Goal: Task Accomplishment & Management: Use online tool/utility

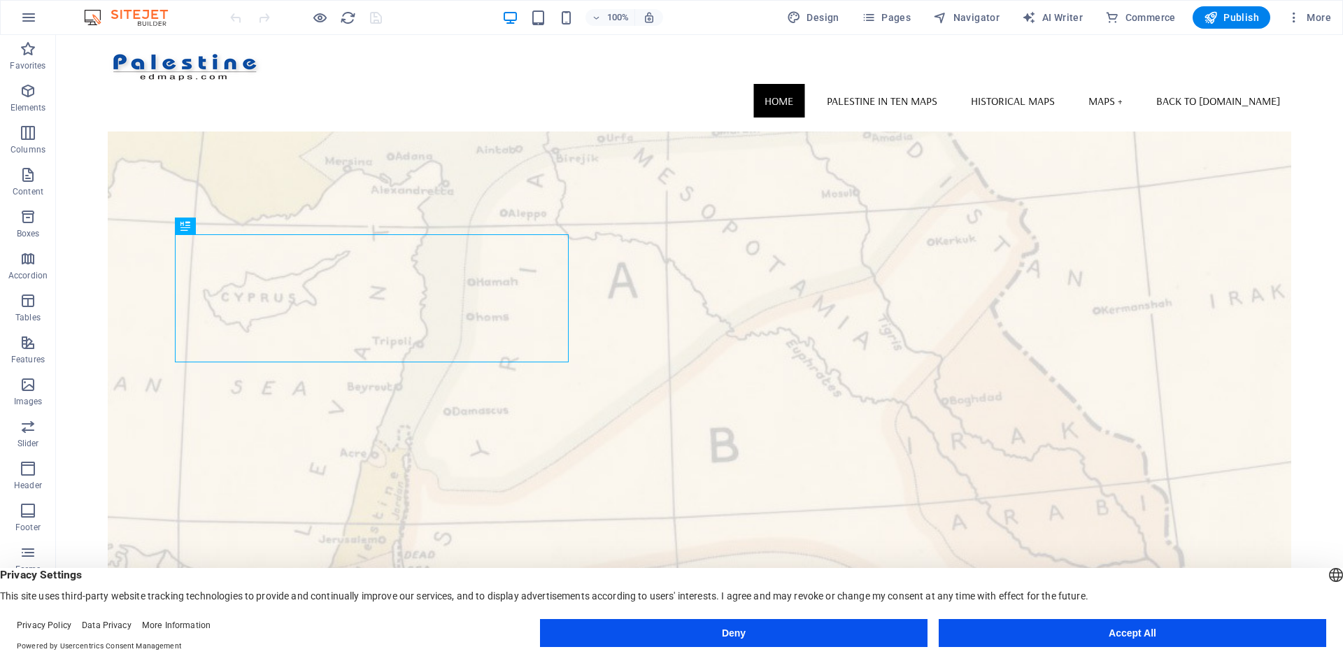
click at [1073, 510] on button "Accept All" at bounding box center [1131, 633] width 387 height 28
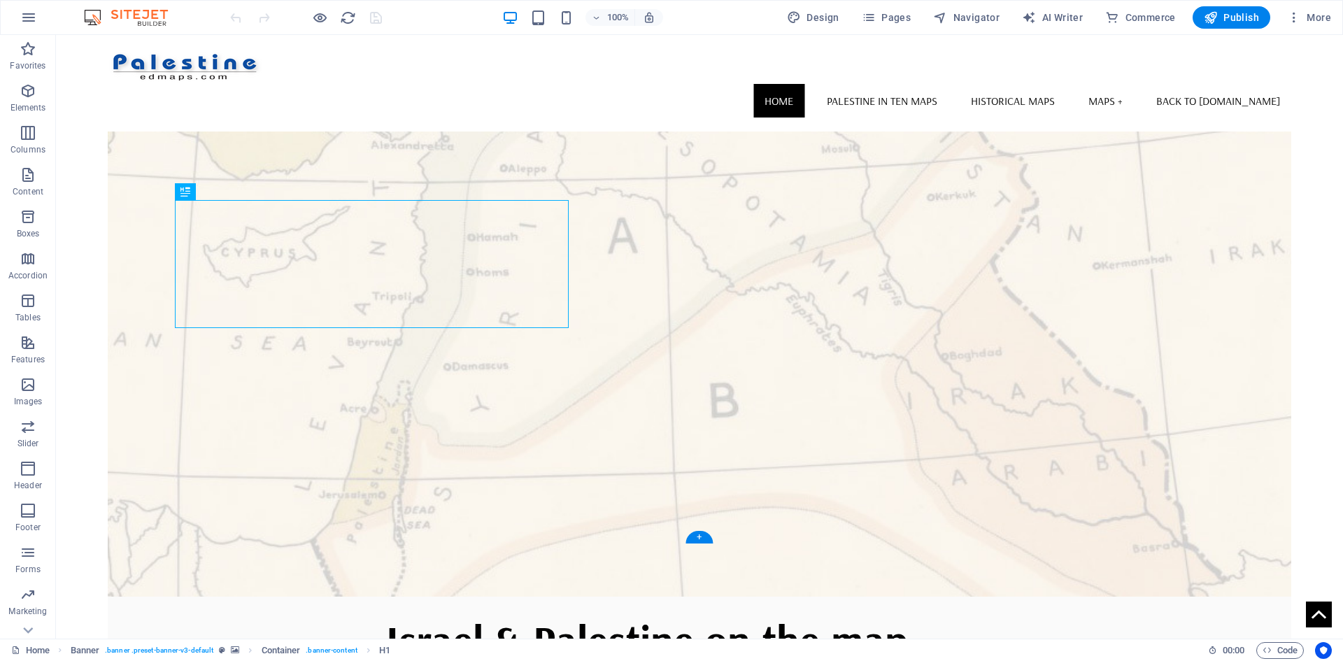
scroll to position [78, 0]
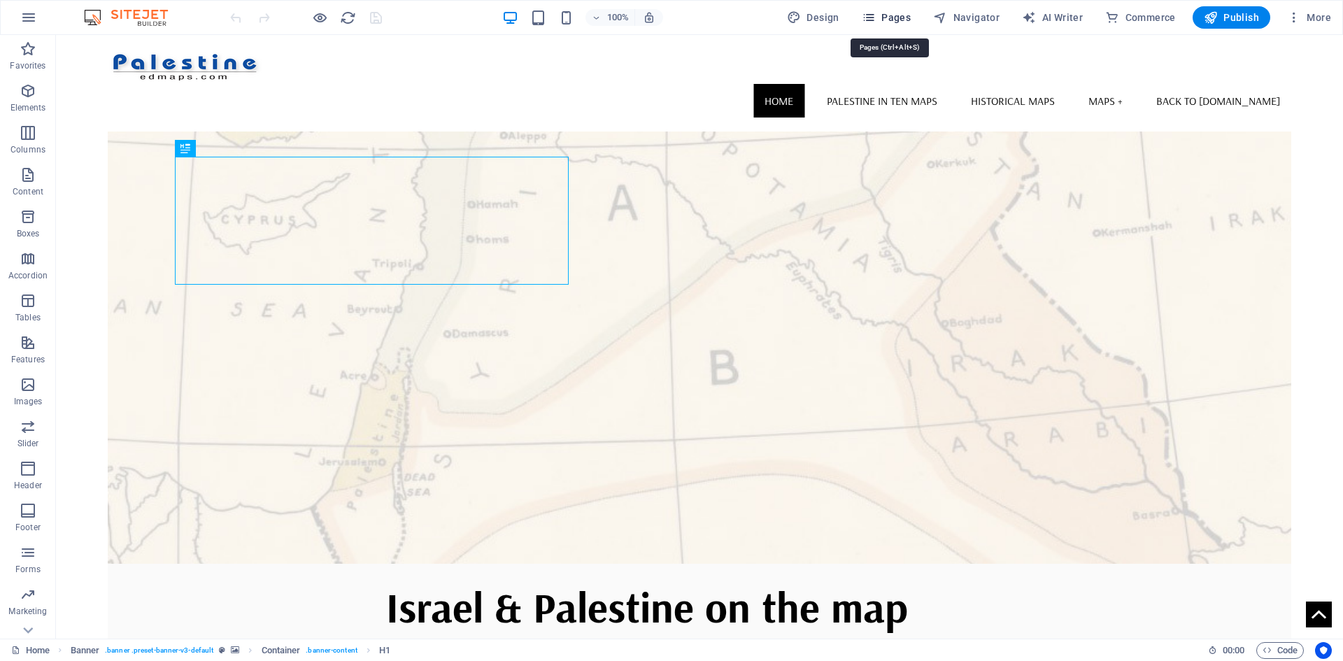
click at [875, 19] on icon "button" at bounding box center [869, 17] width 14 height 14
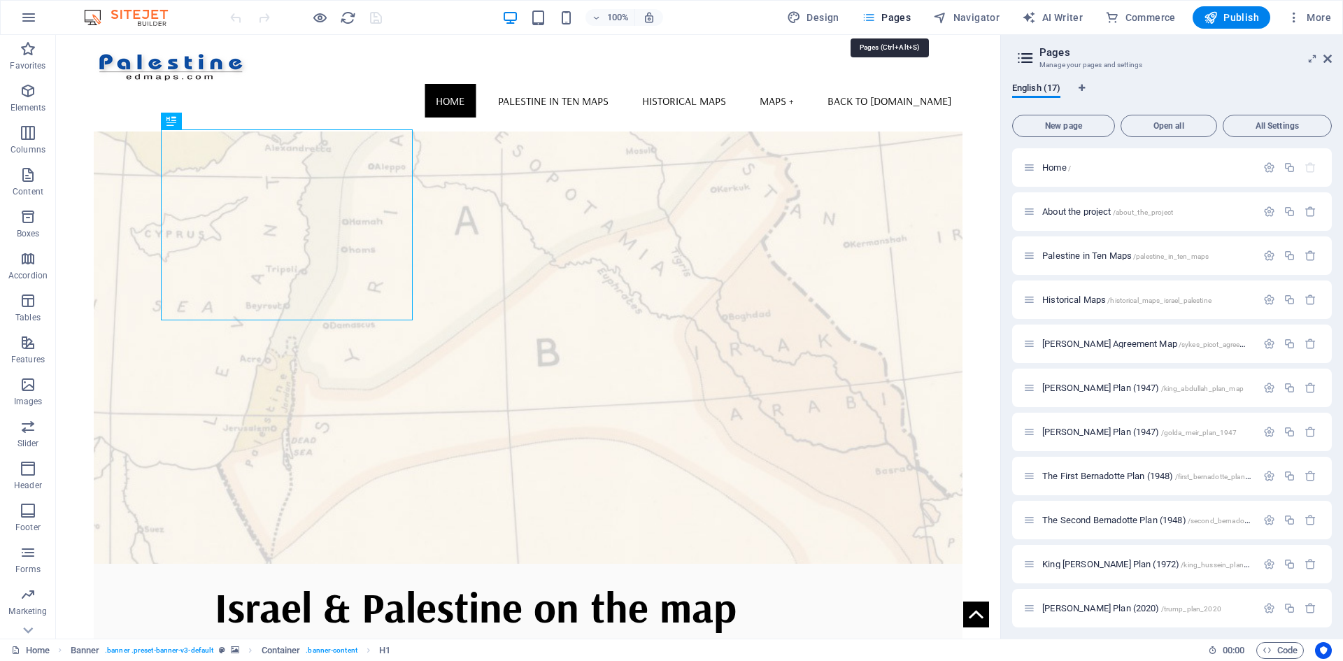
scroll to position [64, 0]
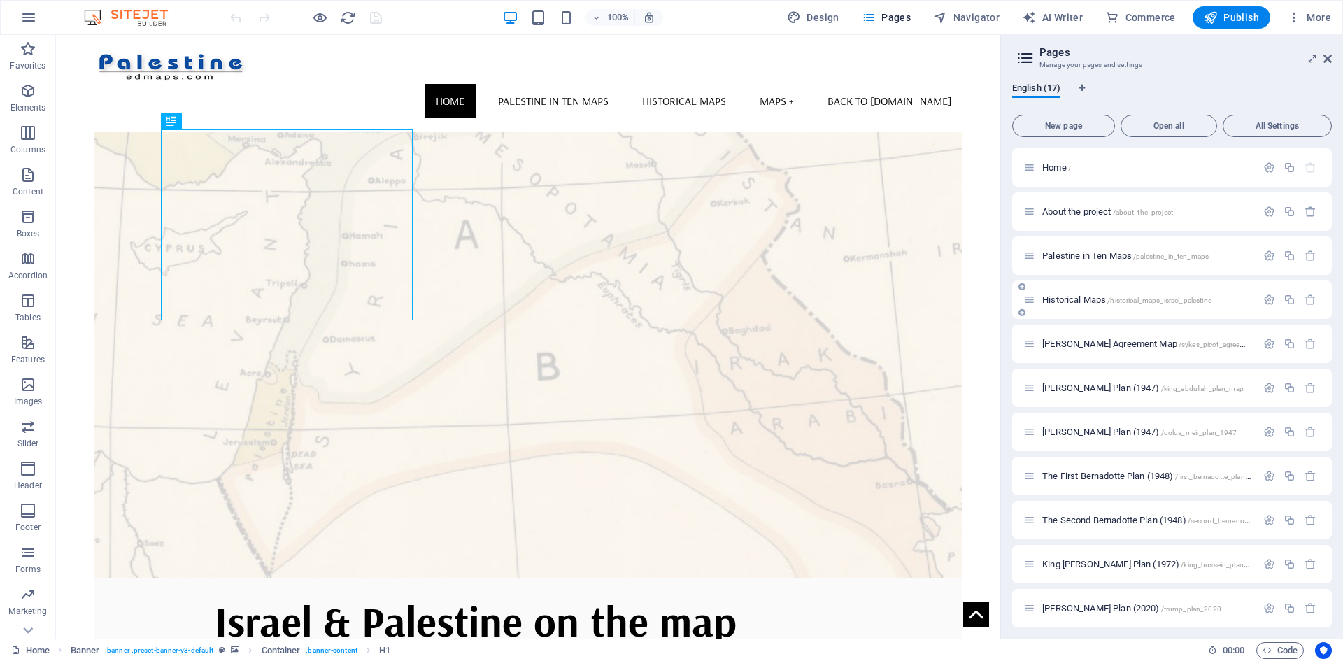
click at [1057, 301] on span "Historical Maps /historical_maps_israel_palestine" at bounding box center [1126, 299] width 169 height 10
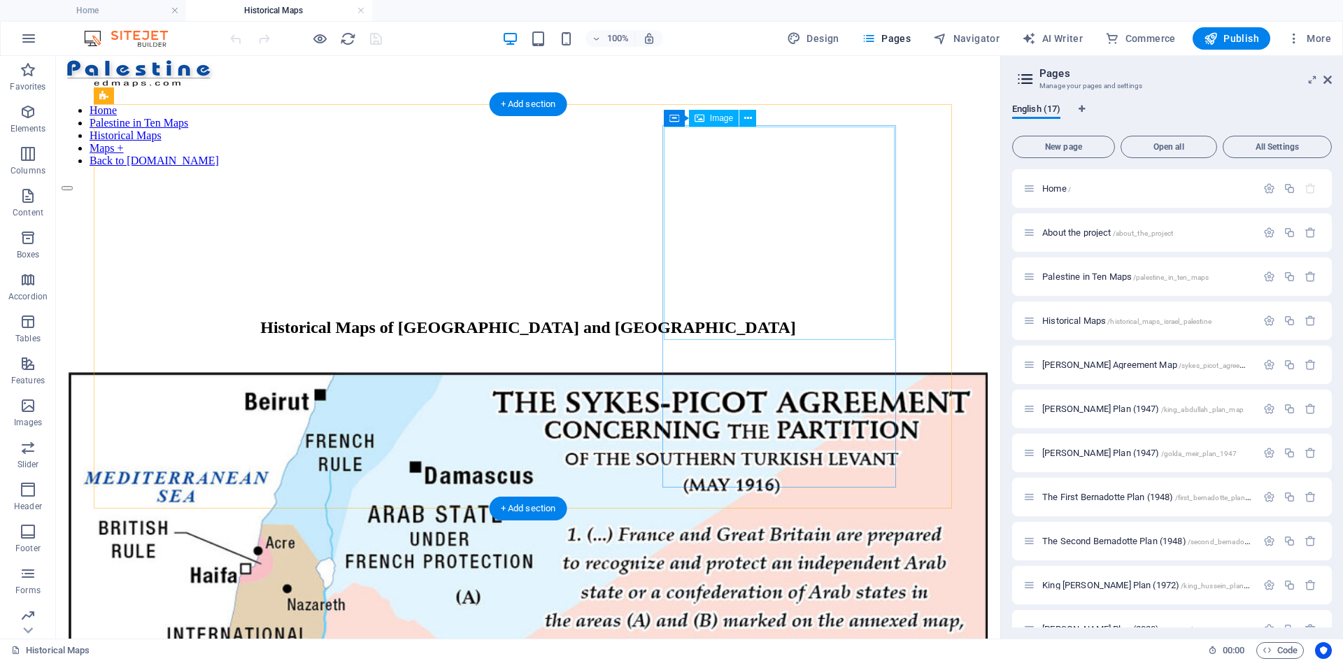
scroll to position [0, 0]
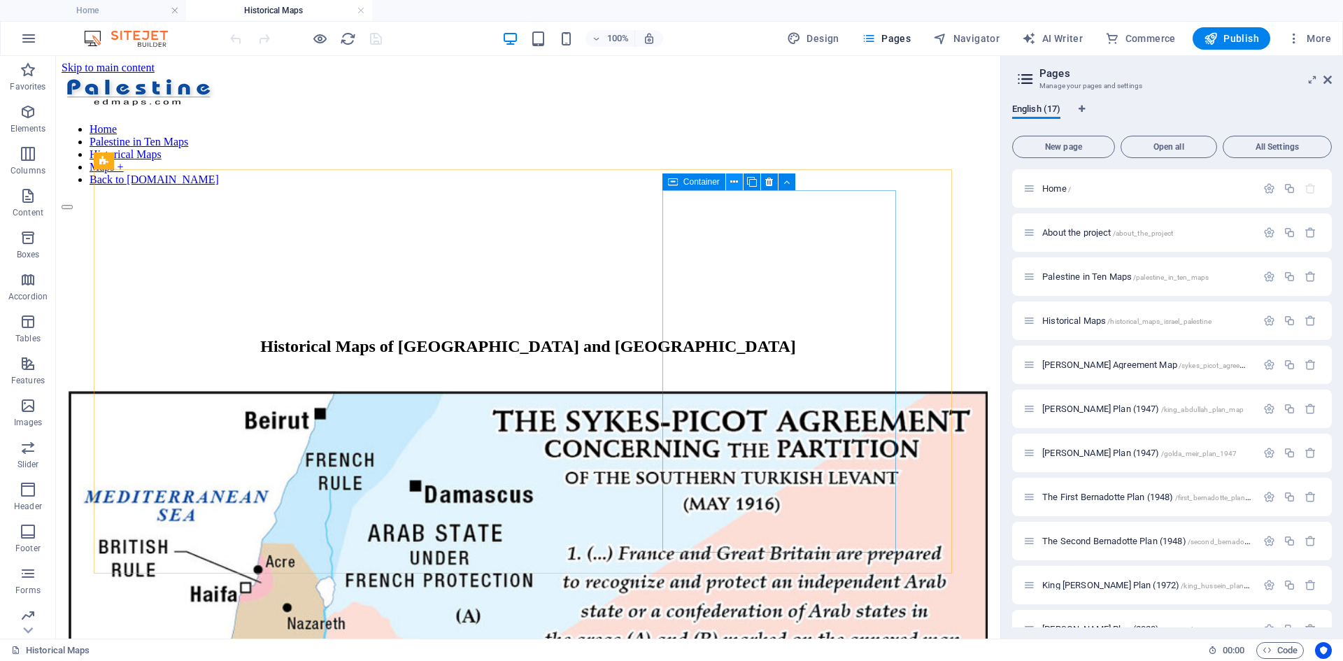
click at [732, 183] on icon at bounding box center [734, 182] width 8 height 15
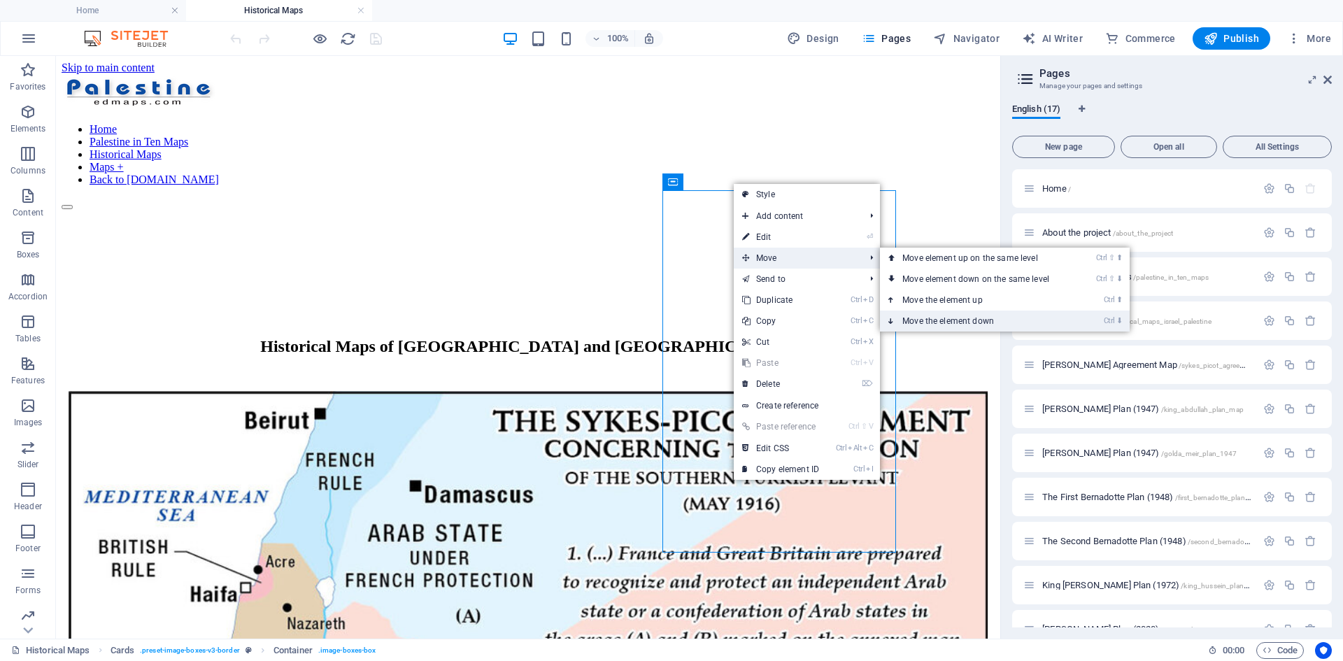
click at [929, 322] on link "Ctrl ⬇ Move the element down" at bounding box center [978, 320] width 197 height 21
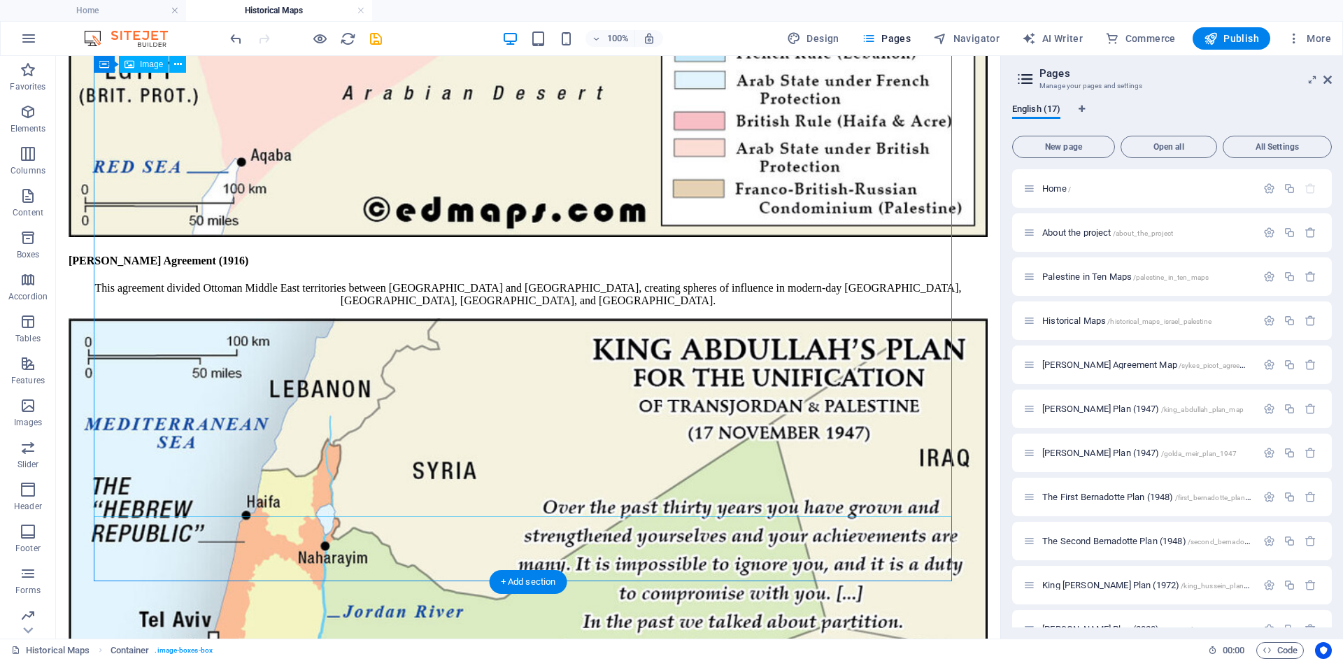
scroll to position [1119, 0]
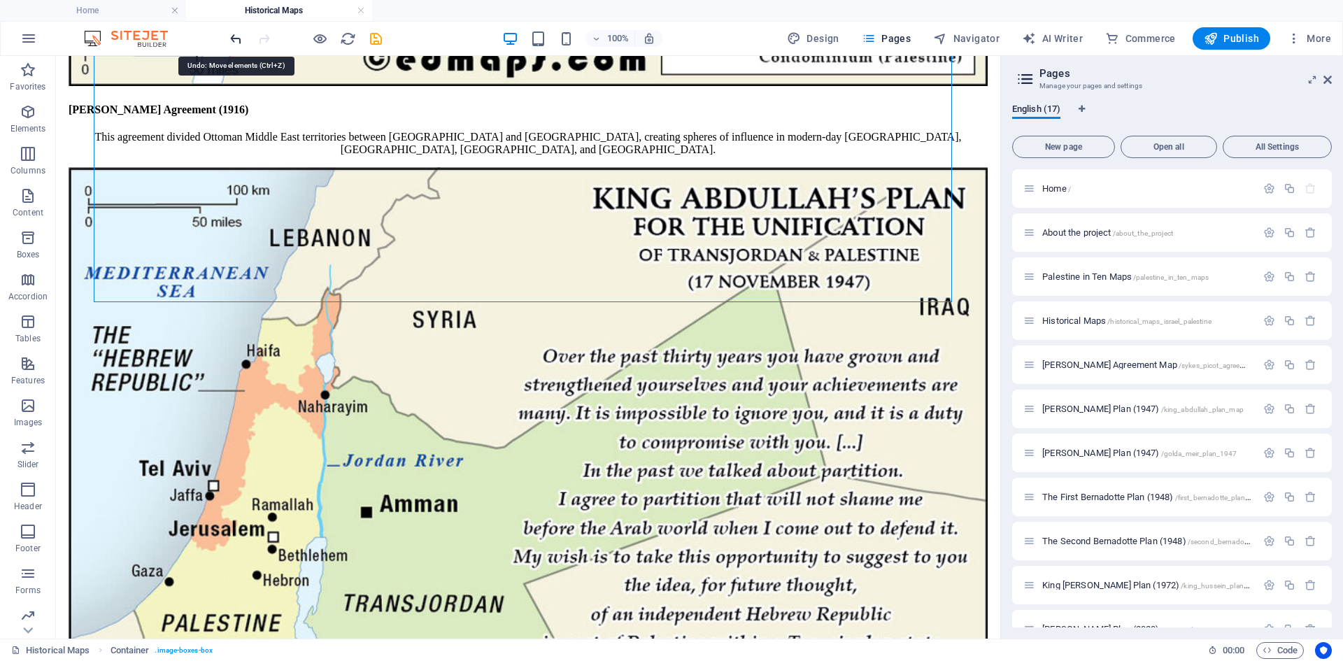
click at [236, 38] on icon "undo" at bounding box center [236, 39] width 16 height 16
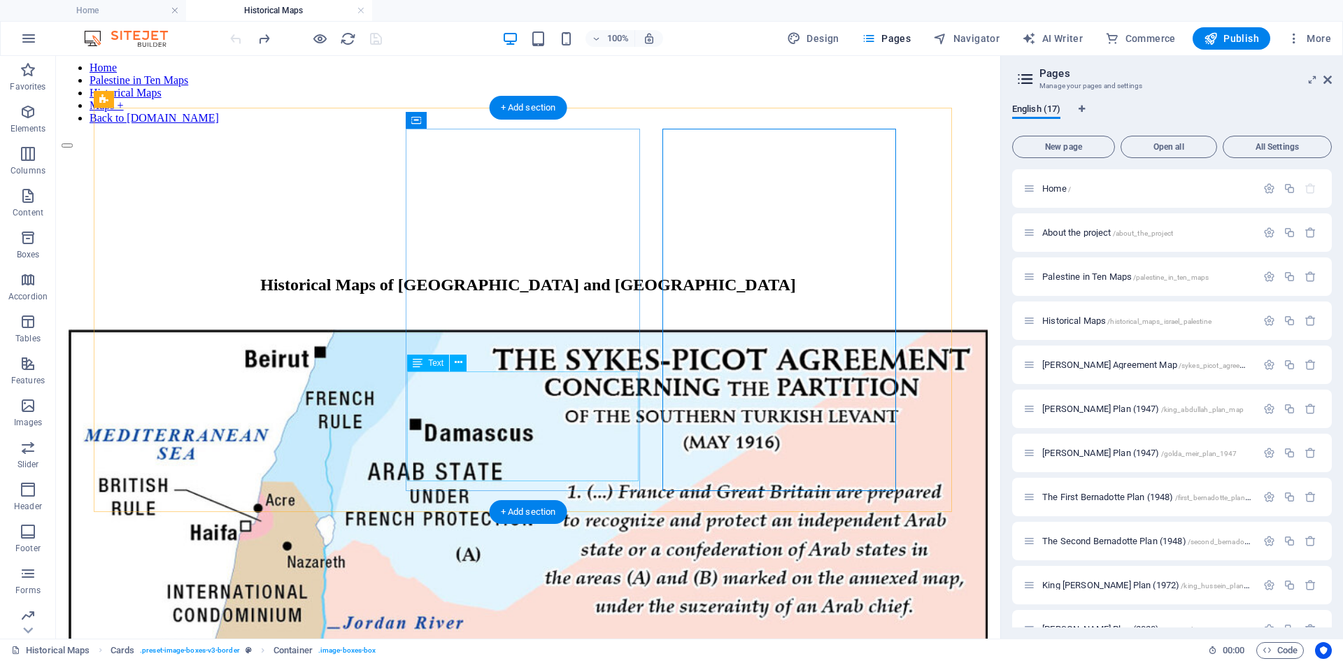
scroll to position [201, 0]
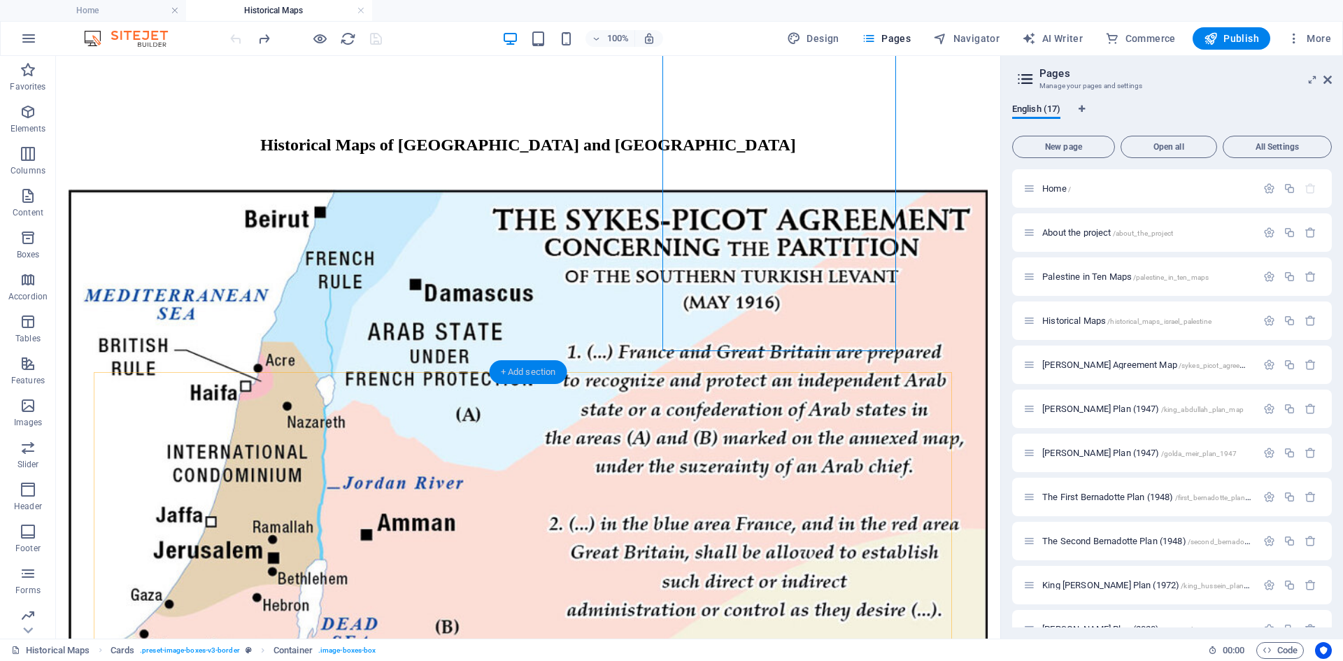
click at [524, 369] on div "+ Add section" at bounding box center [528, 372] width 78 height 24
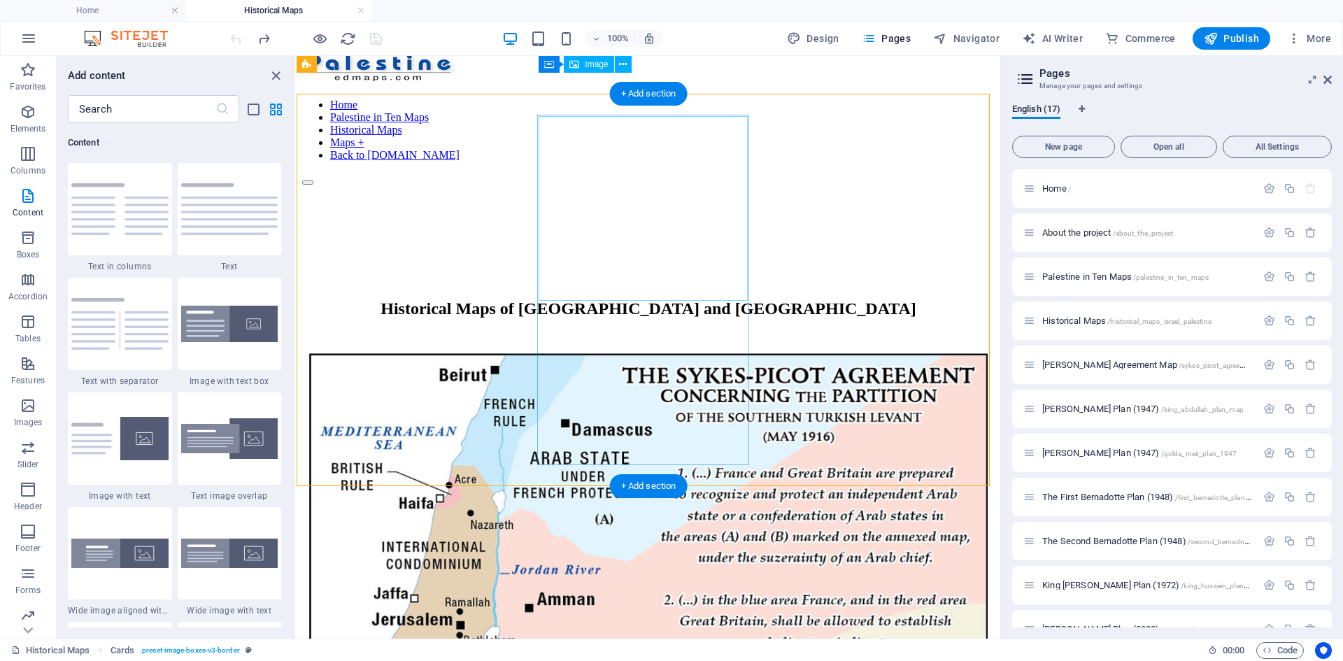
scroll to position [0, 0]
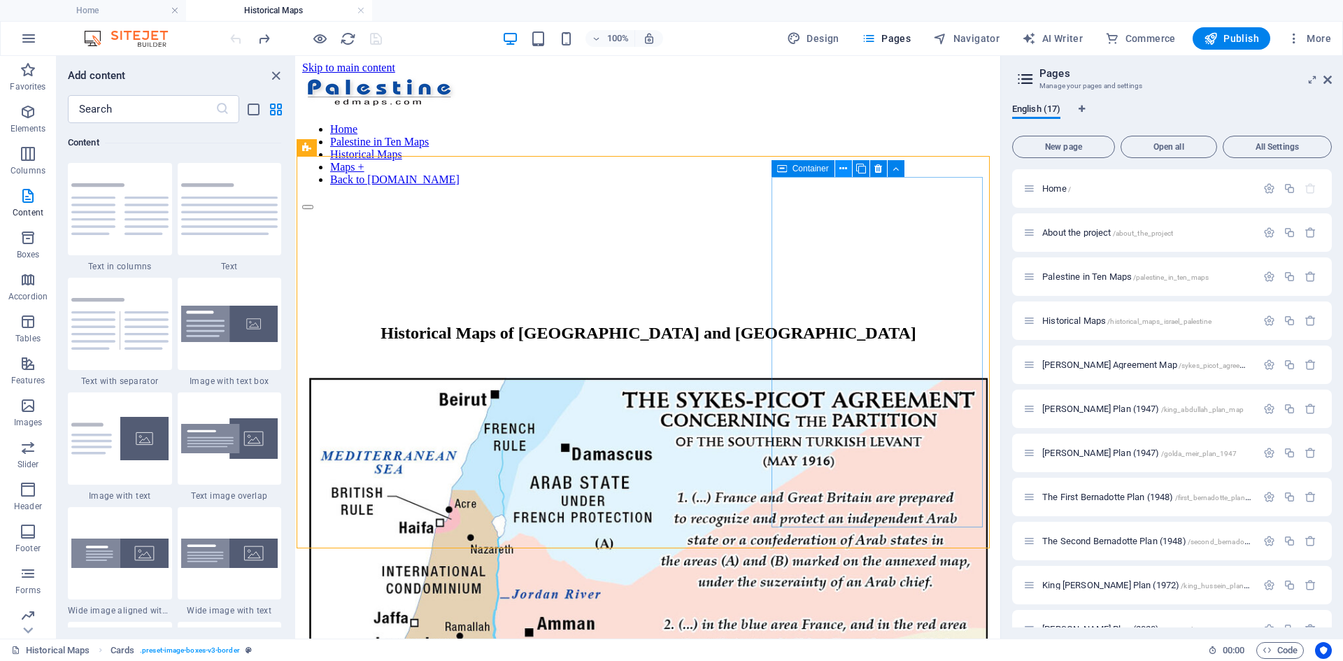
click at [839, 170] on icon at bounding box center [843, 169] width 8 height 15
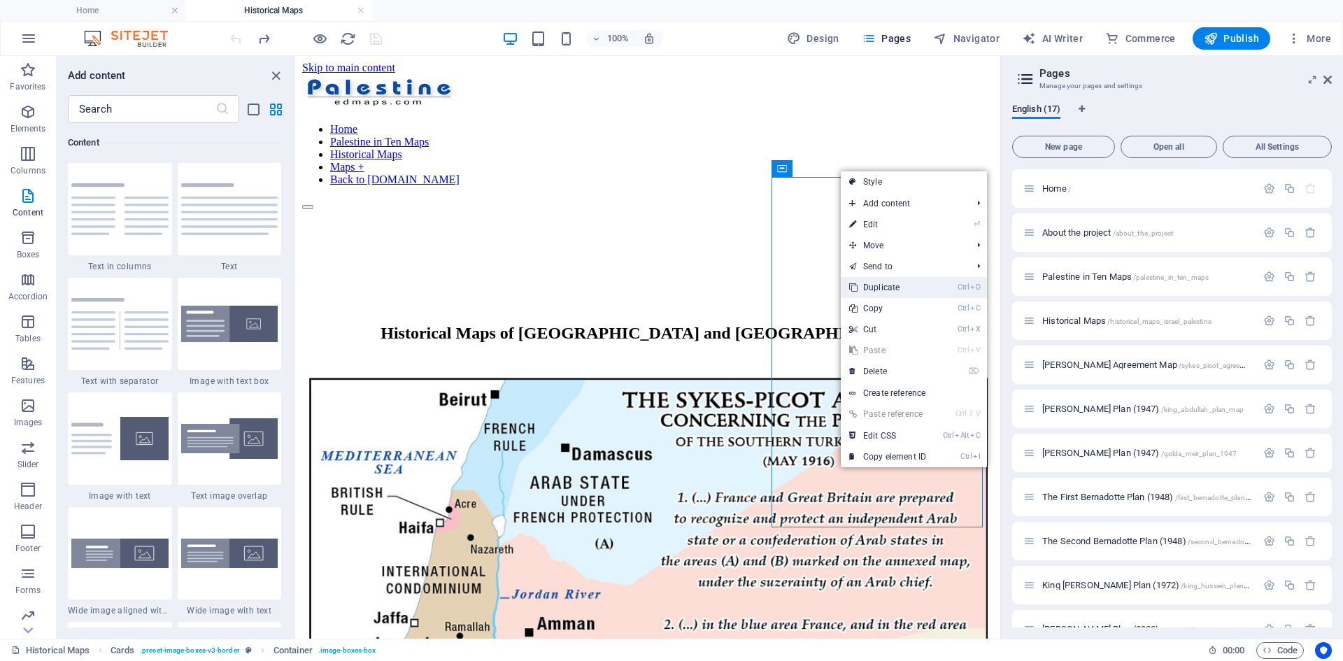
click at [873, 285] on link "Ctrl D Duplicate" at bounding box center [888, 287] width 94 height 21
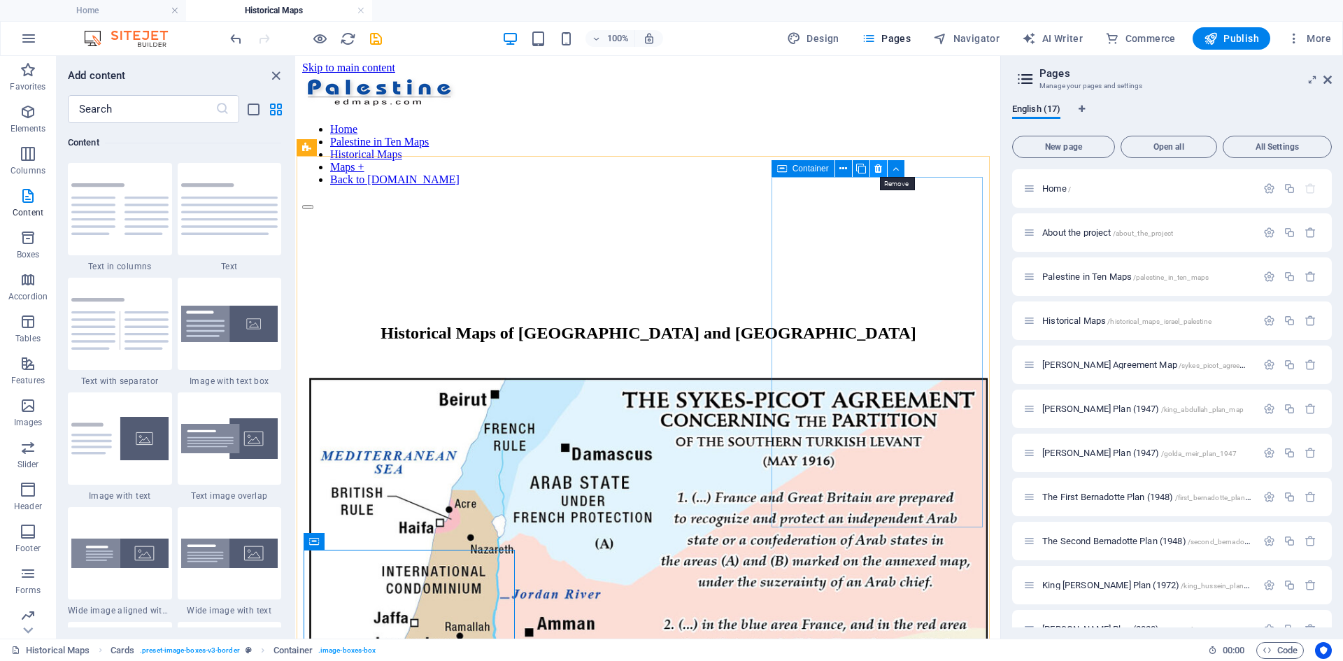
drag, startPoint x: 878, startPoint y: 165, endPoint x: 587, endPoint y: 123, distance: 293.9
click at [878, 165] on icon at bounding box center [878, 169] width 8 height 15
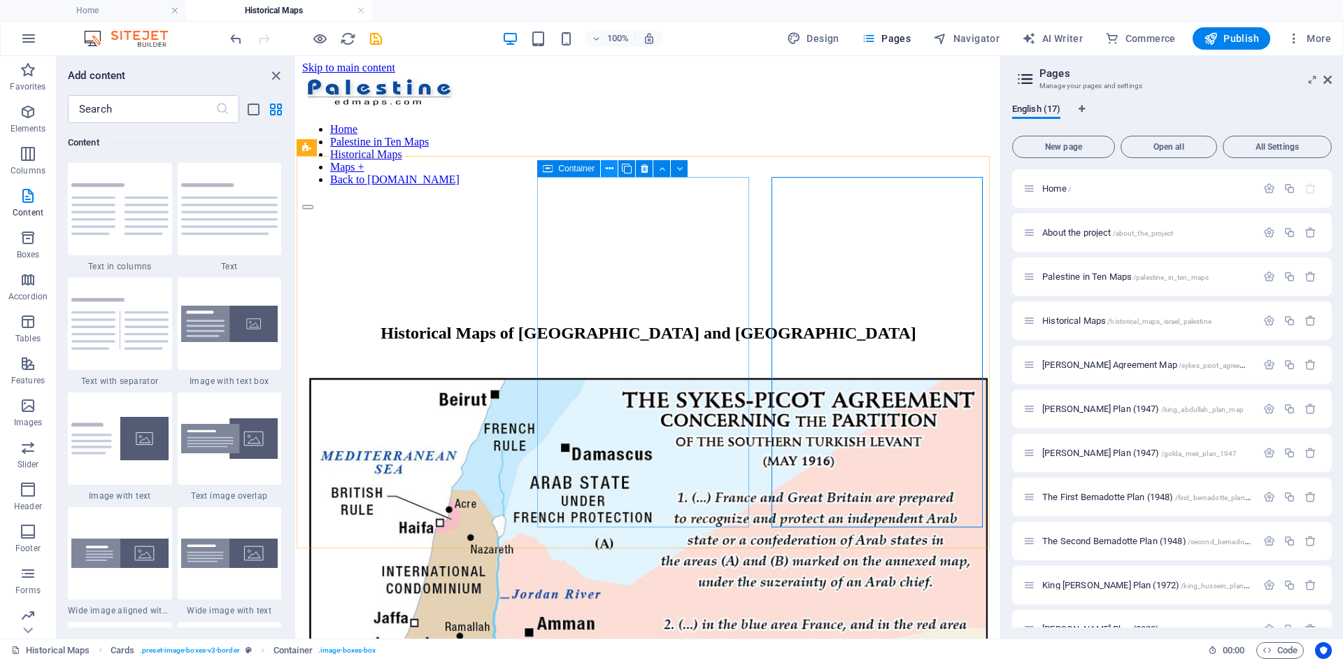
click at [608, 166] on icon at bounding box center [610, 169] width 8 height 15
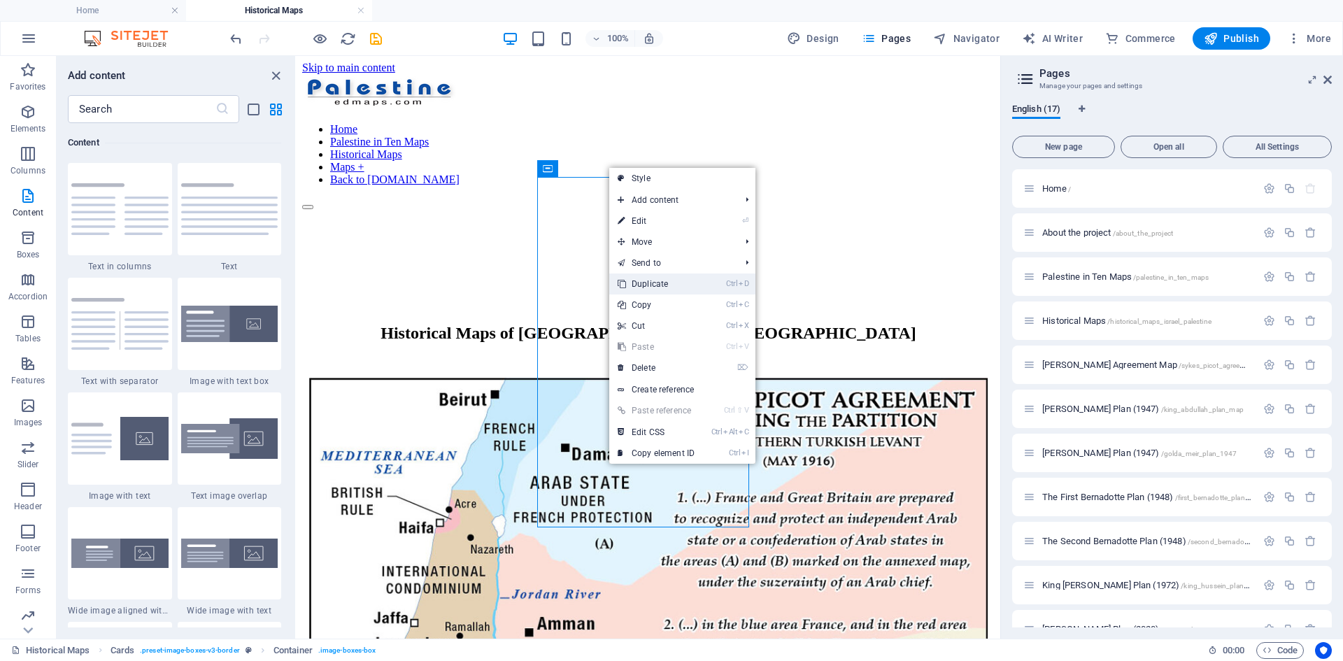
click at [652, 280] on link "Ctrl D Duplicate" at bounding box center [656, 283] width 94 height 21
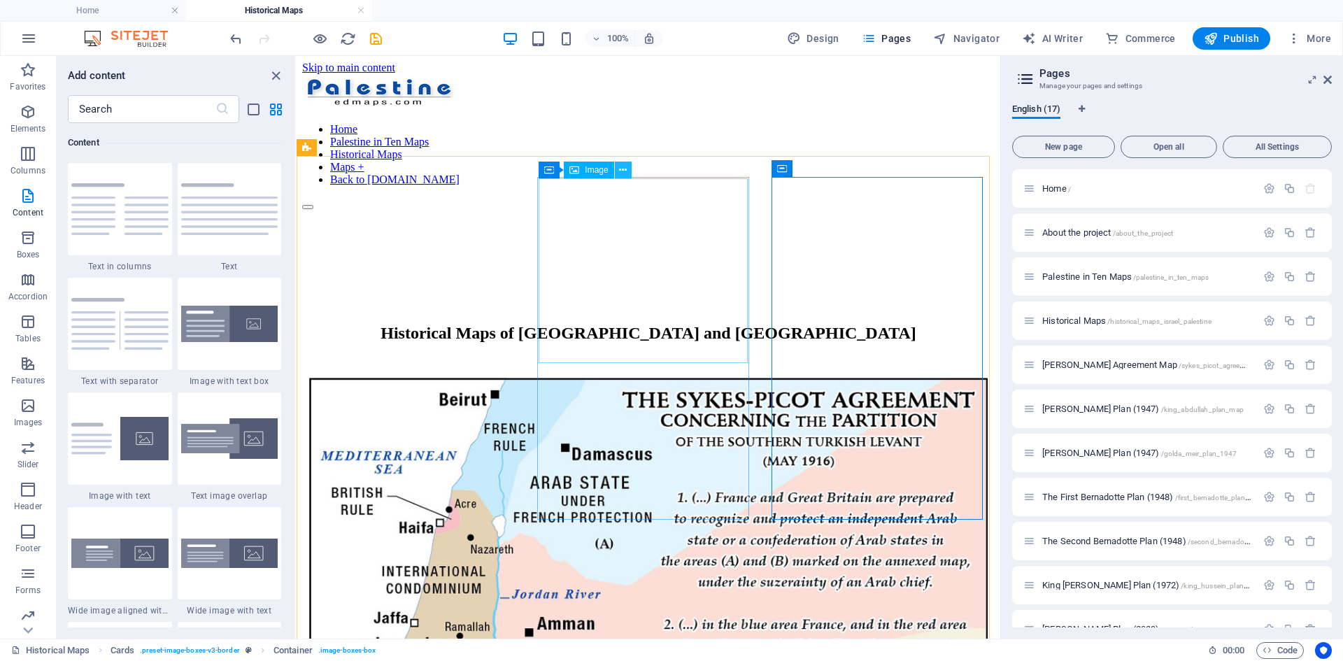
click at [622, 169] on icon at bounding box center [623, 170] width 8 height 15
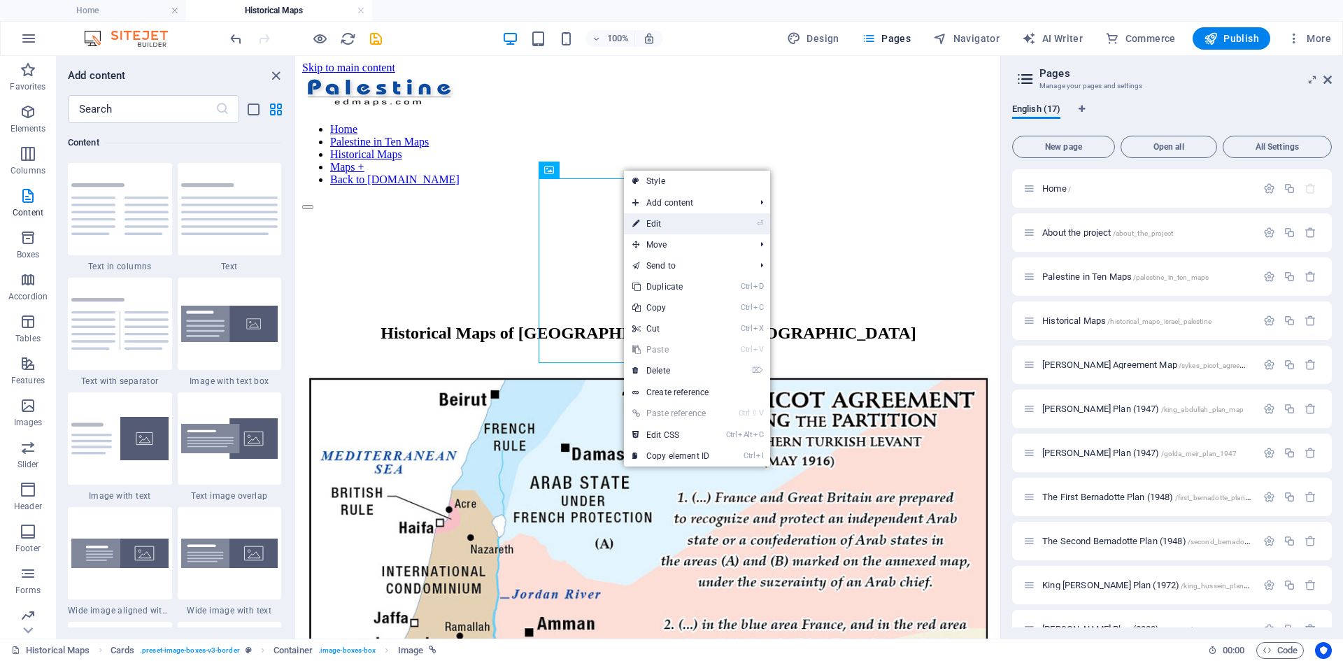
drag, startPoint x: 418, startPoint y: 175, endPoint x: 657, endPoint y: 221, distance: 243.6
click at [657, 221] on link "⏎ Edit" at bounding box center [671, 223] width 94 height 21
select select "%"
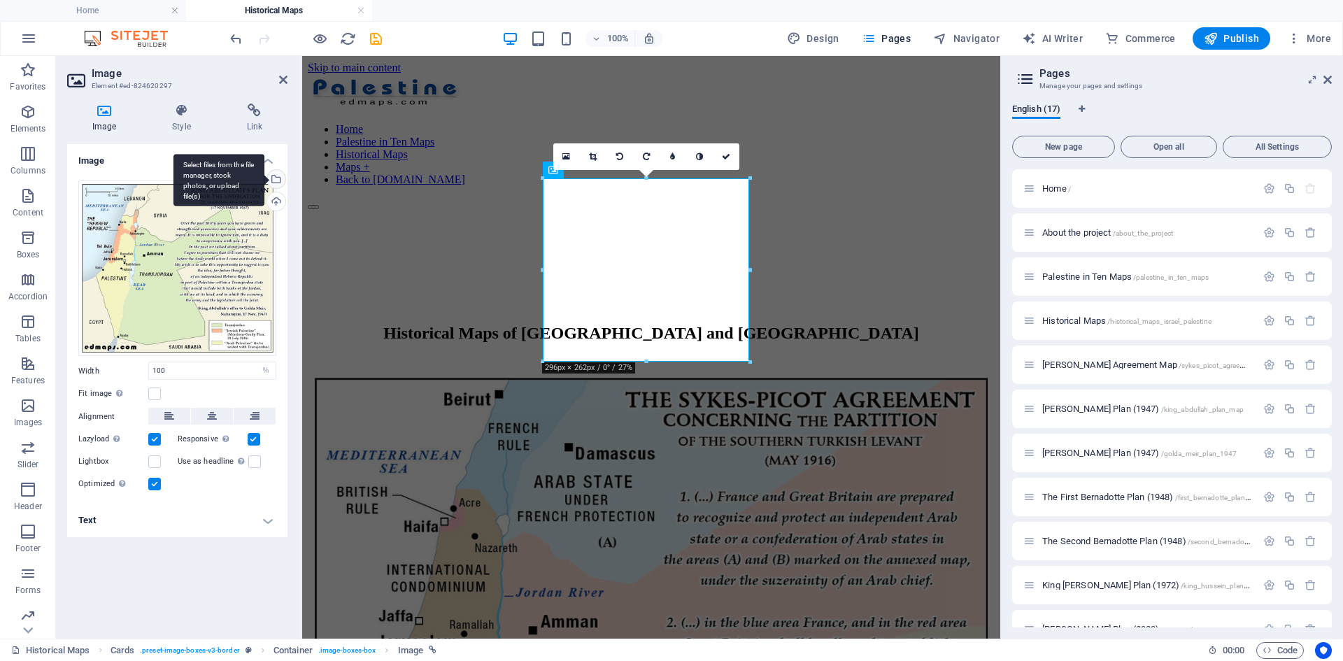
click at [277, 178] on div "Select files from the file manager, stock photos, or upload file(s)" at bounding box center [274, 180] width 21 height 21
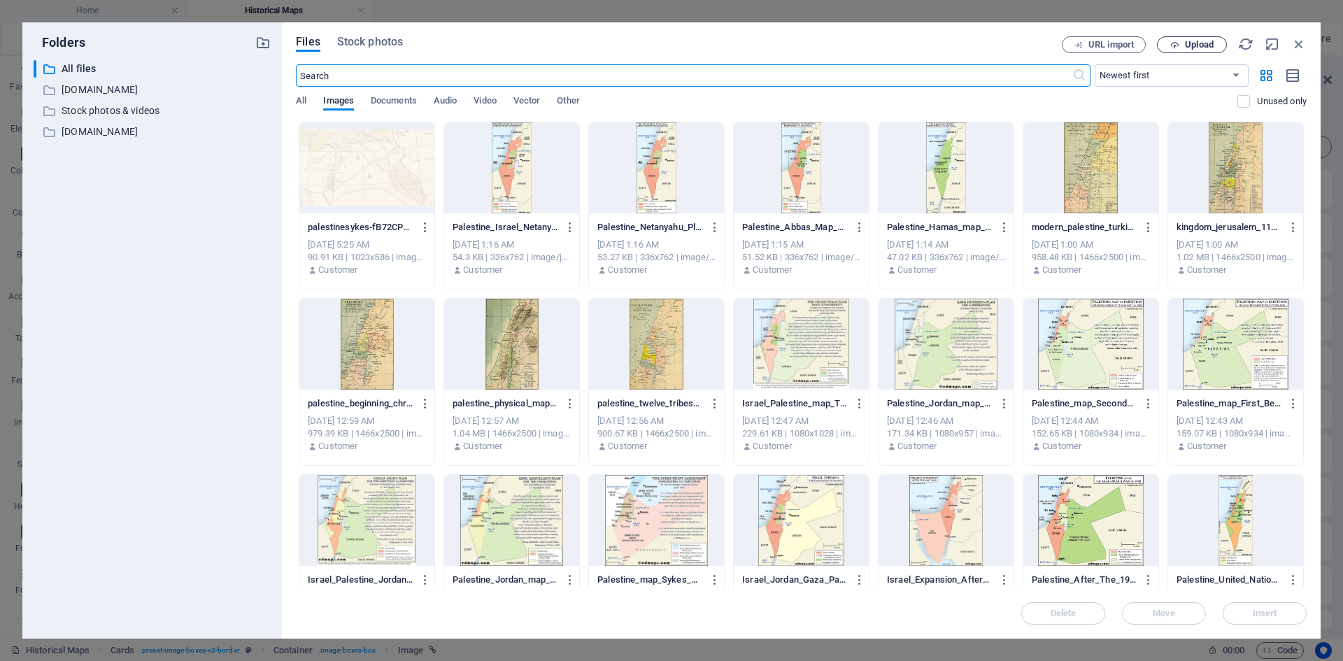
click at [1073, 41] on span "Upload" at bounding box center [1199, 45] width 29 height 8
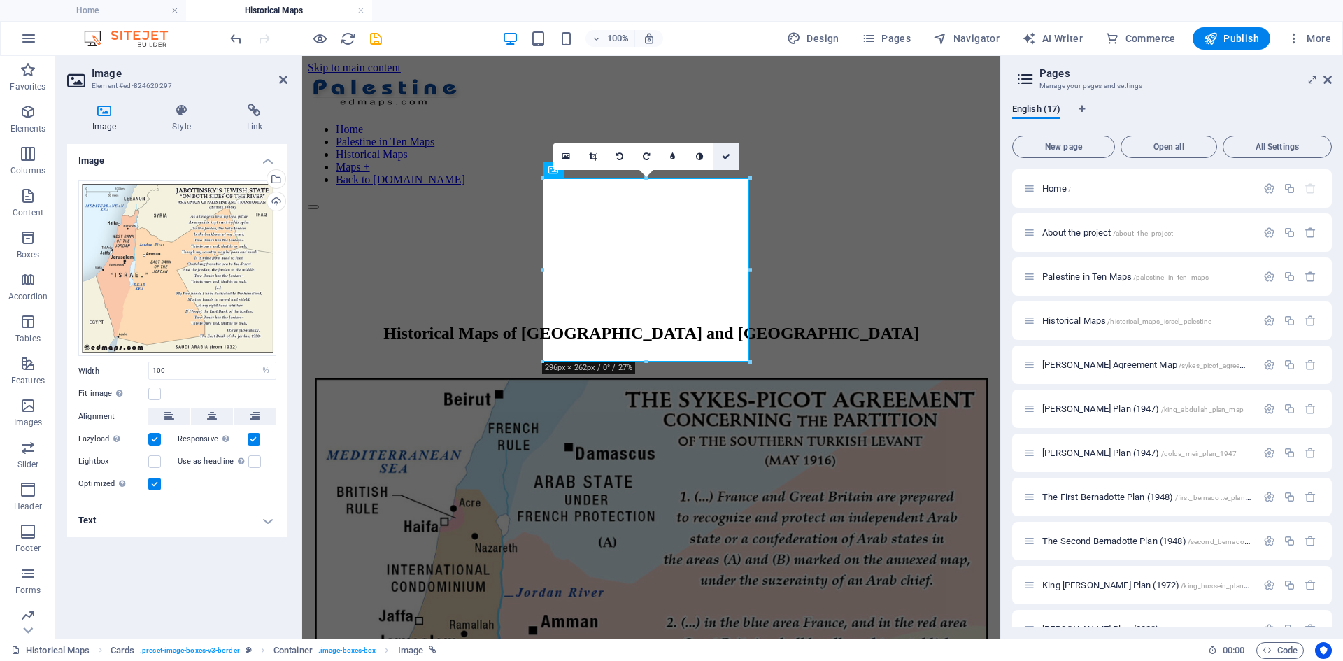
click at [725, 155] on icon at bounding box center [726, 156] width 8 height 8
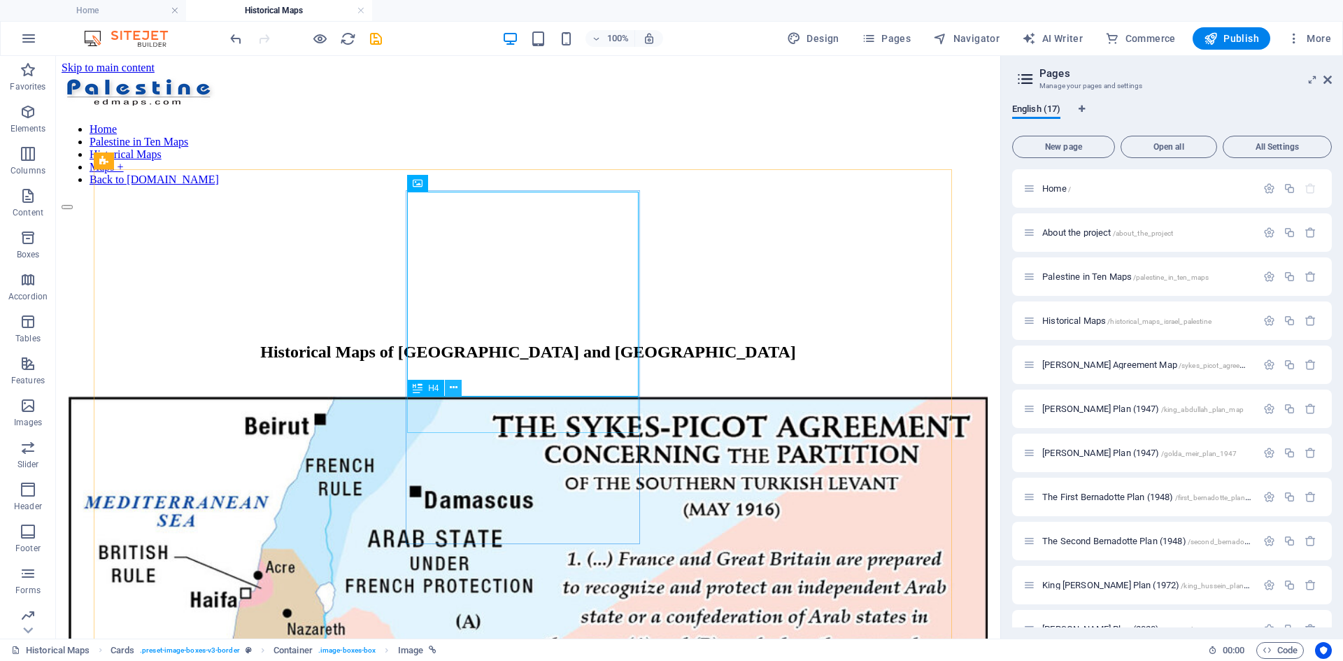
click at [453, 385] on icon at bounding box center [454, 387] width 8 height 15
click at [451, 387] on icon at bounding box center [454, 387] width 8 height 15
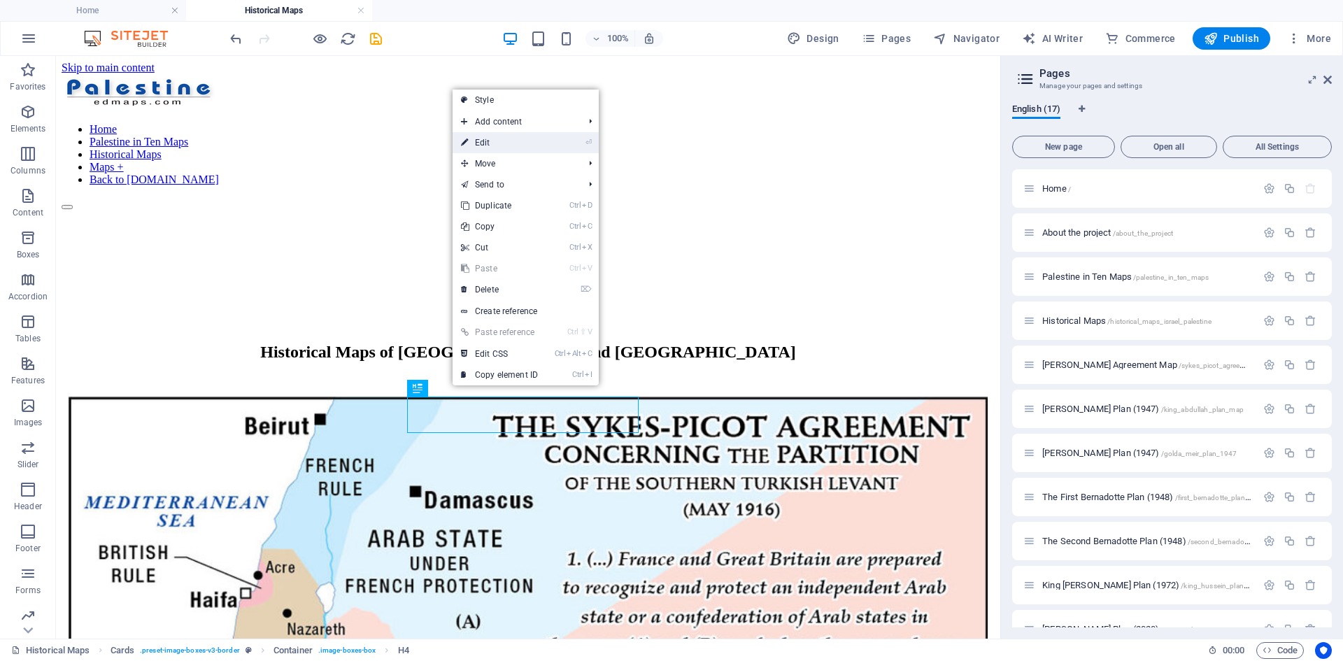
click at [494, 143] on link "⏎ Edit" at bounding box center [499, 142] width 94 height 21
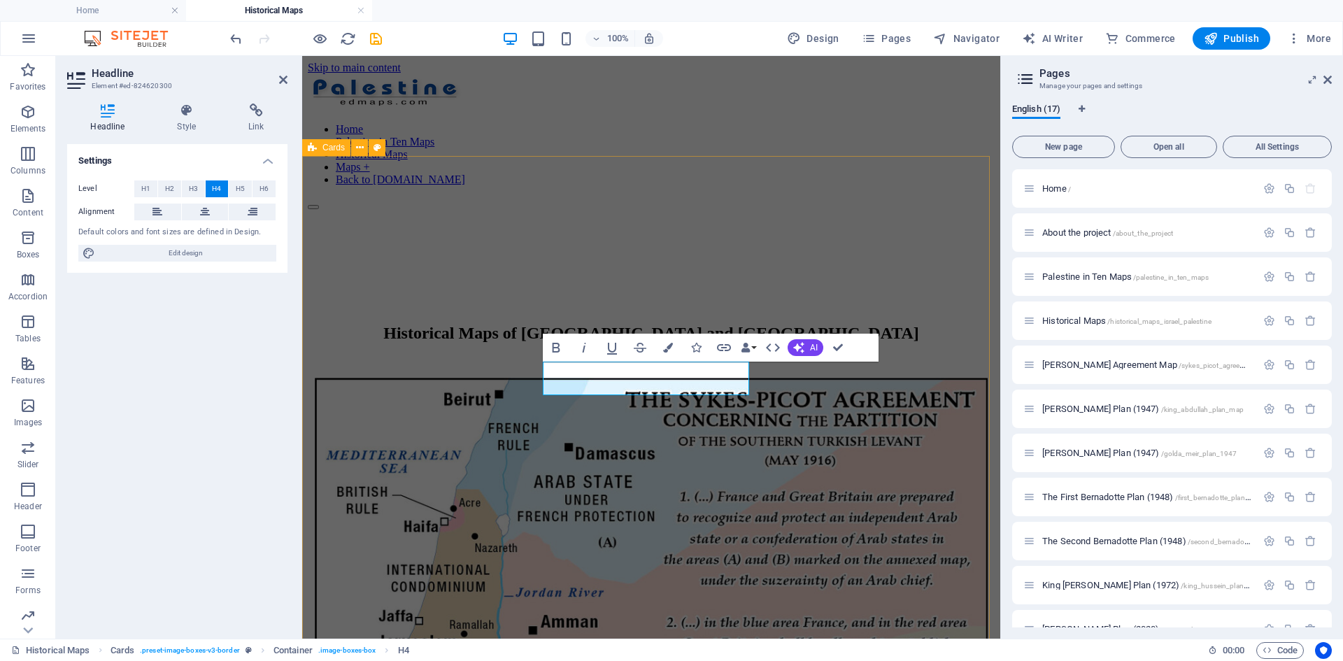
drag, startPoint x: 589, startPoint y: 380, endPoint x: 645, endPoint y: 384, distance: 56.7
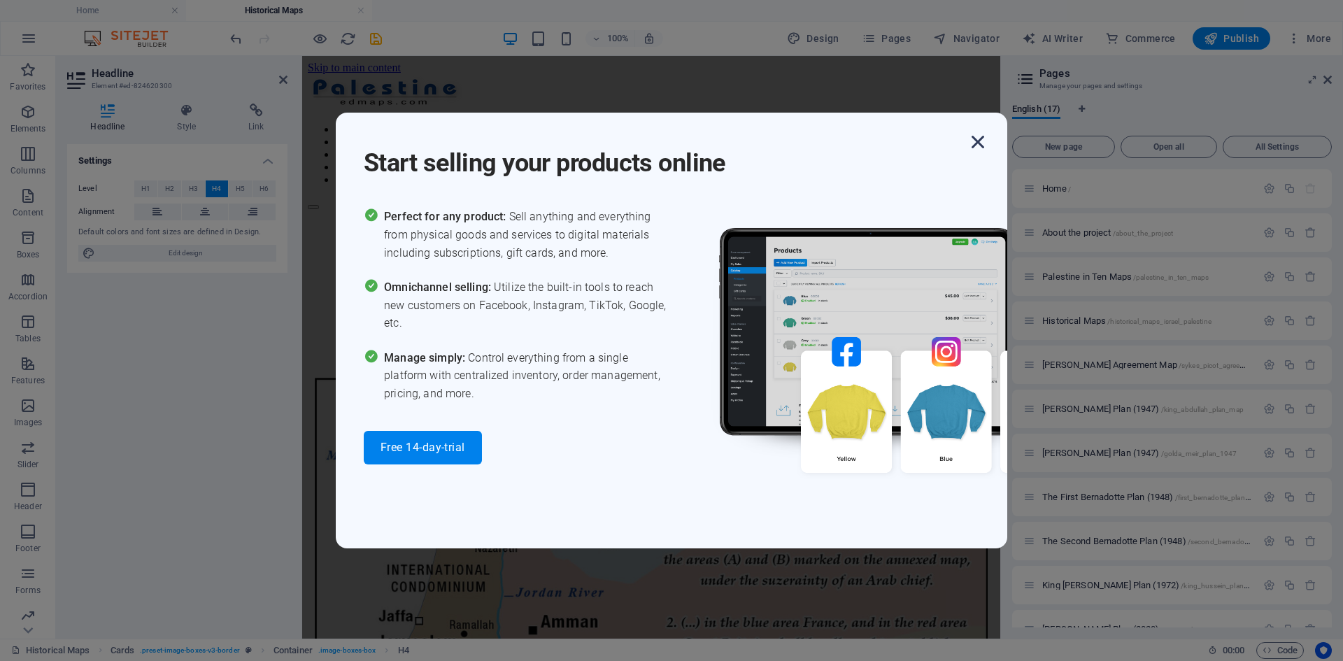
click at [981, 143] on icon "button" at bounding box center [977, 141] width 25 height 25
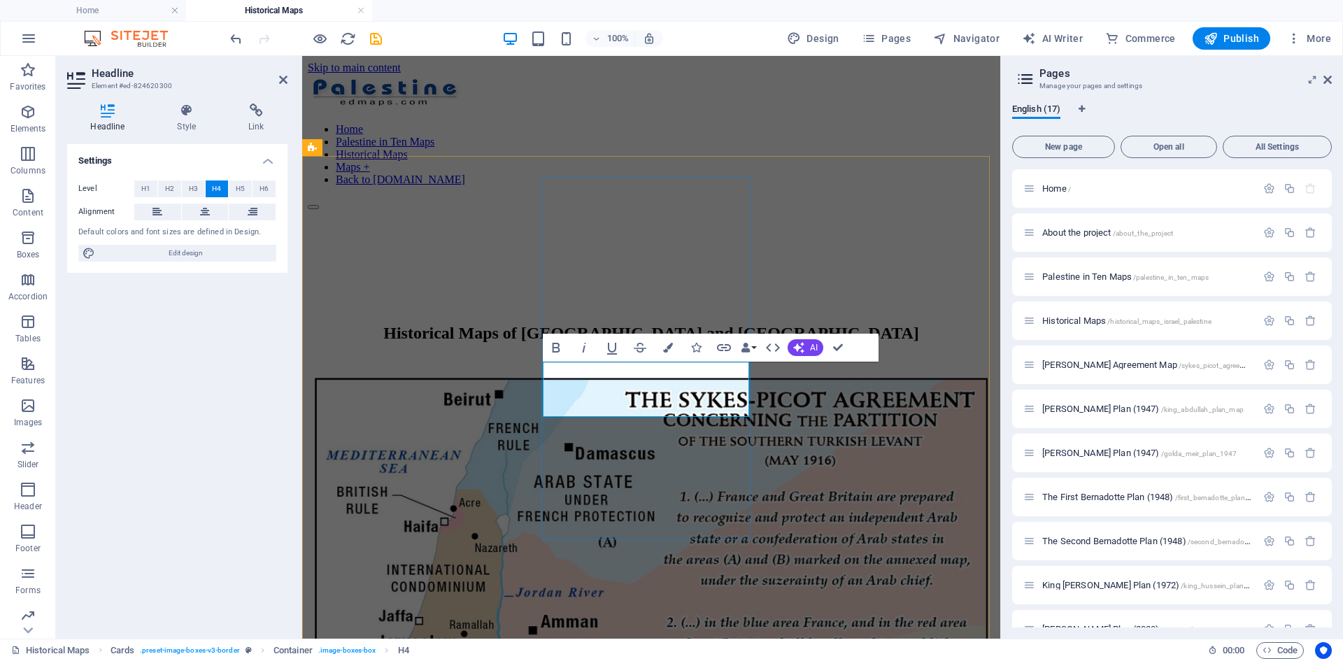
drag, startPoint x: 837, startPoint y: 348, endPoint x: 759, endPoint y: 371, distance: 81.6
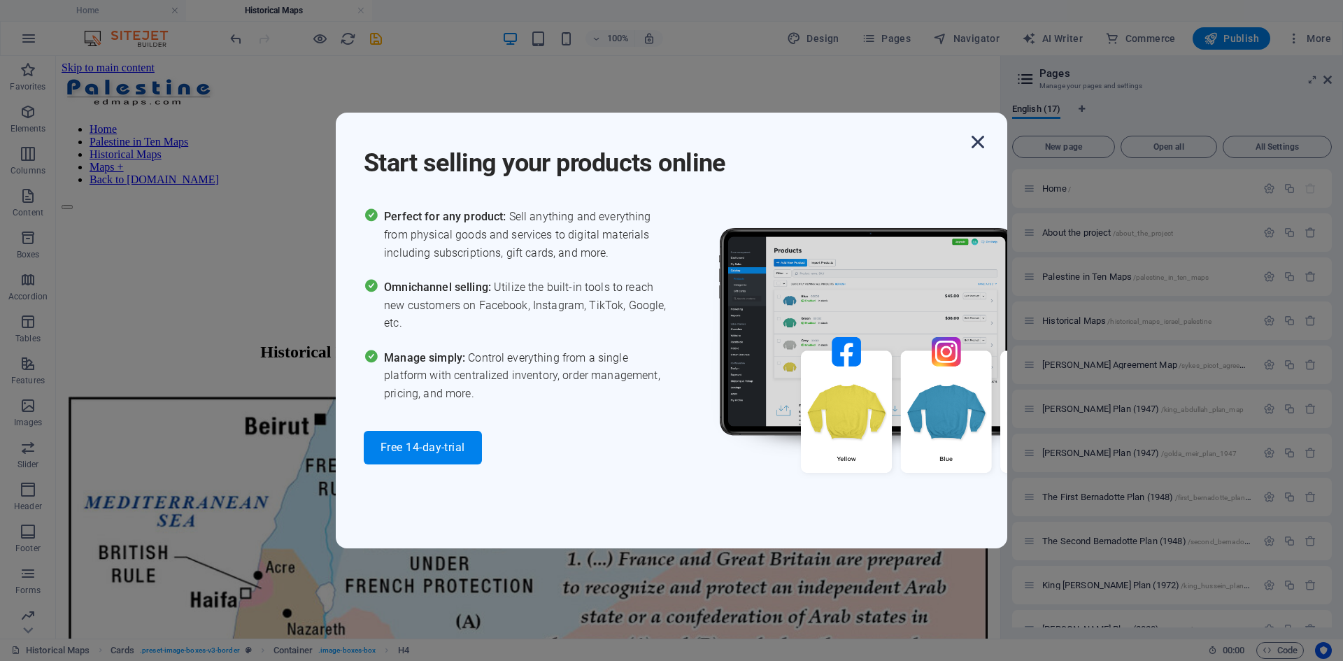
click at [975, 143] on icon "button" at bounding box center [977, 141] width 25 height 25
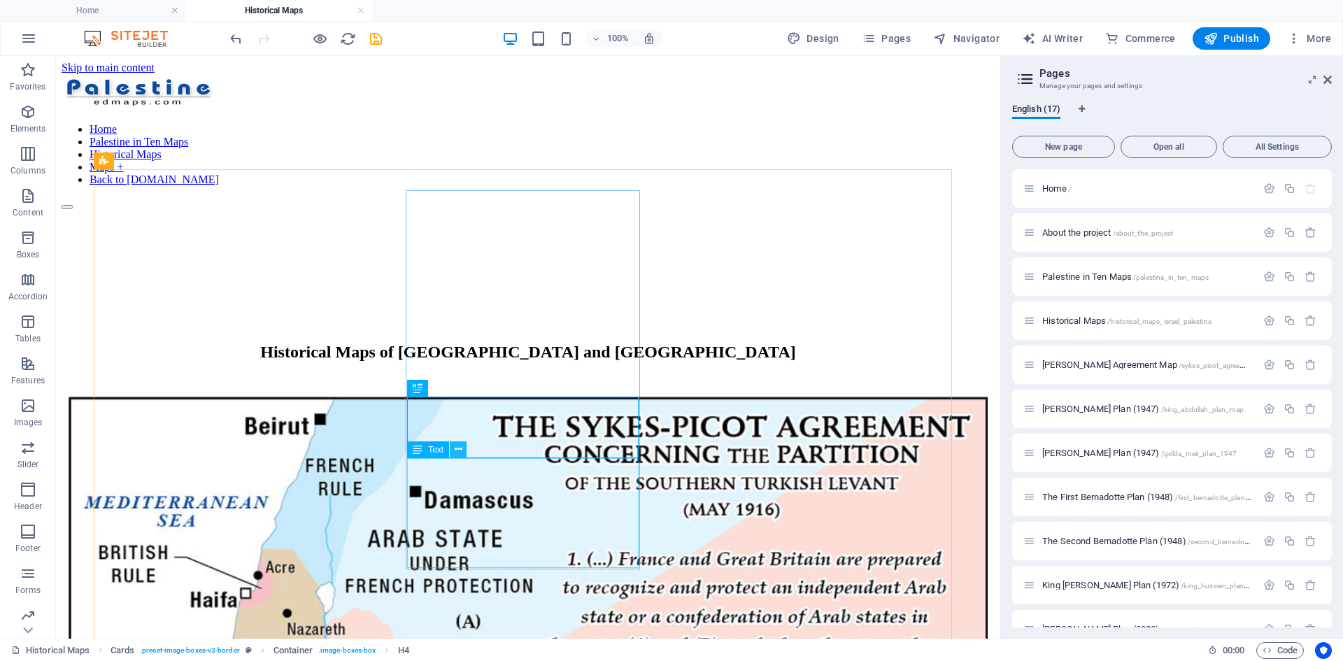
click at [457, 445] on icon at bounding box center [459, 449] width 8 height 15
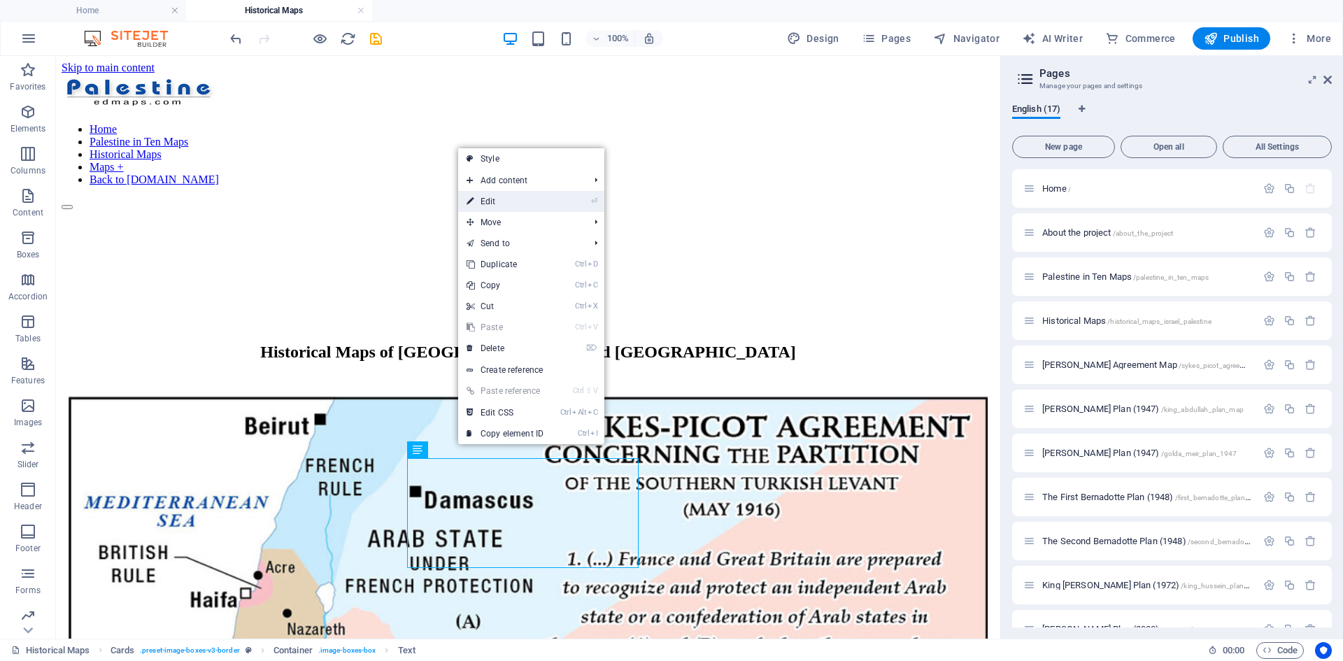
click at [499, 200] on link "⏎ Edit" at bounding box center [505, 201] width 94 height 21
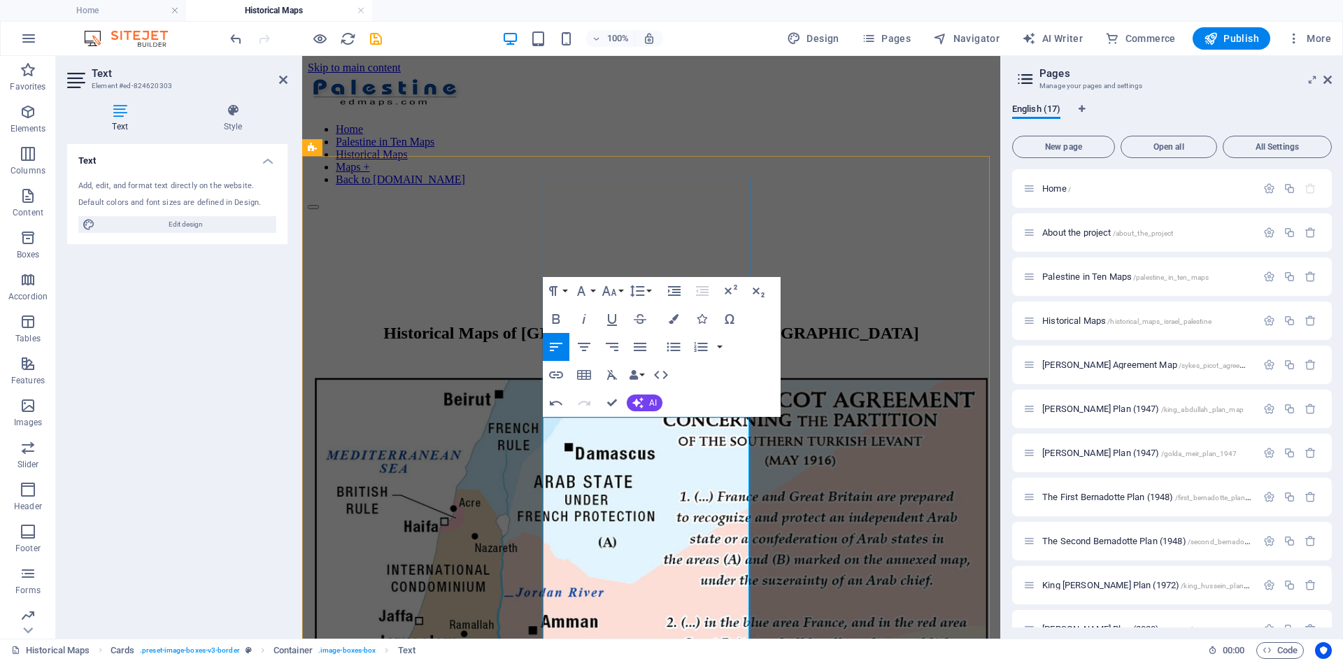
scroll to position [3224, 0]
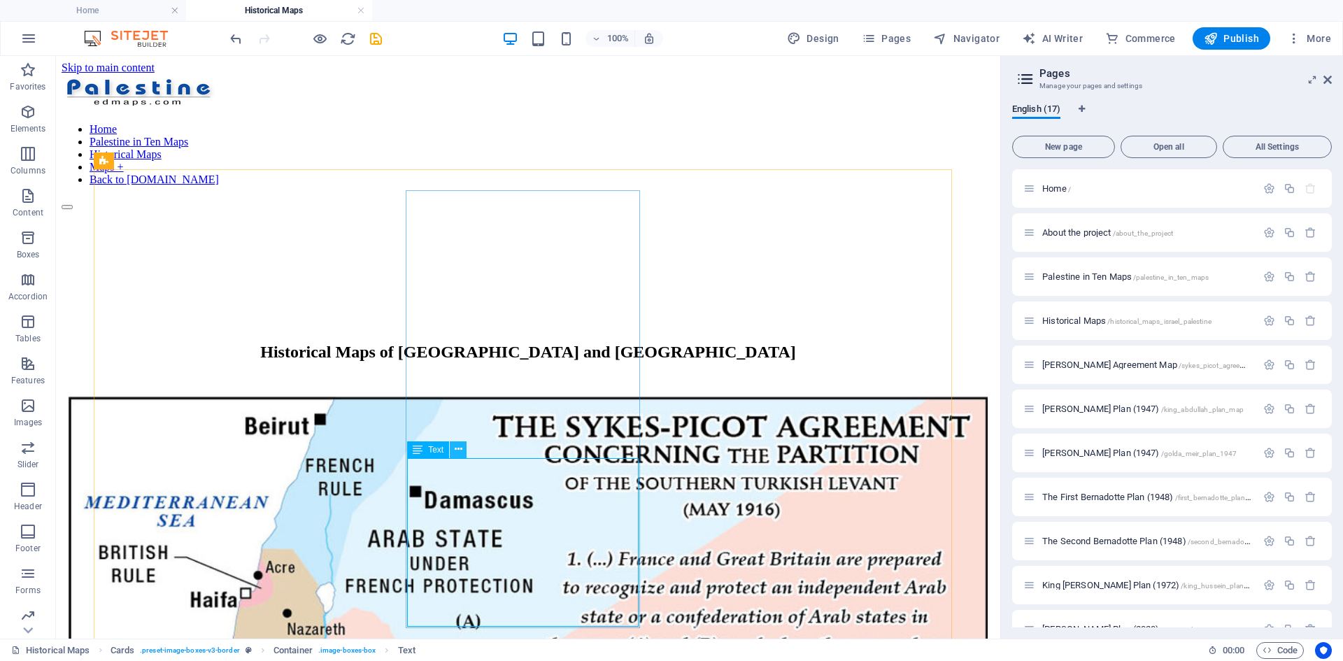
click at [457, 448] on icon at bounding box center [459, 449] width 8 height 15
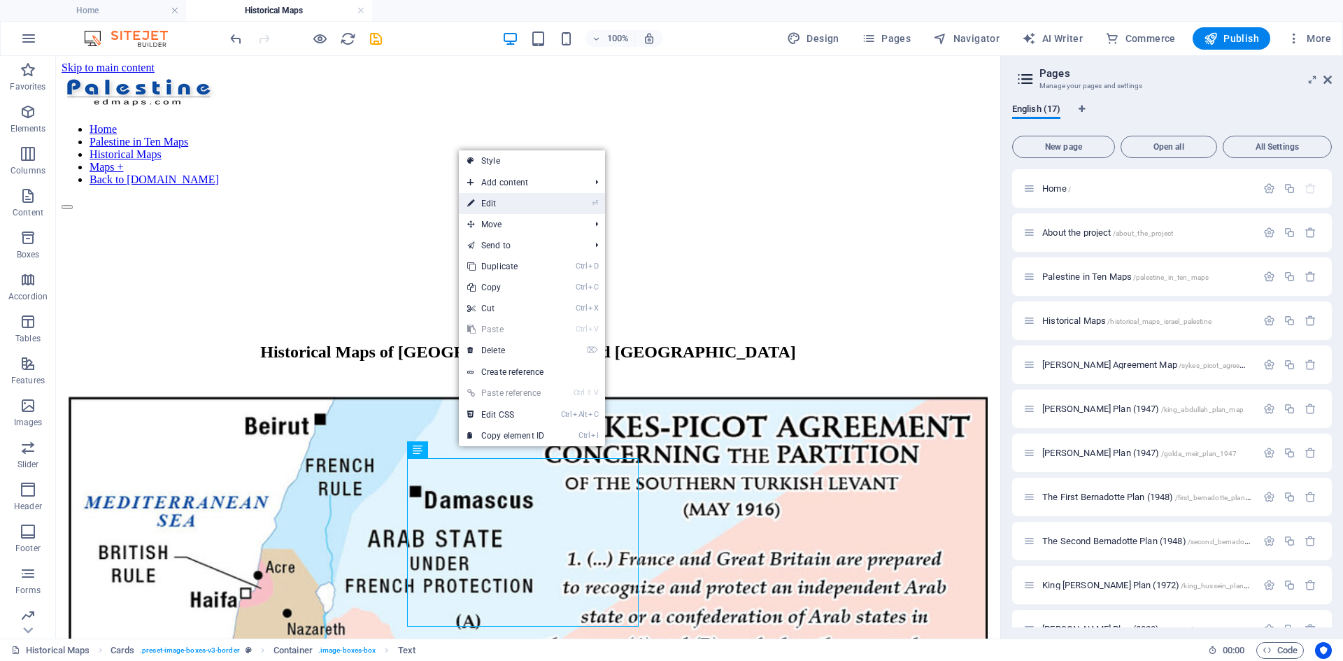
click at [495, 203] on link "⏎ Edit" at bounding box center [506, 203] width 94 height 21
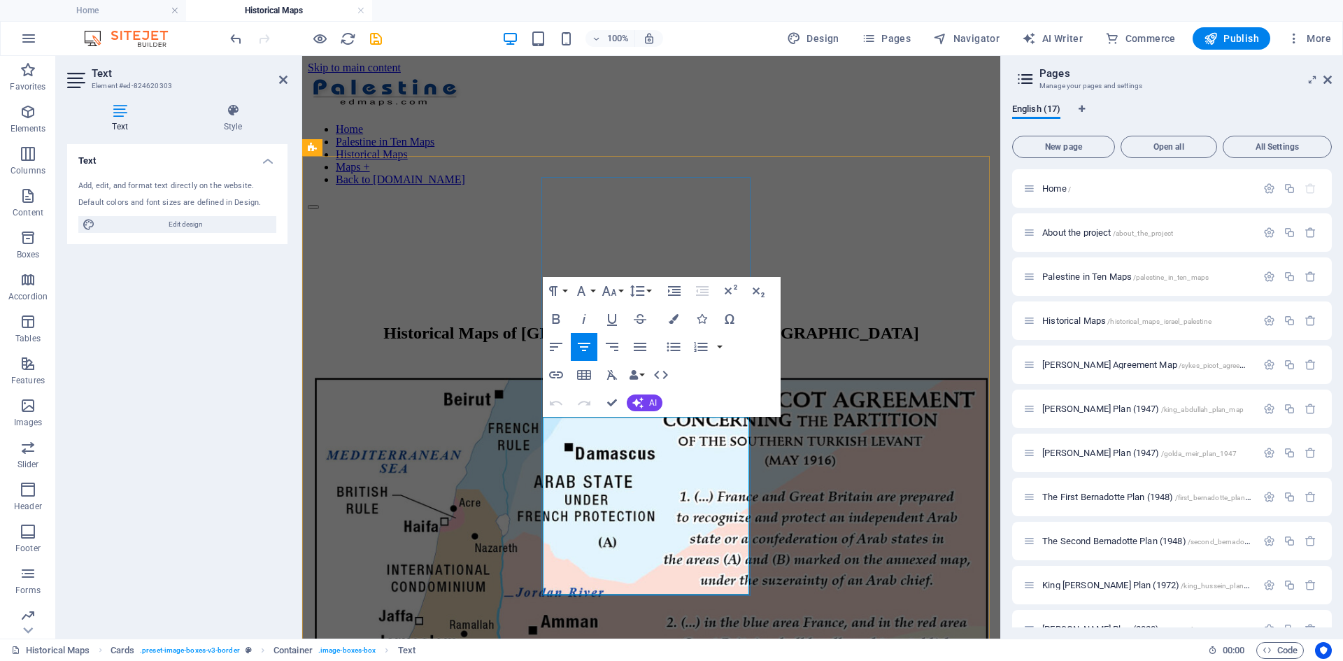
drag, startPoint x: 675, startPoint y: 559, endPoint x: 703, endPoint y: 485, distance: 78.8
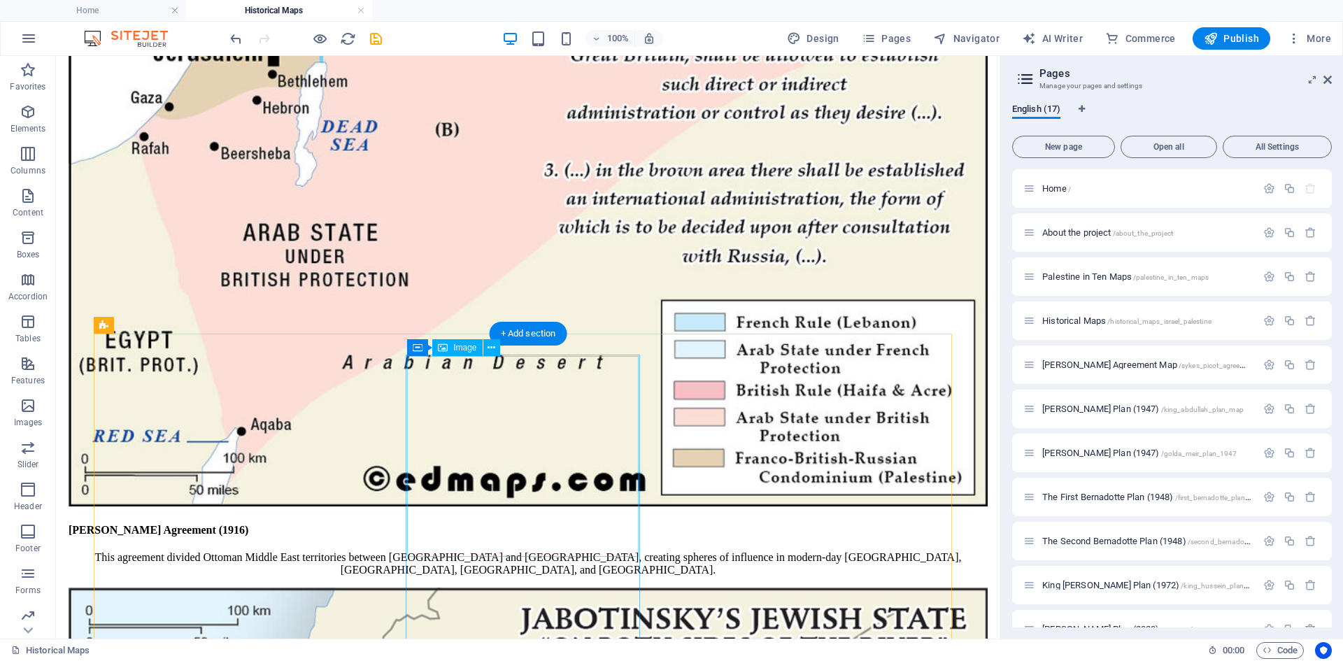
scroll to position [699, 0]
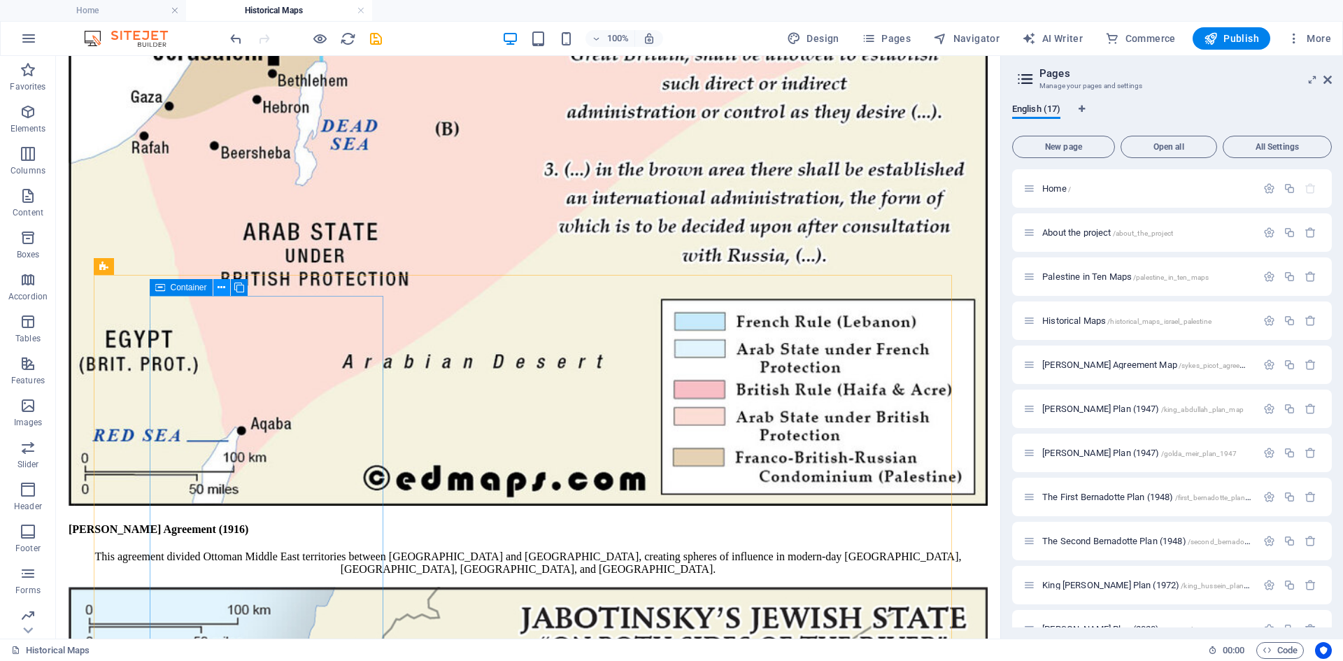
click at [220, 286] on icon at bounding box center [221, 287] width 8 height 15
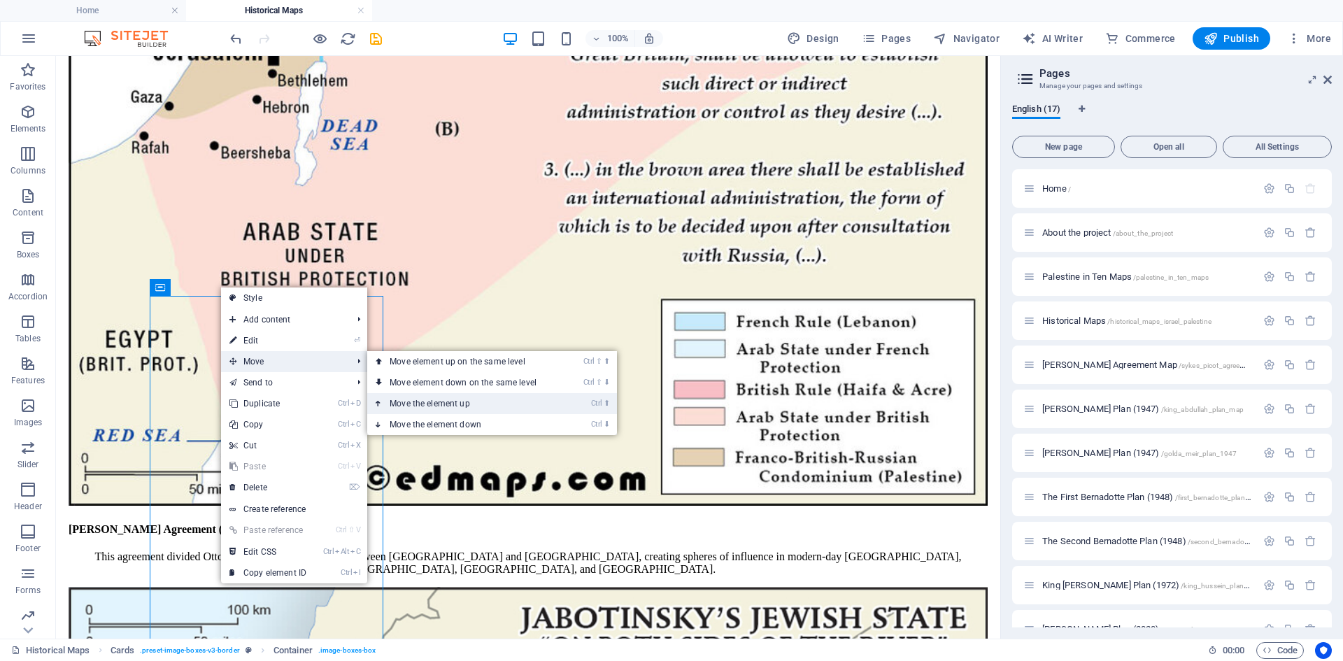
click at [416, 401] on link "Ctrl ⬆ Move the element up" at bounding box center [465, 403] width 197 height 21
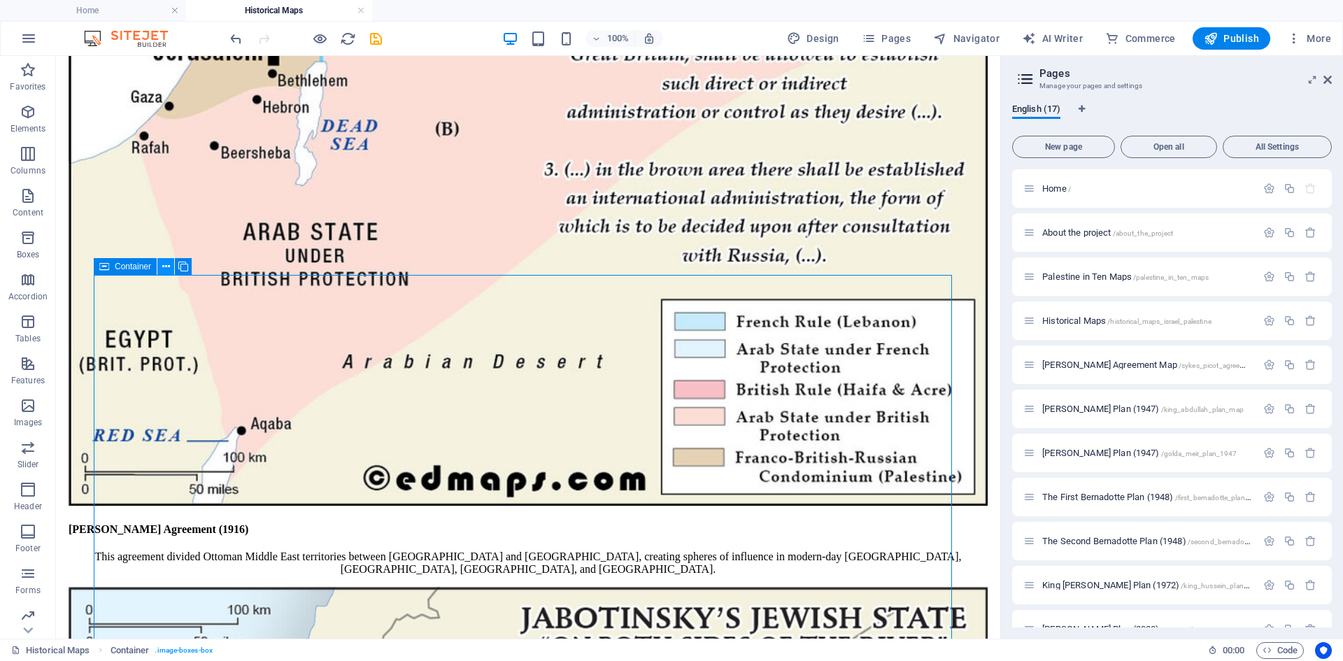
click at [162, 268] on icon at bounding box center [166, 266] width 8 height 15
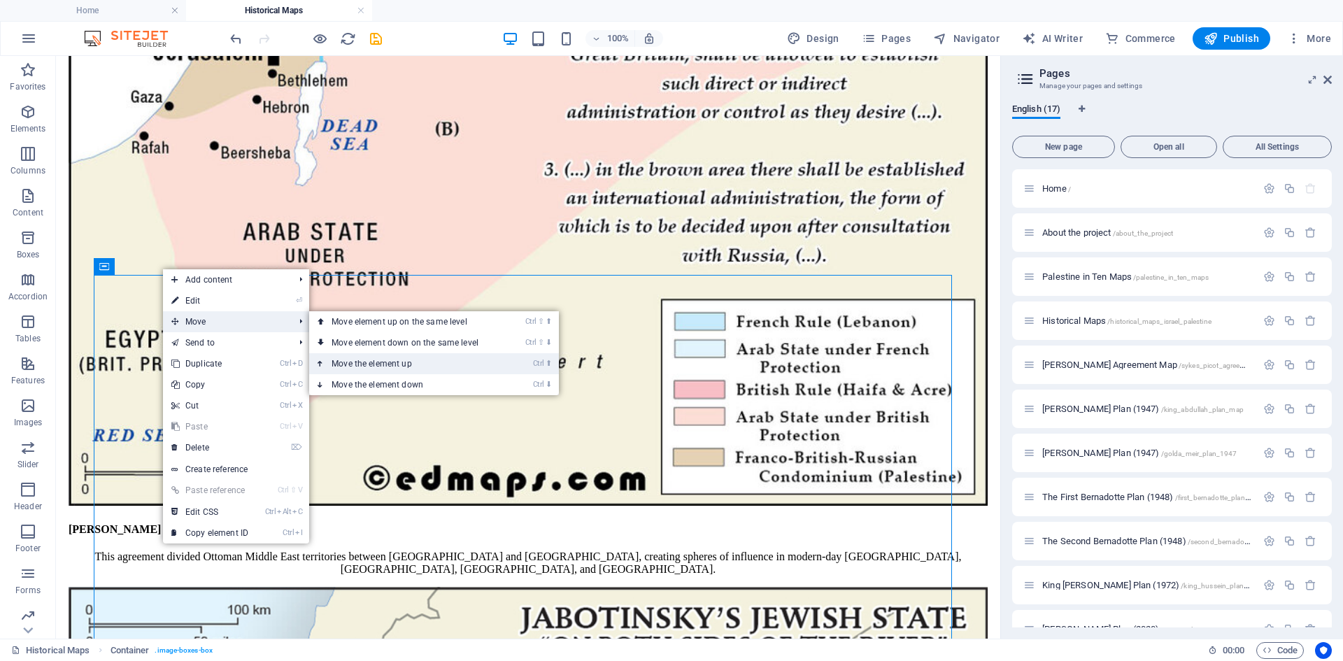
click at [351, 366] on link "Ctrl ⬆ Move the element up" at bounding box center [407, 363] width 197 height 21
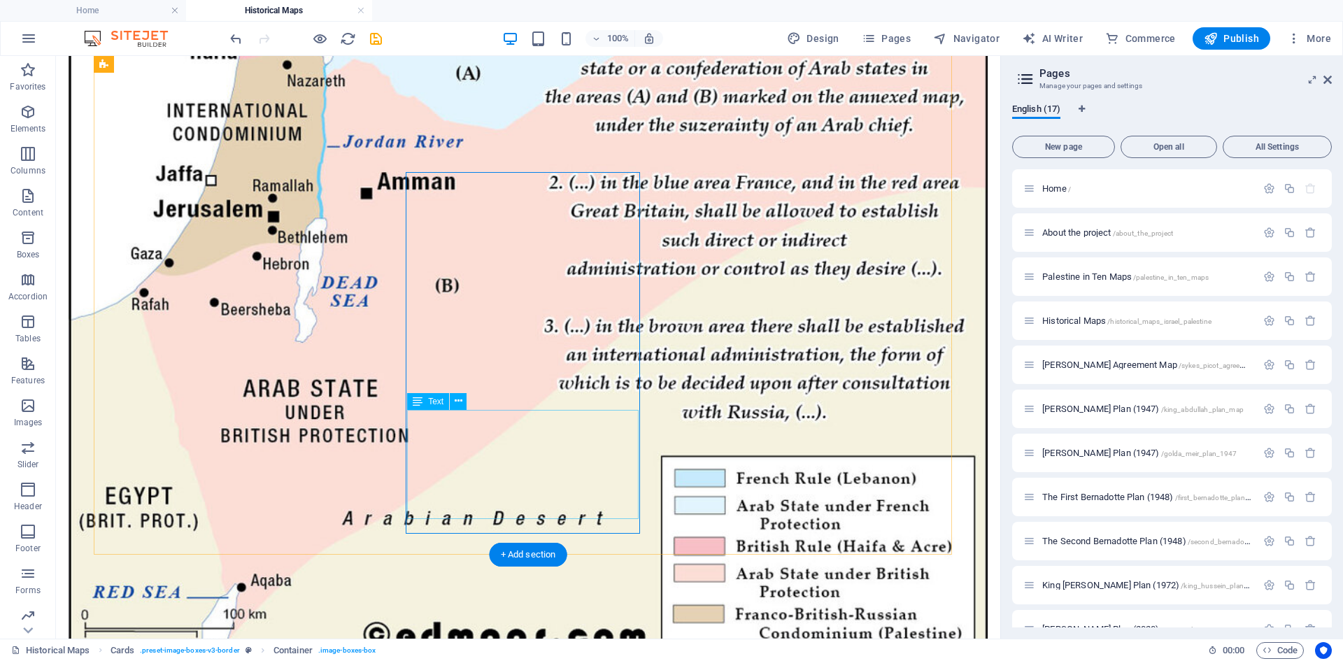
scroll to position [629, 0]
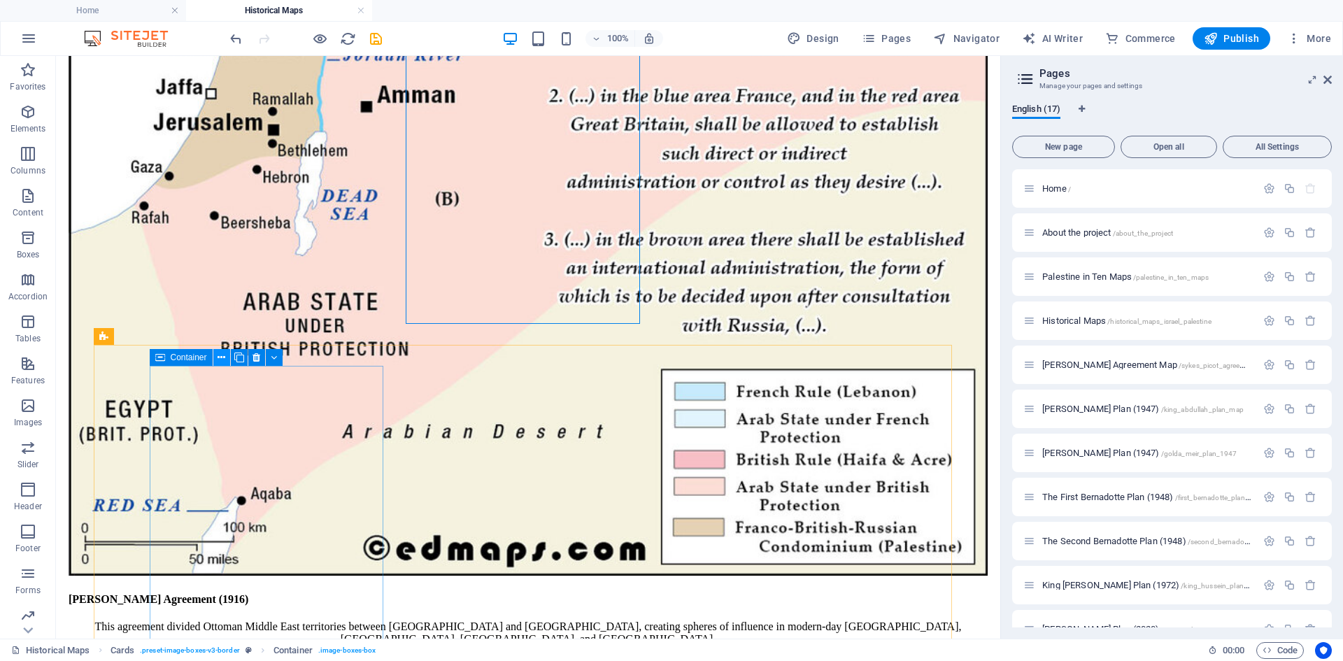
click at [222, 357] on icon at bounding box center [221, 357] width 8 height 15
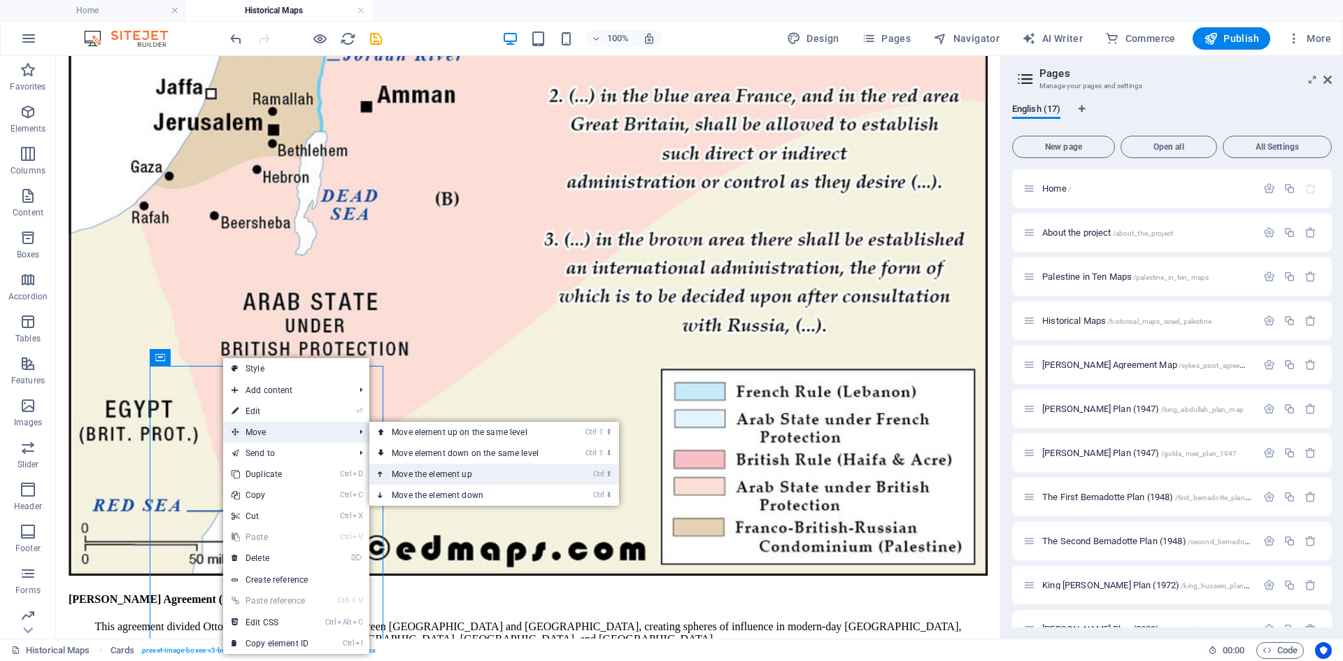
click at [422, 474] on link "Ctrl ⬆ Move the element up" at bounding box center [467, 474] width 197 height 21
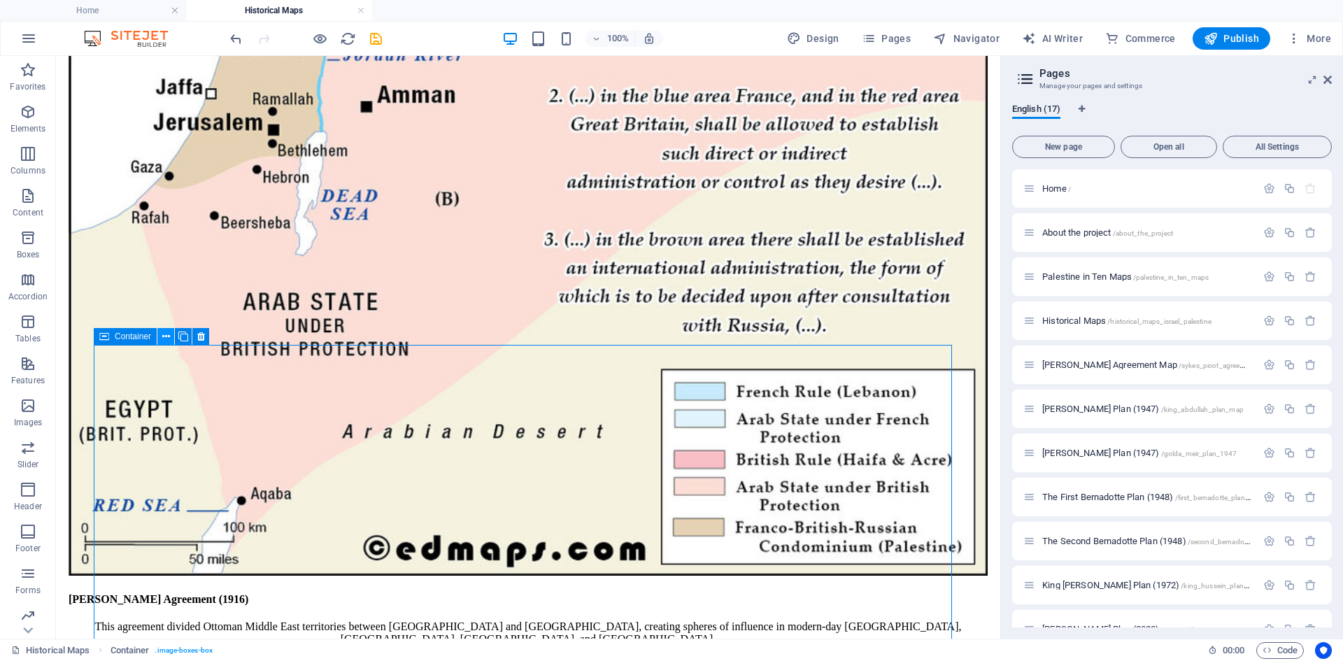
click at [164, 336] on icon at bounding box center [166, 336] width 8 height 15
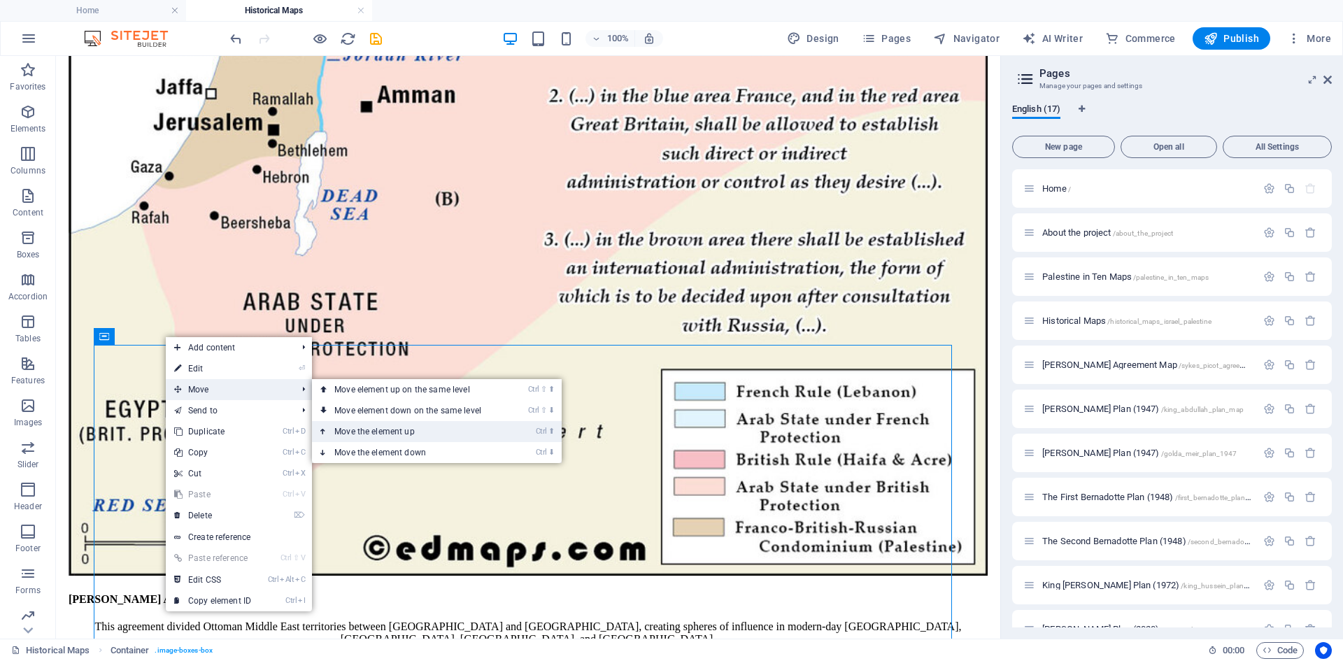
click at [357, 430] on link "Ctrl ⬆ Move the element up" at bounding box center [410, 431] width 197 height 21
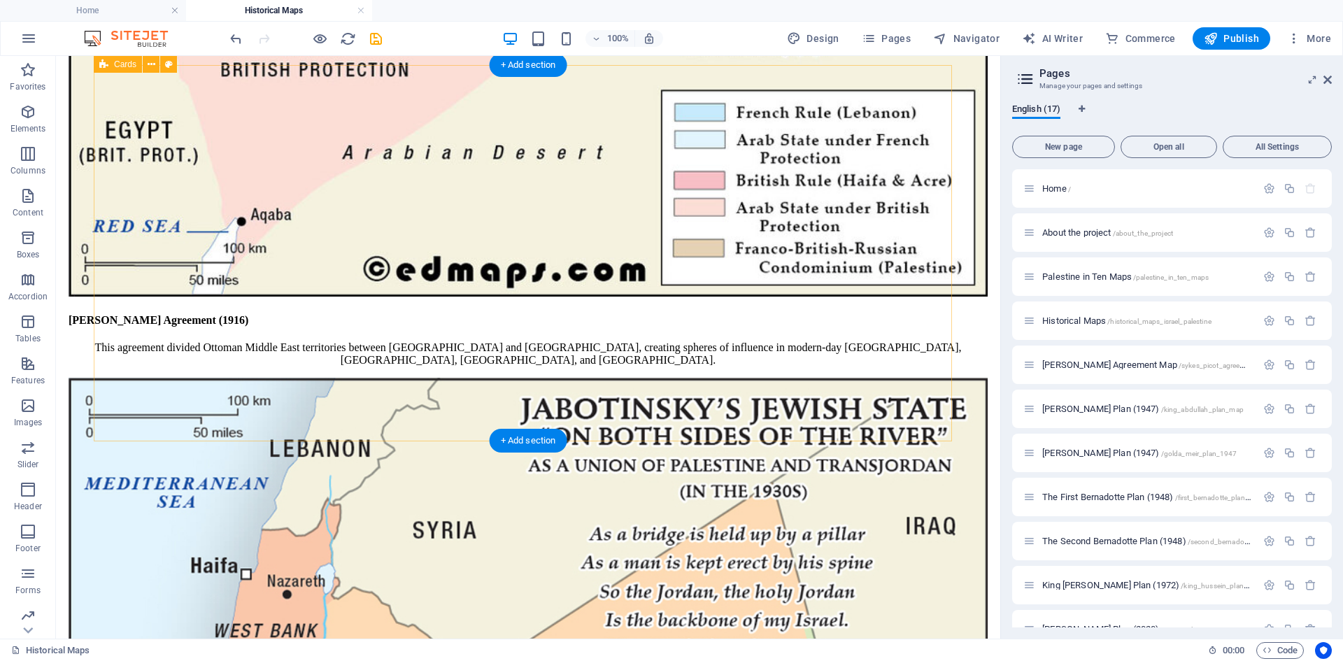
scroll to position [769, 0]
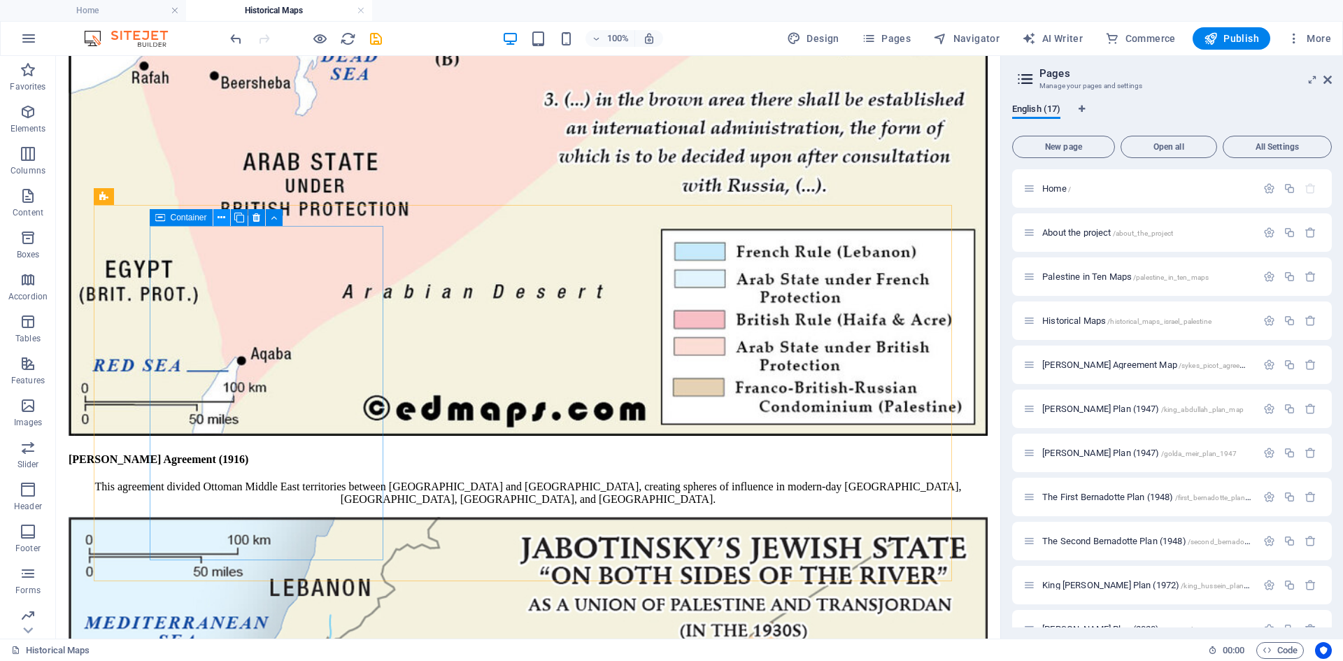
click at [220, 218] on icon at bounding box center [221, 217] width 8 height 15
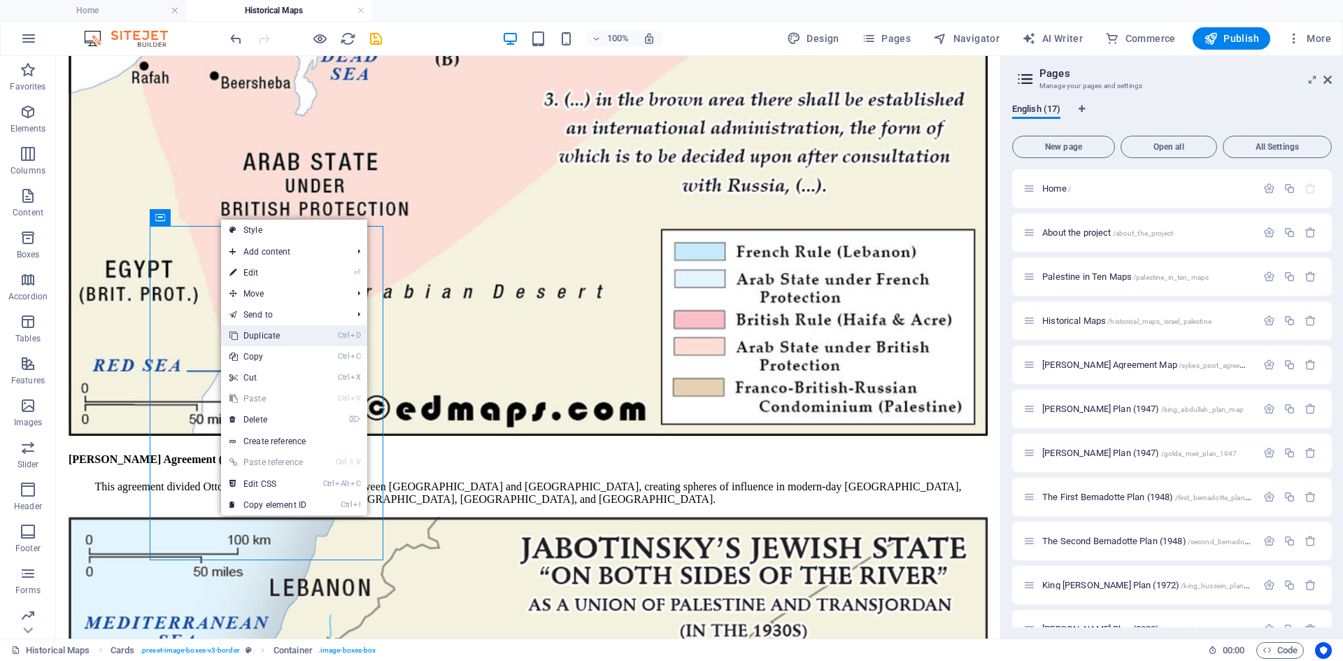
click at [261, 336] on link "Ctrl D Duplicate" at bounding box center [268, 335] width 94 height 21
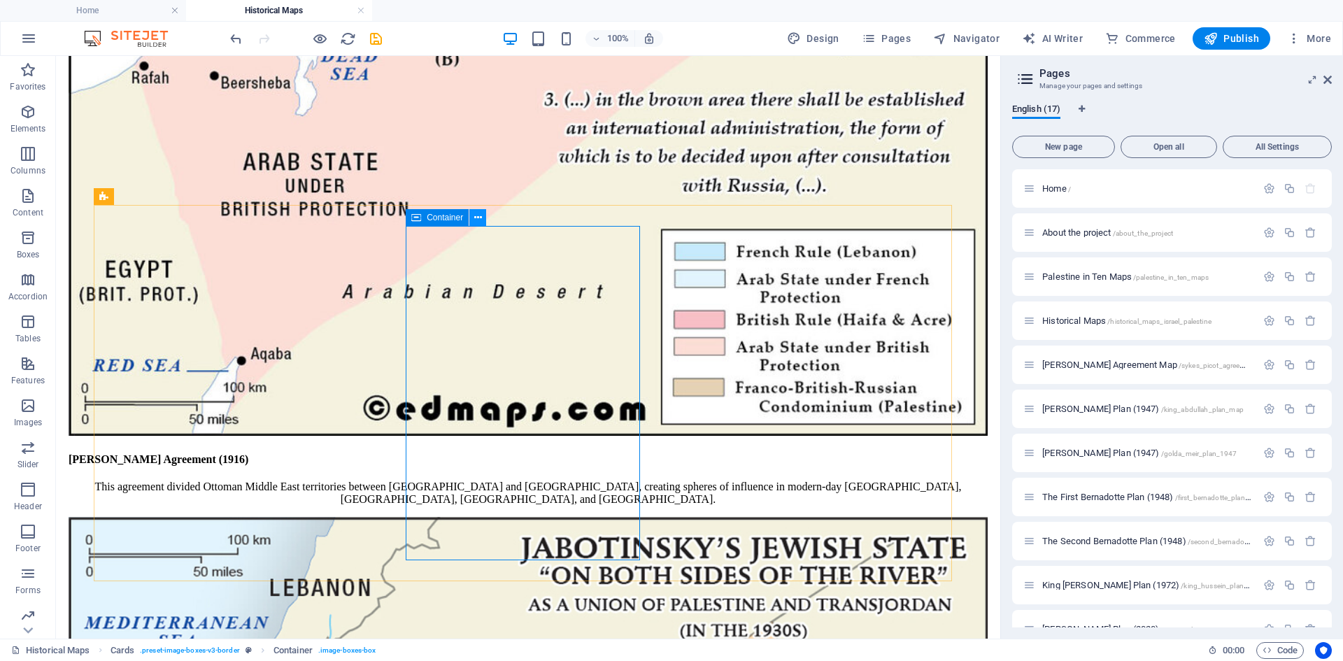
click at [477, 218] on icon at bounding box center [478, 217] width 8 height 15
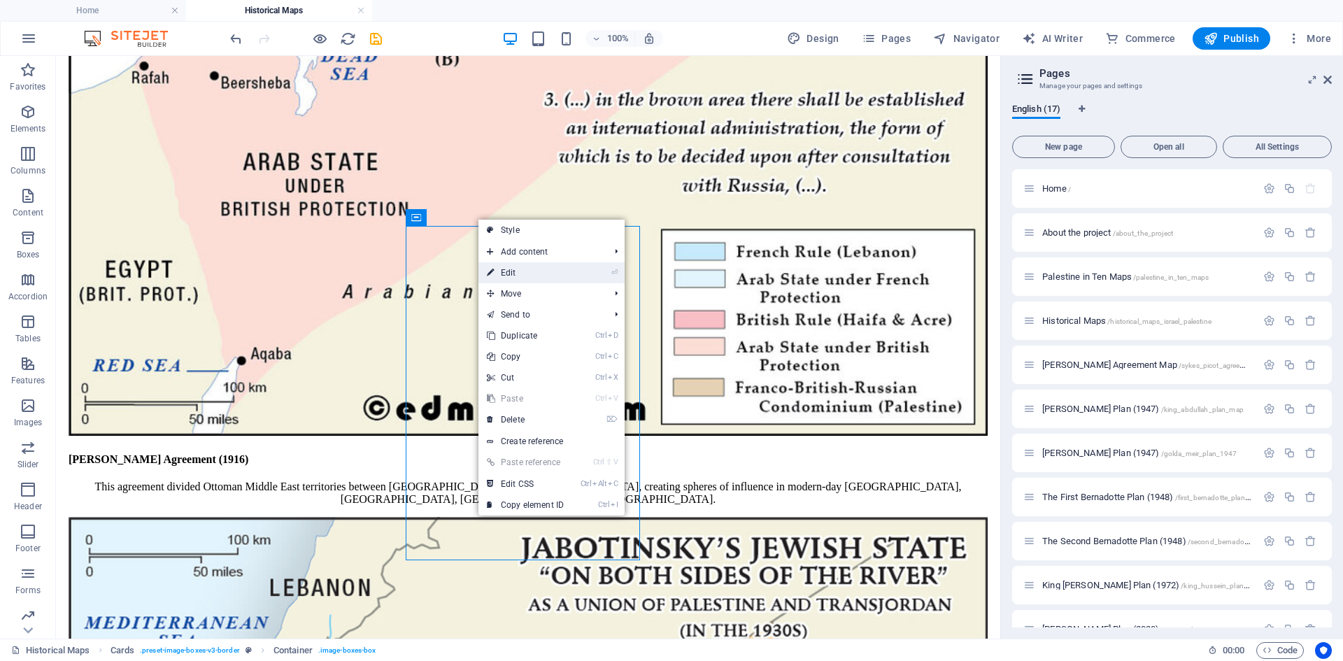
drag, startPoint x: 524, startPoint y: 271, endPoint x: 379, endPoint y: 238, distance: 149.0
click at [524, 271] on link "⏎ Edit" at bounding box center [525, 272] width 94 height 21
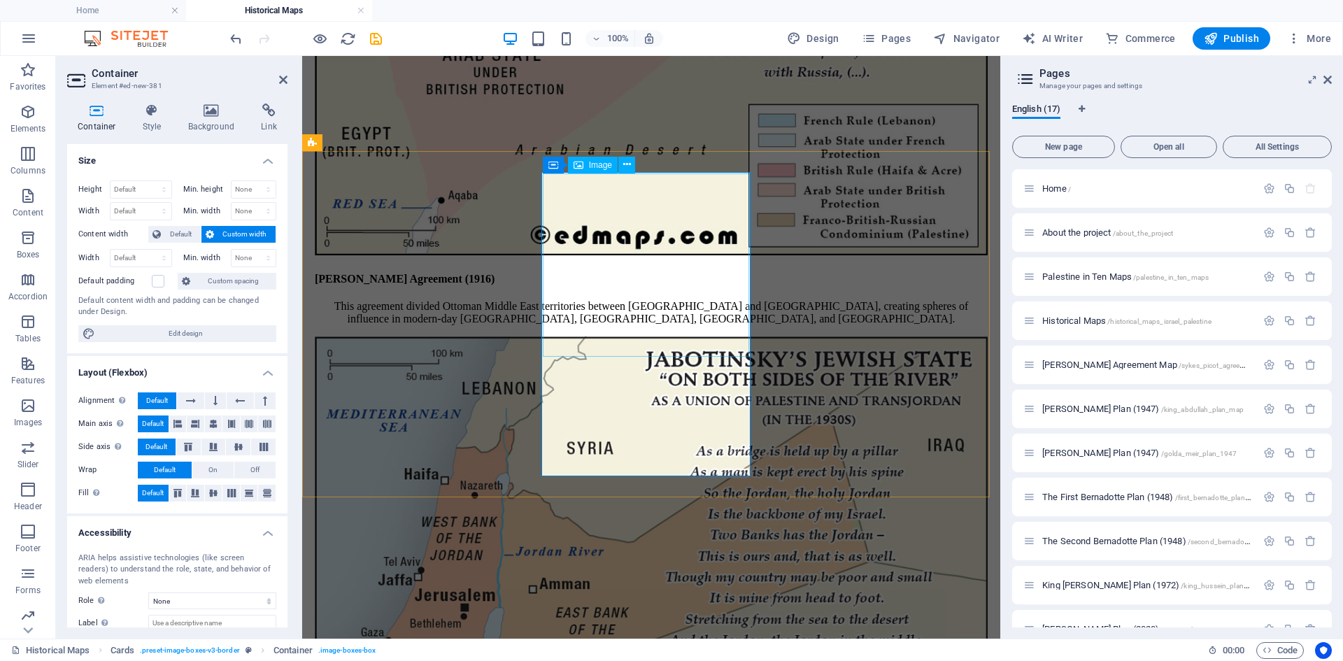
scroll to position [694, 0]
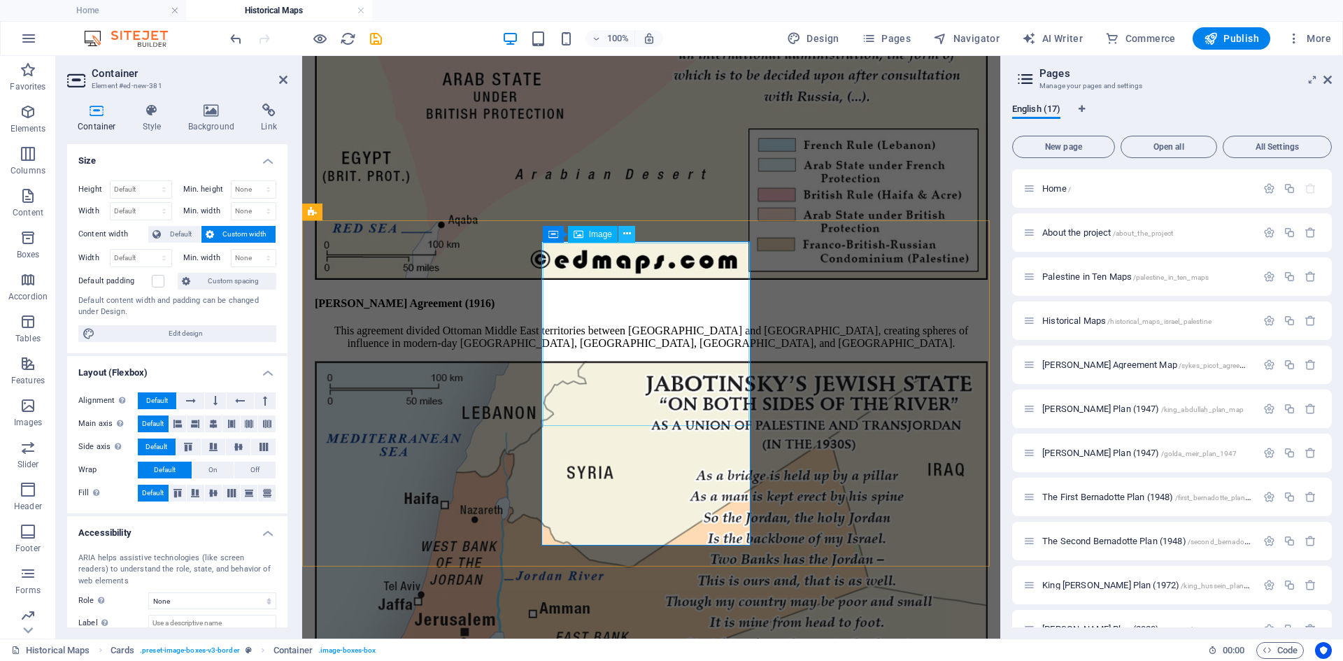
click at [624, 231] on icon at bounding box center [627, 234] width 8 height 15
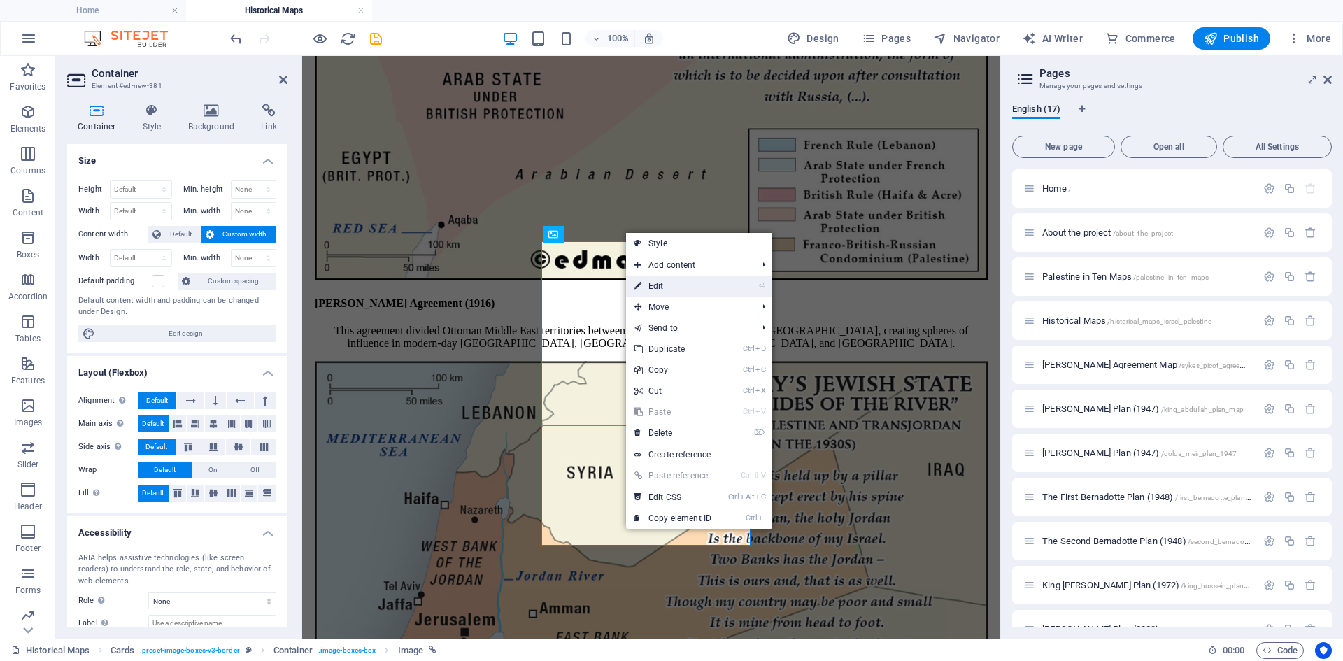
click at [657, 289] on link "⏎ Edit" at bounding box center [673, 286] width 94 height 21
select select "%"
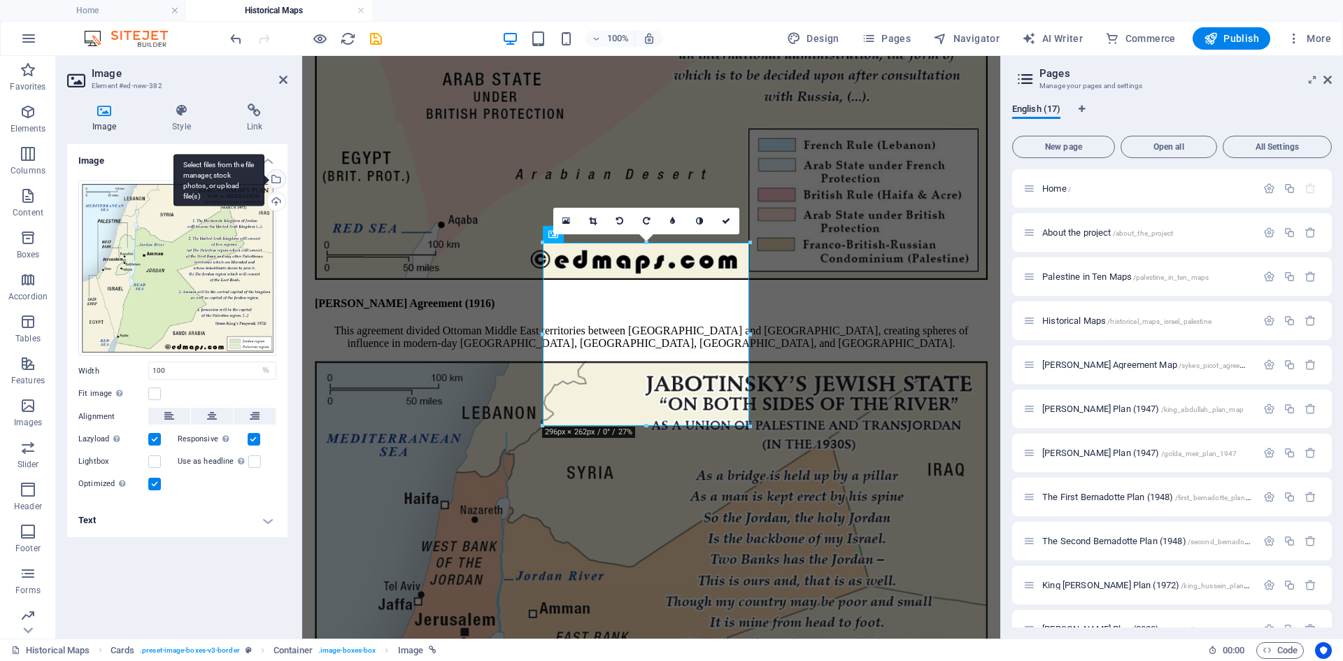
click at [278, 177] on div "Select files from the file manager, stock photos, or upload file(s)" at bounding box center [274, 180] width 21 height 21
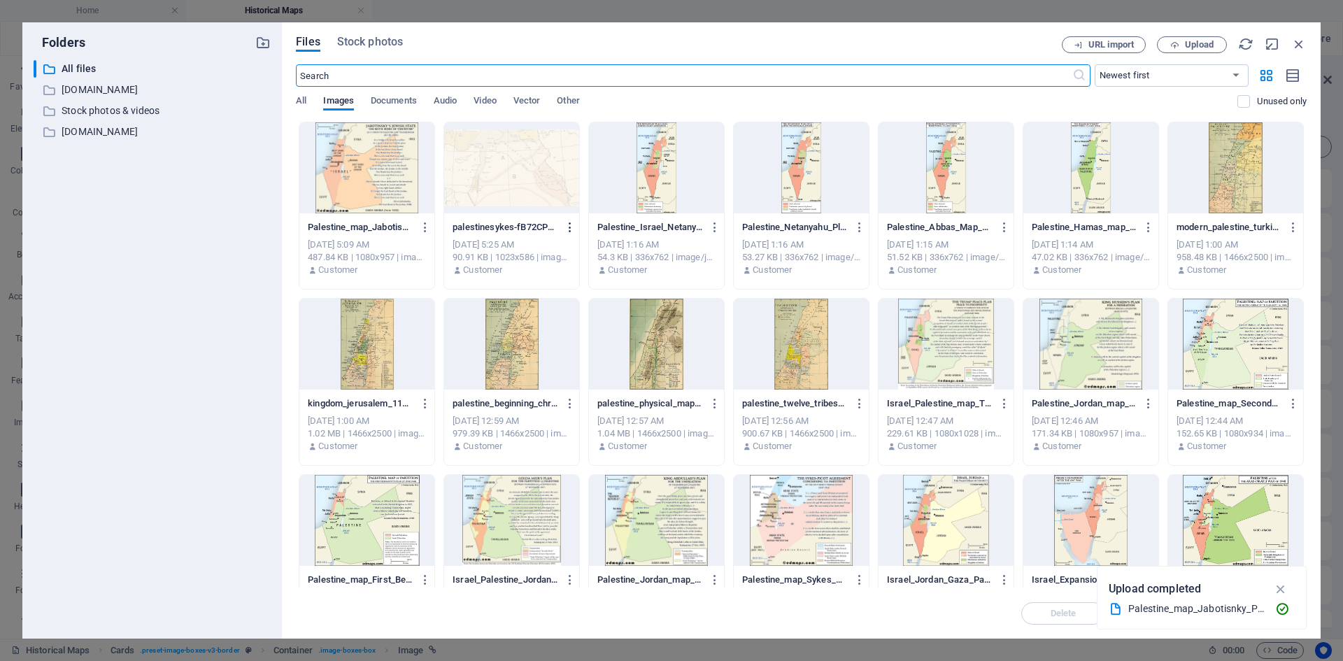
scroll to position [701, 0]
click at [1073, 43] on span "Upload" at bounding box center [1199, 45] width 29 height 8
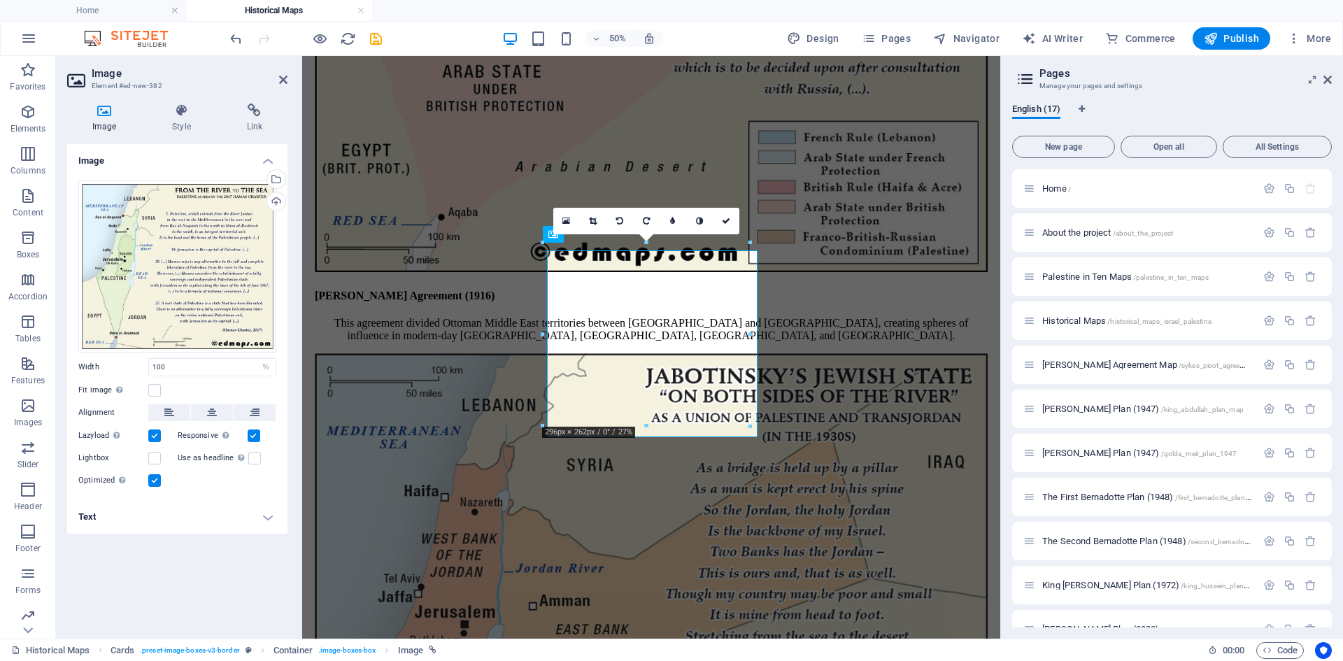
scroll to position [694, 0]
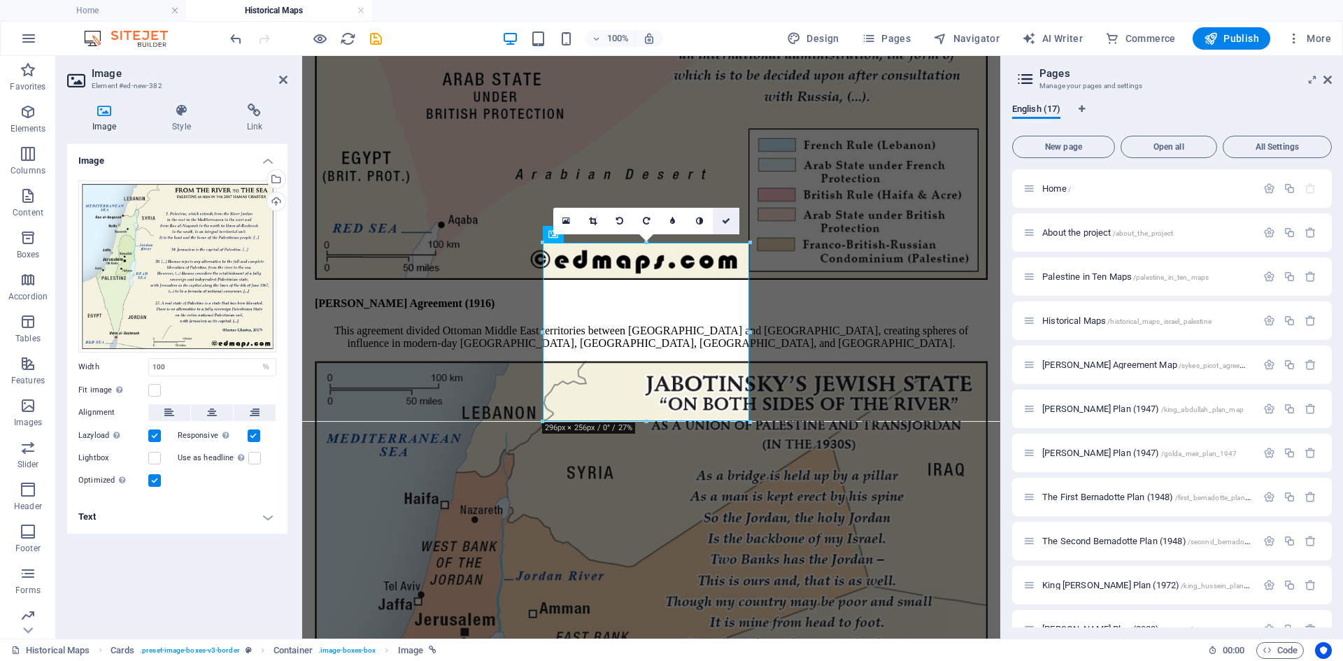
click at [728, 215] on link at bounding box center [726, 221] width 27 height 27
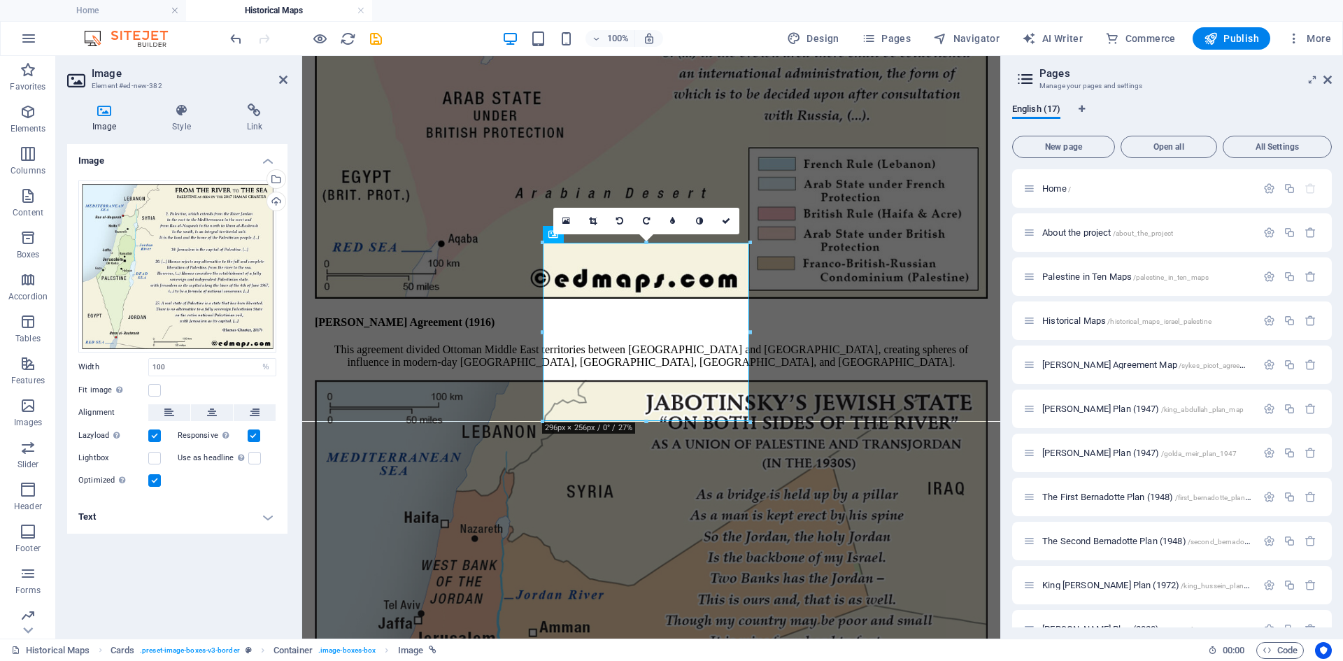
scroll to position [699, 0]
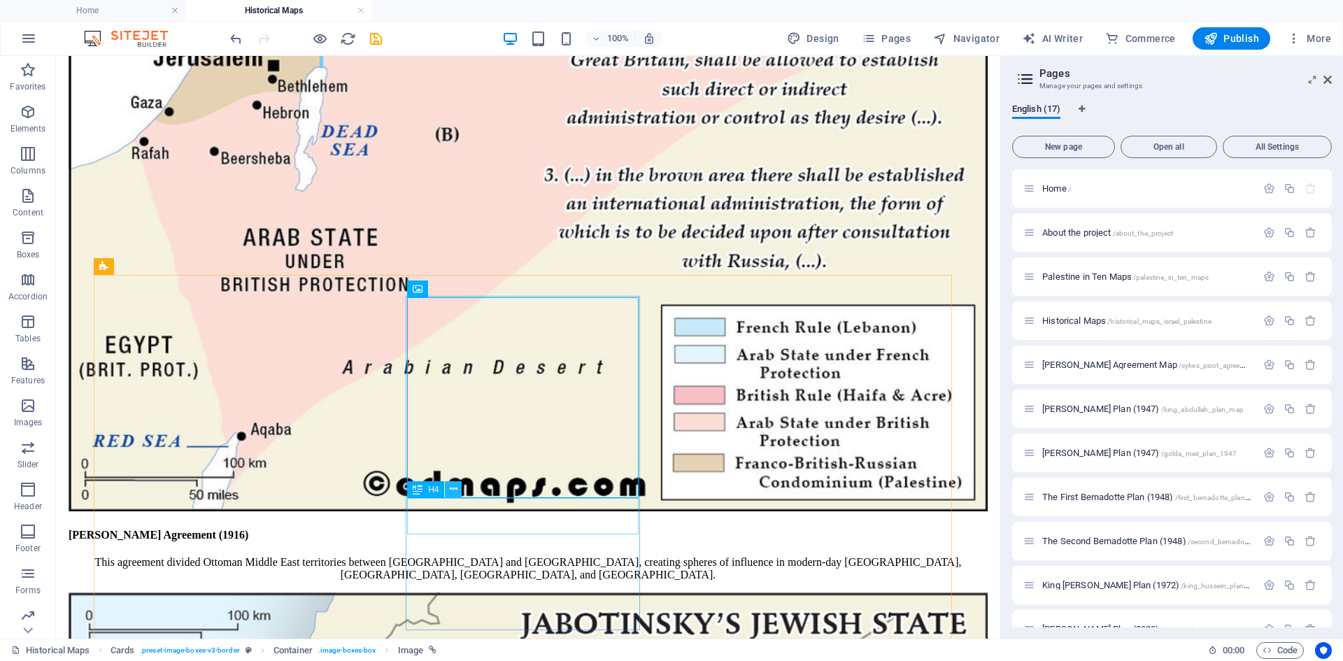
click at [455, 489] on icon at bounding box center [454, 489] width 8 height 15
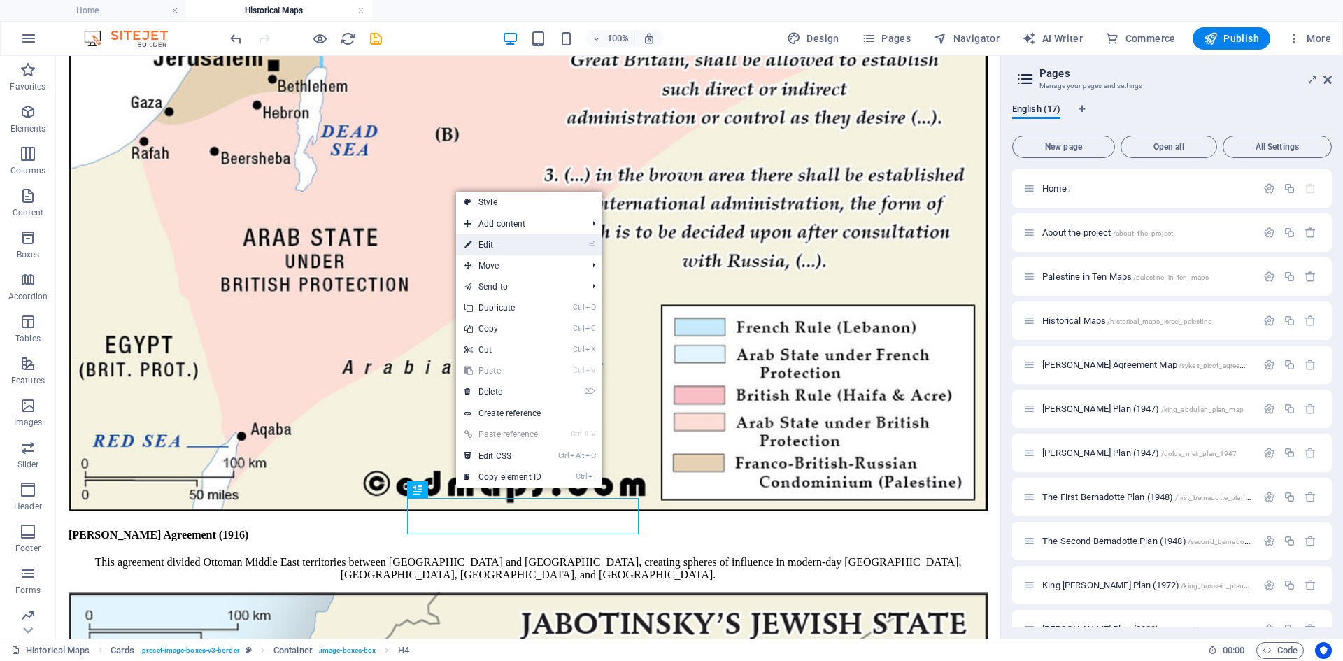
drag, startPoint x: 227, startPoint y: 221, endPoint x: 493, endPoint y: 243, distance: 267.4
click at [493, 243] on link "⏎ Edit" at bounding box center [503, 244] width 94 height 21
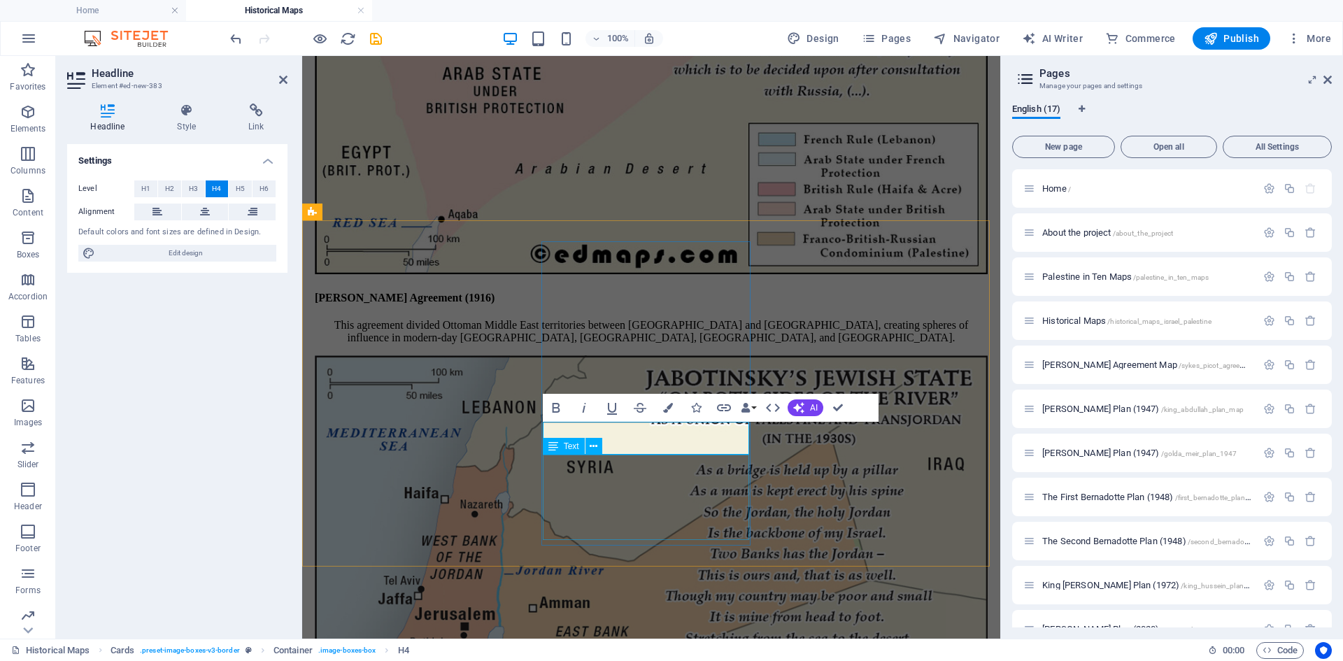
scroll to position [694, 0]
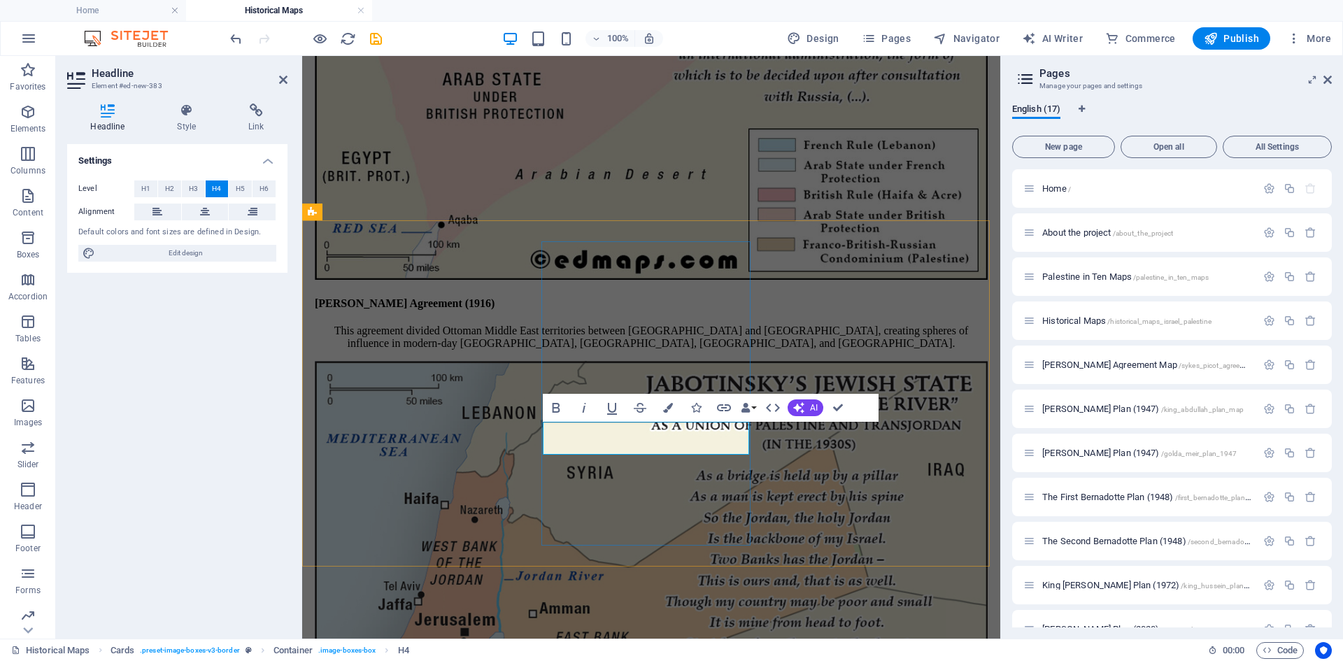
drag, startPoint x: 596, startPoint y: 443, endPoint x: 683, endPoint y: 444, distance: 86.7
drag, startPoint x: 838, startPoint y: 404, endPoint x: 782, endPoint y: 350, distance: 78.1
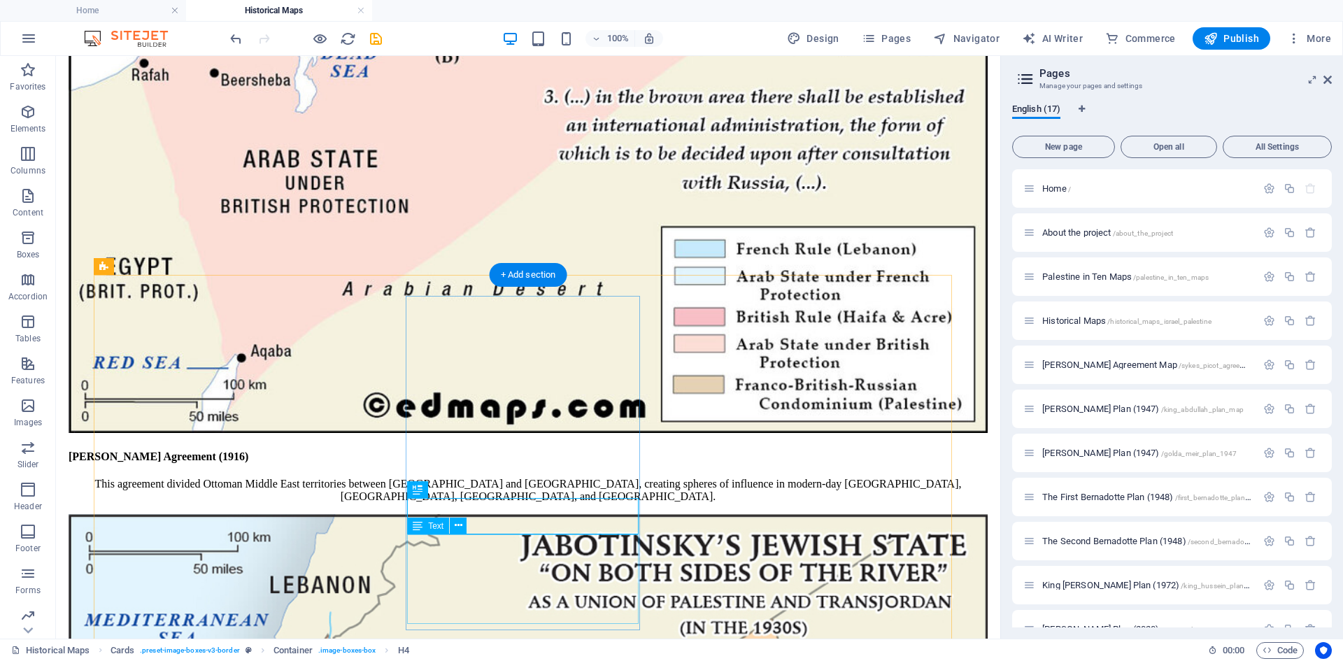
scroll to position [839, 0]
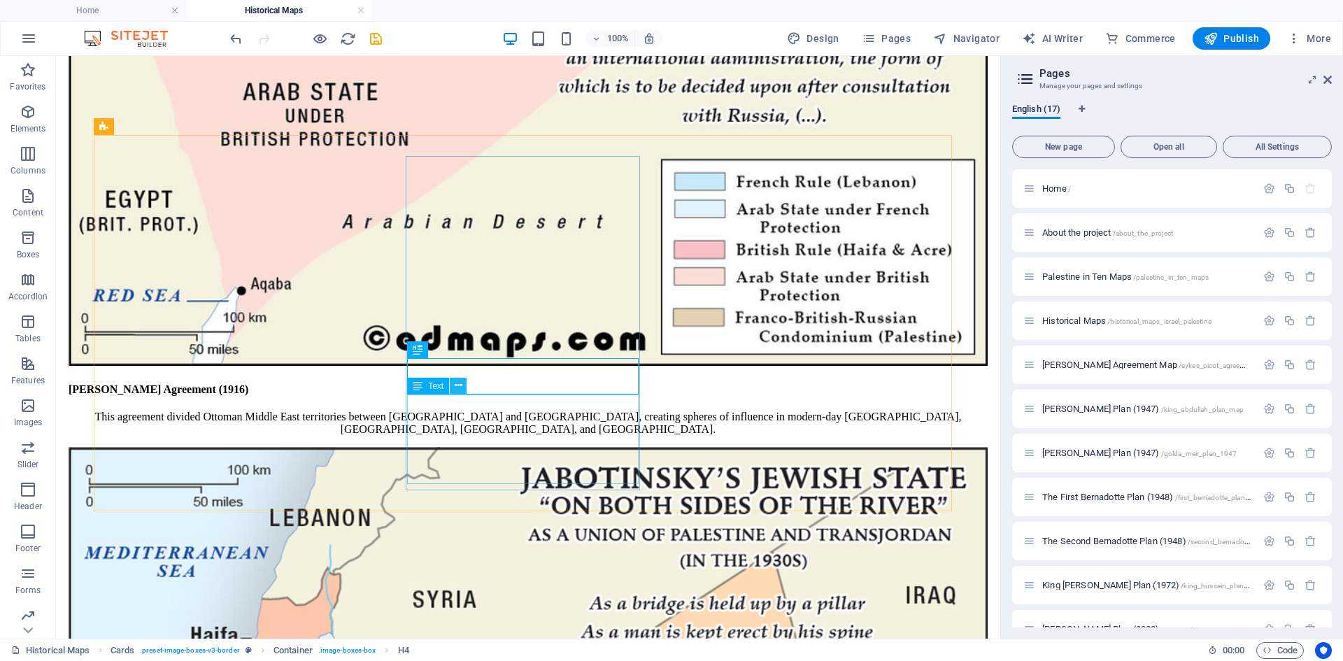
click at [457, 387] on icon at bounding box center [459, 385] width 8 height 15
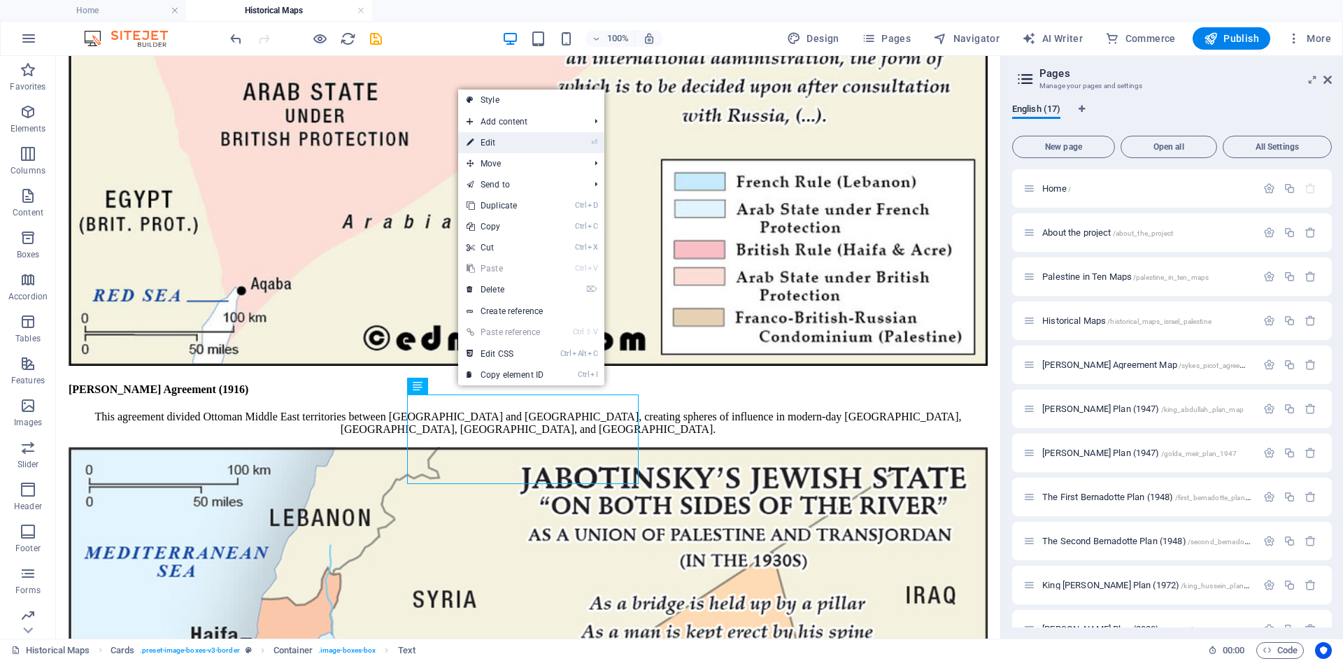
click at [496, 141] on link "⏎ Edit" at bounding box center [505, 142] width 94 height 21
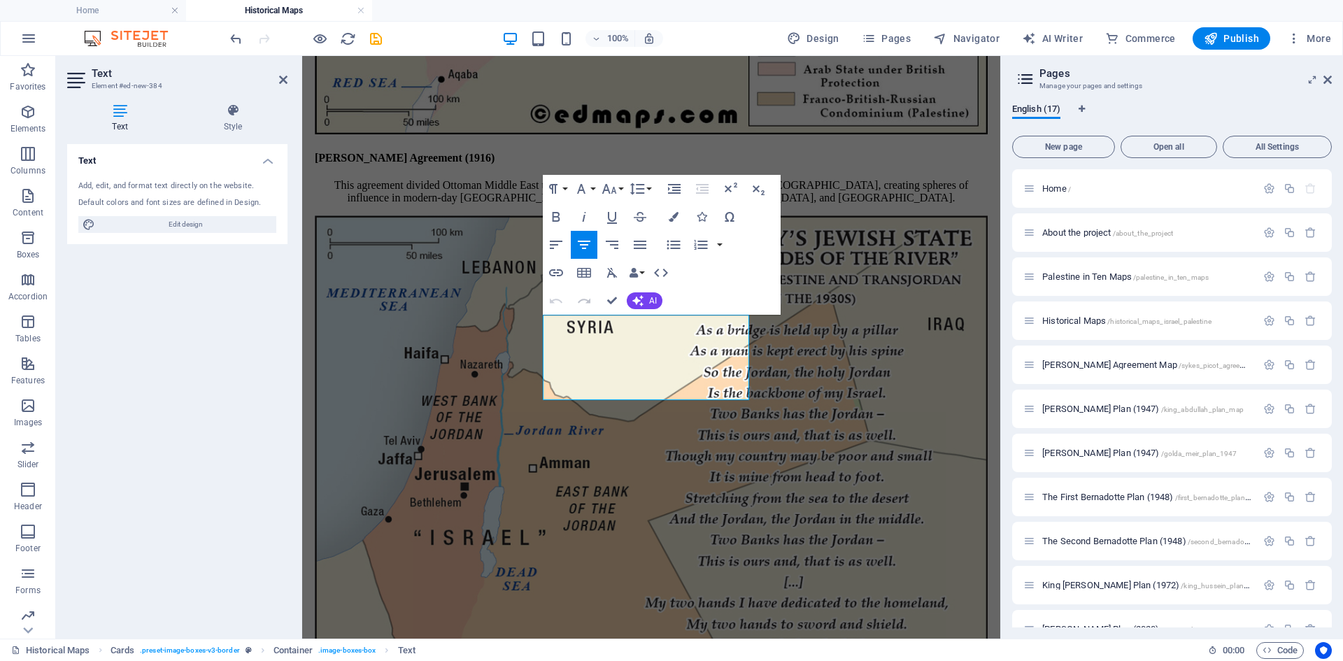
scroll to position [834, 0]
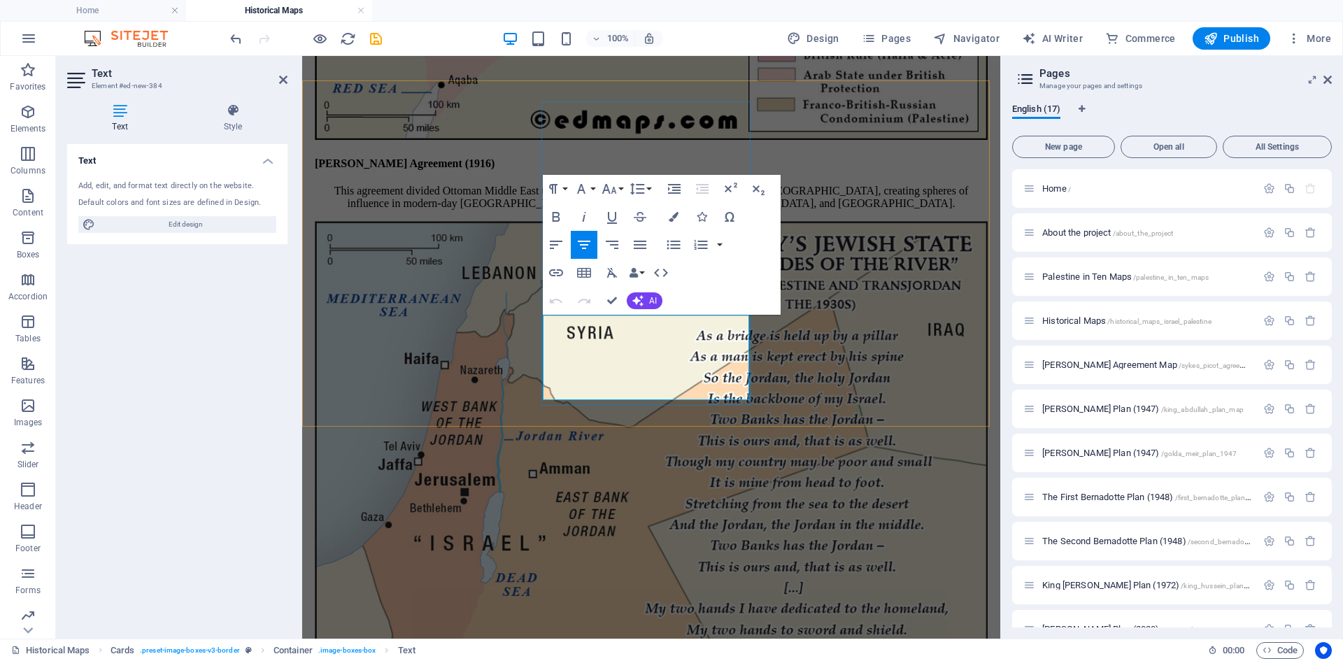
drag, startPoint x: 699, startPoint y: 377, endPoint x: 707, endPoint y: 394, distance: 19.1
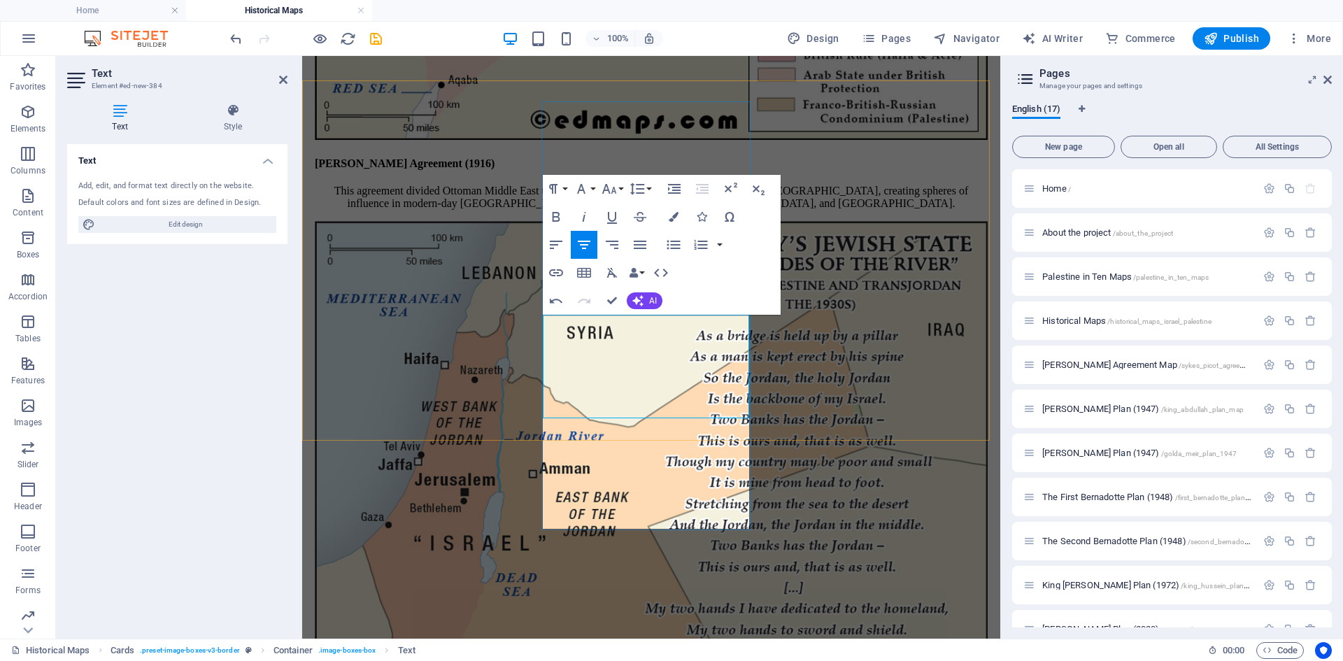
scroll to position [2311, 0]
drag, startPoint x: 609, startPoint y: 324, endPoint x: 705, endPoint y: 380, distance: 111.3
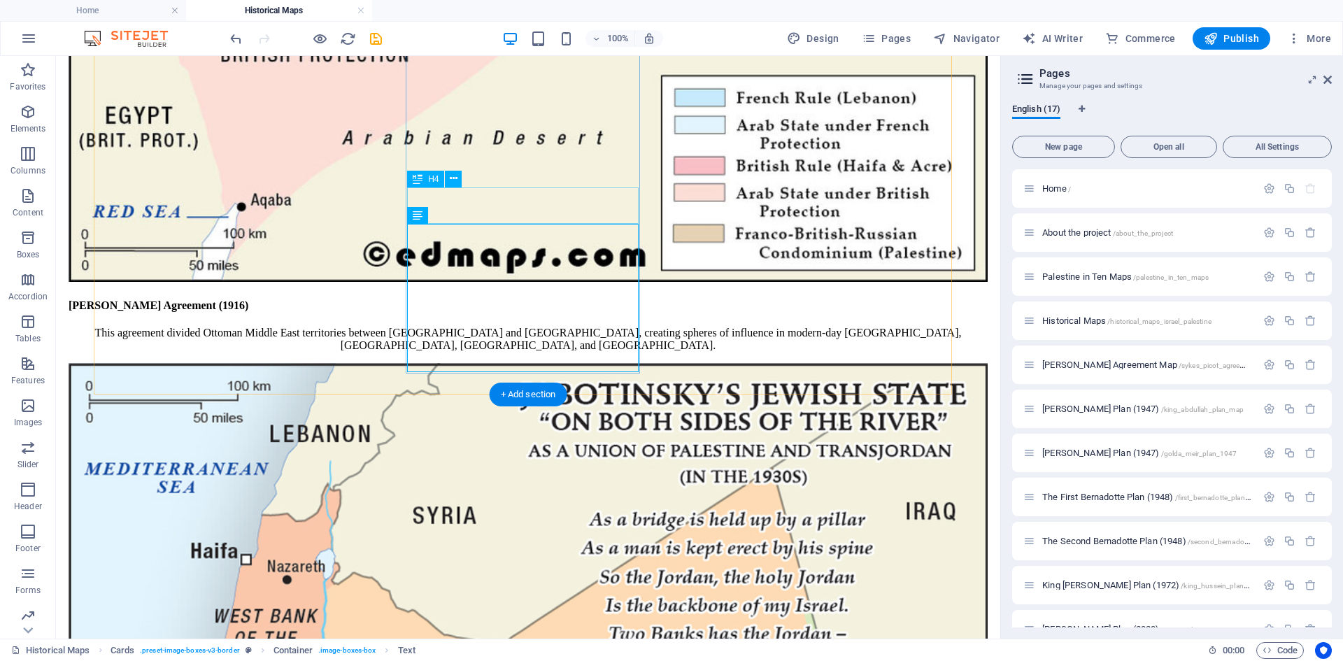
scroll to position [1119, 0]
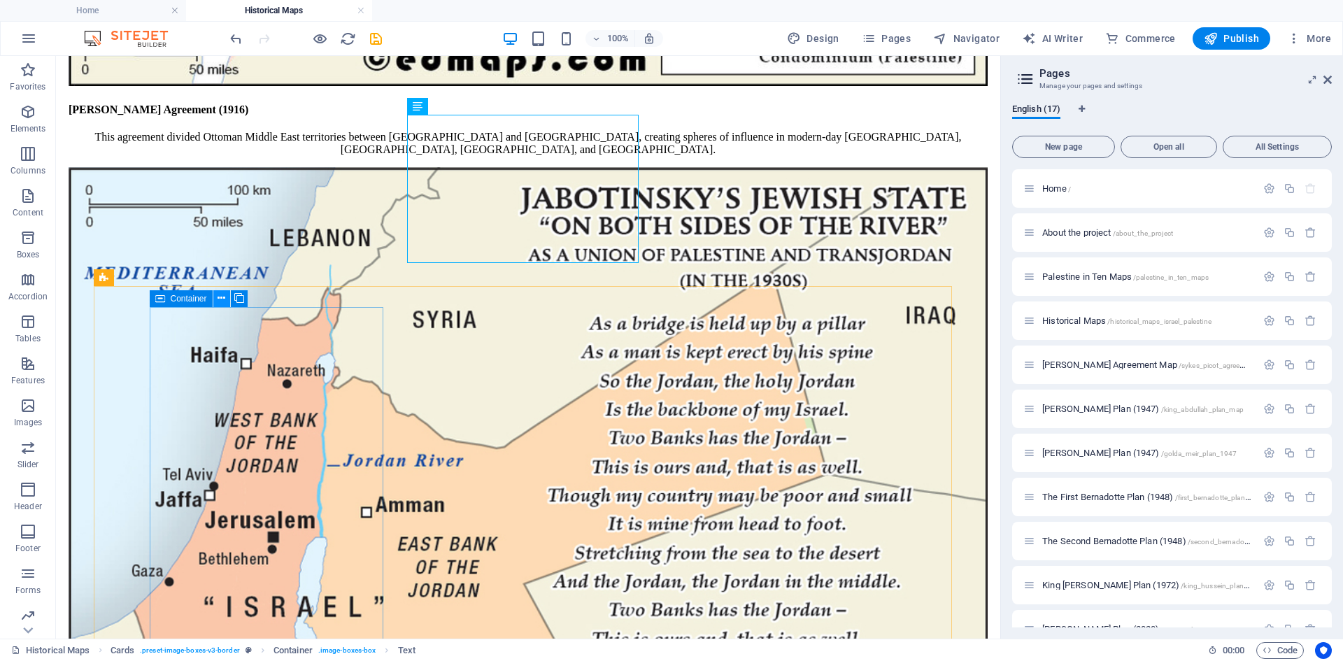
click at [218, 300] on icon at bounding box center [221, 298] width 8 height 15
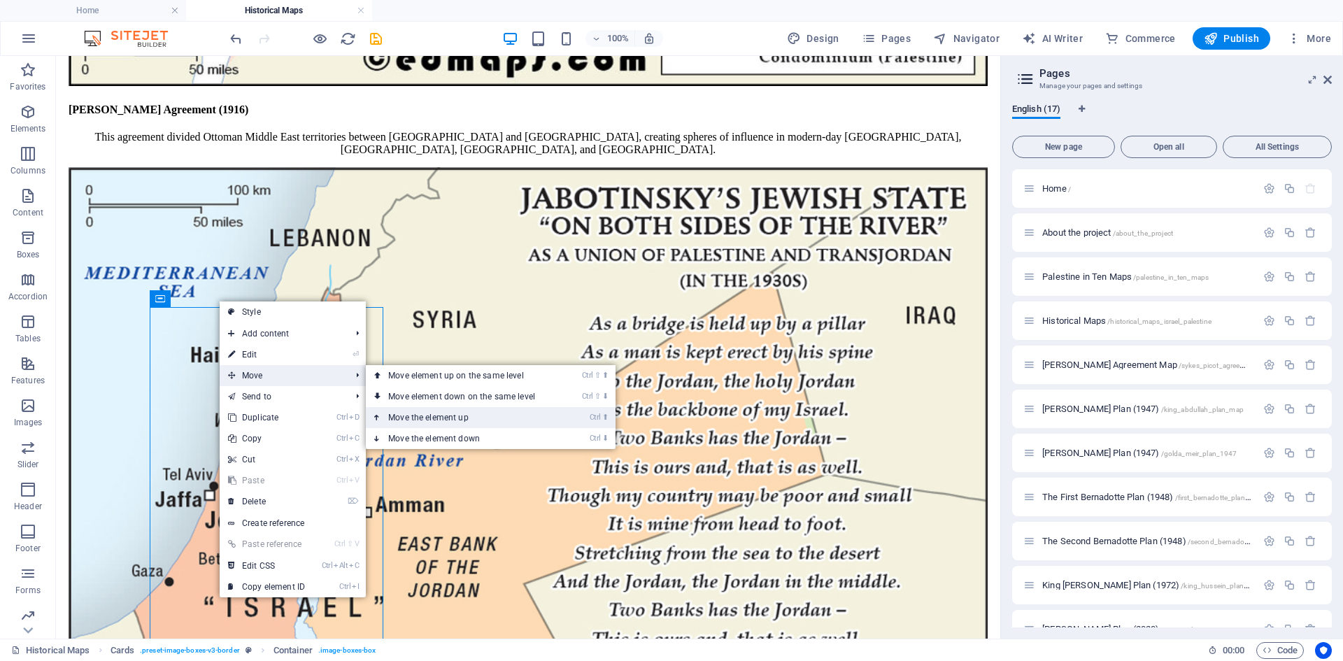
click at [395, 415] on link "Ctrl ⬆ Move the element up" at bounding box center [464, 417] width 197 height 21
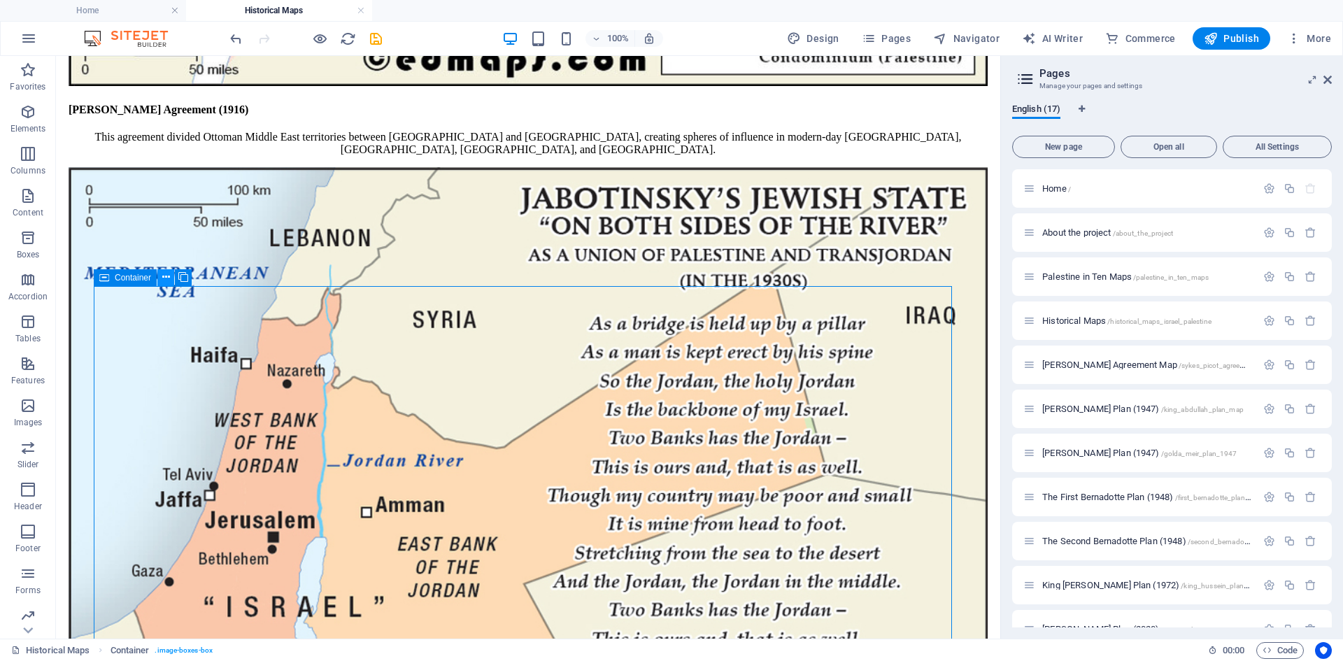
click at [165, 278] on icon at bounding box center [166, 277] width 8 height 15
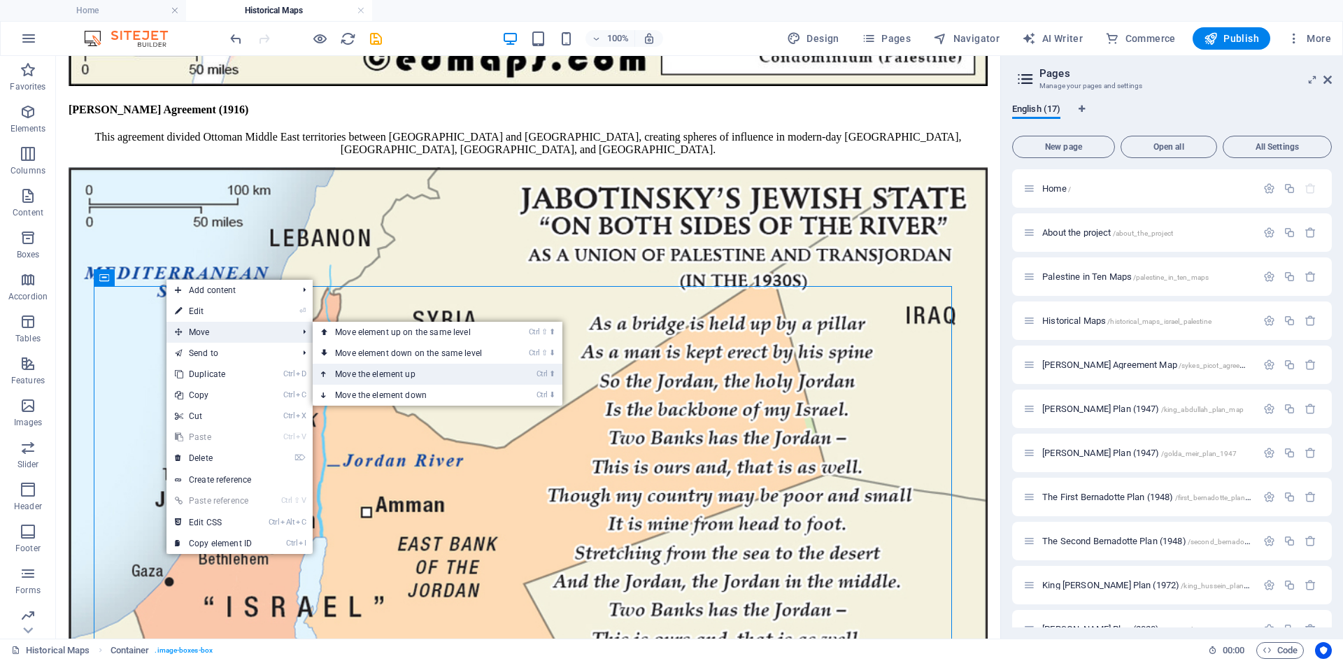
click at [355, 371] on link "Ctrl ⬆ Move the element up" at bounding box center [411, 374] width 197 height 21
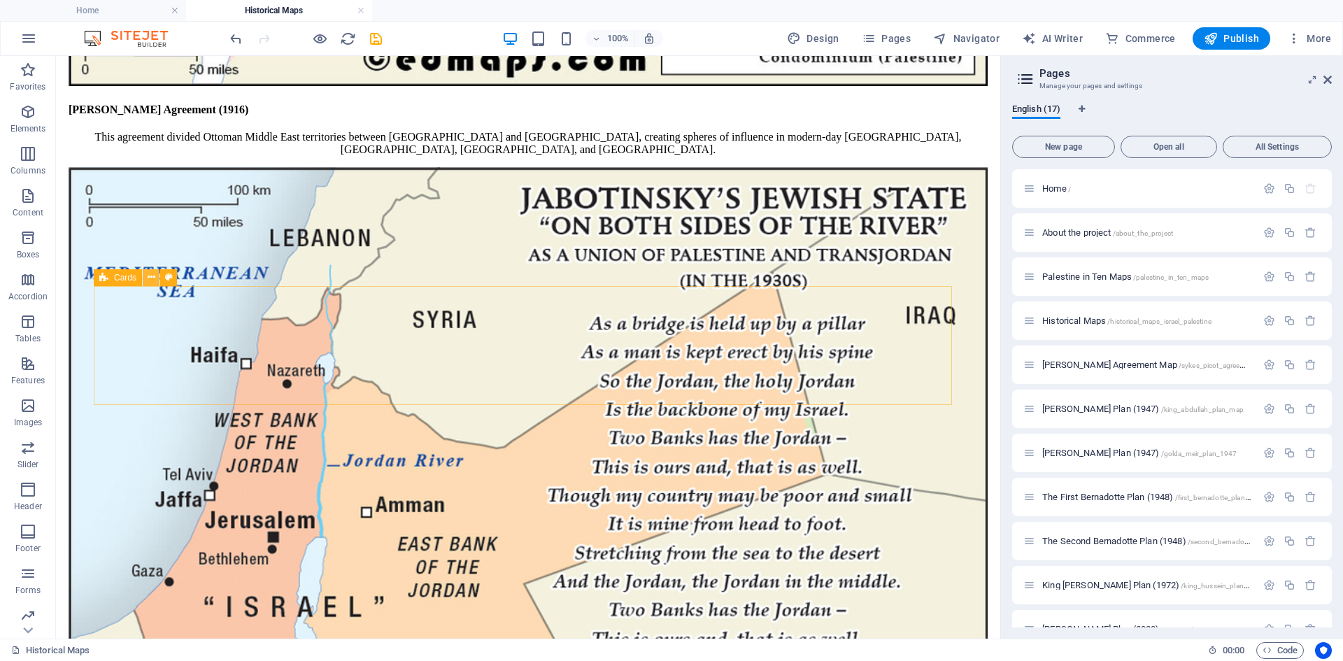
click at [151, 276] on icon at bounding box center [152, 277] width 8 height 15
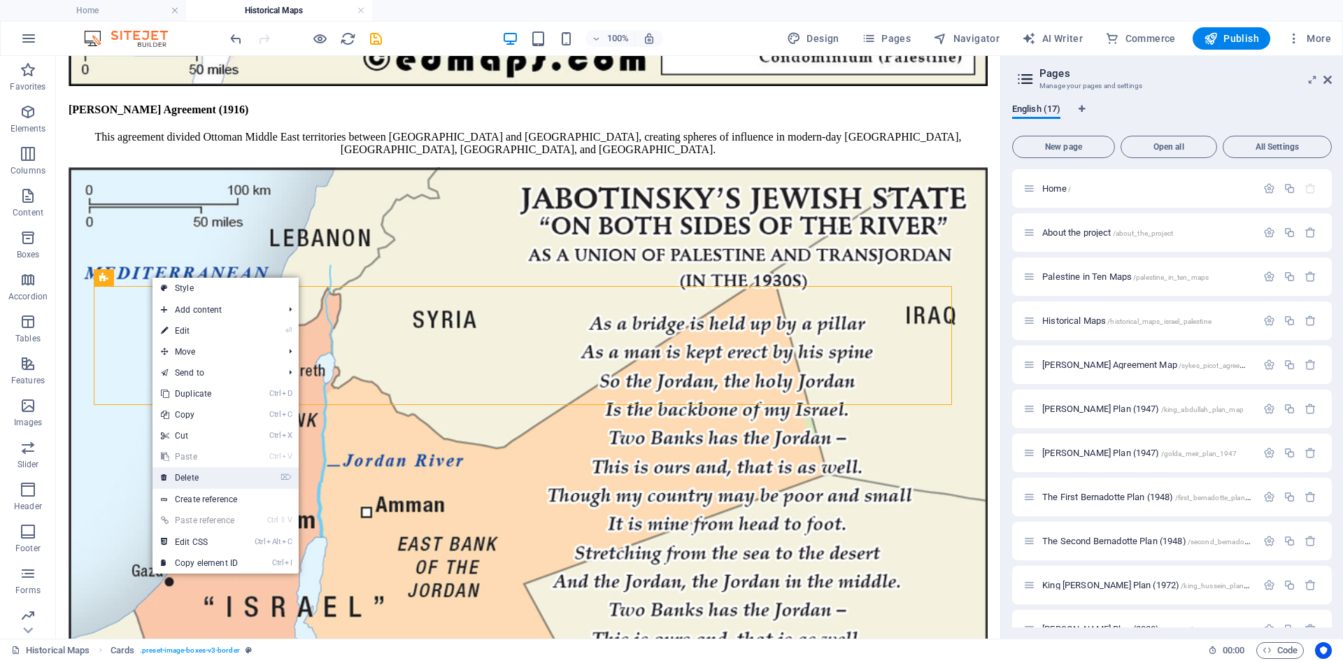
click at [191, 476] on link "⌦ Delete" at bounding box center [199, 477] width 94 height 21
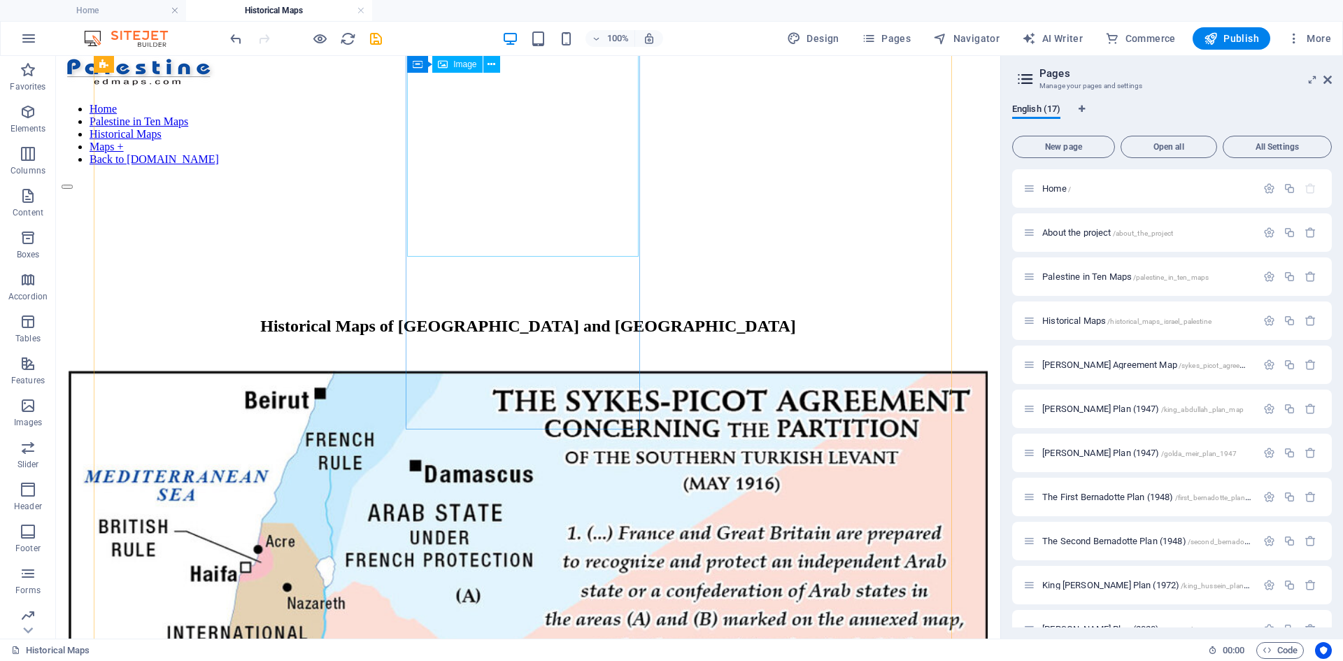
scroll to position [0, 0]
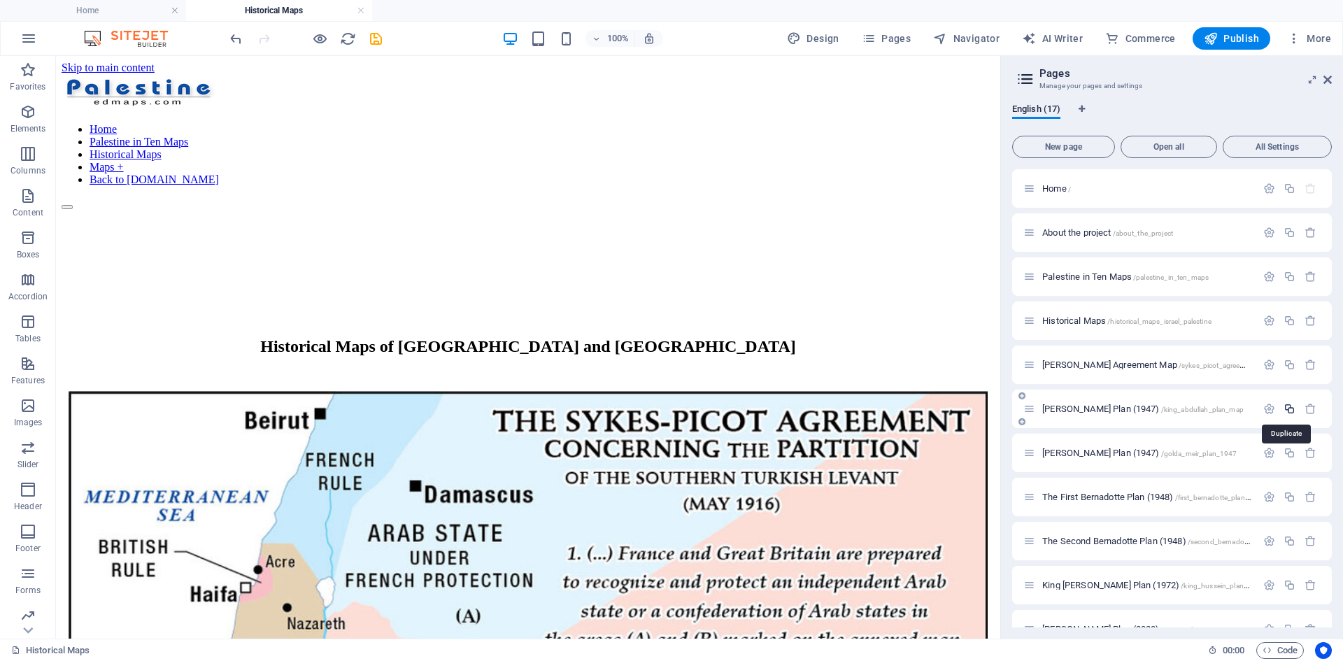
click at [1073, 406] on icon "button" at bounding box center [1289, 409] width 12 height 12
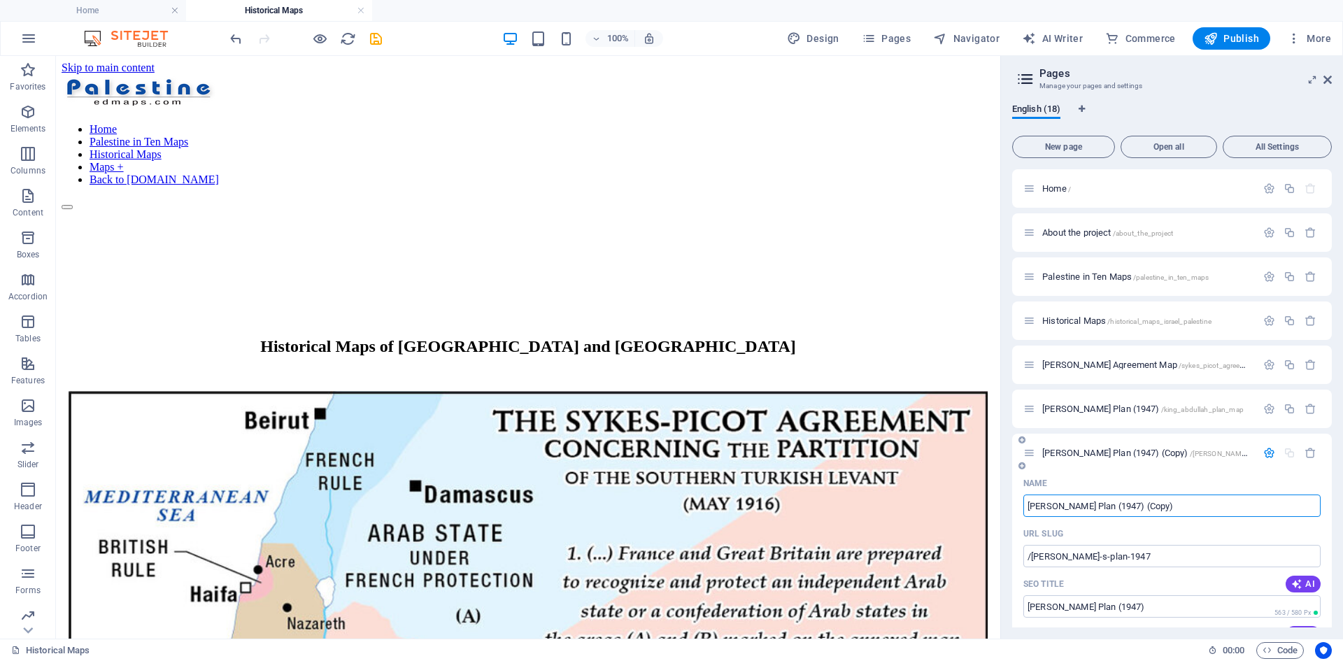
click at [1073, 508] on input "[PERSON_NAME] Plan (1947) (Copy)" at bounding box center [1171, 505] width 297 height 22
type input "[PERSON_NAME] Plan (19)"
type input "/[PERSON_NAME]-s-plan-19"
type input "[PERSON_NAME] Plan (19)"
type input "[PERSON_NAME] Plan (1930s)"
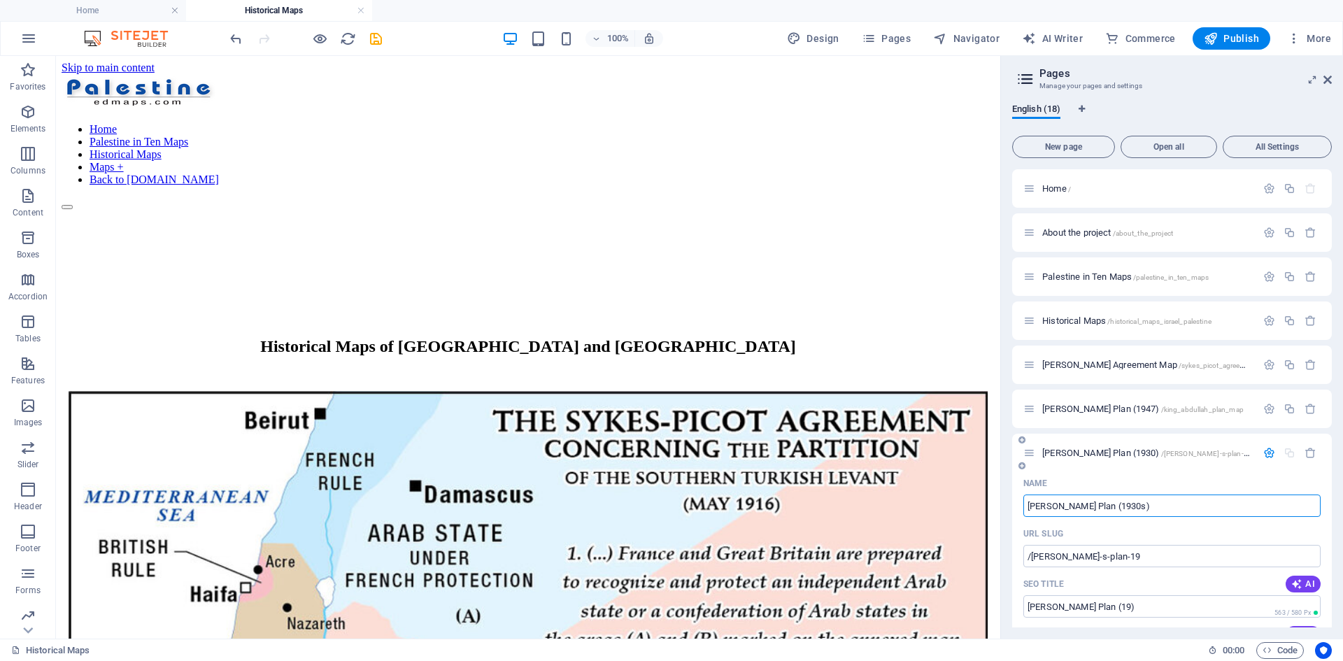
type input "/[PERSON_NAME]-s-plan-1930"
type input "[PERSON_NAME] Plan (1930)"
type input "[PERSON_NAME] Plan (1930s)"
type input "/[PERSON_NAME]-s-plan-1930s"
type input "[PERSON_NAME] Plan (1930s)"
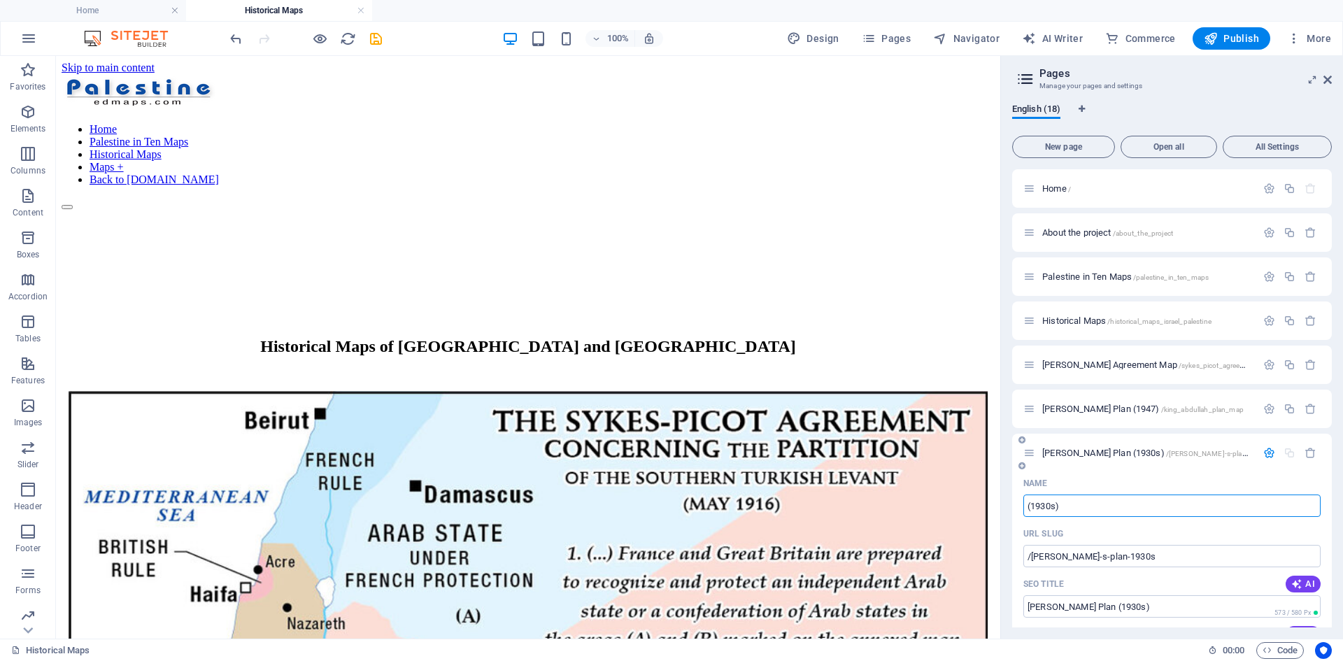
type input "J (1930s)"
type input "/1930s"
type input "(1930s)"
type input "Ja (1930s)"
type input "/j-1930s"
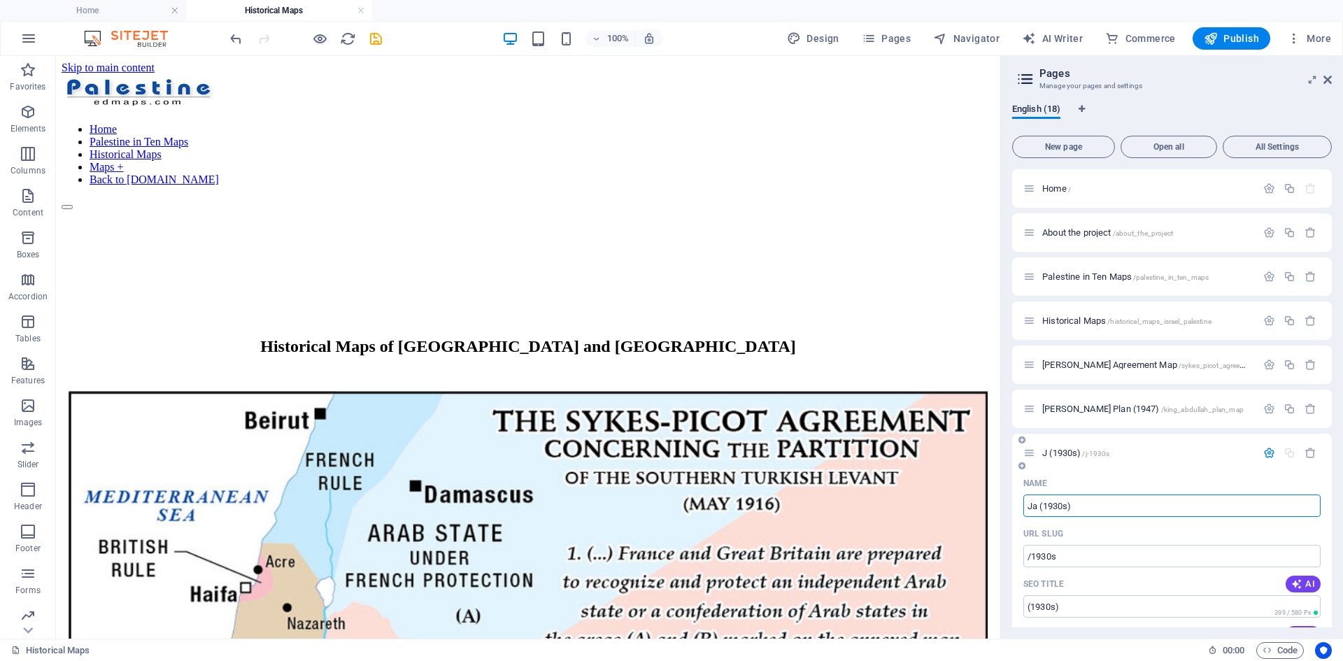
type input "J (1930s)"
type input "[PERSON_NAME]'s J (1930s)"
type input "/[PERSON_NAME]-s-1930s"
type input "[PERSON_NAME]'s (1930s)"
type input "[PERSON_NAME]'s Jew (1930s)"
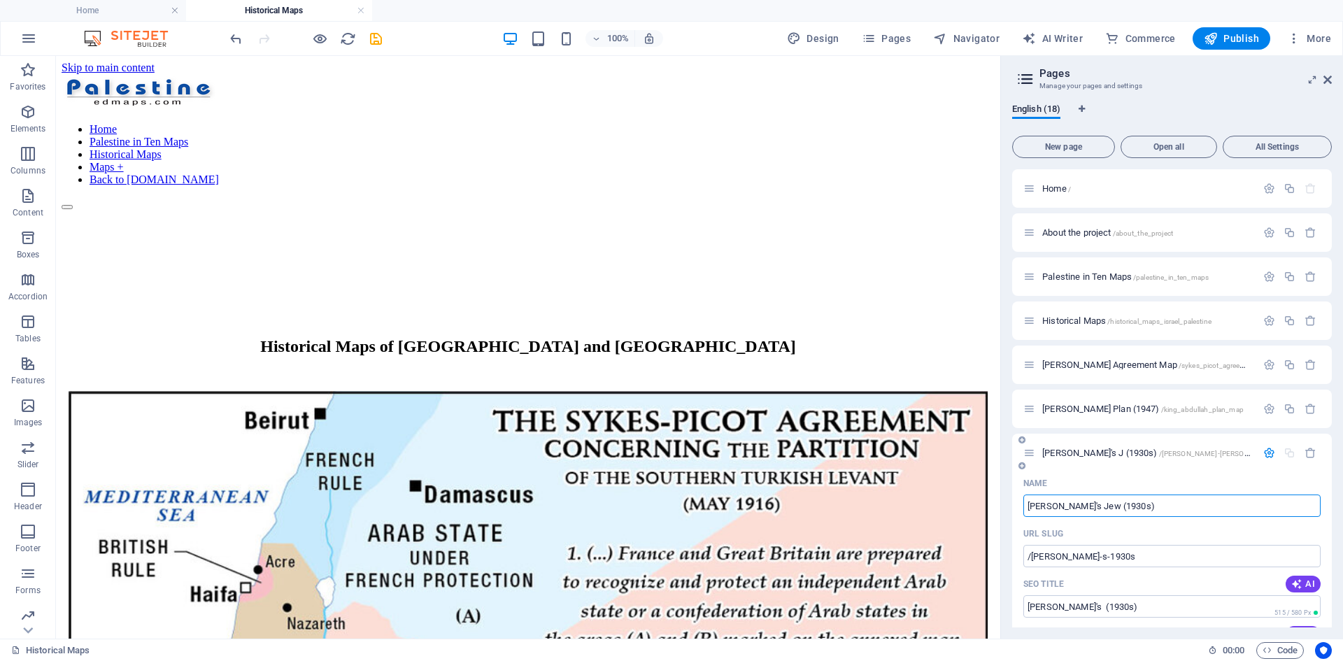
type input "/[PERSON_NAME]-[PERSON_NAME]-1930s"
type input "[PERSON_NAME]'s J (1930s)"
type input "[PERSON_NAME]'s Jewish S (1930s)"
type input "/jabotinsky-s-jewish-1930s"
type input "[PERSON_NAME]'s Jewish (1930s)"
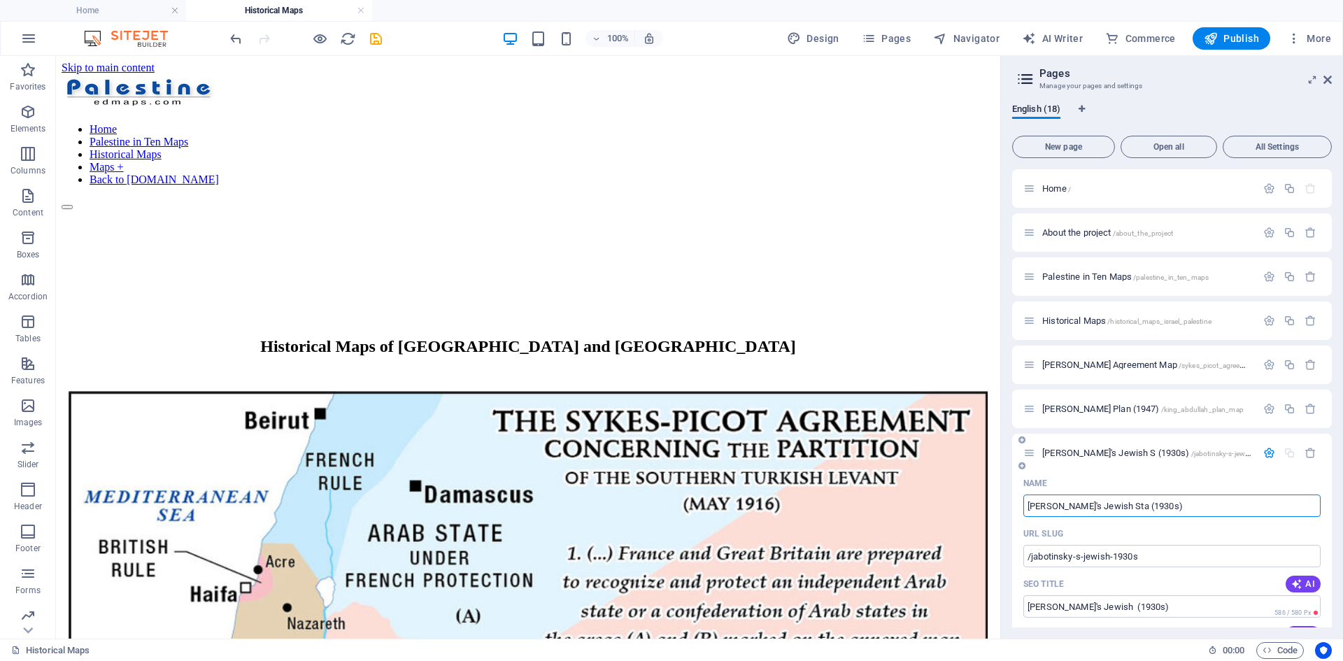
type input "[PERSON_NAME]'s [DEMOGRAPHIC_DATA] Stat (1930s)"
type input "/jabotinsky-s-jewish-s-1930s"
type input "[PERSON_NAME]'s Jewish S (1930s)"
type input "[PERSON_NAME]'s [DEMOGRAPHIC_DATA] State (1930s)"
type input "/jabotinsky-s-jewish-state-1930s"
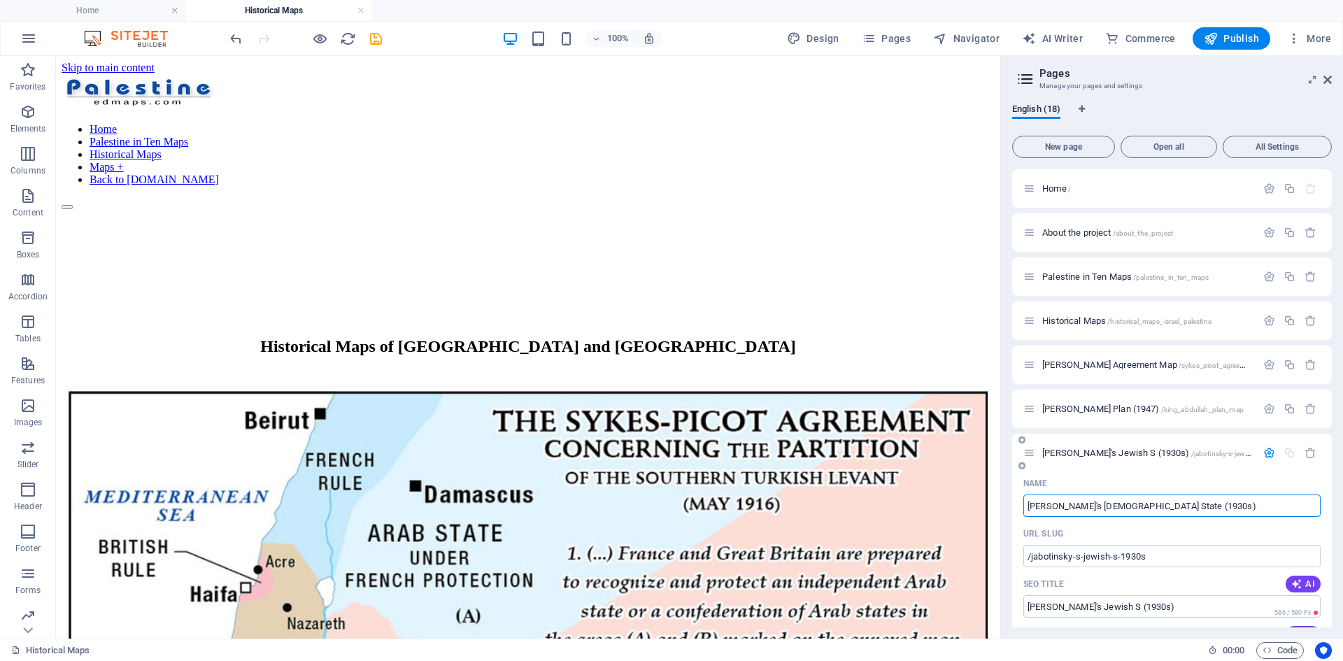
type input "[PERSON_NAME]'s [DEMOGRAPHIC_DATA] State (1930s)"
click at [1073, 510] on input "/jabotinsky-s-jewish-state-1930s" at bounding box center [1171, 556] width 297 height 22
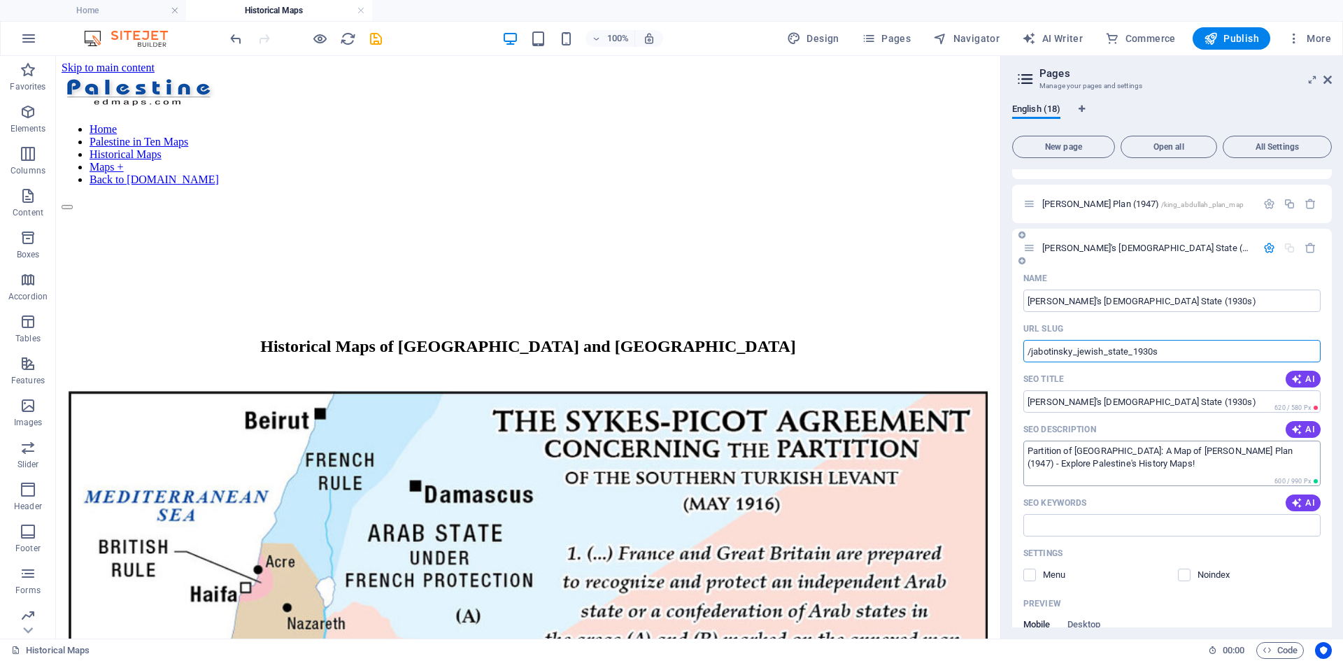
scroll to position [210, 0]
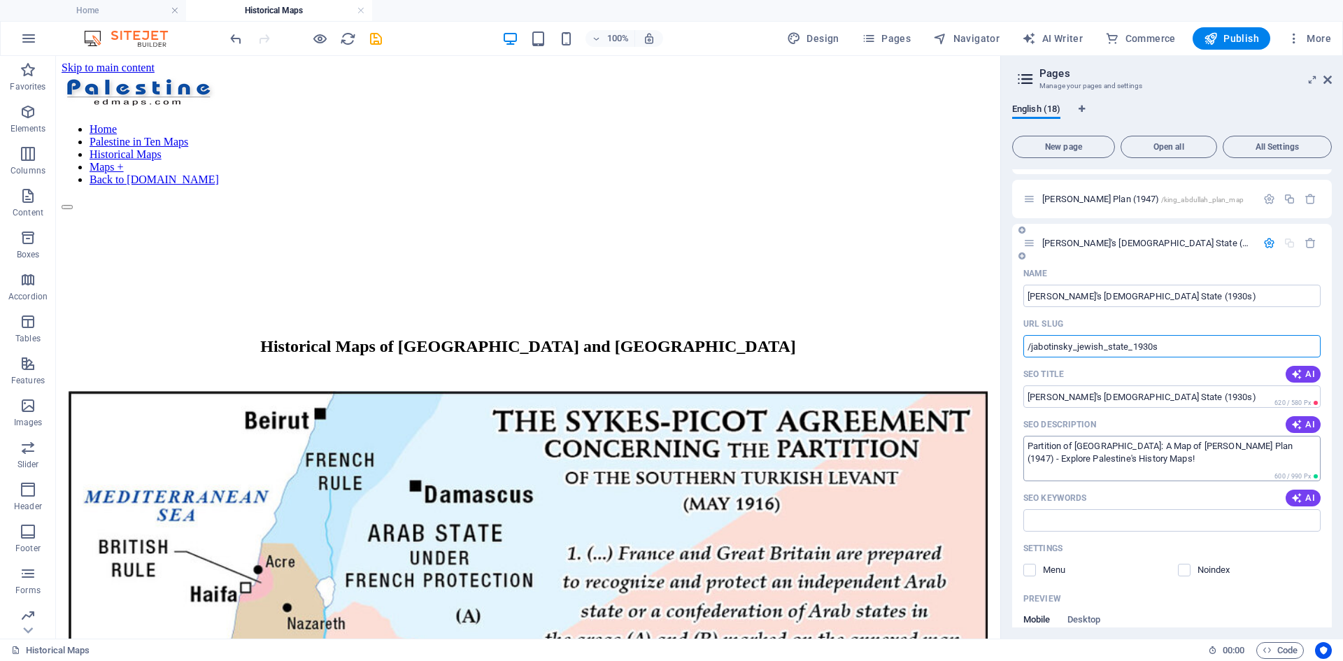
type input "/jabotinsky_jewish_state_1930s"
drag, startPoint x: 1119, startPoint y: 446, endPoint x: 1272, endPoint y: 438, distance: 153.3
click at [1073, 438] on textarea "Partition of [GEOGRAPHIC_DATA]: A Map of [PERSON_NAME] Plan (1947) - Explore Pa…" at bounding box center [1171, 458] width 297 height 45
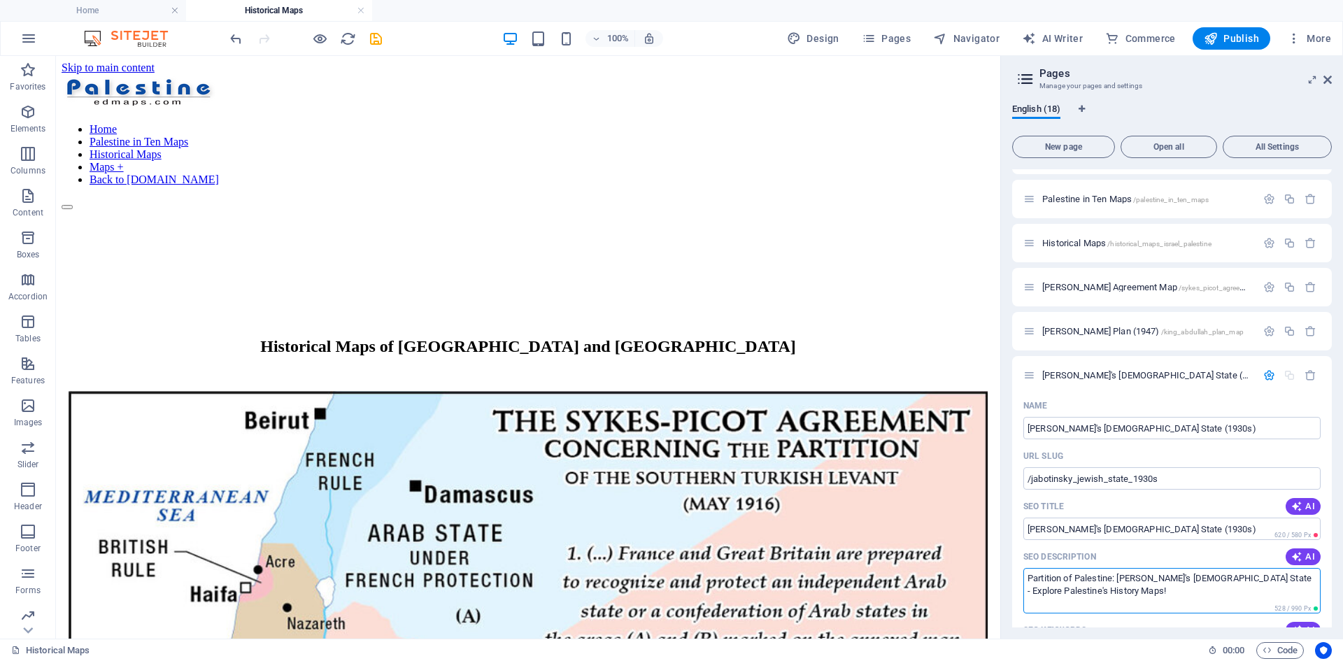
scroll to position [70, 0]
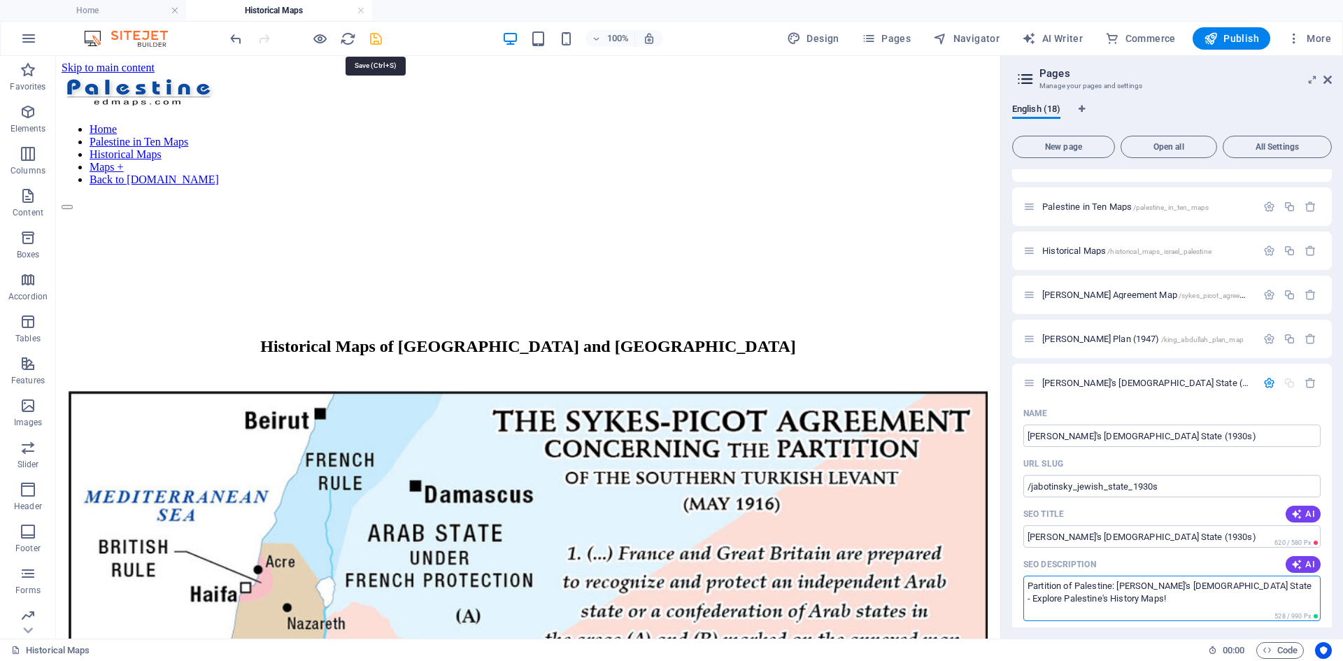
type textarea "Partition of Palestine: [PERSON_NAME]'s [DEMOGRAPHIC_DATA] State - Explore Pale…"
click at [375, 38] on icon "save" at bounding box center [376, 39] width 16 height 16
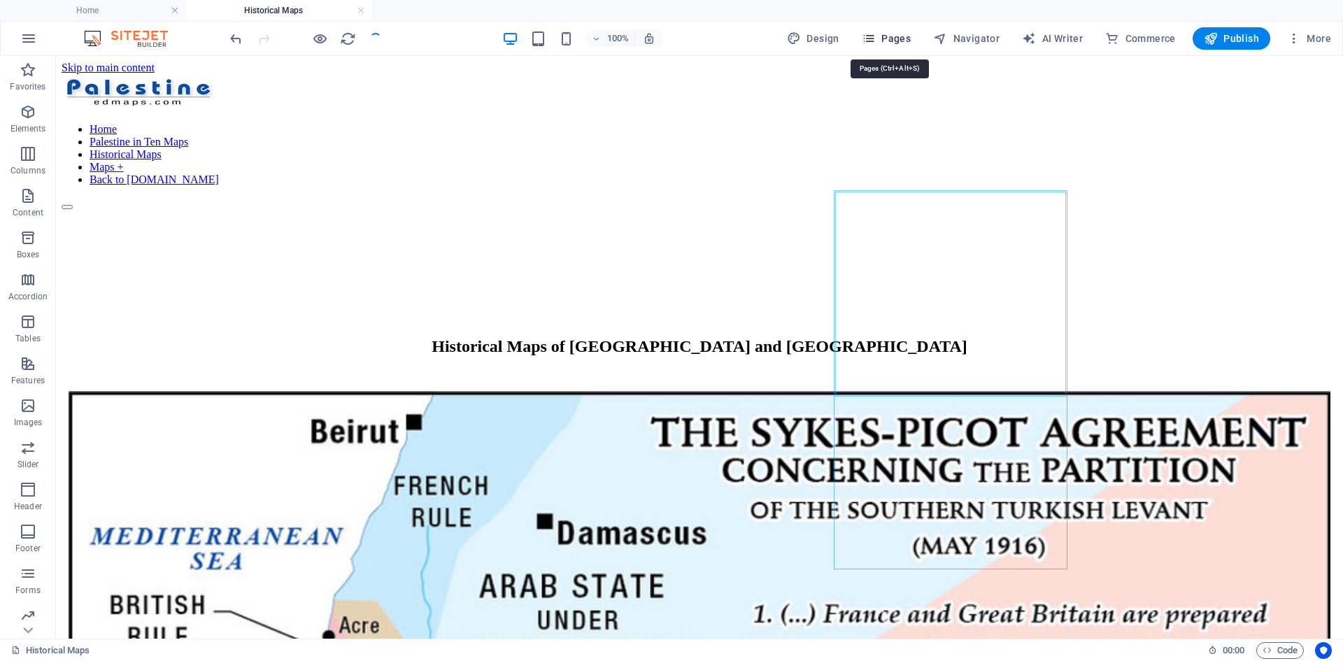
click at [871, 39] on icon "button" at bounding box center [869, 38] width 14 height 14
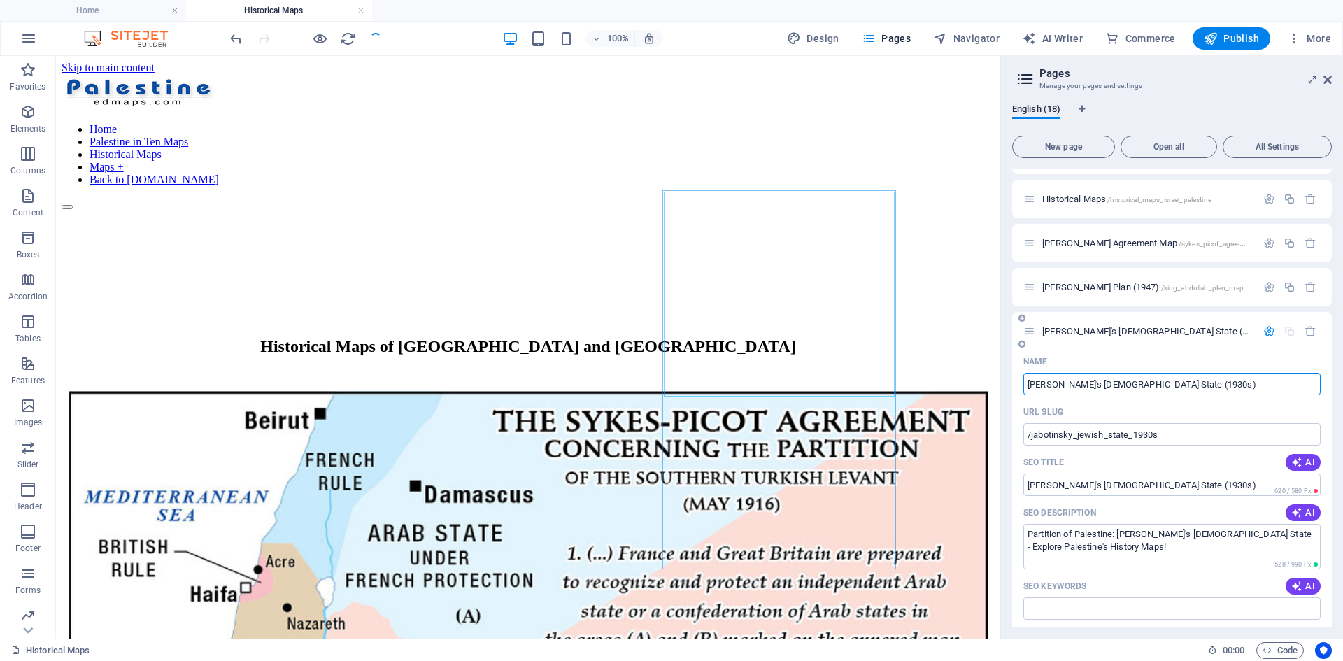
scroll to position [140, 0]
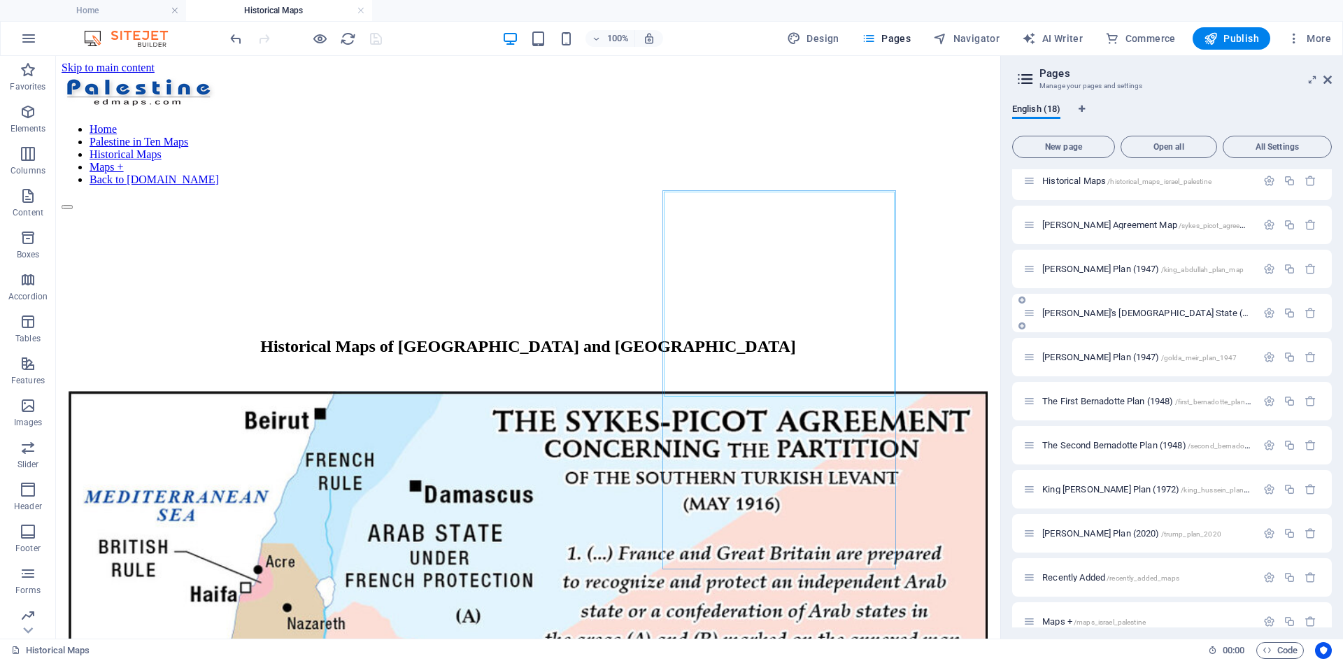
click at [1073, 312] on span "[PERSON_NAME]'s [DEMOGRAPHIC_DATA] State (1930s) /jabotinsky_jewish_state_1930s" at bounding box center [1208, 313] width 332 height 10
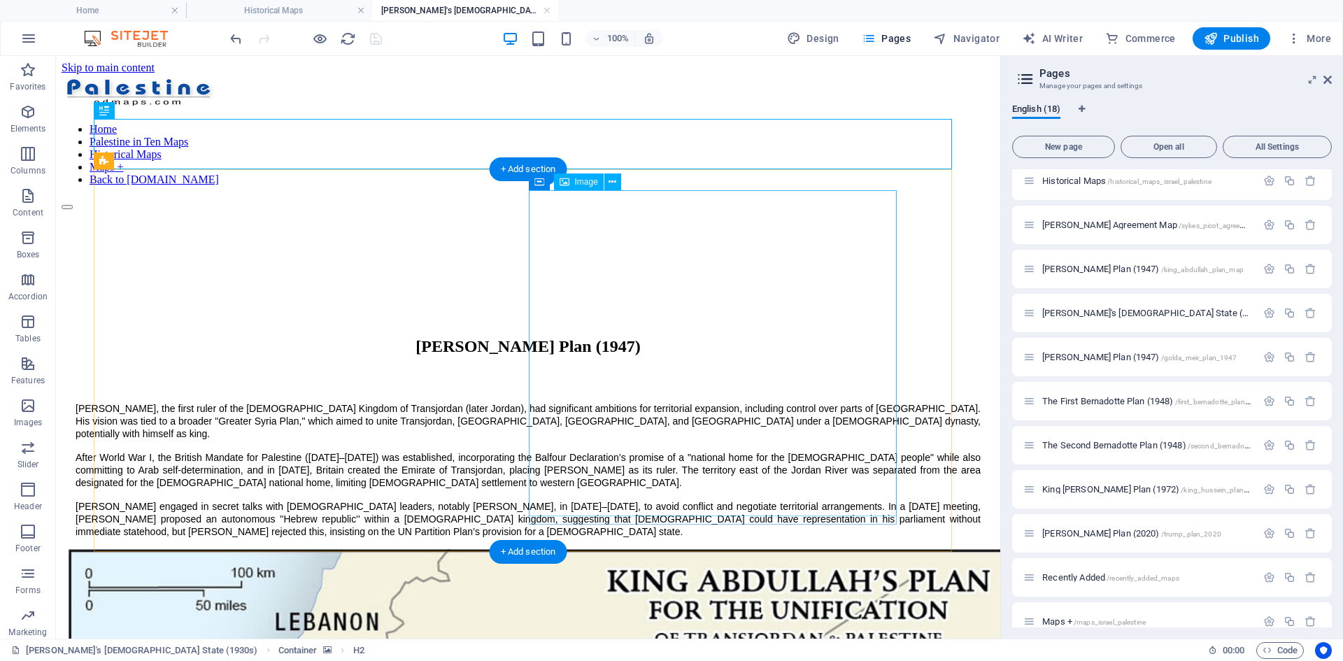
scroll to position [0, 0]
click at [611, 180] on icon at bounding box center [612, 182] width 8 height 15
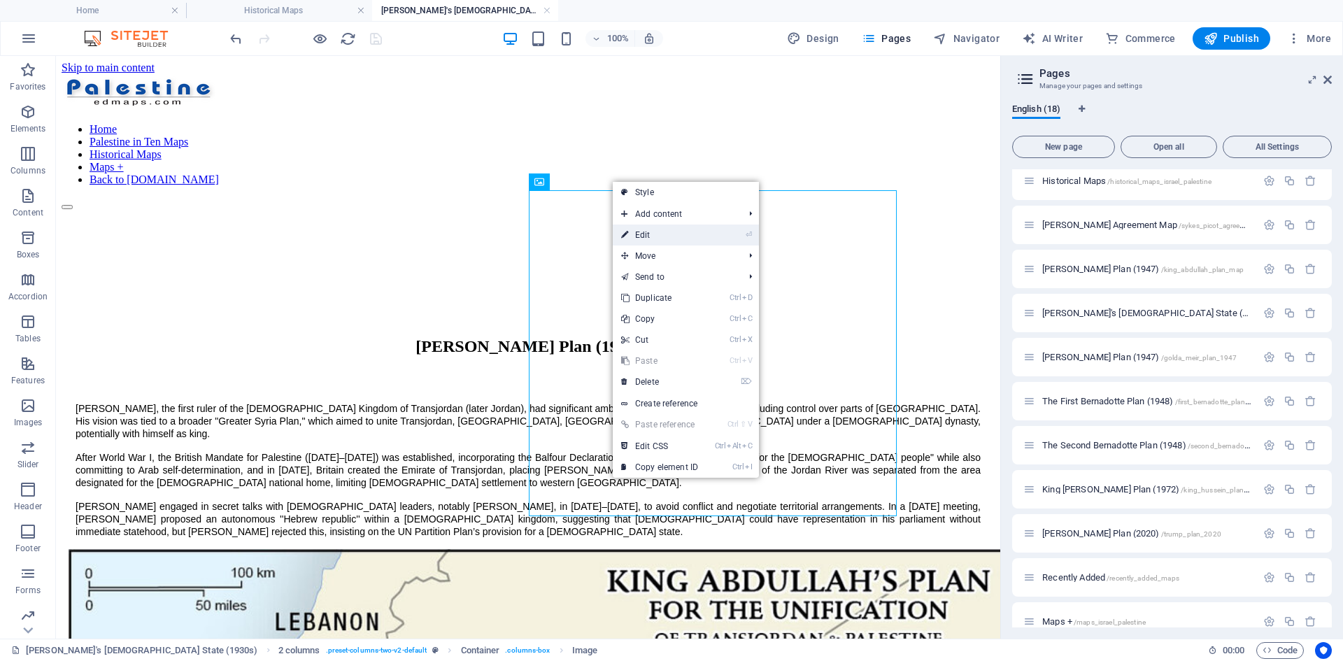
click at [652, 234] on link "⏎ Edit" at bounding box center [660, 234] width 94 height 21
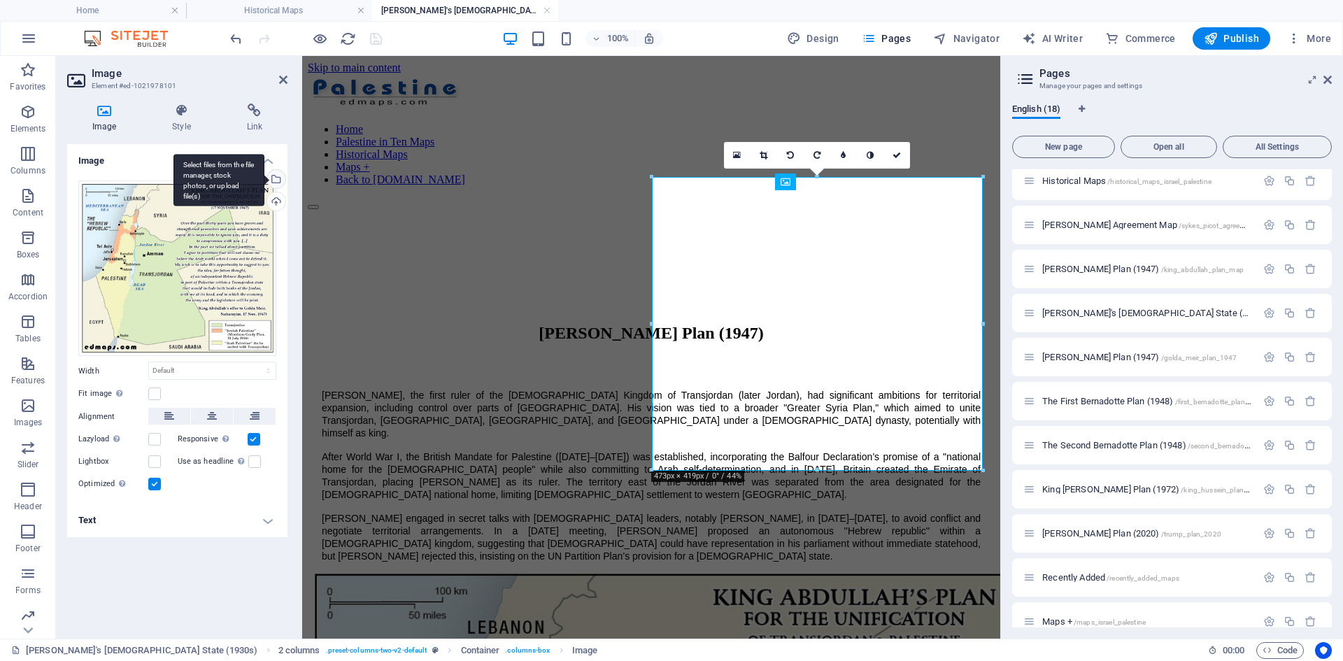
click at [277, 178] on div "Select files from the file manager, stock photos, or upload file(s)" at bounding box center [274, 180] width 21 height 21
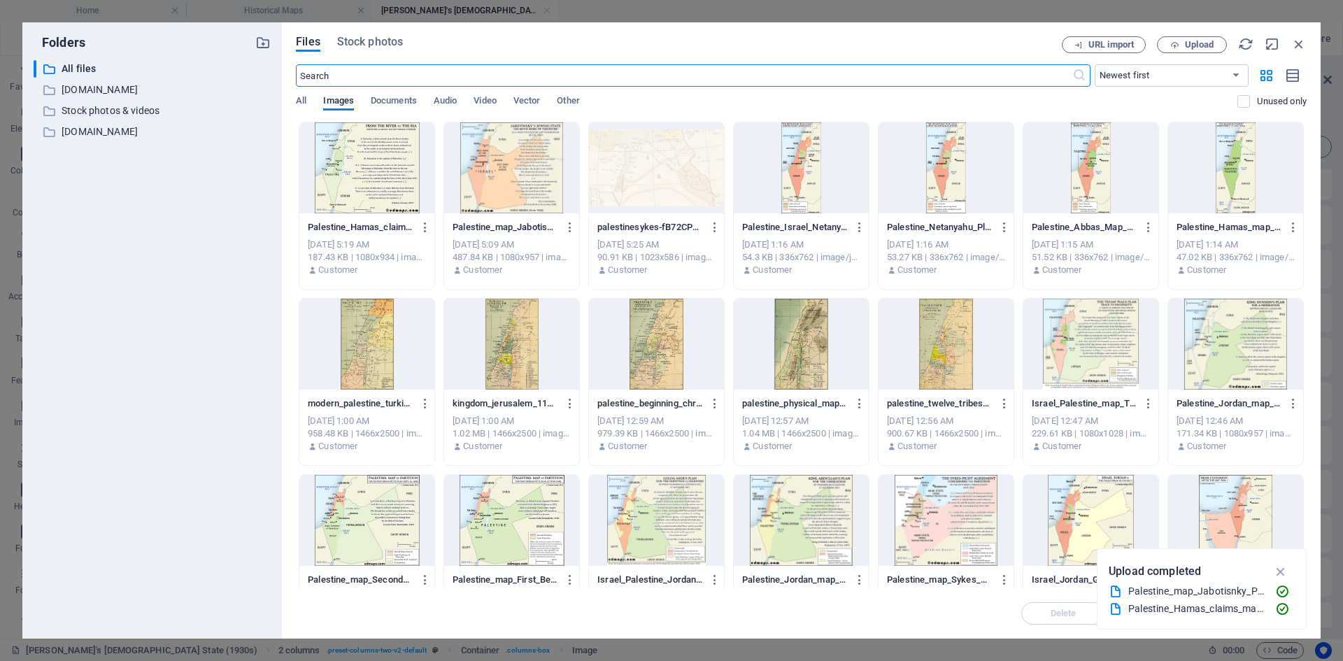
click at [492, 177] on div at bounding box center [511, 167] width 135 height 91
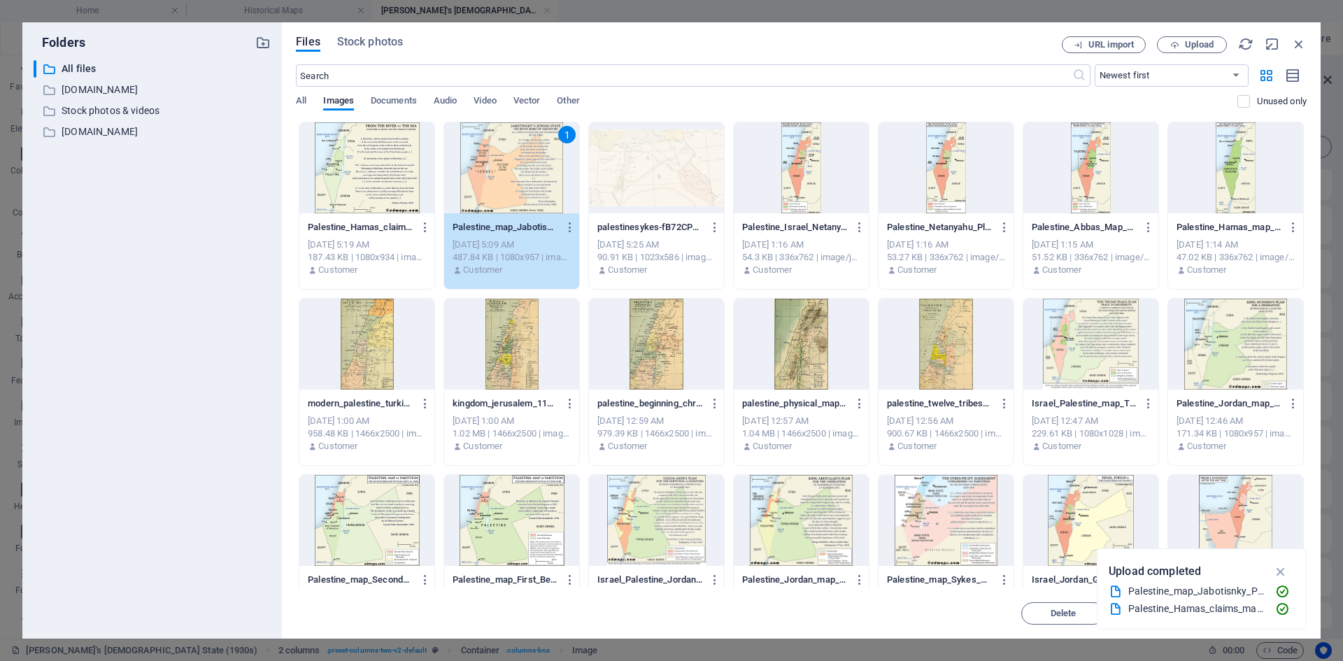
click at [289, 510] on div "Files Stock photos URL import Upload ​ Newest first Oldest first Name (A-Z) Nam…" at bounding box center [801, 330] width 1038 height 616
click at [1073, 510] on icon "button" at bounding box center [1281, 571] width 16 height 15
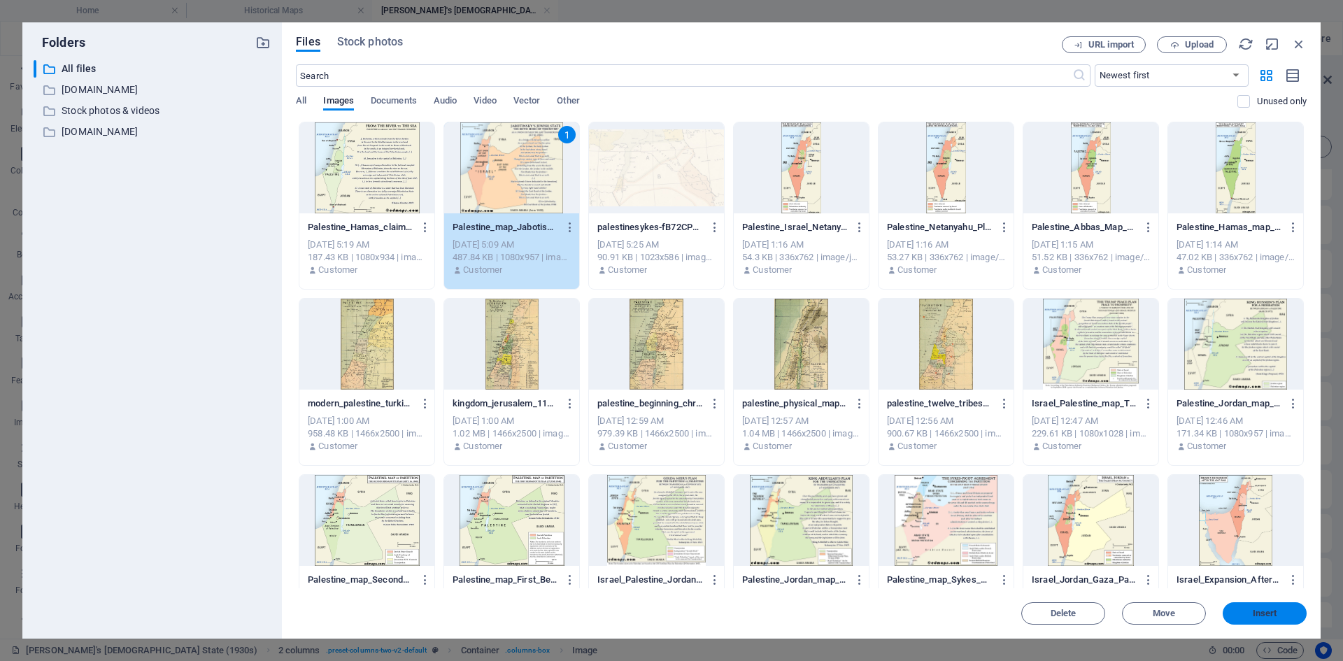
click at [1073, 510] on span "Insert" at bounding box center [1264, 613] width 24 height 8
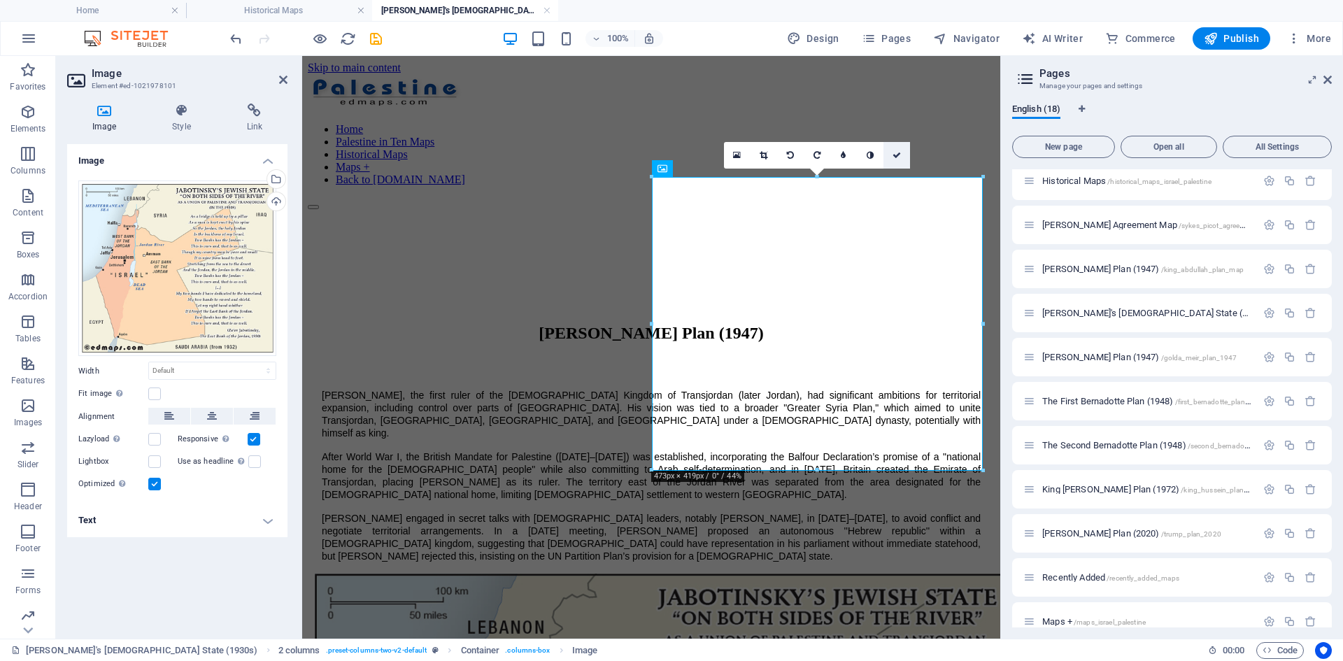
click at [898, 157] on icon at bounding box center [896, 155] width 8 height 8
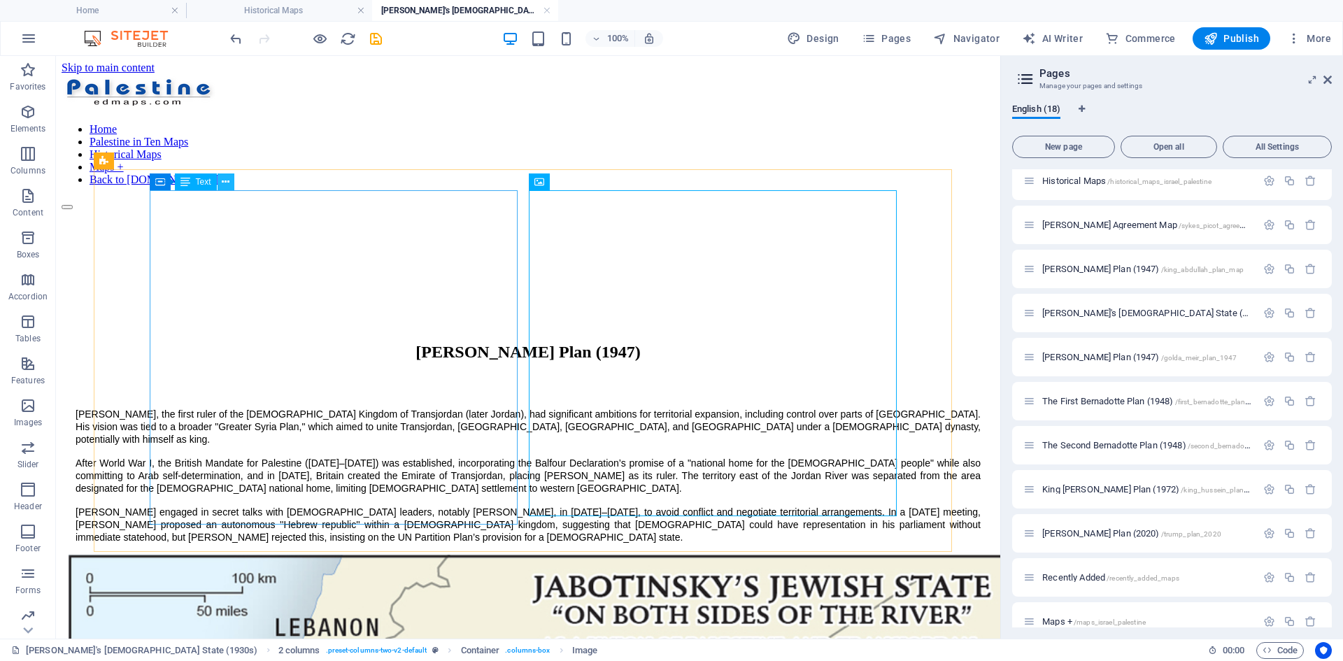
click at [223, 180] on icon at bounding box center [226, 182] width 8 height 15
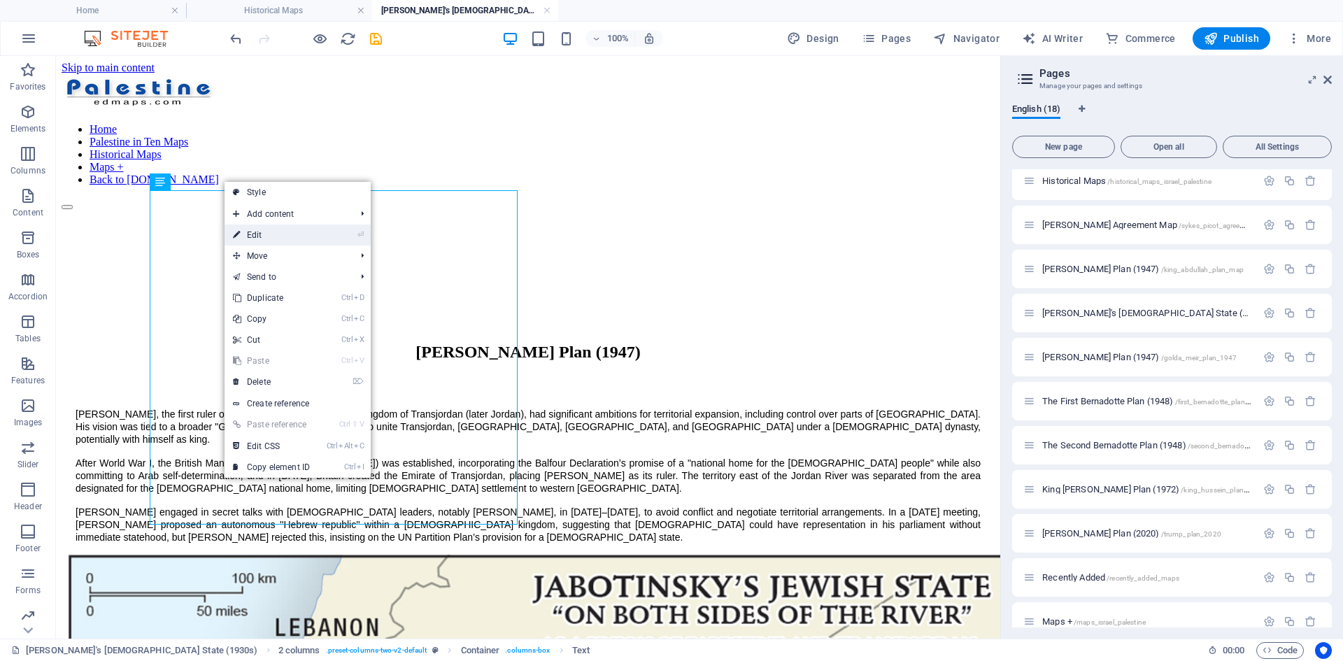
click at [261, 233] on link "⏎ Edit" at bounding box center [271, 234] width 94 height 21
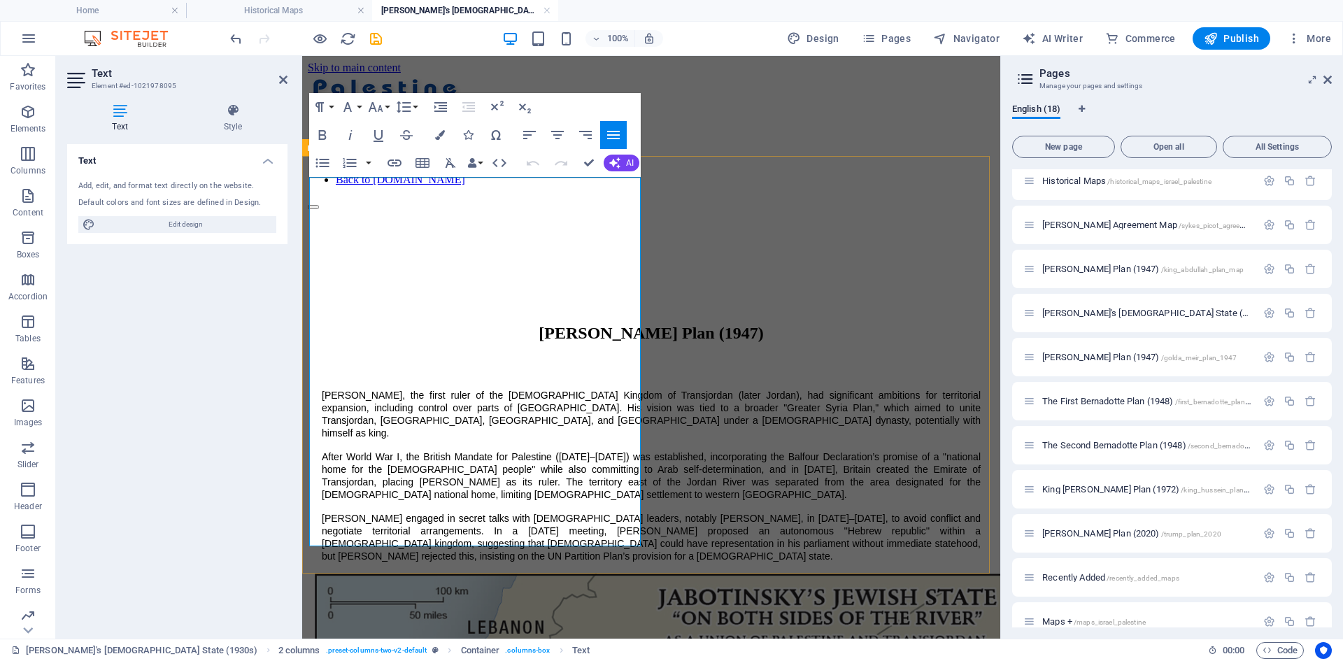
click at [521, 510] on p "[PERSON_NAME] engaged in secret talks with [DEMOGRAPHIC_DATA] leaders, notably …" at bounding box center [651, 537] width 659 height 50
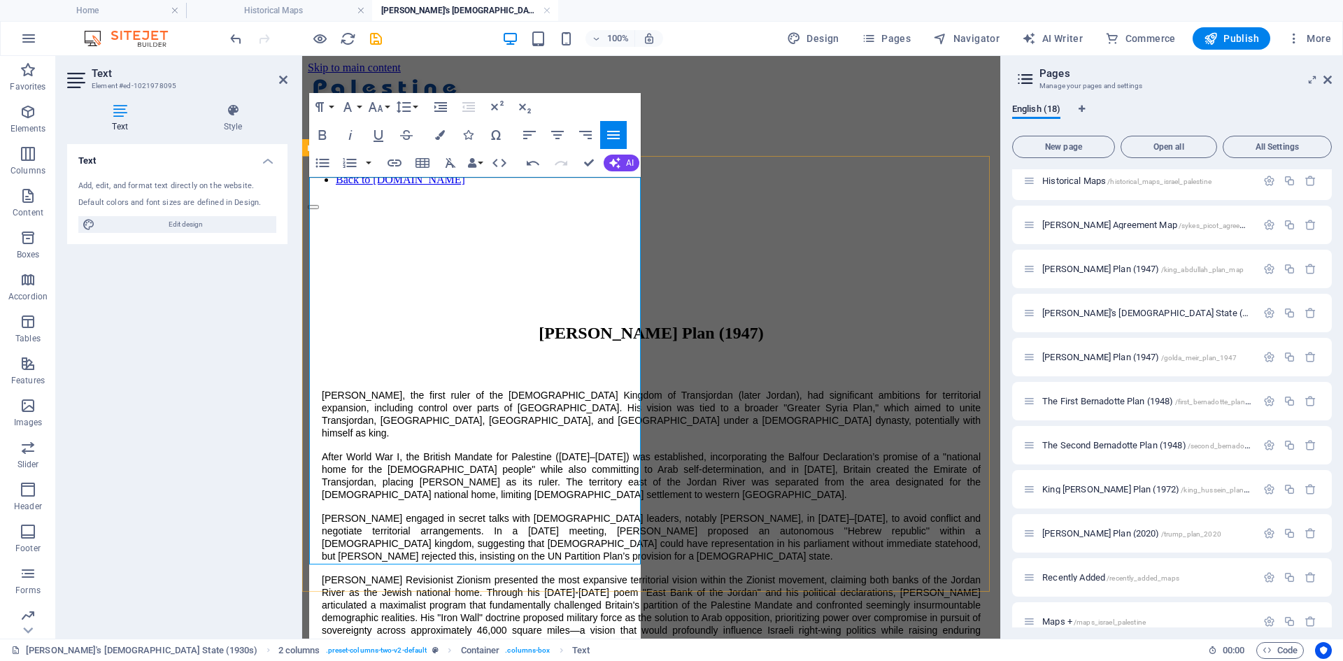
scroll to position [12305, 2]
click at [322, 510] on span "[PERSON_NAME] Revisionist Zionism presented the most expansive territorial visi…" at bounding box center [651, 611] width 659 height 74
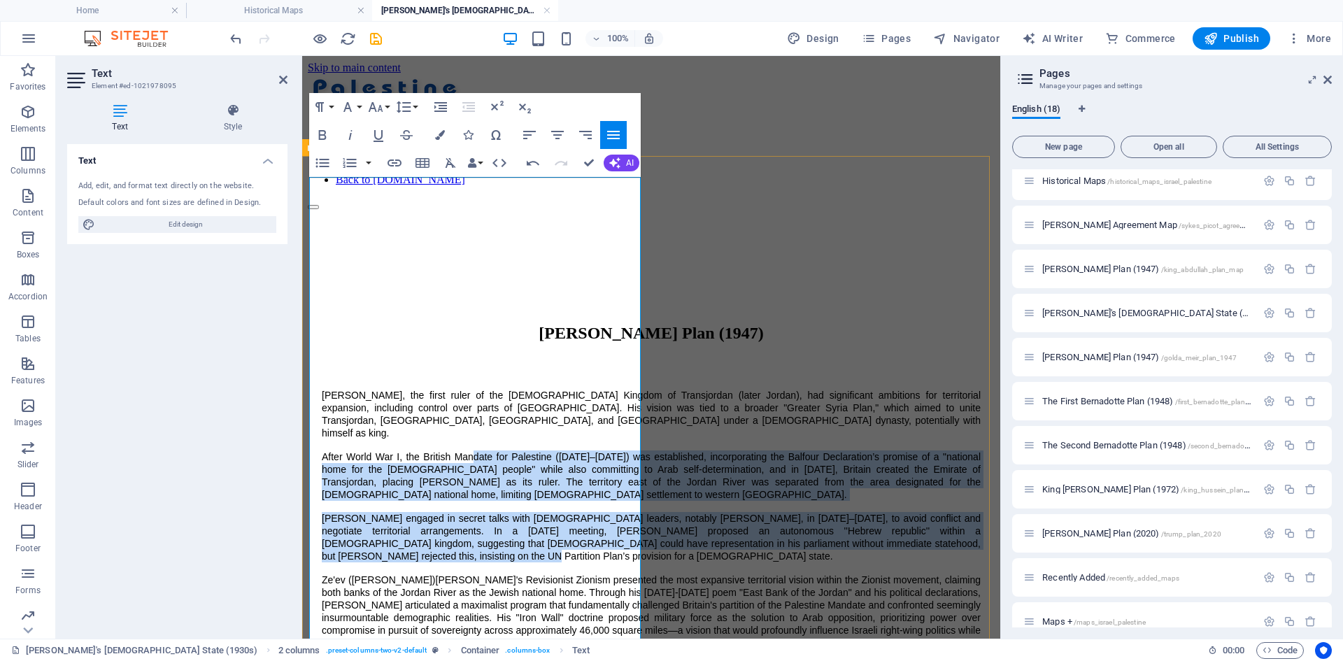
drag, startPoint x: 471, startPoint y: 300, endPoint x: 527, endPoint y: 536, distance: 242.0
click at [527, 510] on div "[PERSON_NAME], the first ruler of the [DEMOGRAPHIC_DATA] Kingdom of Transjordan…" at bounding box center [651, 519] width 659 height 260
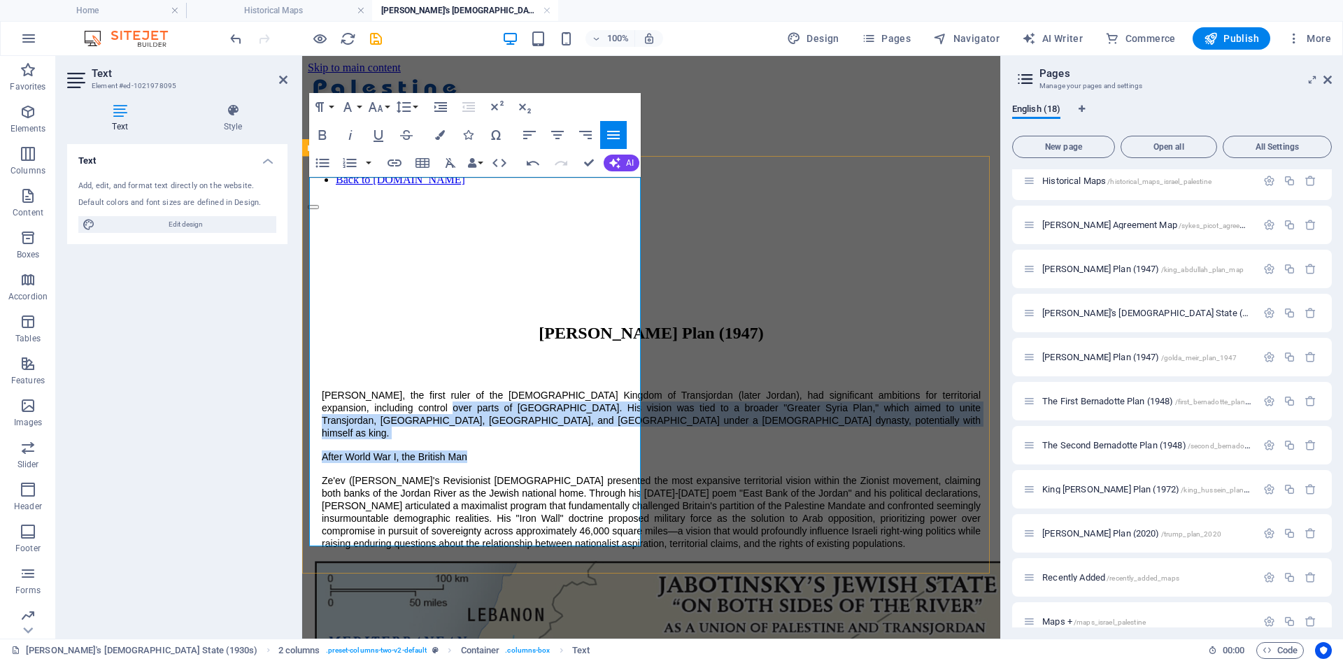
drag, startPoint x: 423, startPoint y: 227, endPoint x: 491, endPoint y: 291, distance: 93.0
click at [491, 389] on div "[PERSON_NAME], the first ruler of the [DEMOGRAPHIC_DATA] Kingdom of Transjordan…" at bounding box center [651, 469] width 659 height 161
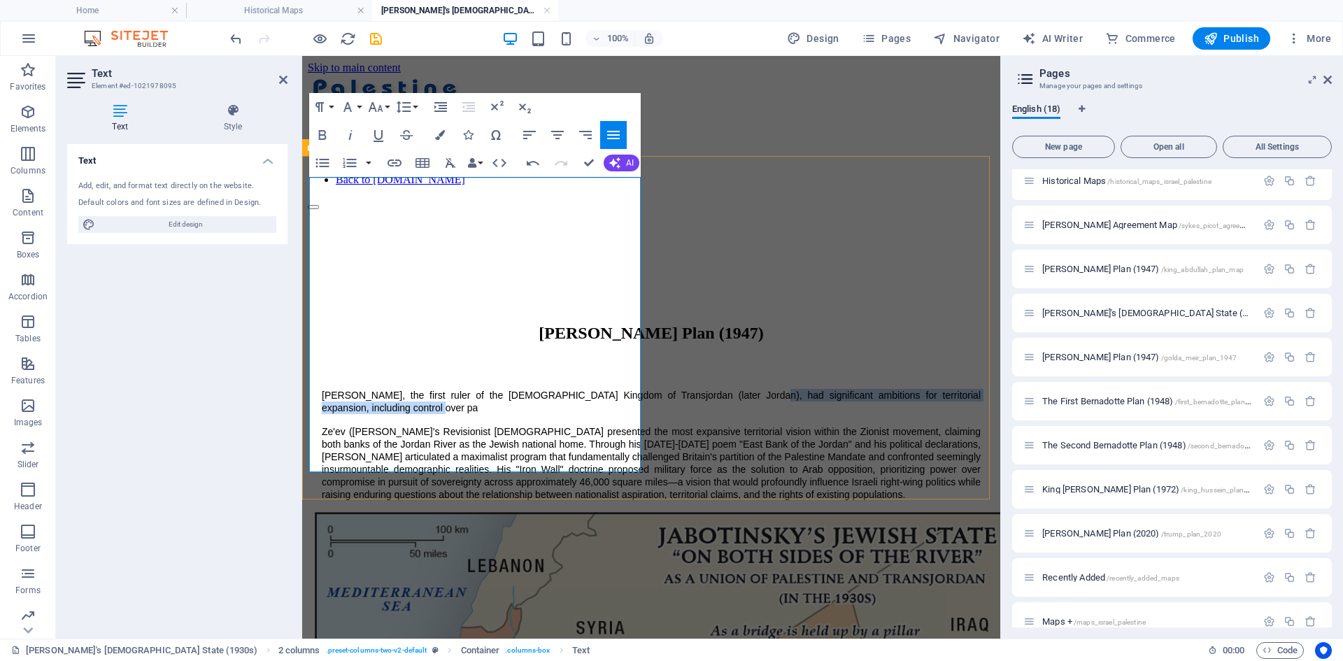
drag, startPoint x: 412, startPoint y: 198, endPoint x: 440, endPoint y: 217, distance: 34.1
click at [440, 389] on p "[PERSON_NAME], the first ruler of the [DEMOGRAPHIC_DATA] Kingdom of Transjordan…" at bounding box center [651, 401] width 659 height 25
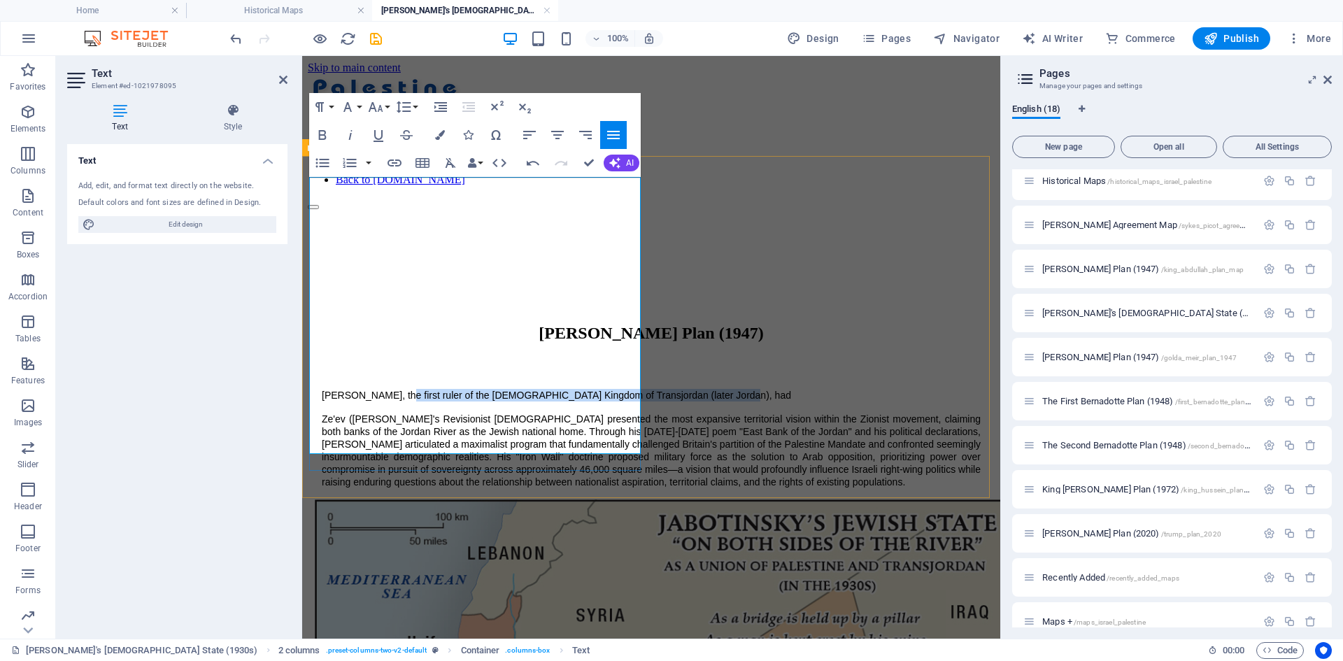
drag, startPoint x: 388, startPoint y: 187, endPoint x: 414, endPoint y: 206, distance: 32.0
click at [414, 389] on p "[PERSON_NAME], the first ruler of the [DEMOGRAPHIC_DATA] Kingdom of Transjordan…" at bounding box center [651, 395] width 659 height 13
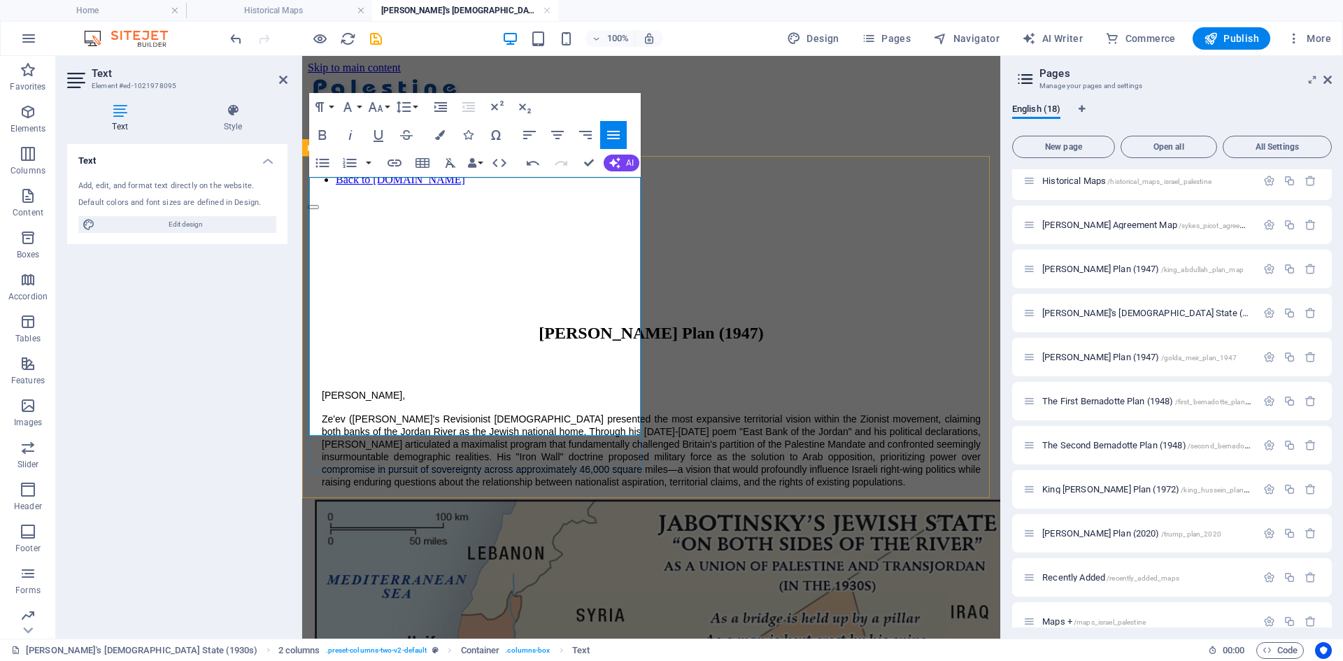
click at [322, 413] on span "Ze'ev ([PERSON_NAME]'s Revisionist [DEMOGRAPHIC_DATA] presented the most expans…" at bounding box center [651, 450] width 659 height 74
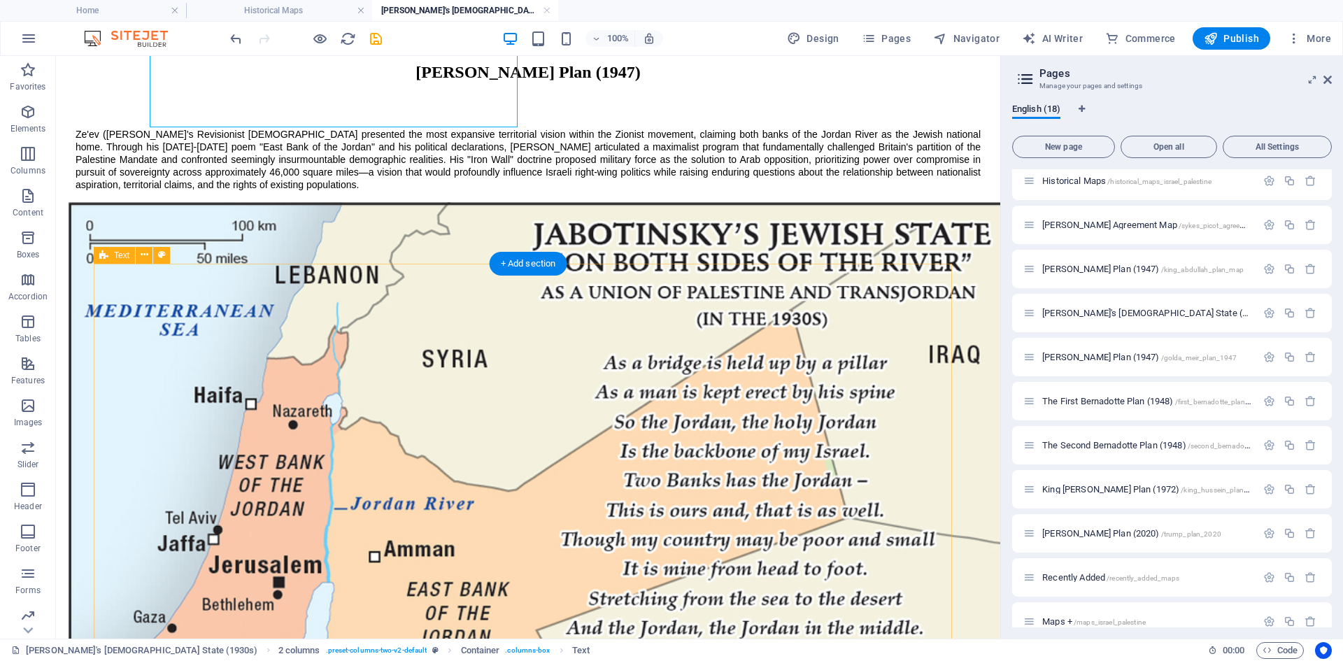
scroll to position [280, 0]
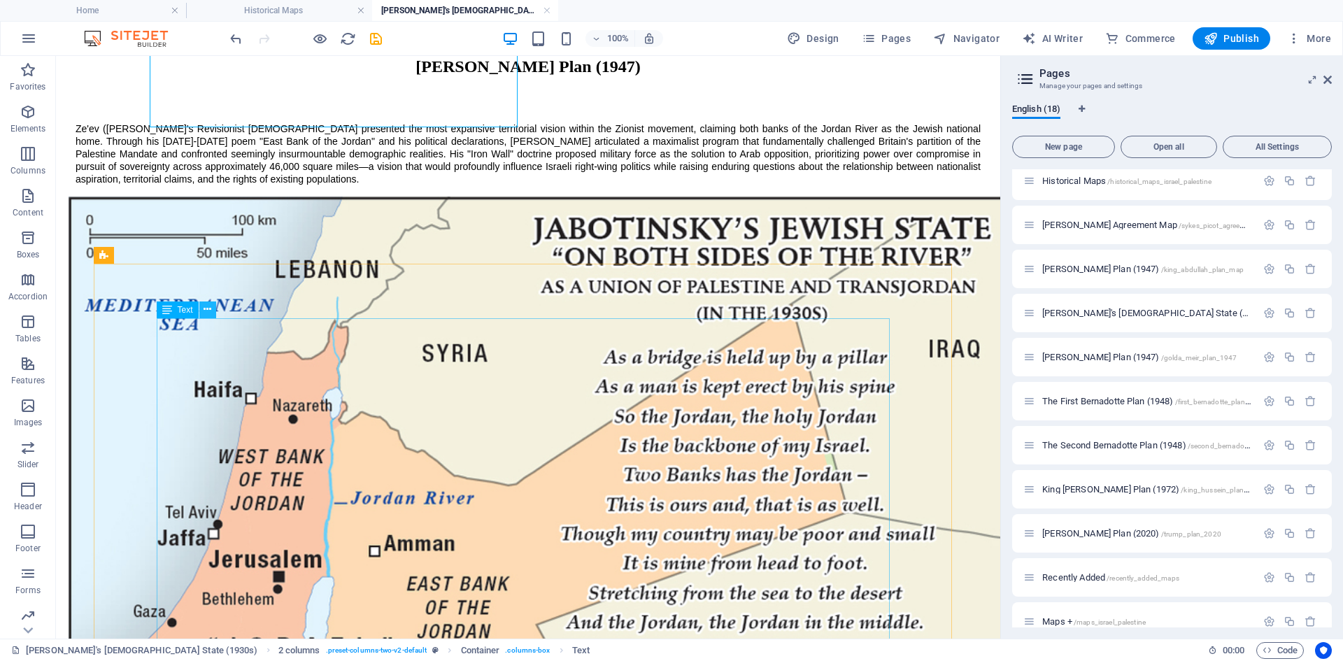
click at [211, 309] on icon at bounding box center [207, 309] width 8 height 15
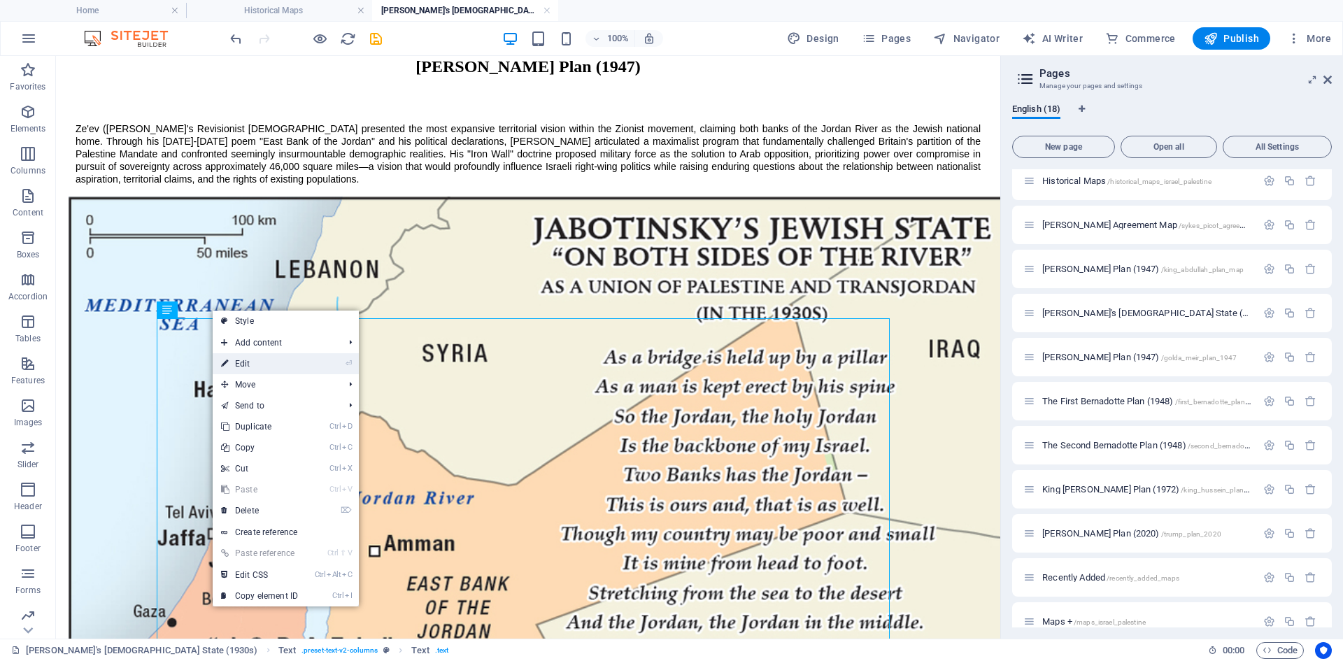
click at [238, 362] on link "⏎ Edit" at bounding box center [260, 363] width 94 height 21
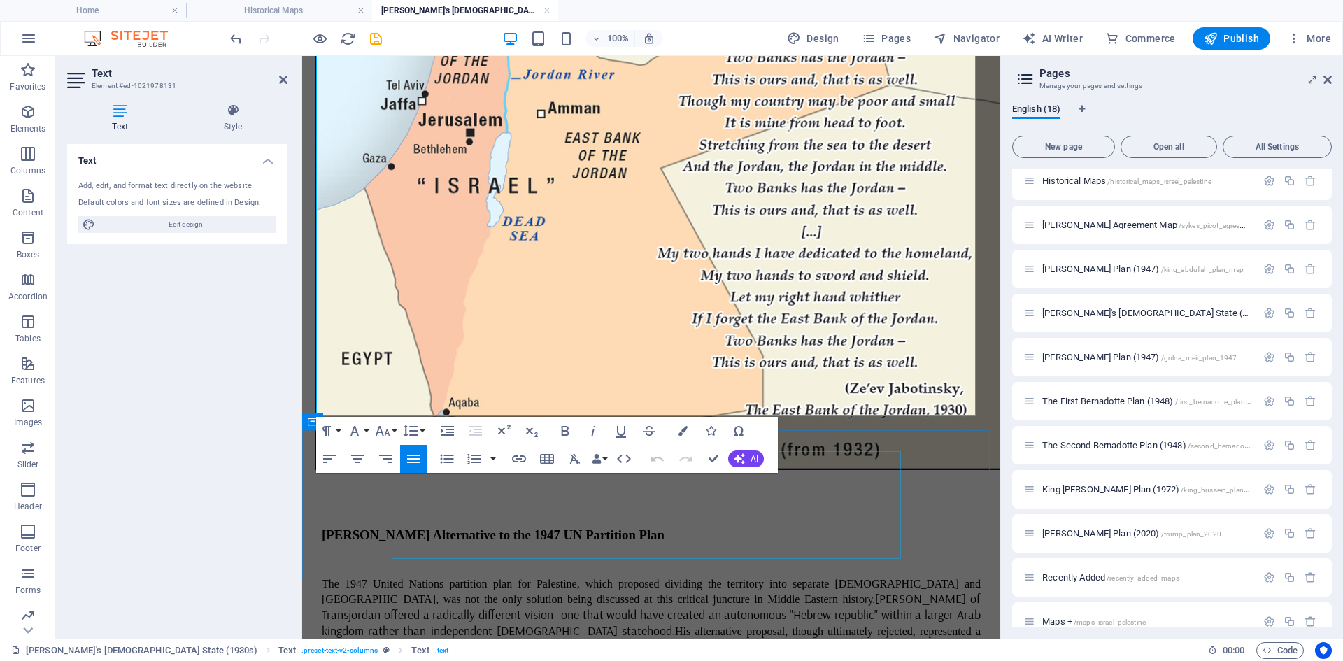
scroll to position [764, 0]
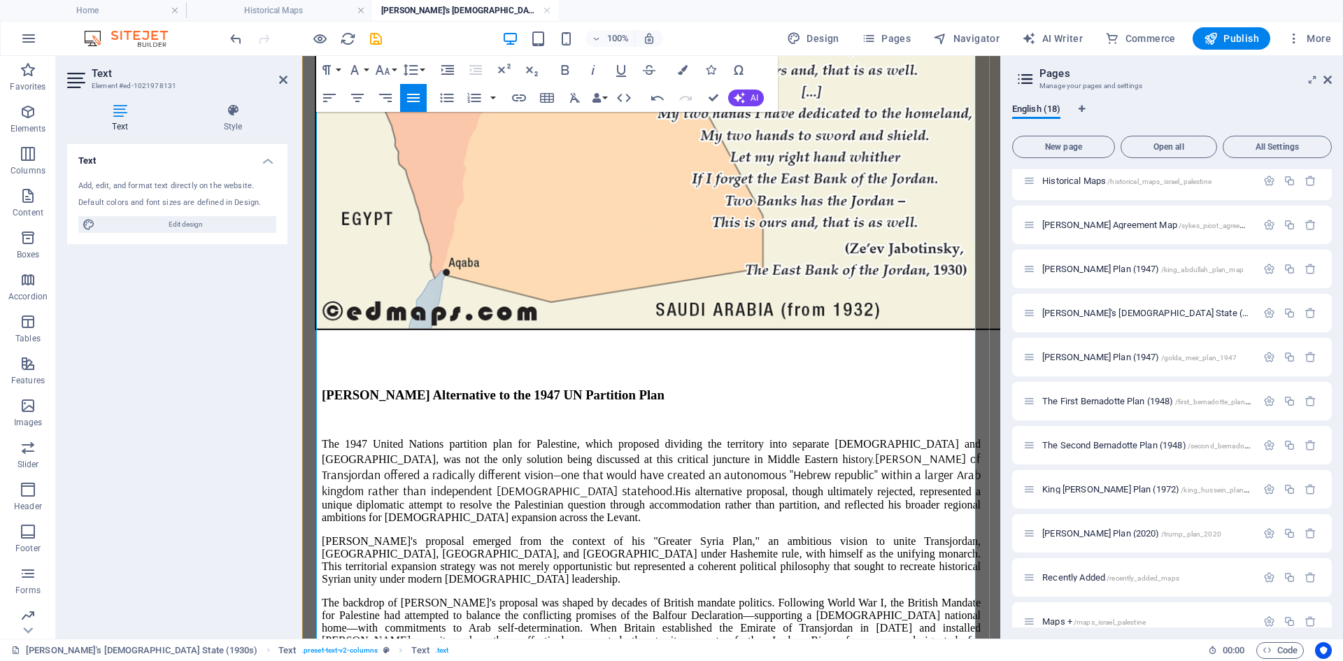
scroll to position [50333, 0]
drag, startPoint x: 461, startPoint y: 271, endPoint x: 573, endPoint y: 566, distance: 315.6
drag, startPoint x: 414, startPoint y: 306, endPoint x: 522, endPoint y: 531, distance: 249.3
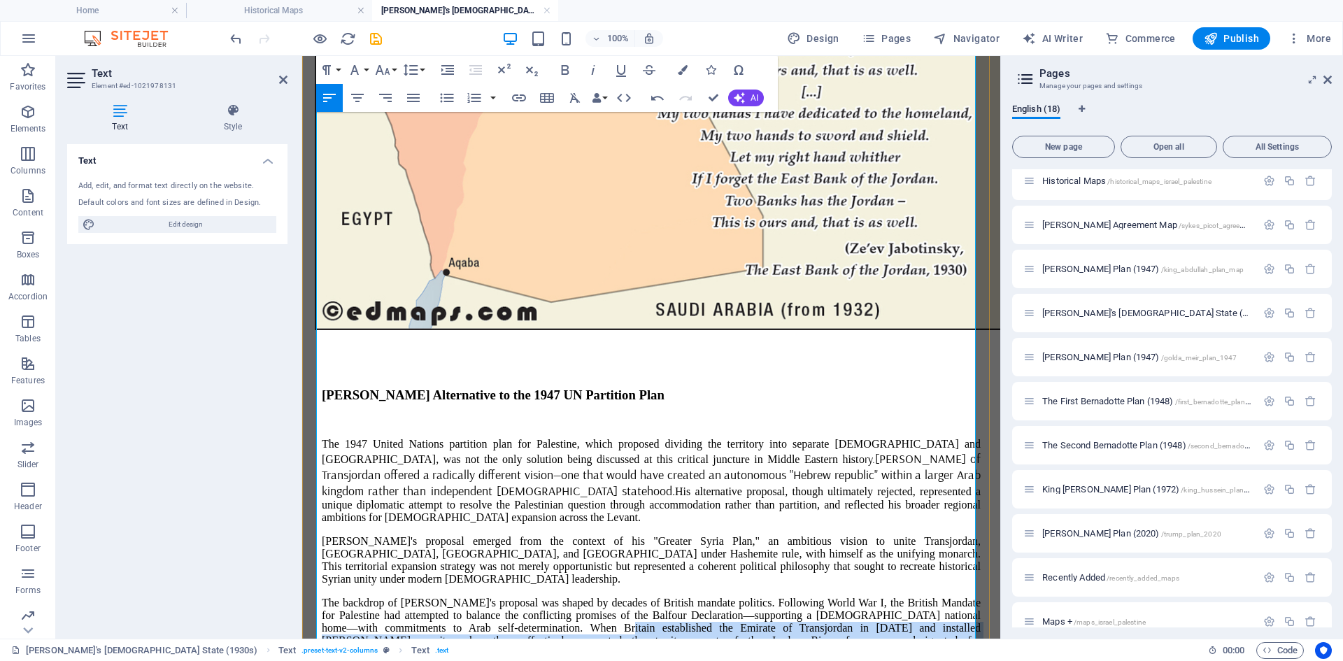
drag, startPoint x: 411, startPoint y: 213, endPoint x: 478, endPoint y: 419, distance: 216.1
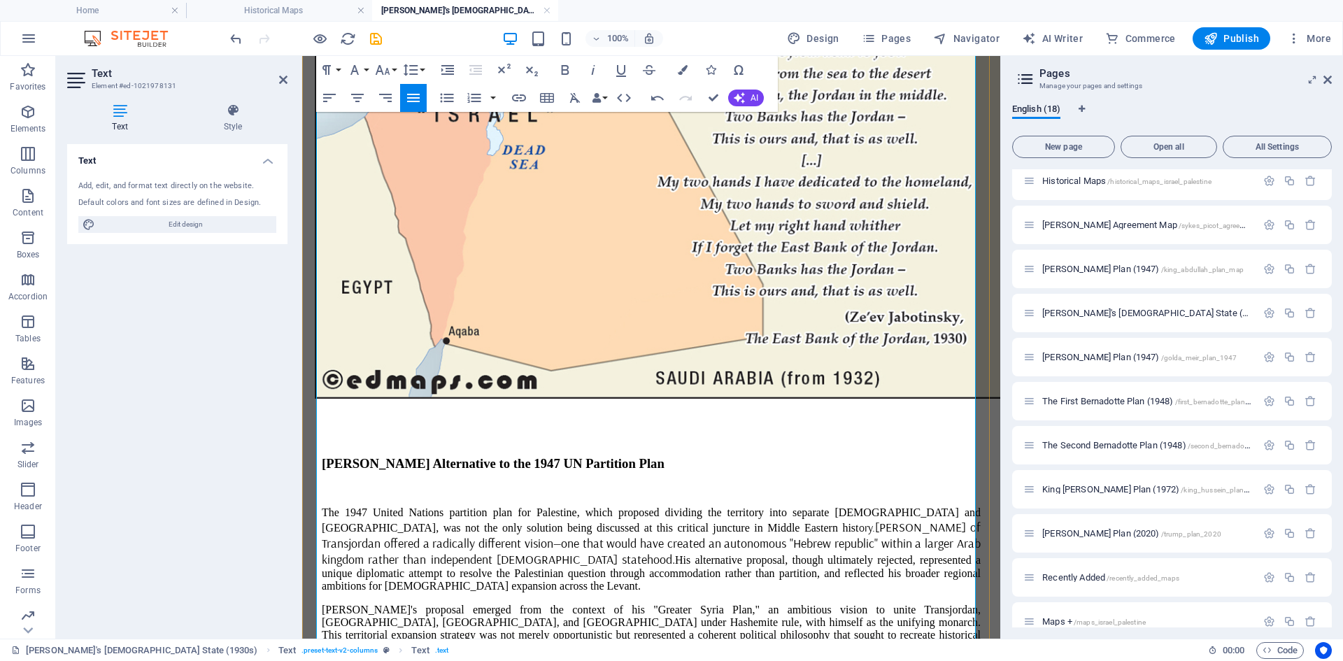
scroll to position [484, 0]
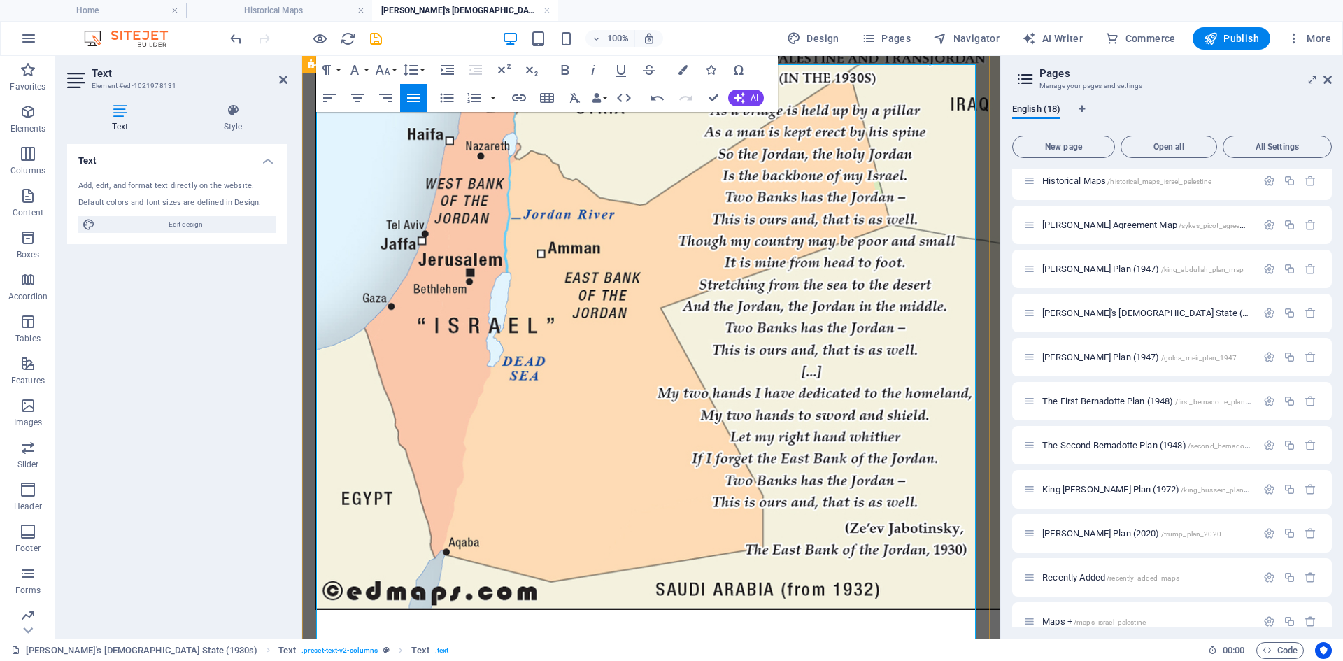
drag, startPoint x: 440, startPoint y: 215, endPoint x: 521, endPoint y: 450, distance: 248.6
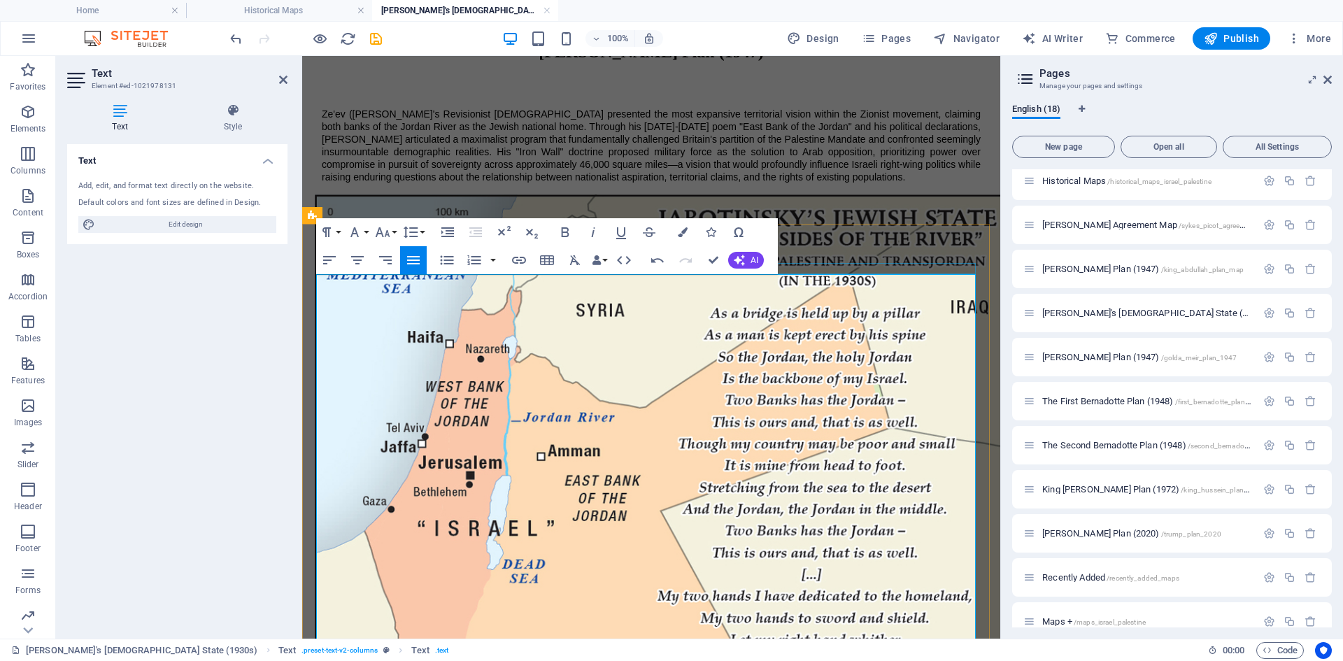
scroll to position [274, 0]
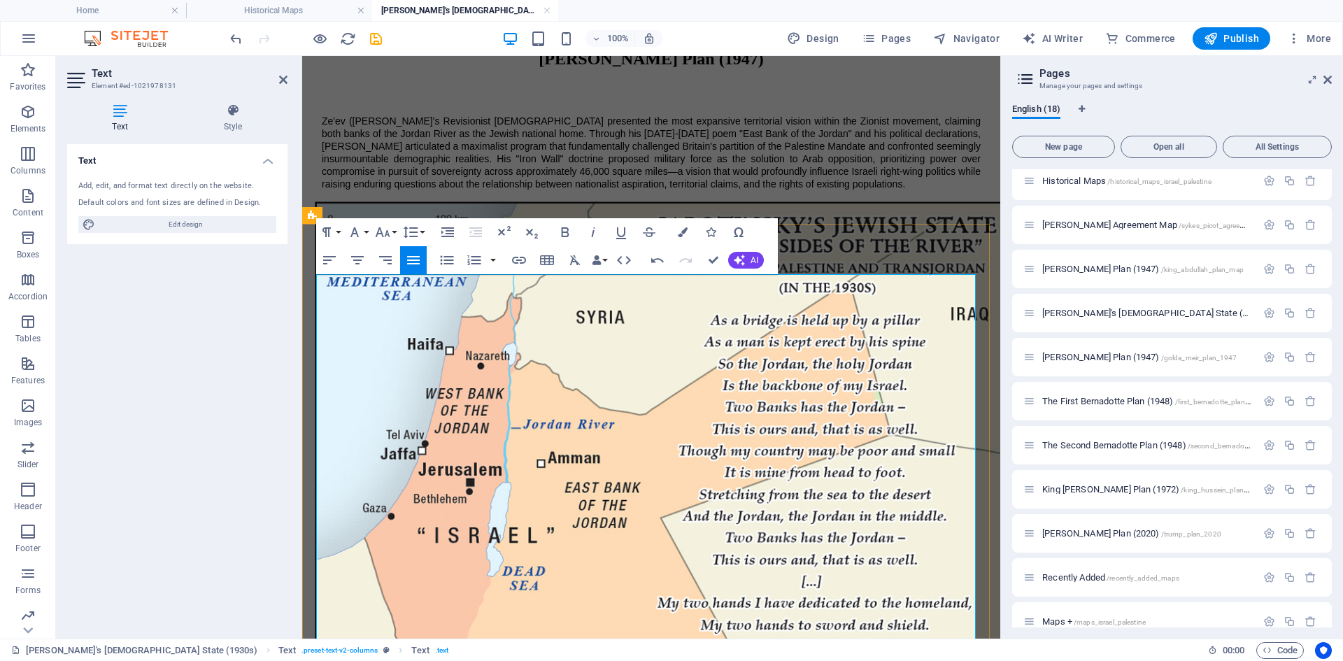
drag, startPoint x: 438, startPoint y: 308, endPoint x: 512, endPoint y: 484, distance: 191.2
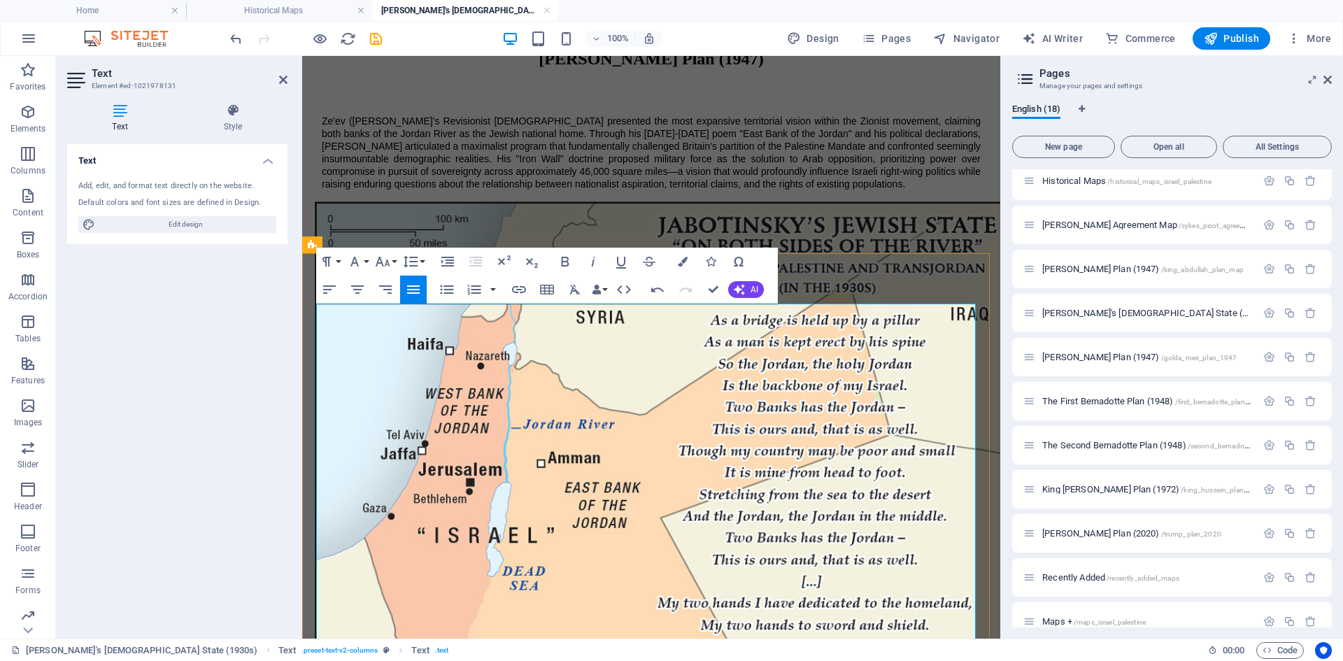
scroll to position [204, 0]
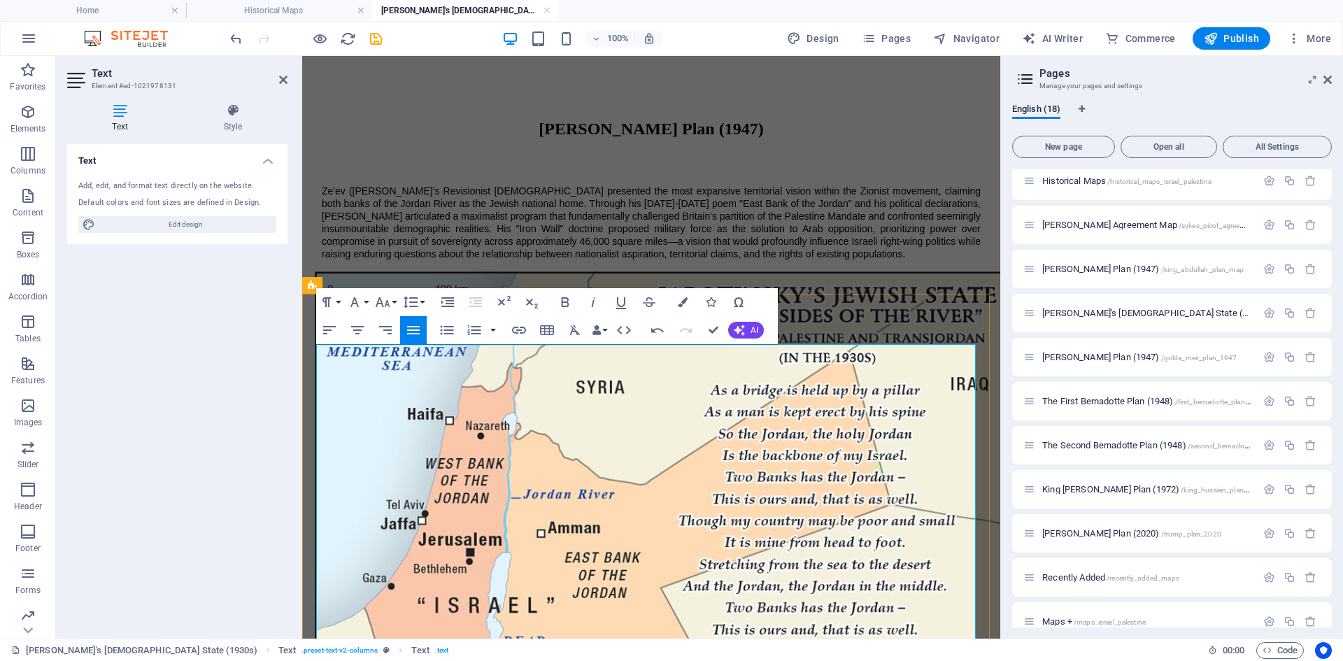
drag, startPoint x: 371, startPoint y: 357, endPoint x: 439, endPoint y: 371, distance: 69.3
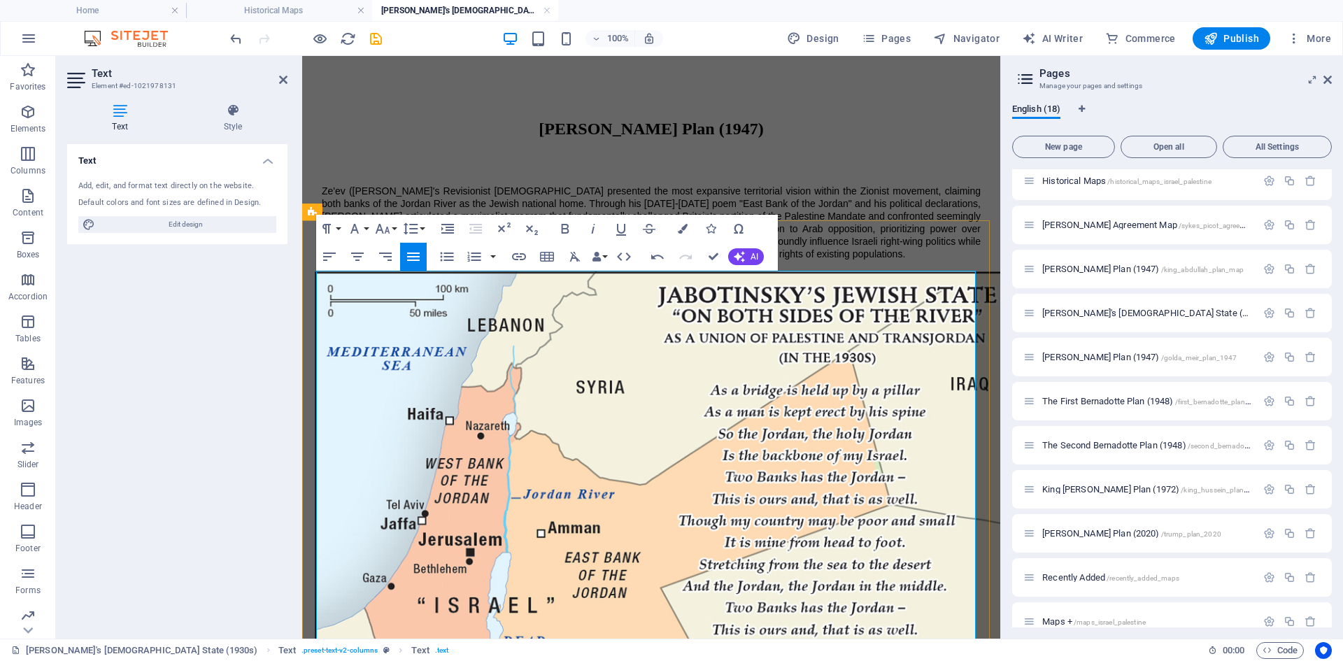
scroll to position [414, 0]
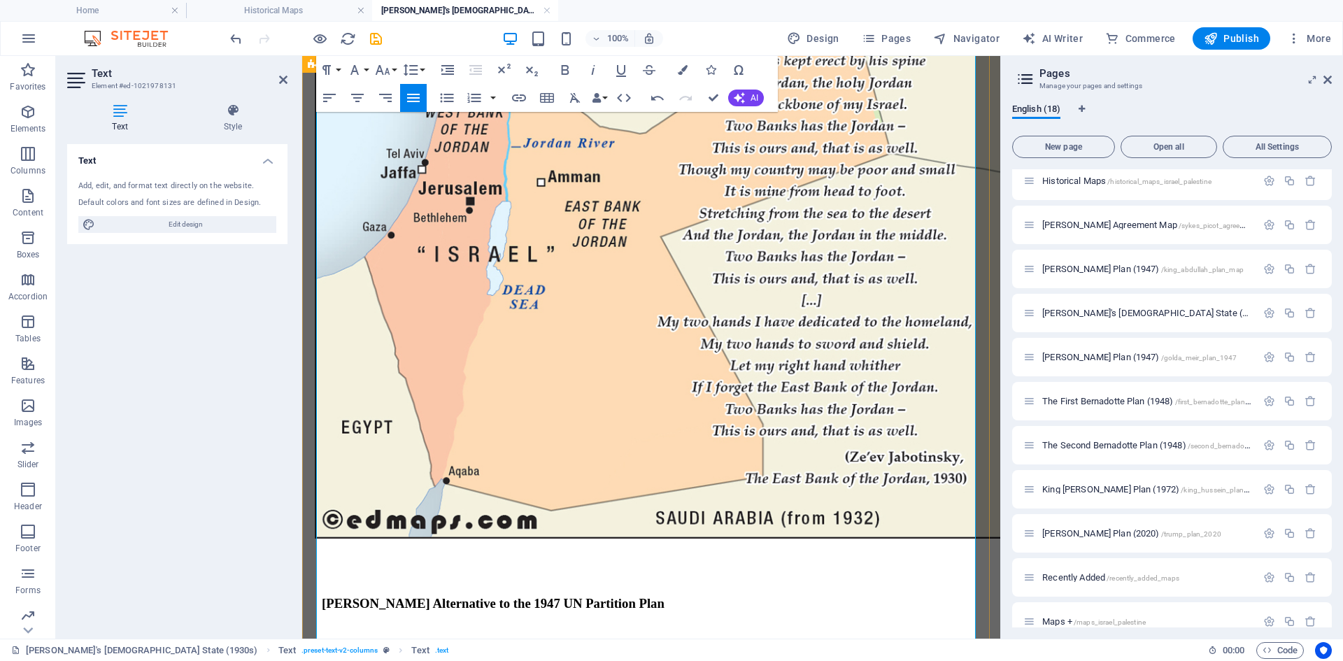
scroll to position [624, 0]
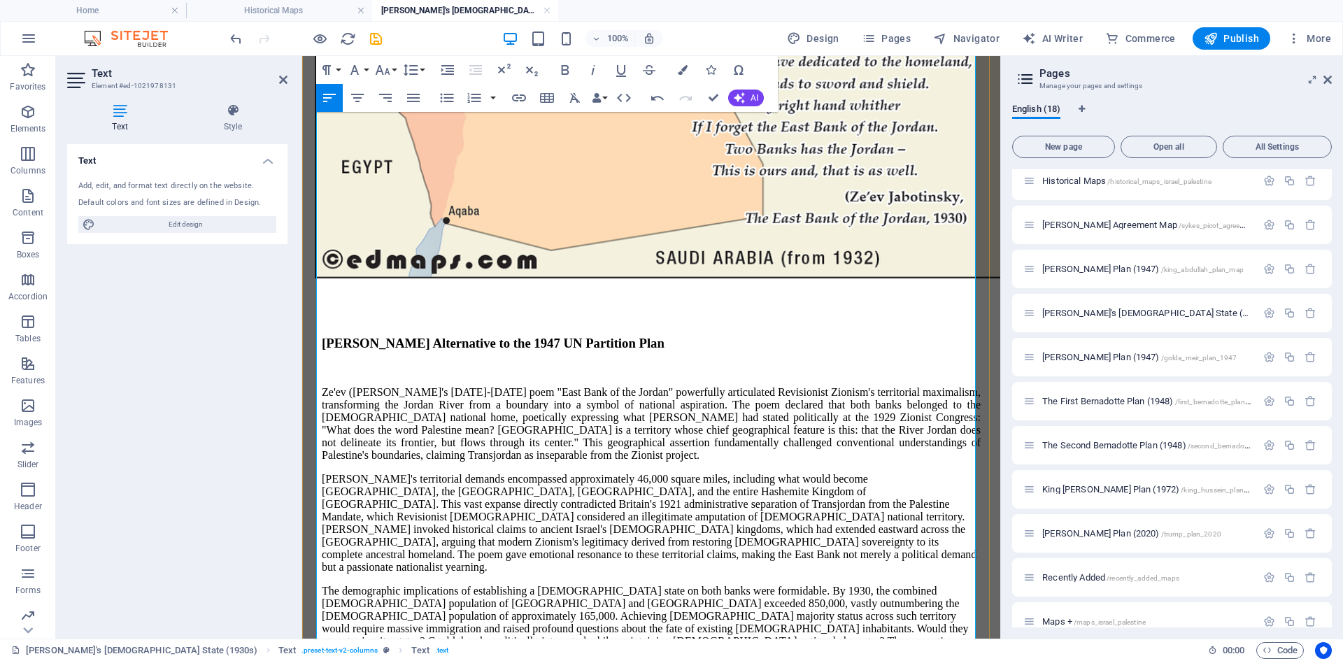
scroll to position [834, 0]
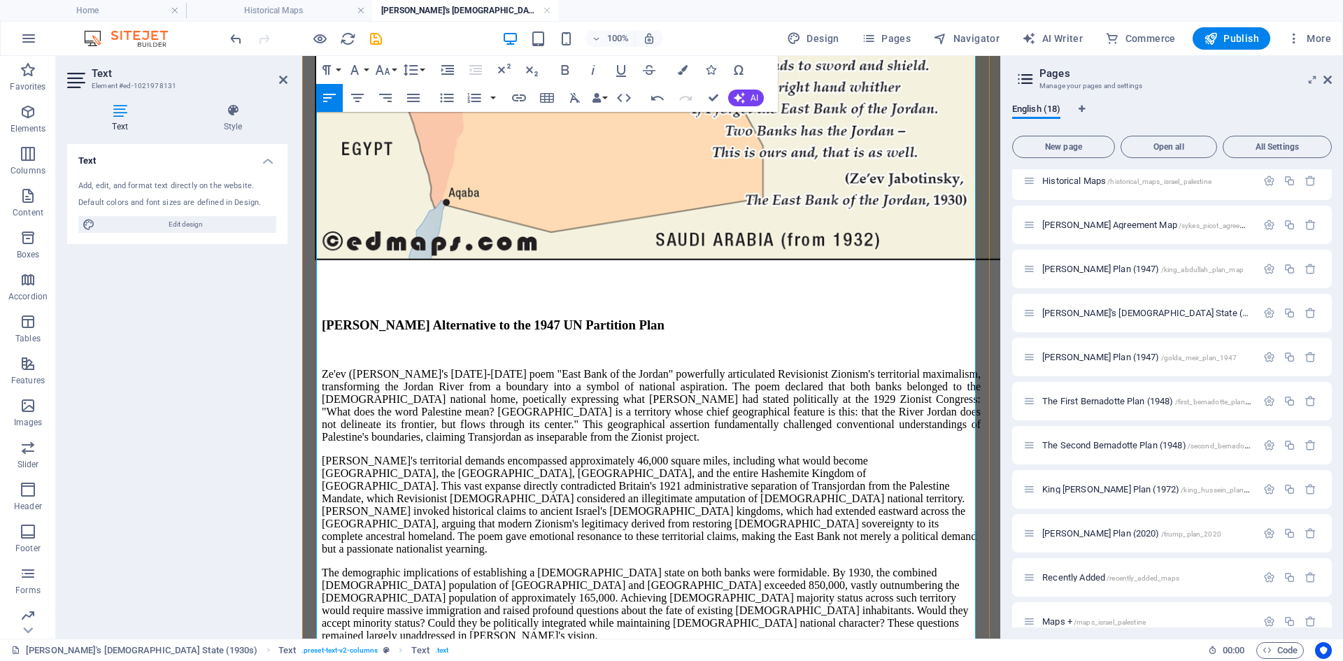
click at [348, 510] on p at bounding box center [651, 659] width 659 height 13
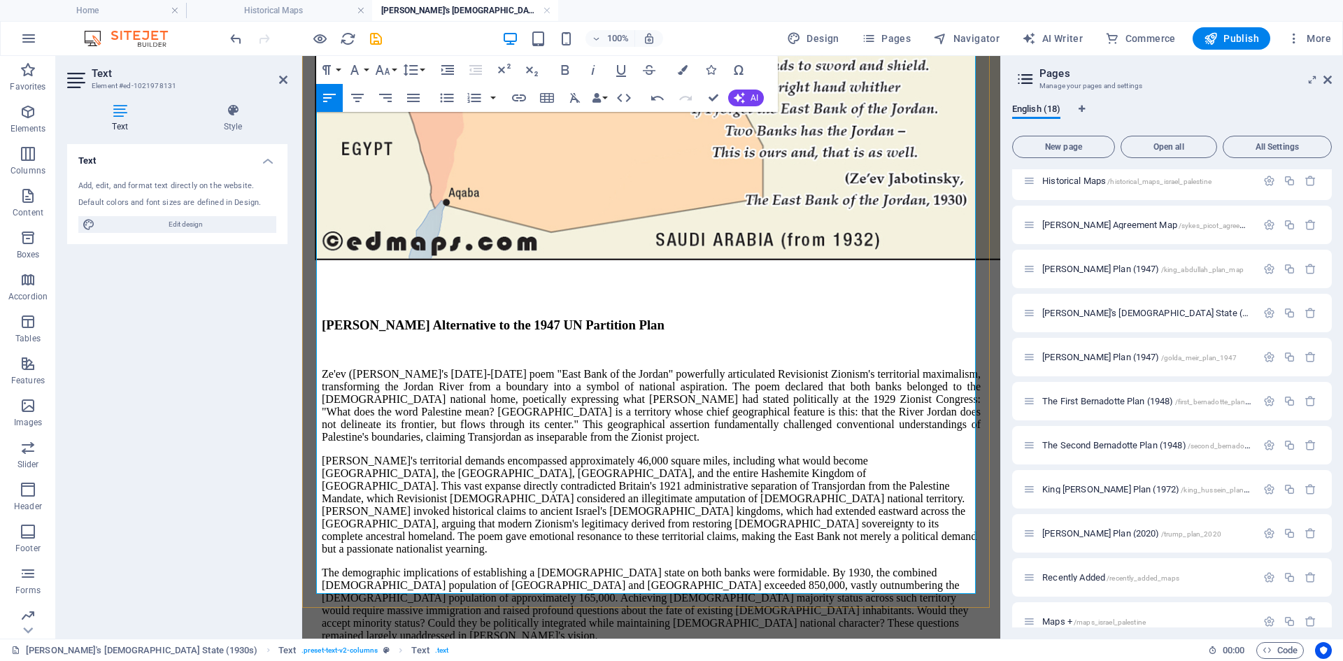
scroll to position [1043, 0]
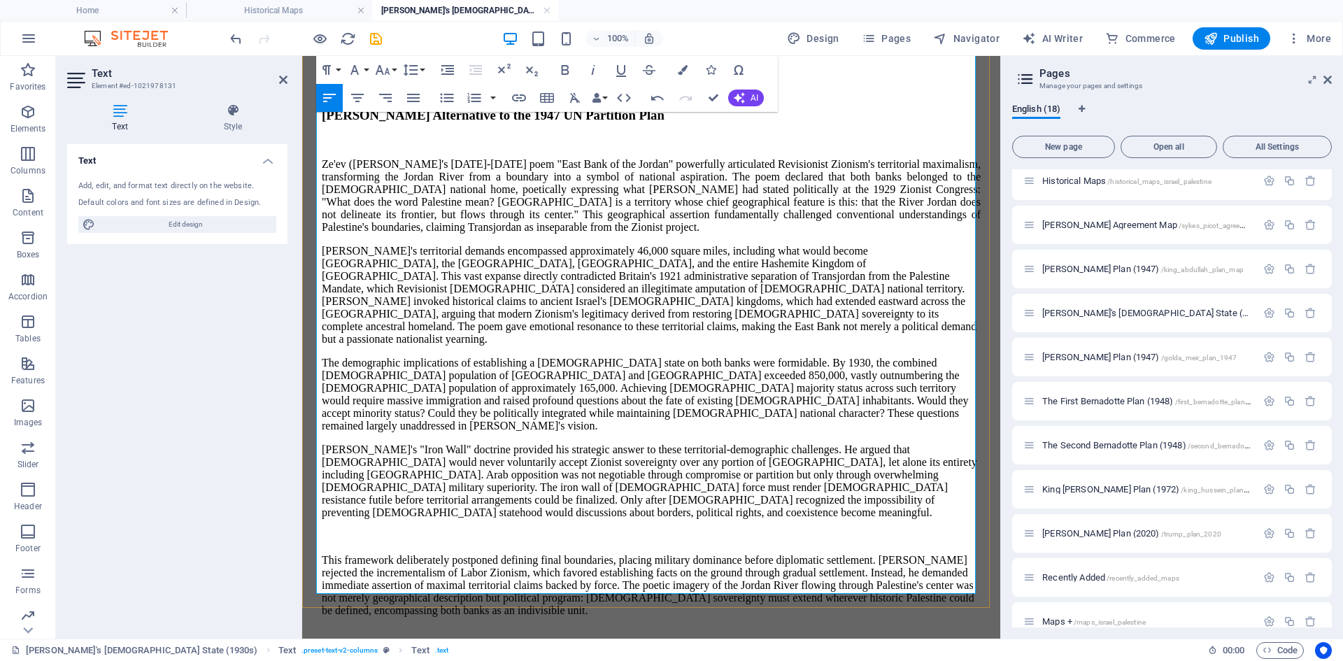
click at [337, 510] on p at bounding box center [651, 536] width 659 height 13
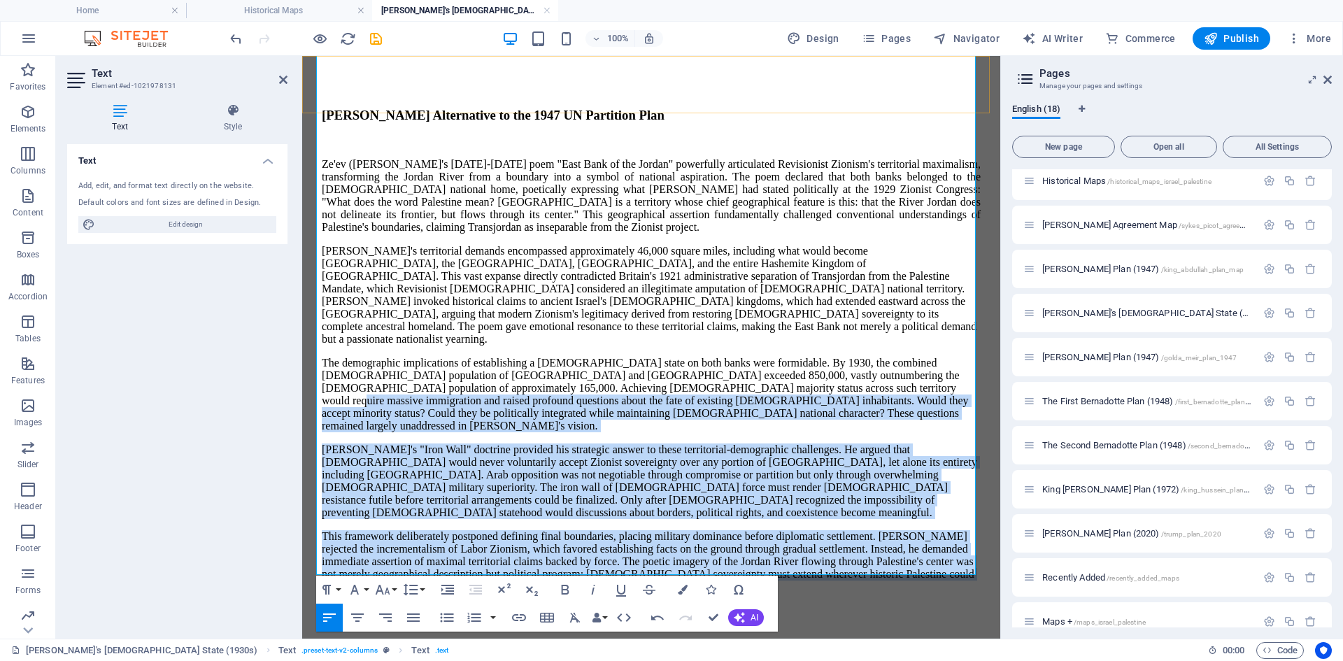
drag, startPoint x: 551, startPoint y: 528, endPoint x: 412, endPoint y: 174, distance: 380.2
click at [652, 238] on div "Ze'ev ([PERSON_NAME]'s [DATE]-[DATE] poem "East Bank of the Jordan" powerfully …" at bounding box center [651, 399] width 659 height 482
click at [718, 234] on div "Ze'ev ([PERSON_NAME]'s [DATE]-[DATE] poem "East Bank of the Jordan" powerfully …" at bounding box center [651, 399] width 659 height 482
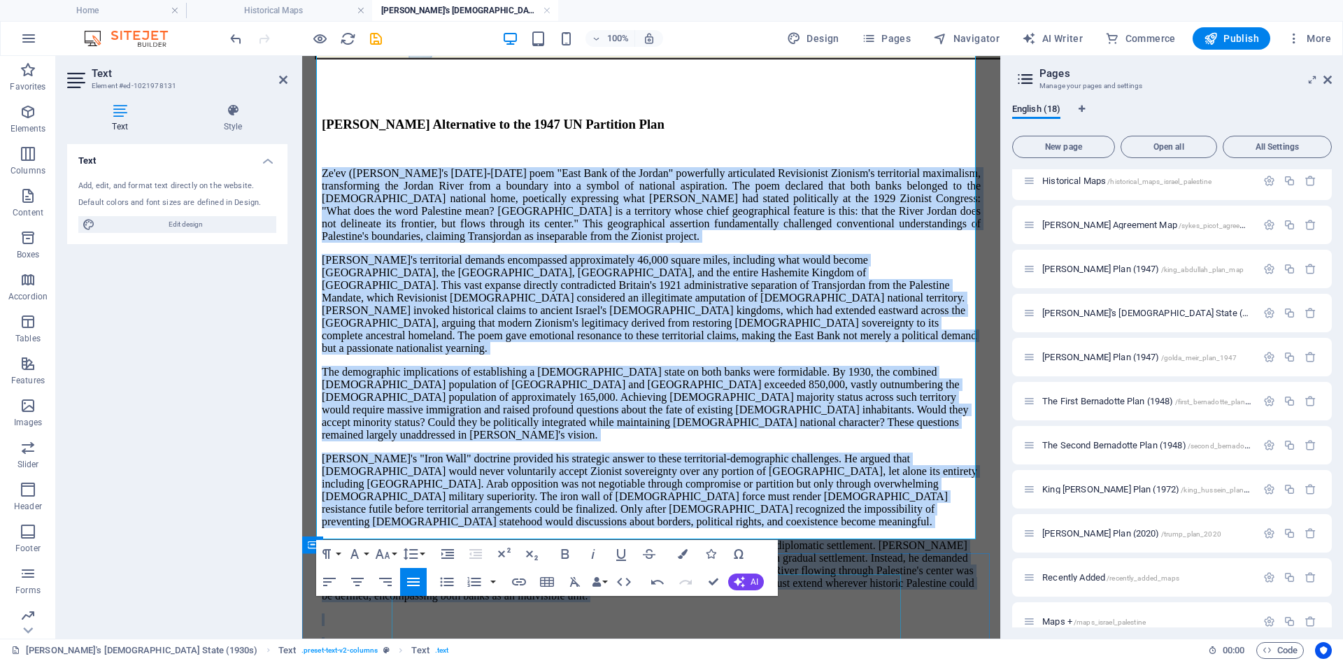
scroll to position [1100, 0]
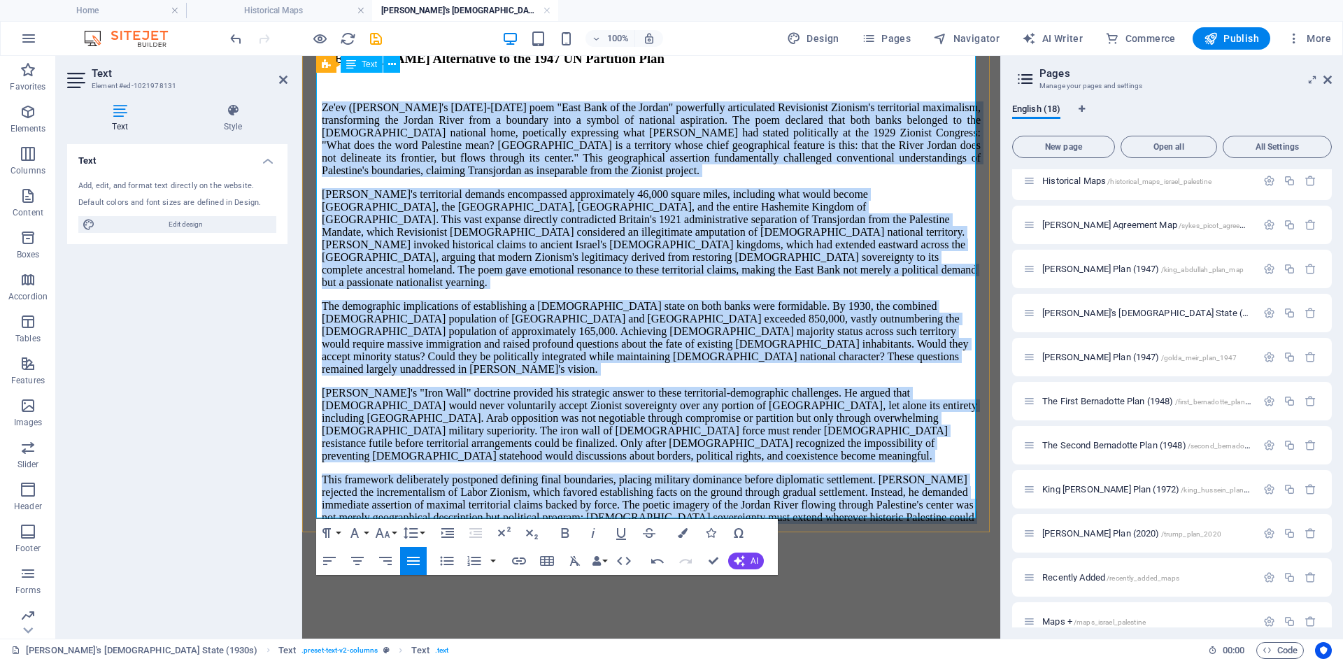
drag, startPoint x: 317, startPoint y: 353, endPoint x: 692, endPoint y: 480, distance: 394.9
click at [692, 480] on div "Ze'ev ([PERSON_NAME]'s [DATE]-[DATE] poem "East Bank of the Jordan" powerfully …" at bounding box center [651, 342] width 659 height 482
click at [409, 510] on icon "button" at bounding box center [413, 560] width 17 height 17
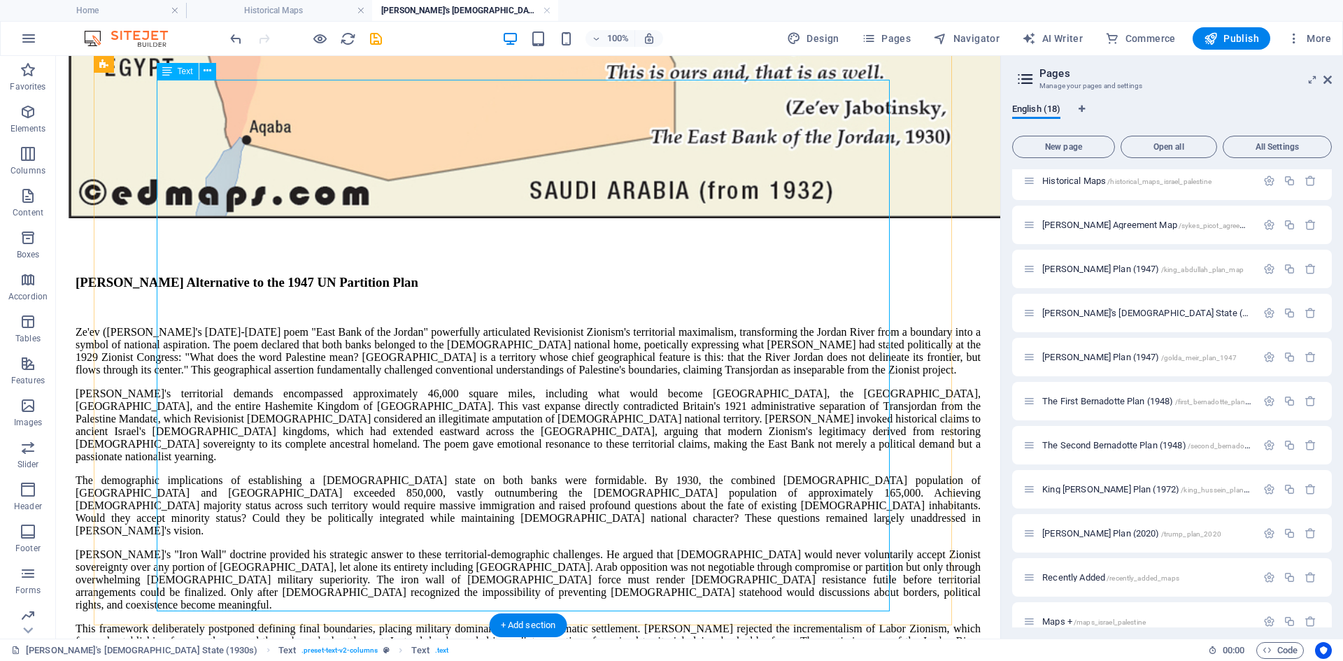
scroll to position [516, 0]
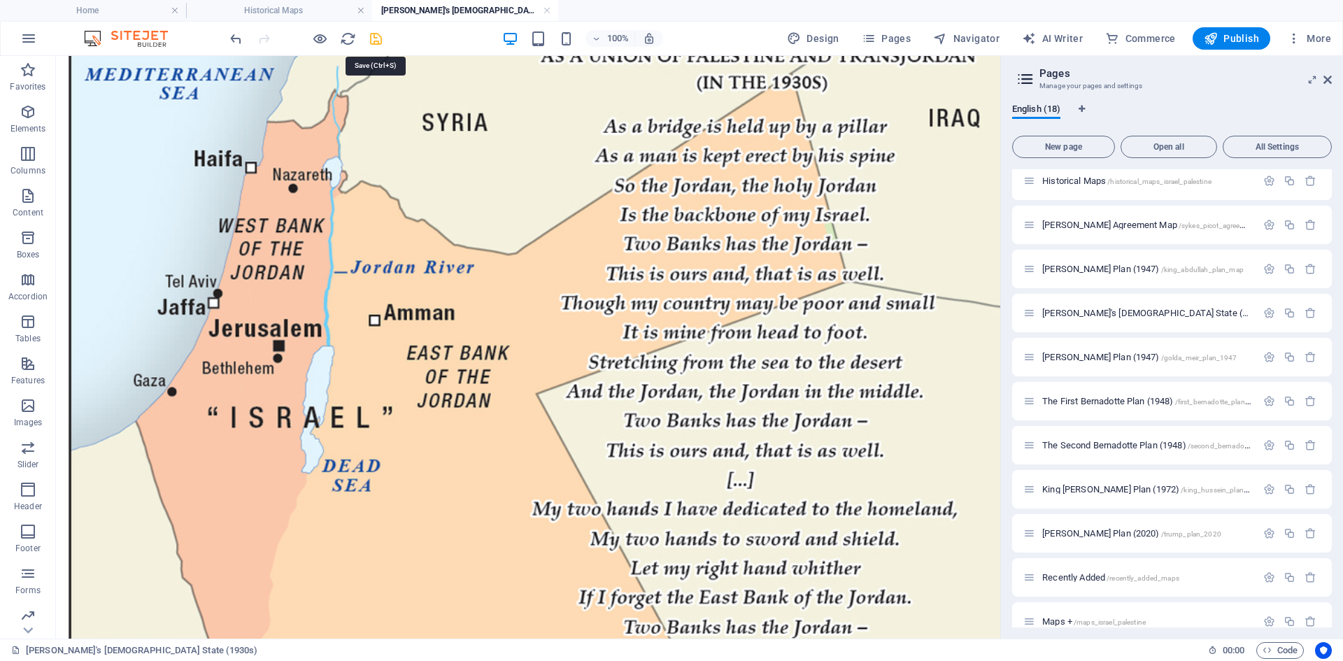
click at [378, 41] on icon "save" at bounding box center [376, 39] width 16 height 16
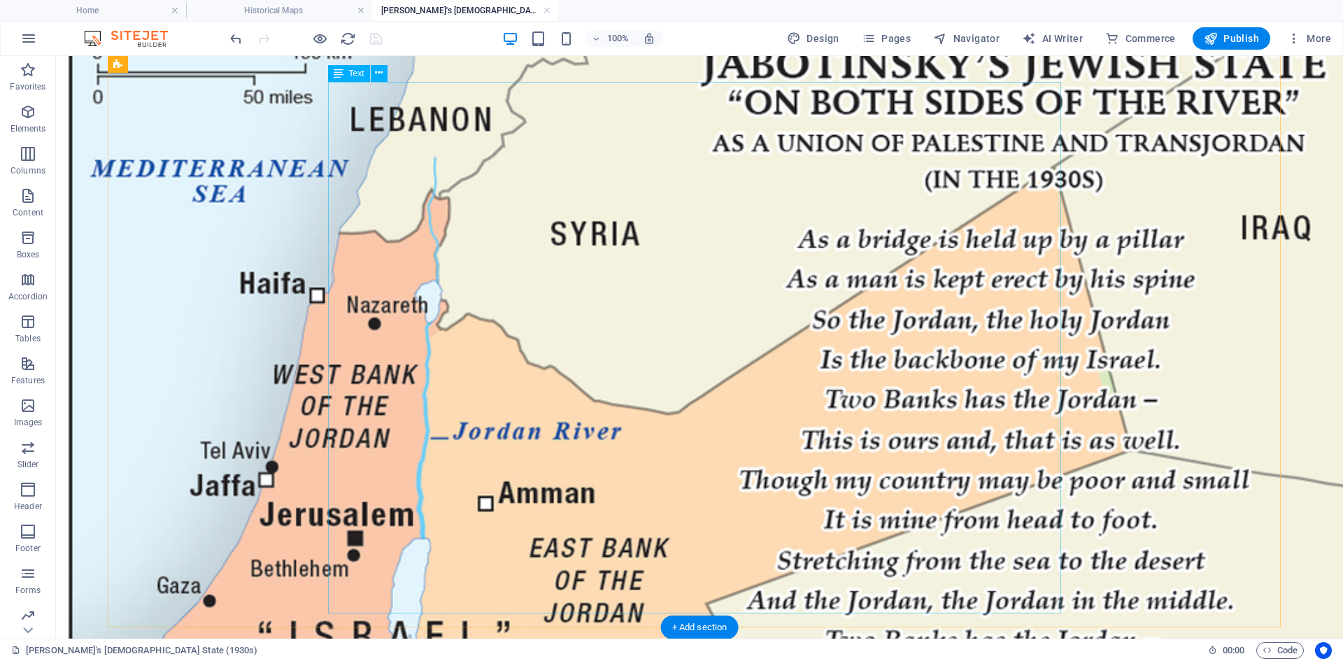
scroll to position [376, 0]
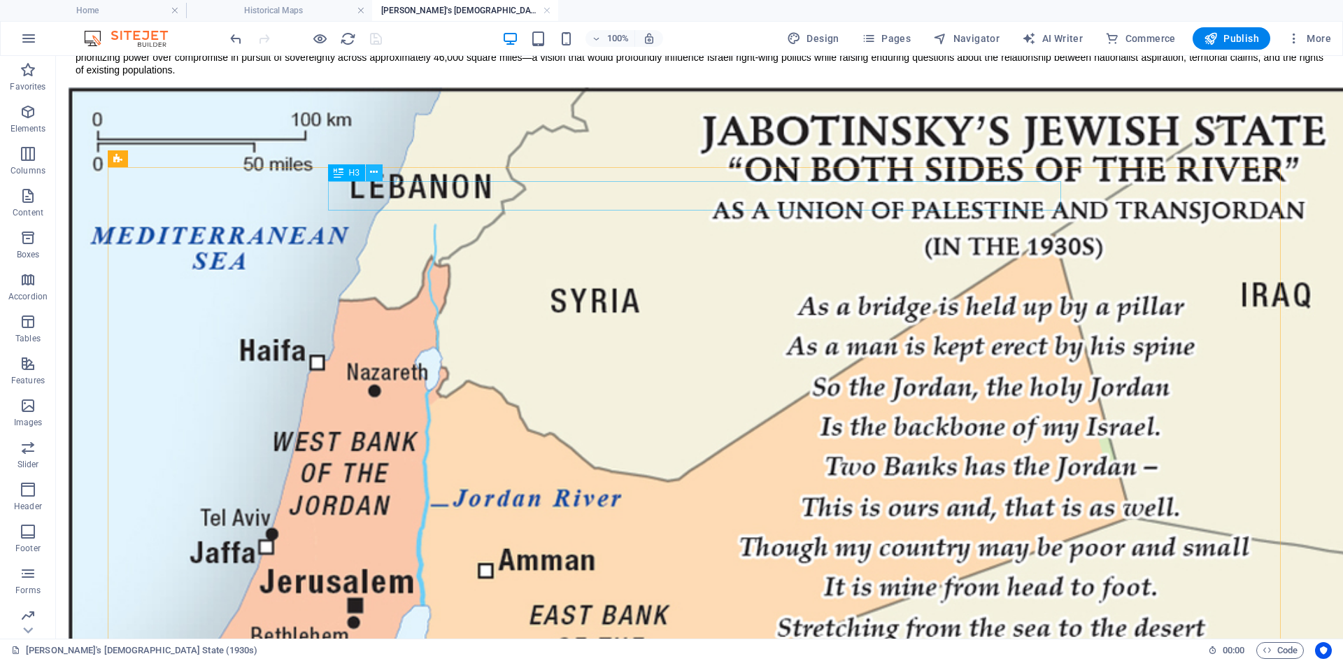
click at [375, 170] on icon at bounding box center [374, 172] width 8 height 15
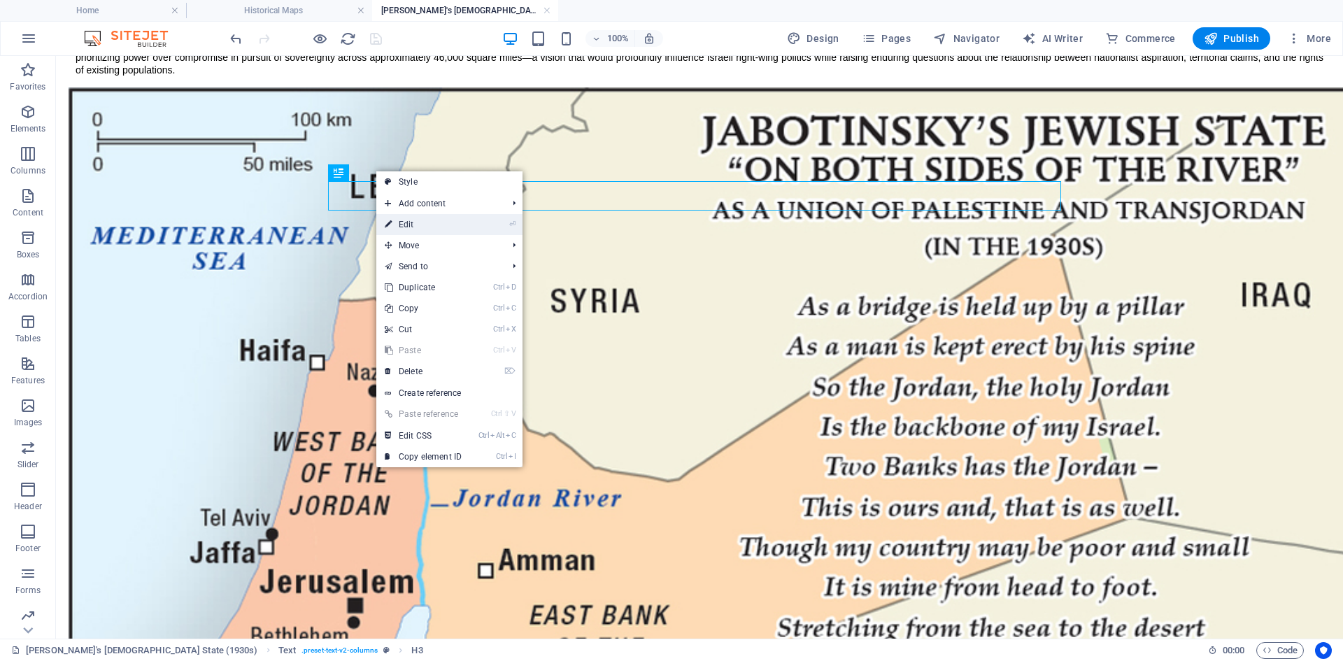
click at [408, 222] on link "⏎ Edit" at bounding box center [423, 224] width 94 height 21
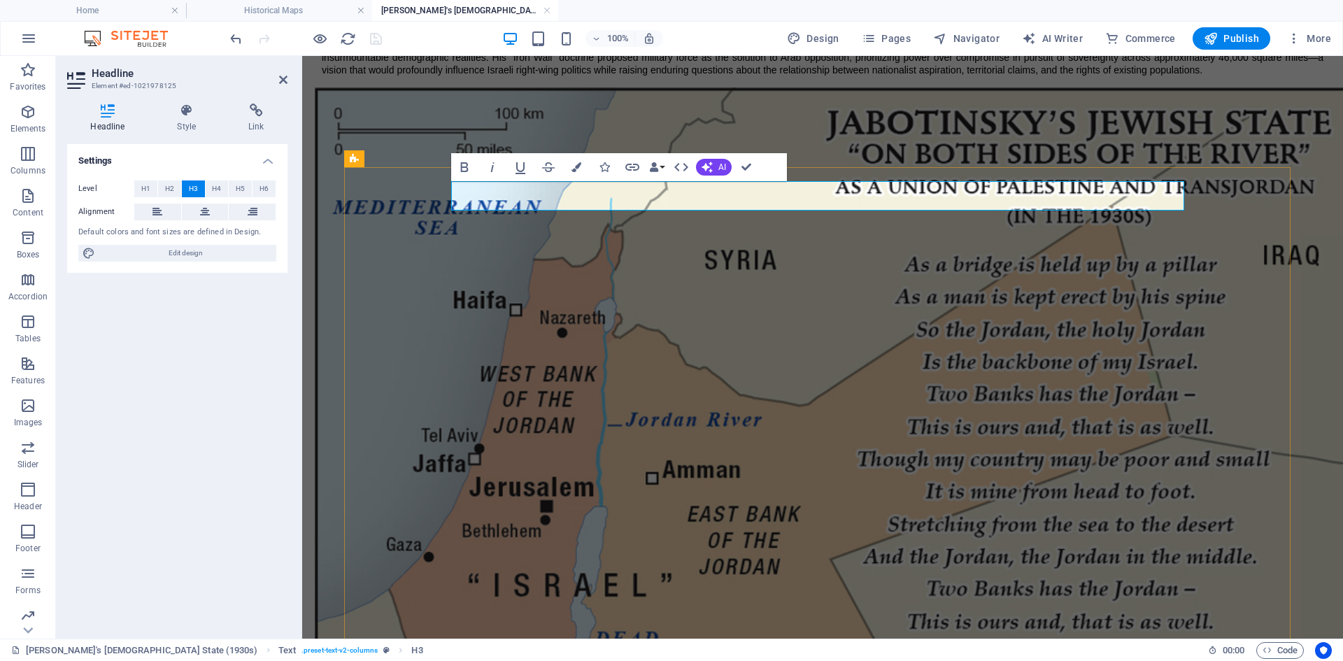
drag, startPoint x: 496, startPoint y: 194, endPoint x: 930, endPoint y: 206, distance: 434.4
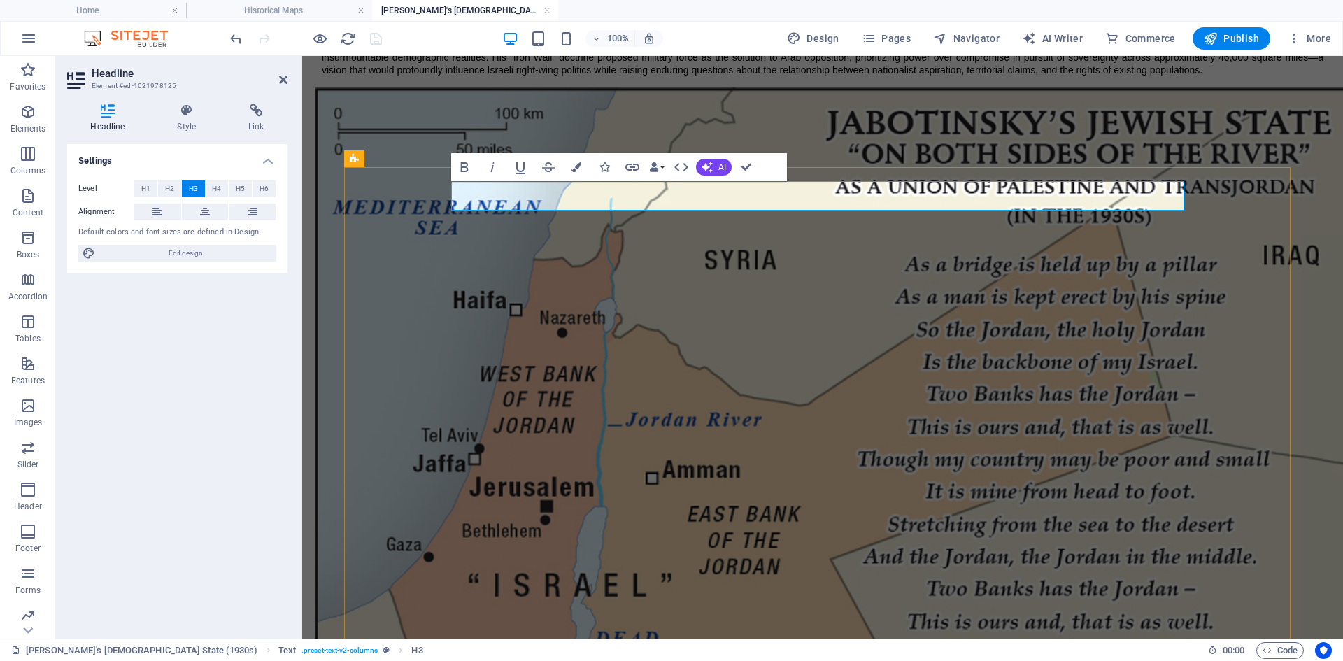
drag, startPoint x: 560, startPoint y: 196, endPoint x: 692, endPoint y: 198, distance: 132.2
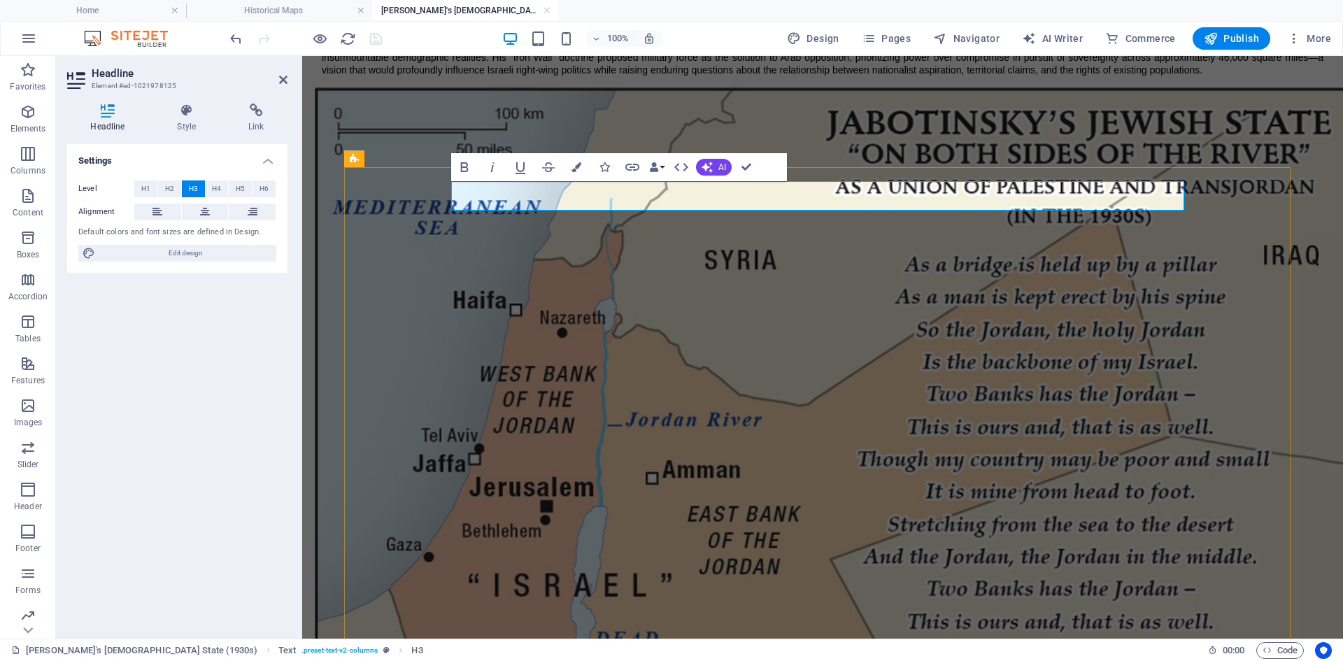
drag, startPoint x: 670, startPoint y: 196, endPoint x: 743, endPoint y: 196, distance: 73.4
drag, startPoint x: 747, startPoint y: 164, endPoint x: 688, endPoint y: 170, distance: 59.1
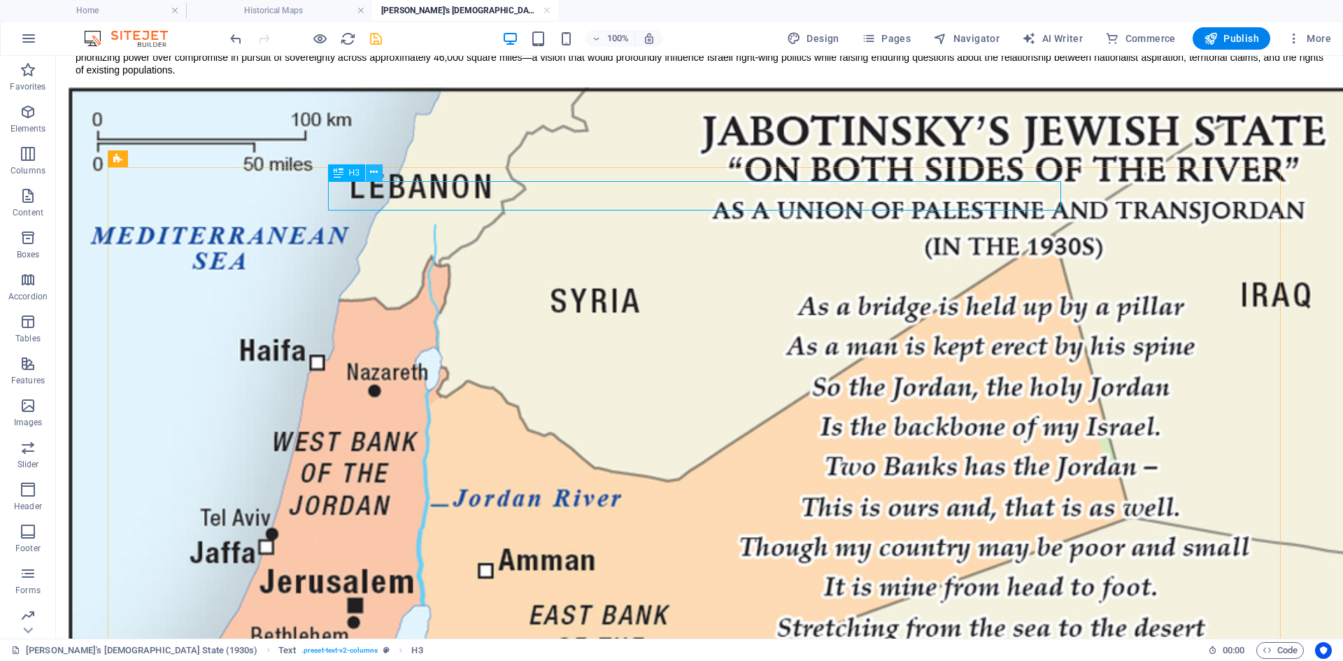
click at [373, 170] on icon at bounding box center [374, 172] width 8 height 15
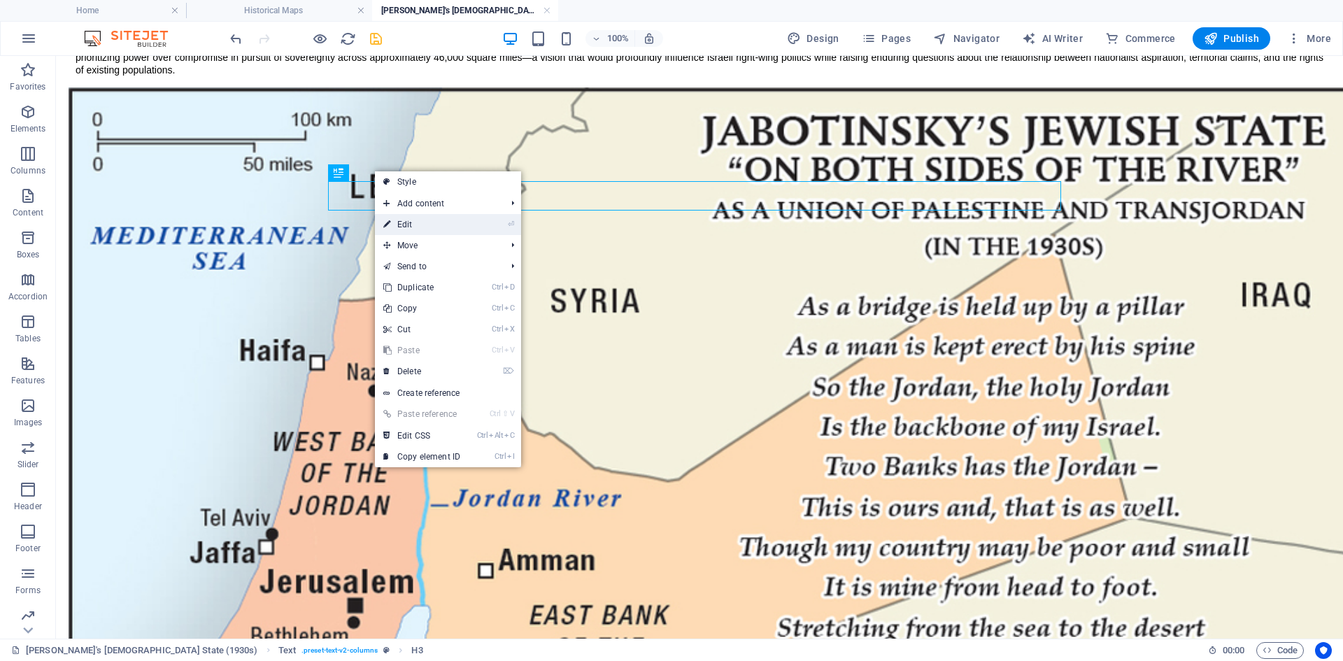
click at [429, 225] on link "⏎ Edit" at bounding box center [422, 224] width 94 height 21
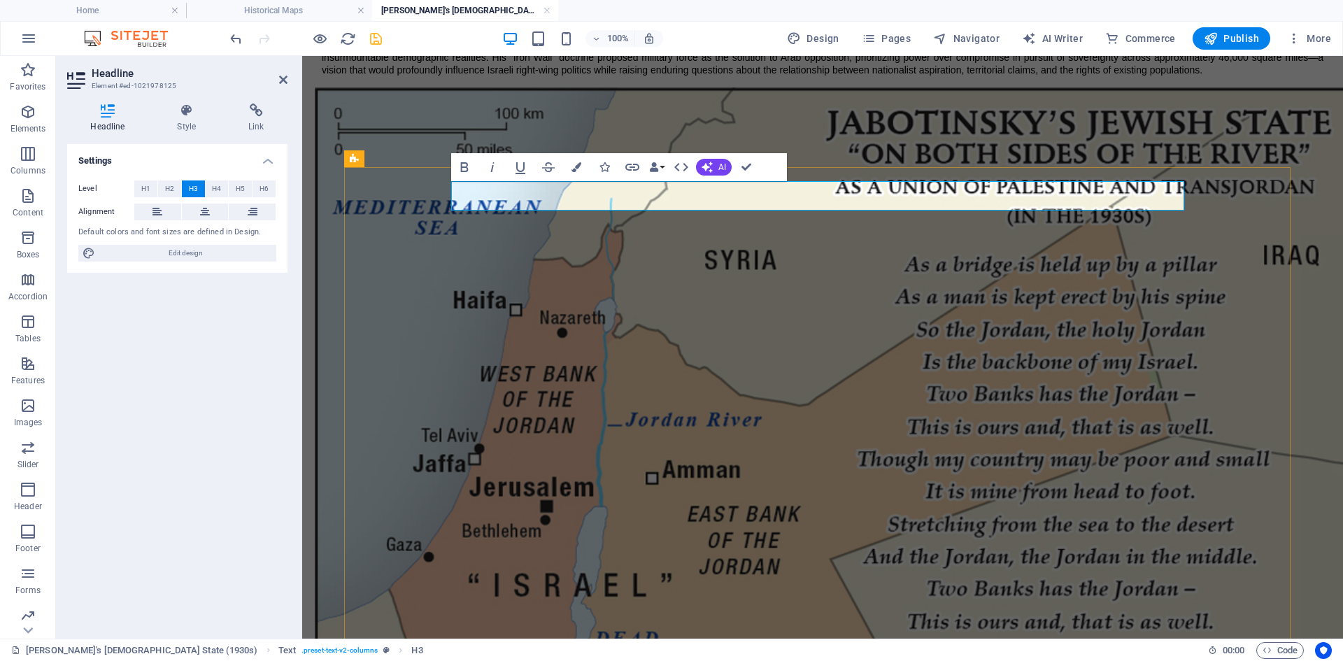
drag, startPoint x: 724, startPoint y: 194, endPoint x: 668, endPoint y: 195, distance: 56.6
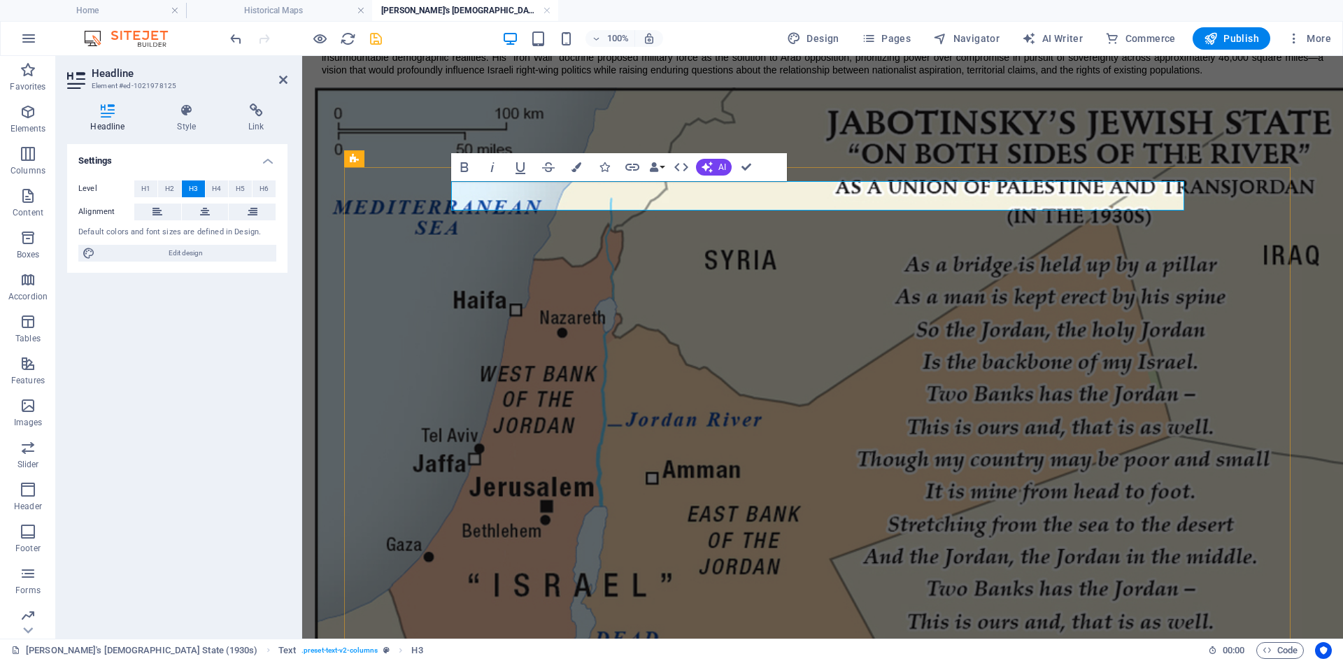
drag, startPoint x: 745, startPoint y: 196, endPoint x: 792, endPoint y: 198, distance: 46.2
drag, startPoint x: 843, startPoint y: 195, endPoint x: 903, endPoint y: 197, distance: 60.2
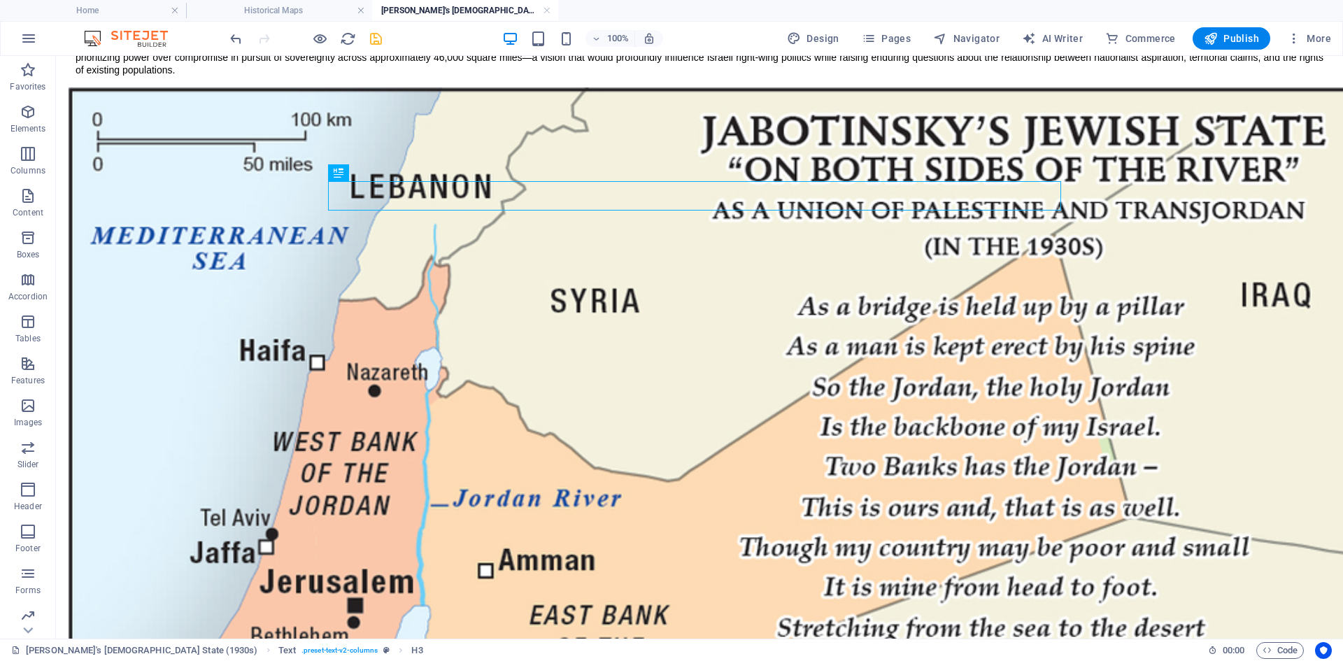
click at [1073, 33] on span "More" at bounding box center [1309, 38] width 44 height 14
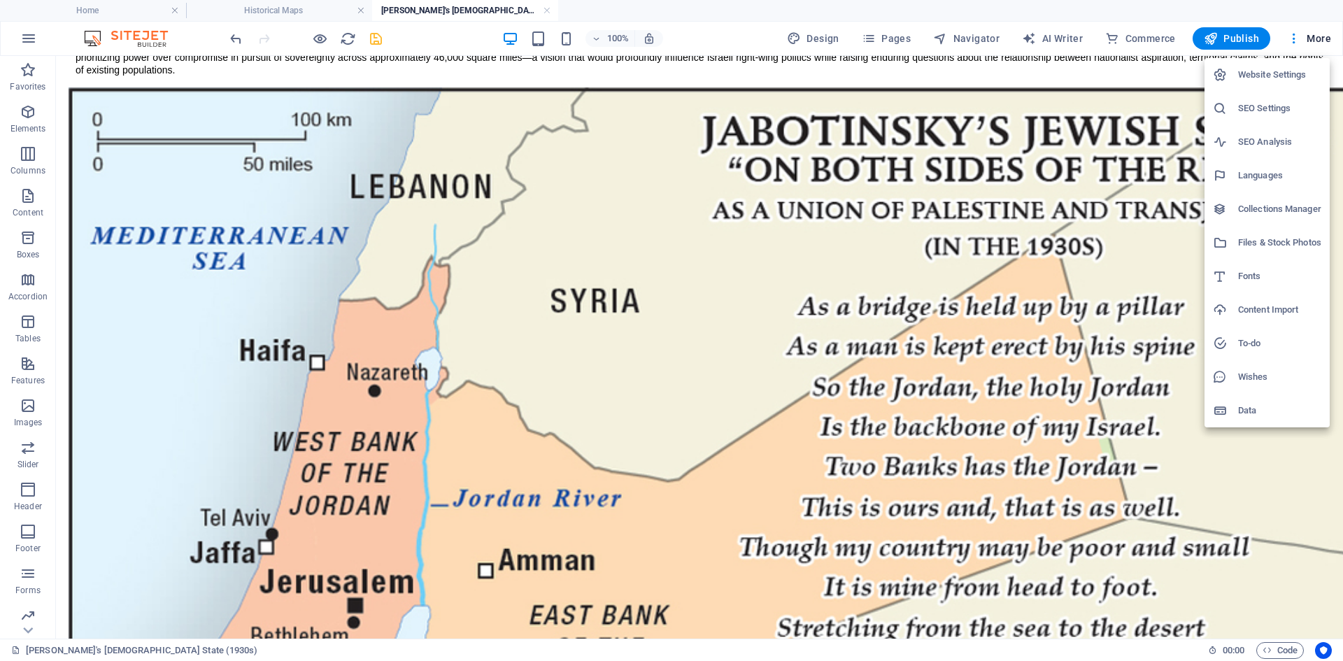
click at [1073, 107] on h6 "SEO Settings" at bounding box center [1279, 108] width 83 height 17
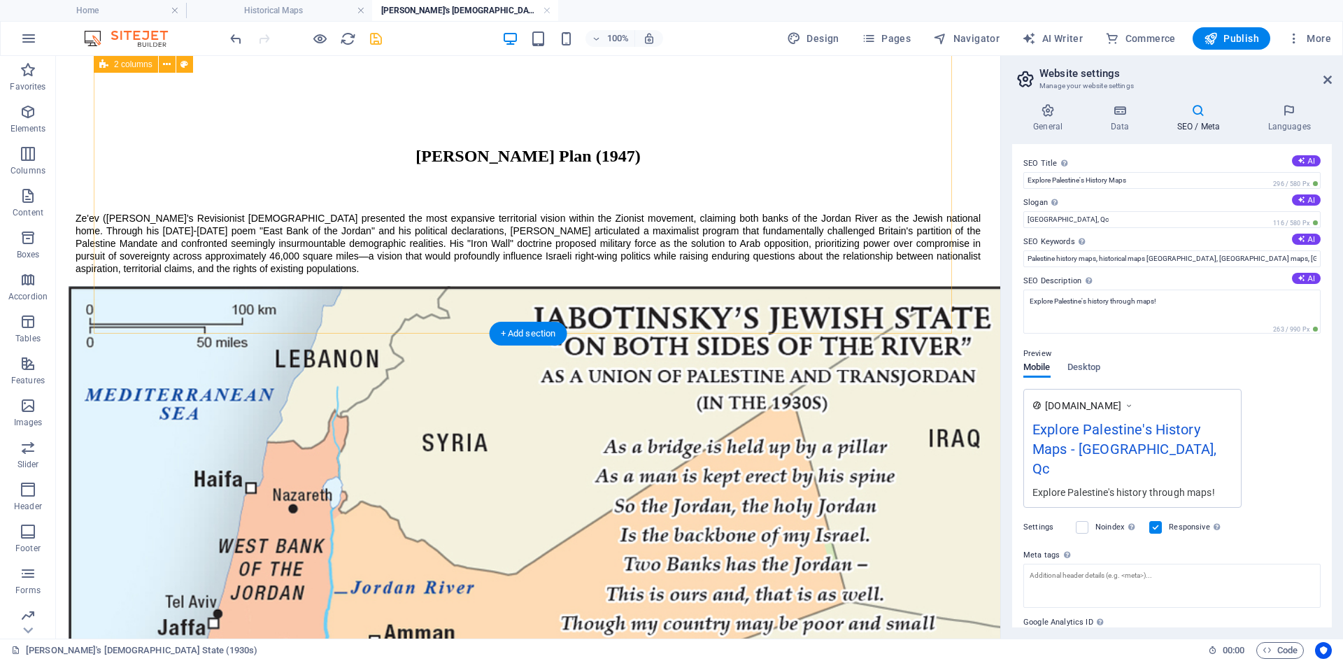
scroll to position [278, 0]
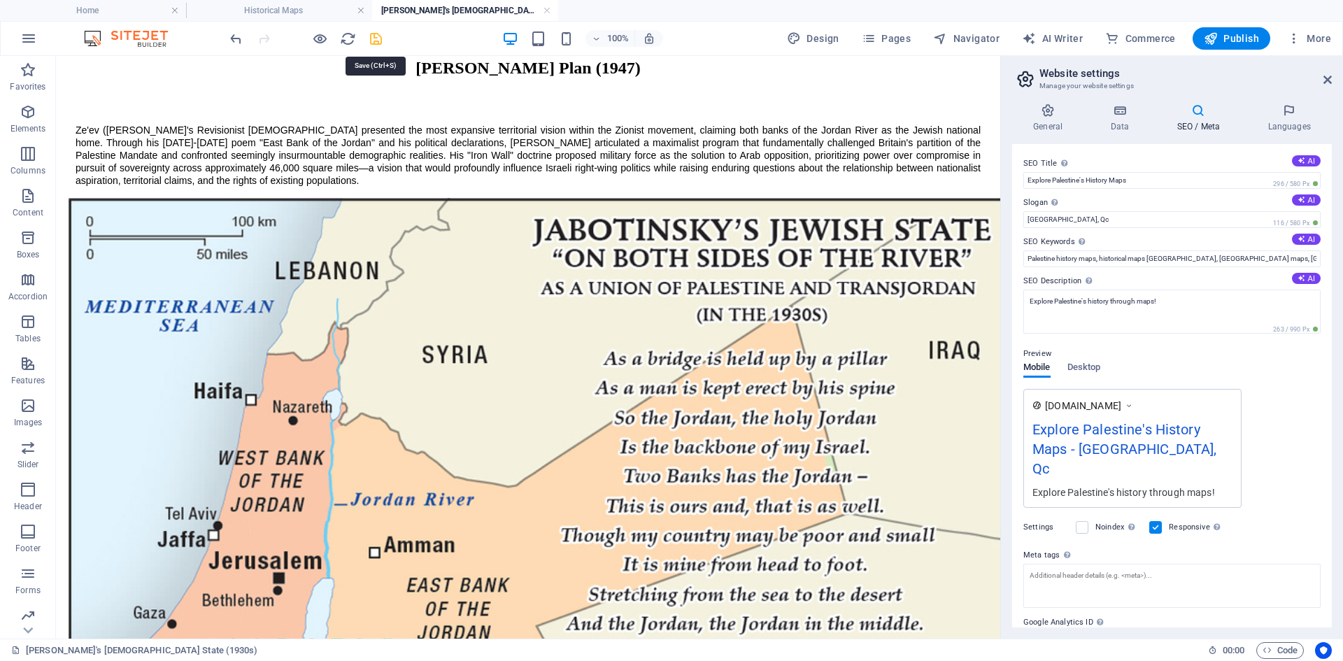
click at [376, 40] on icon "save" at bounding box center [376, 39] width 16 height 16
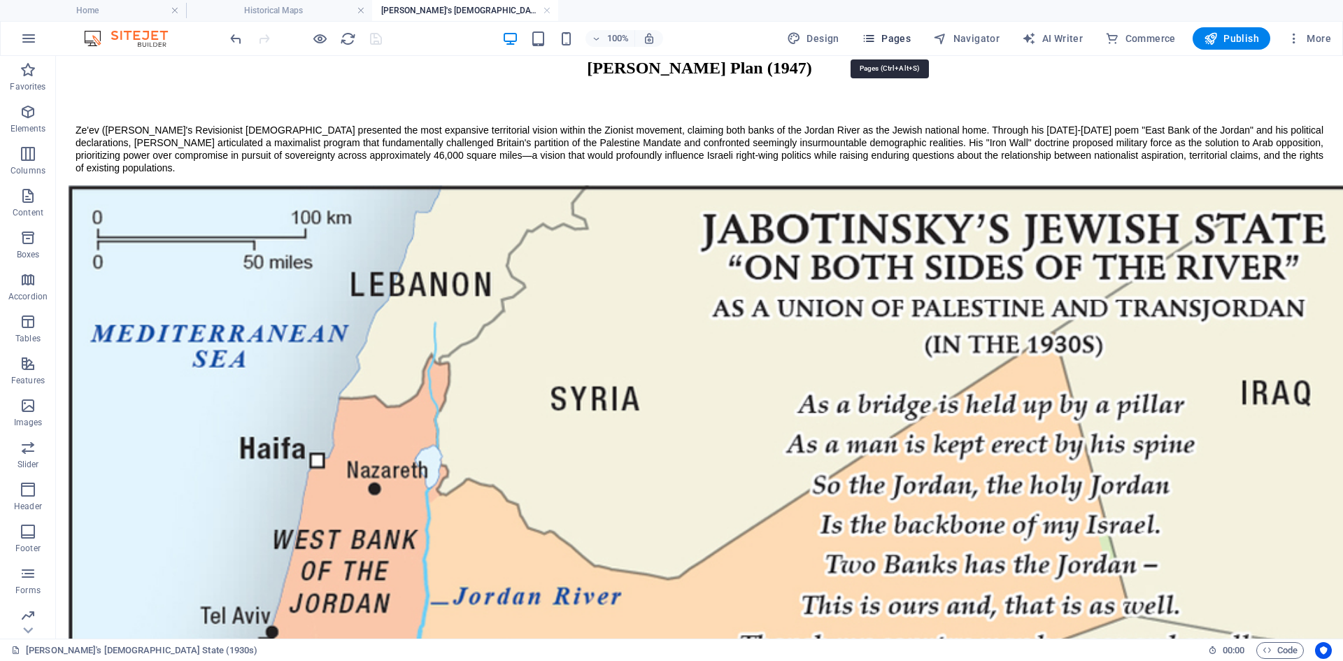
click at [875, 34] on icon "button" at bounding box center [869, 38] width 14 height 14
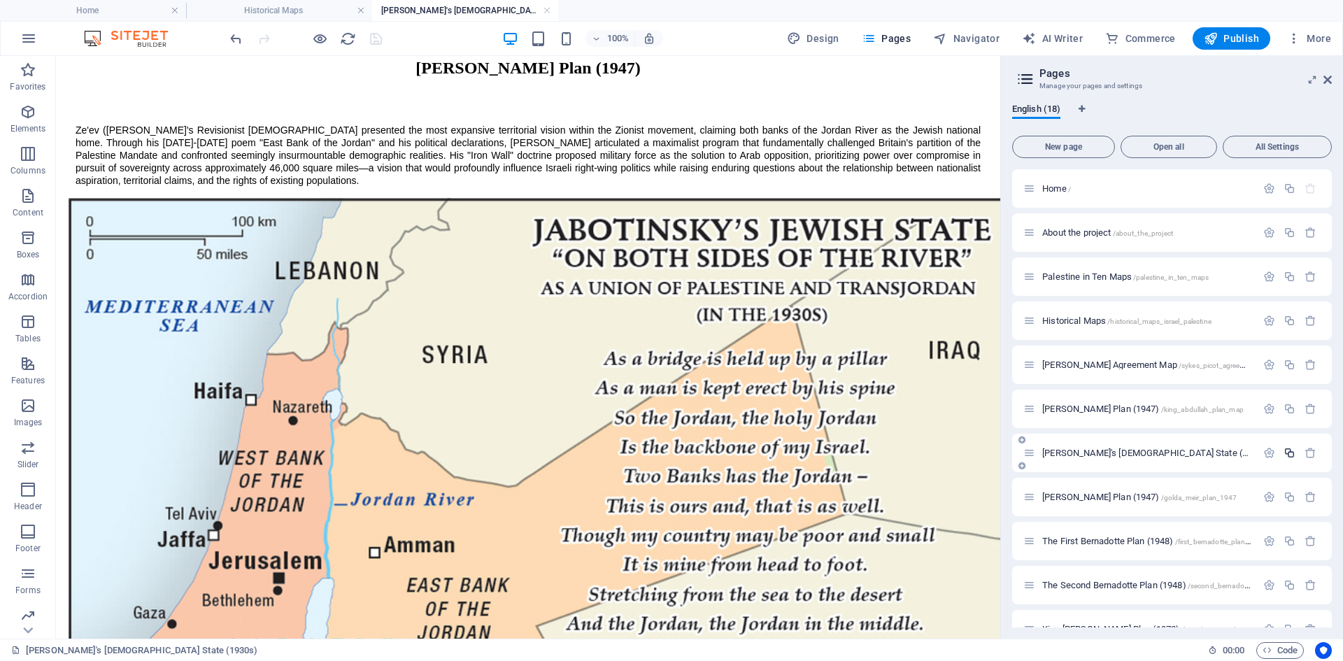
click at [1073, 455] on icon "button" at bounding box center [1289, 453] width 12 height 12
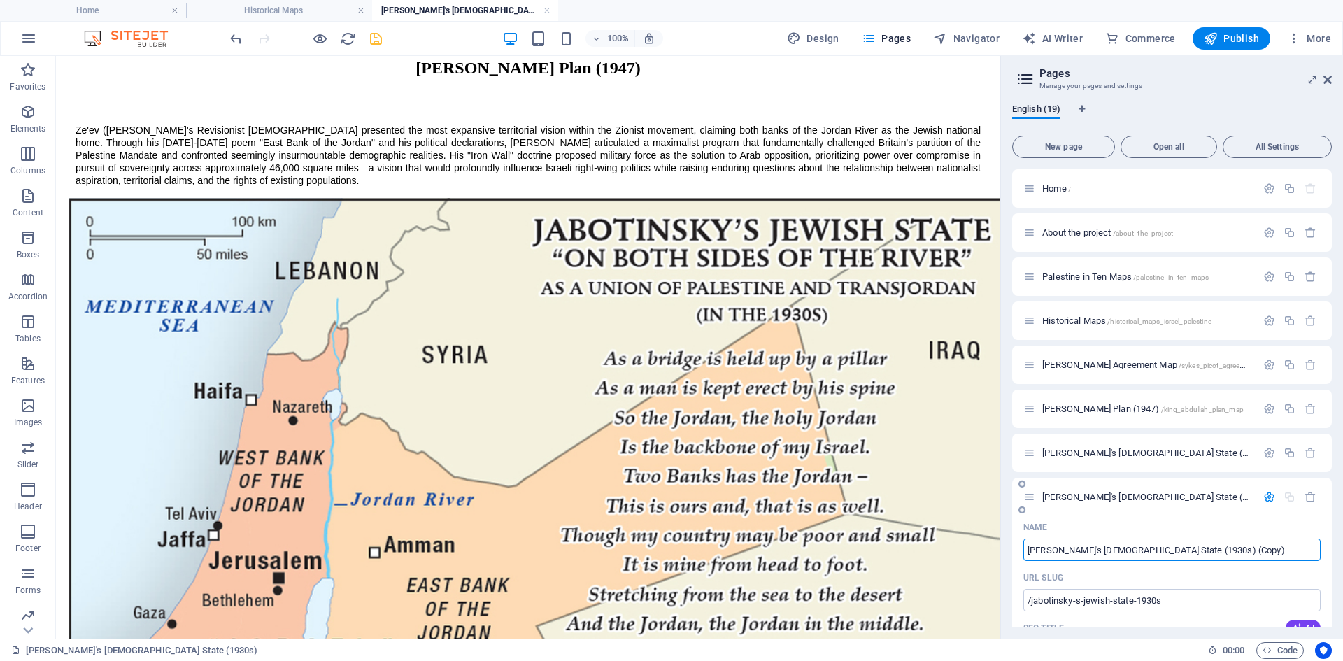
click at [1073, 510] on input "[PERSON_NAME]'s [DEMOGRAPHIC_DATA] State (1930s) (Copy)" at bounding box center [1171, 549] width 297 height 22
drag, startPoint x: 1141, startPoint y: 548, endPoint x: 1163, endPoint y: 555, distance: 23.2
click at [1073, 510] on input "[PERSON_NAME]'s [DEMOGRAPHIC_DATA] State (1930s)" at bounding box center [1171, 549] width 297 height 22
type input "[PERSON_NAME]'s Jewish State (2017)"
type input "/jabotinsky-s-jewish-state-201"
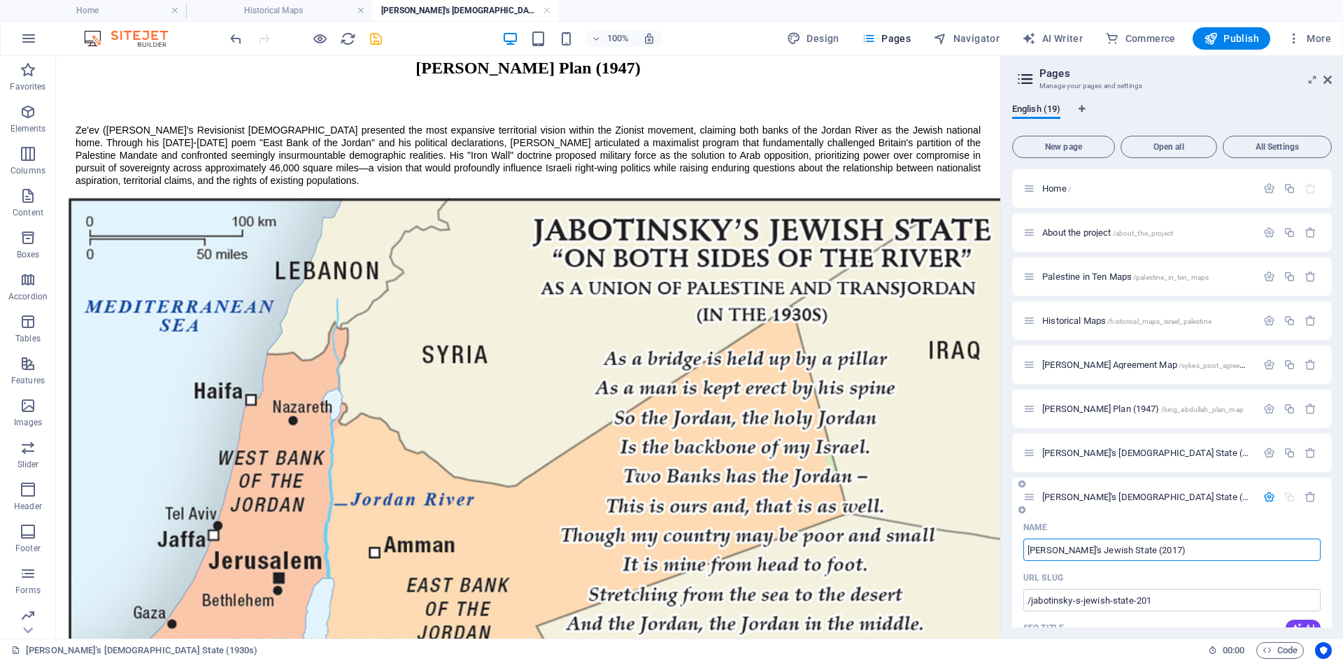
type input "[PERSON_NAME]'s [DEMOGRAPHIC_DATA] State (201)"
type input "[PERSON_NAME]'s Jewish State (2017)"
type input "/jabotinsky-s-jewish-state-2017"
type input "[PERSON_NAME]'s Jewish State (2017)"
type input "Jabo (2017)"
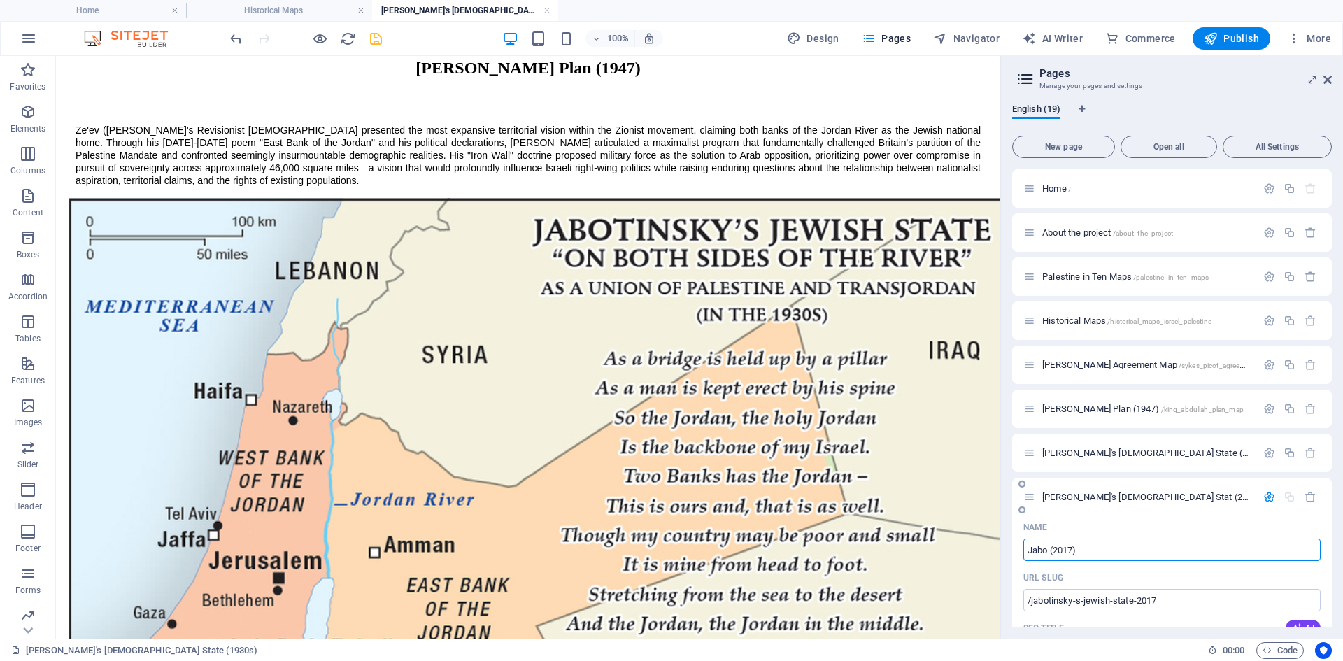
type input "/jabotinsky-s-jewish-stat-2017"
type input "[PERSON_NAME]'s [DEMOGRAPHIC_DATA] Stat (2017)"
type input "(2017)"
type input "/2017"
type input "(2017)"
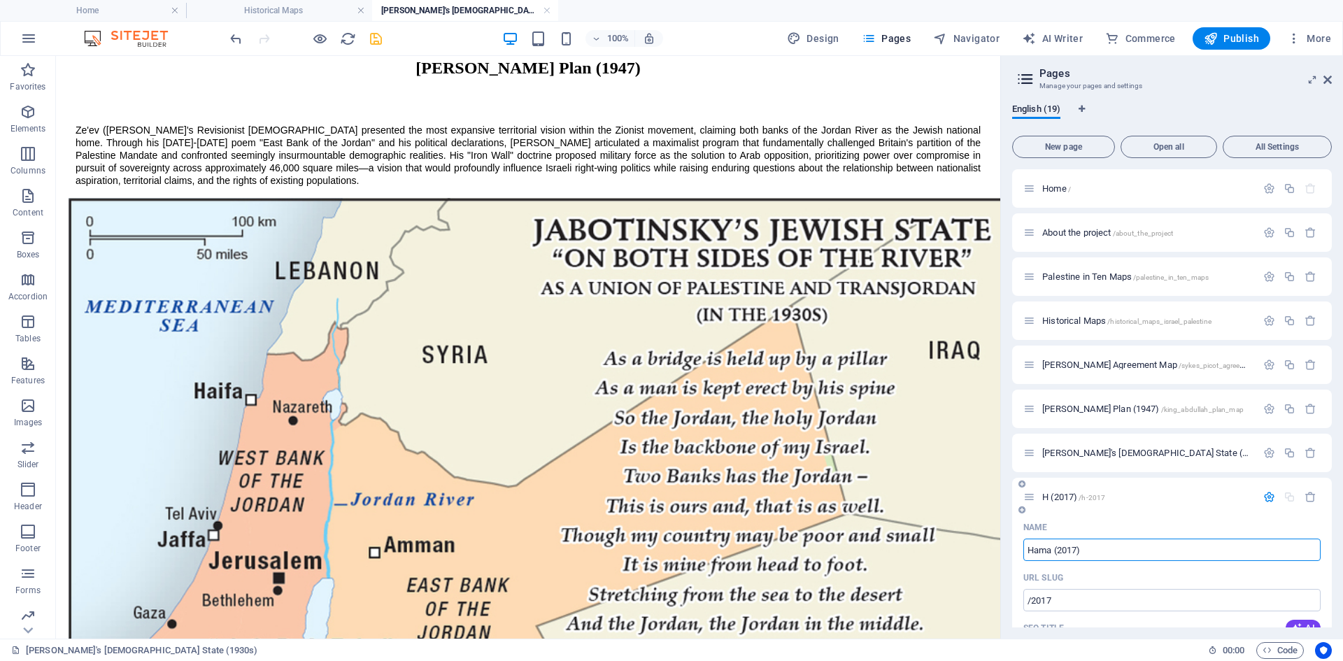
type input "Hamas (2017)"
type input "/h-2017"
type input "H (2017)"
type input "Hamas Chart (2017)"
type input "/hamas-c-2017"
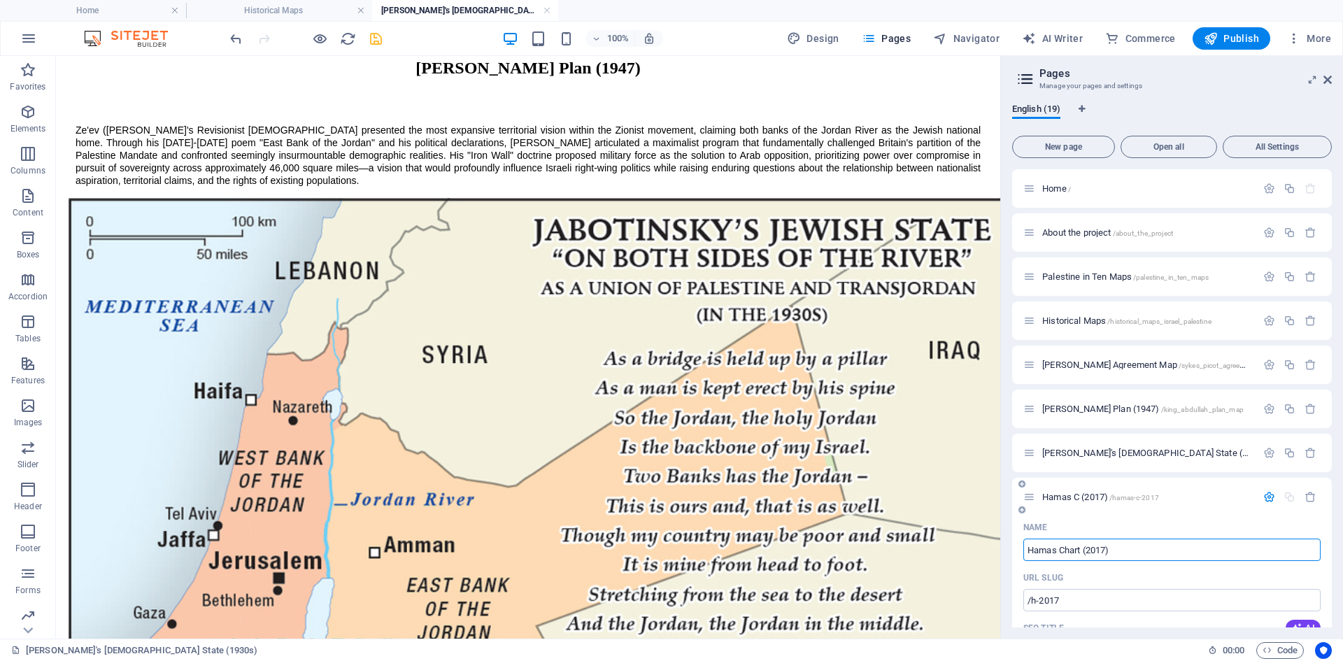
type input "Hamas C (2017)"
type input "Hamas Charter (2017)"
type input "/hamas-charter-2017"
type input "Hamas Charter (2017)"
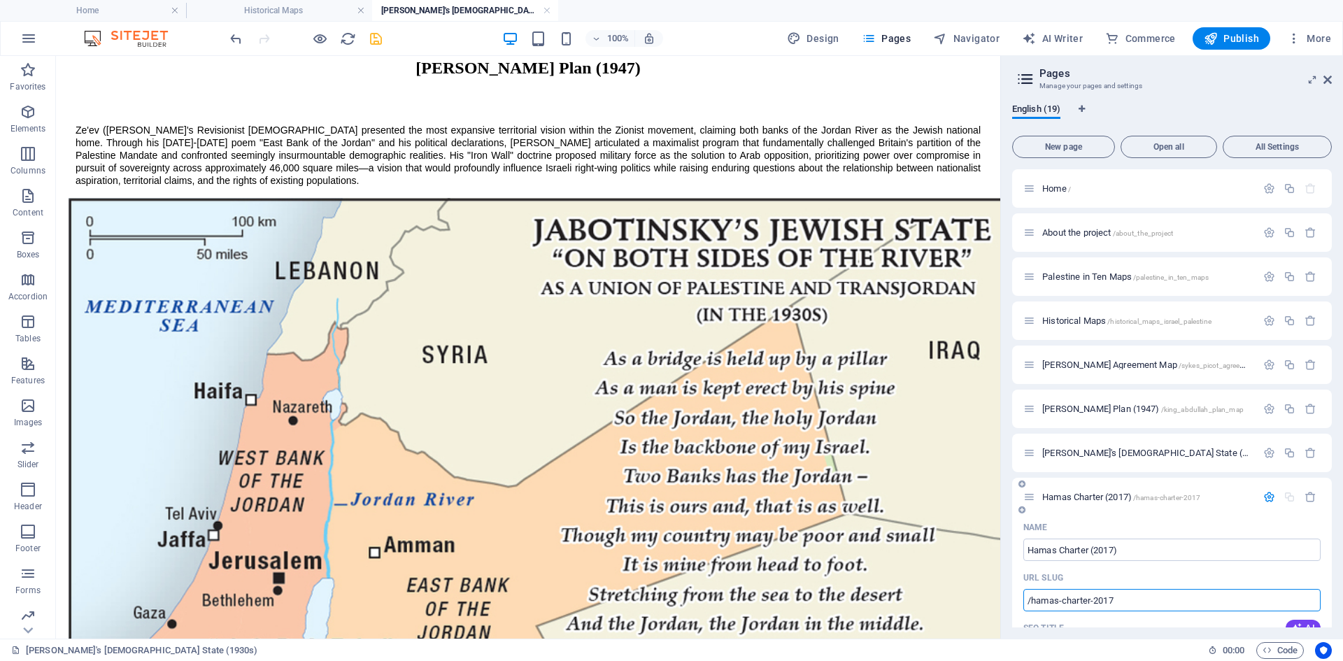
click at [1073, 510] on input "/hamas-charter-2017" at bounding box center [1171, 600] width 297 height 22
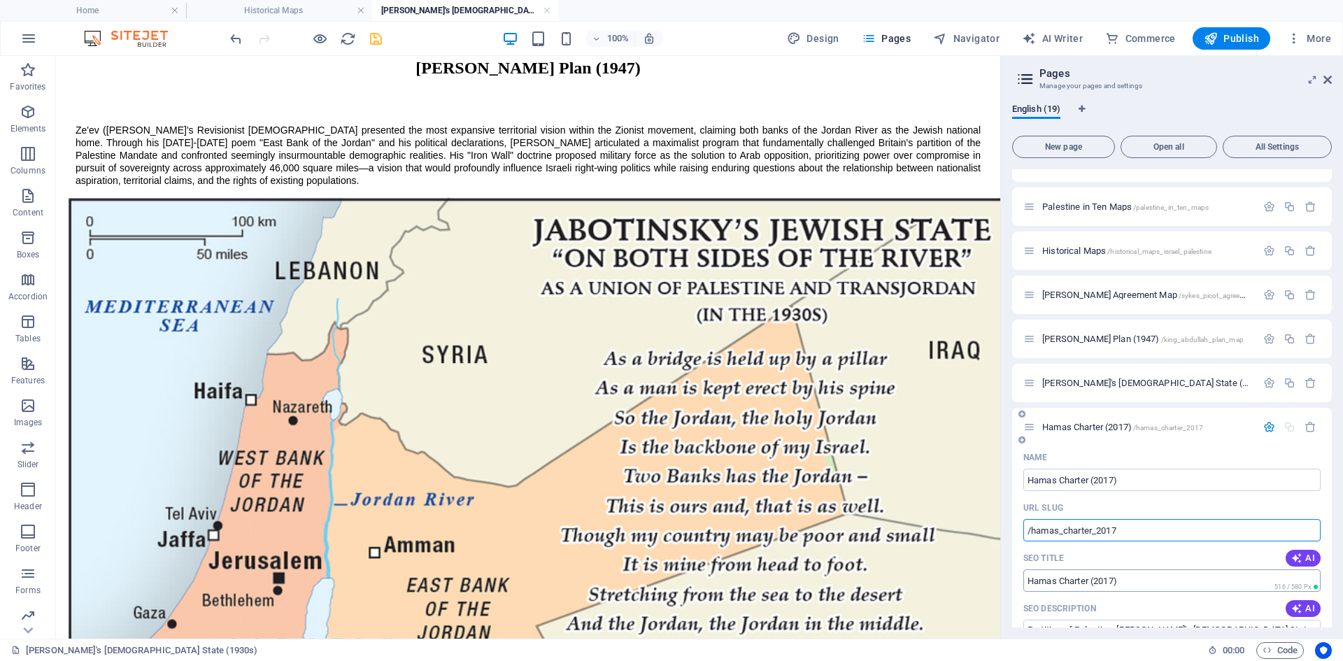
scroll to position [210, 0]
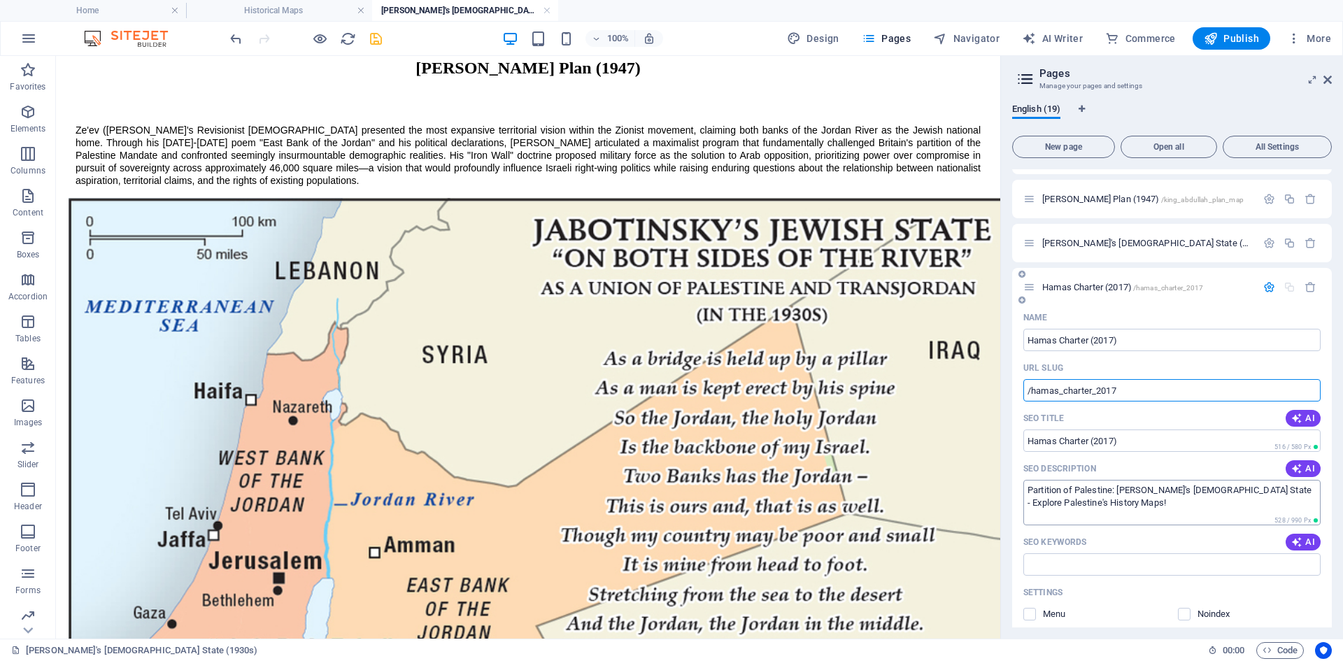
type input "/hamas_charter_2017"
drag, startPoint x: 1120, startPoint y: 489, endPoint x: 1224, endPoint y: 487, distance: 104.2
click at [1073, 487] on textarea "Partition of Palestine: [PERSON_NAME]'s [DEMOGRAPHIC_DATA] State - Explore Pale…" at bounding box center [1171, 502] width 297 height 45
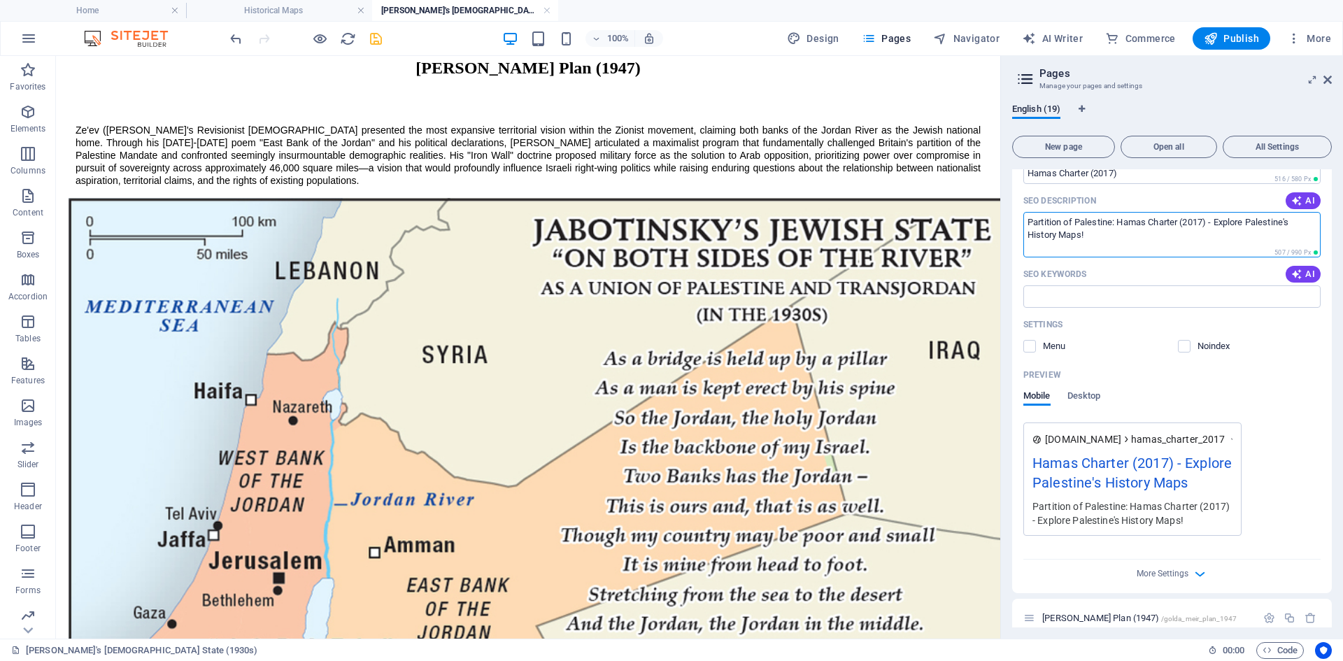
scroll to position [420, 0]
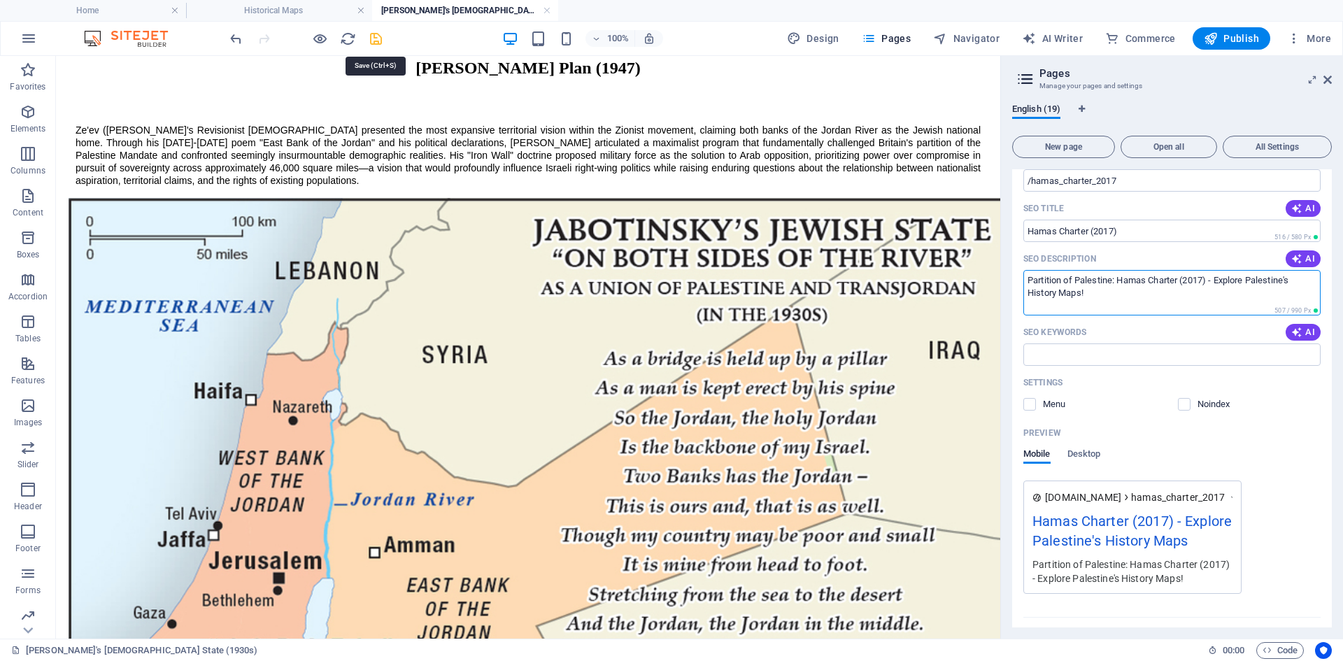
type textarea "Partition of Palestine: Hamas Charter (2017) - Explore Palestine's History Maps!"
click at [374, 38] on icon "save" at bounding box center [376, 39] width 16 height 16
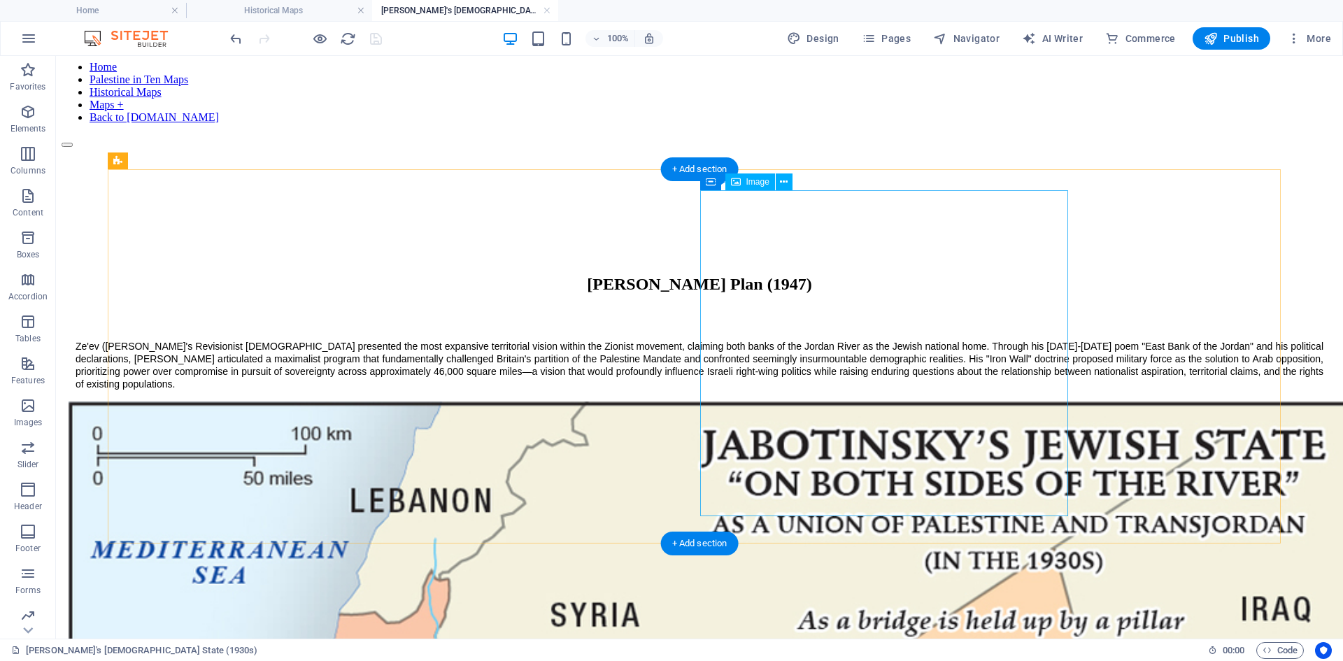
scroll to position [0, 0]
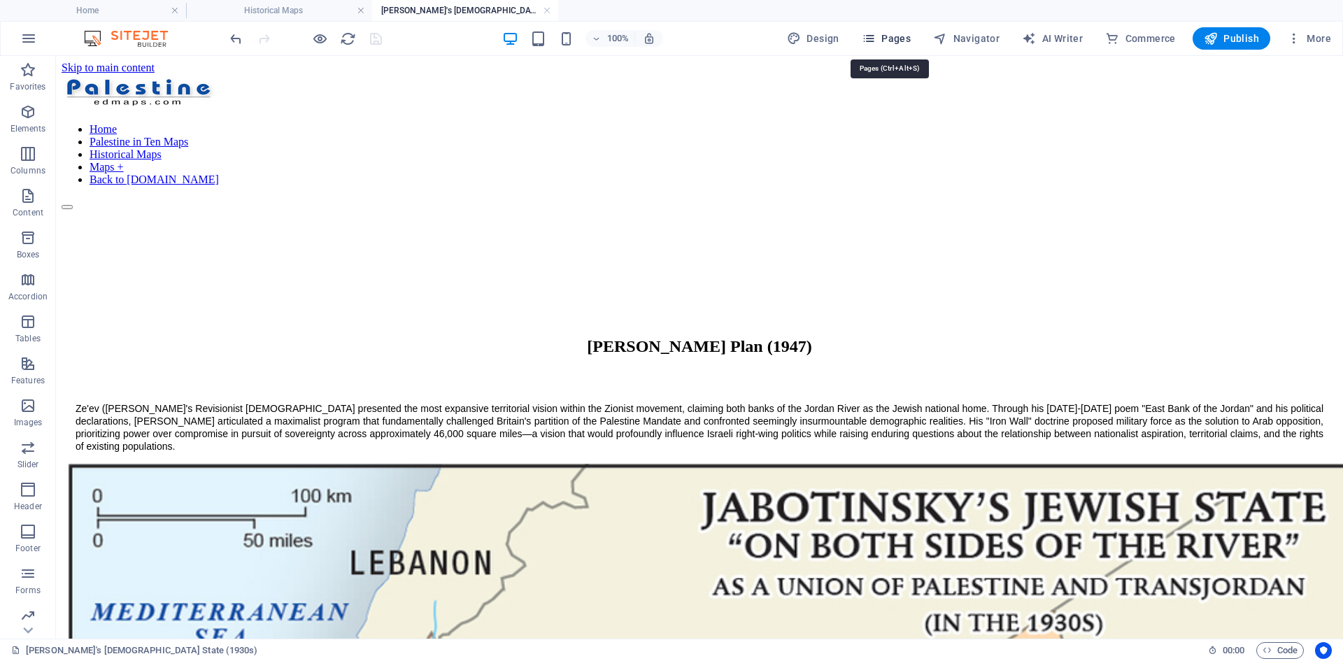
click at [875, 41] on icon "button" at bounding box center [869, 38] width 14 height 14
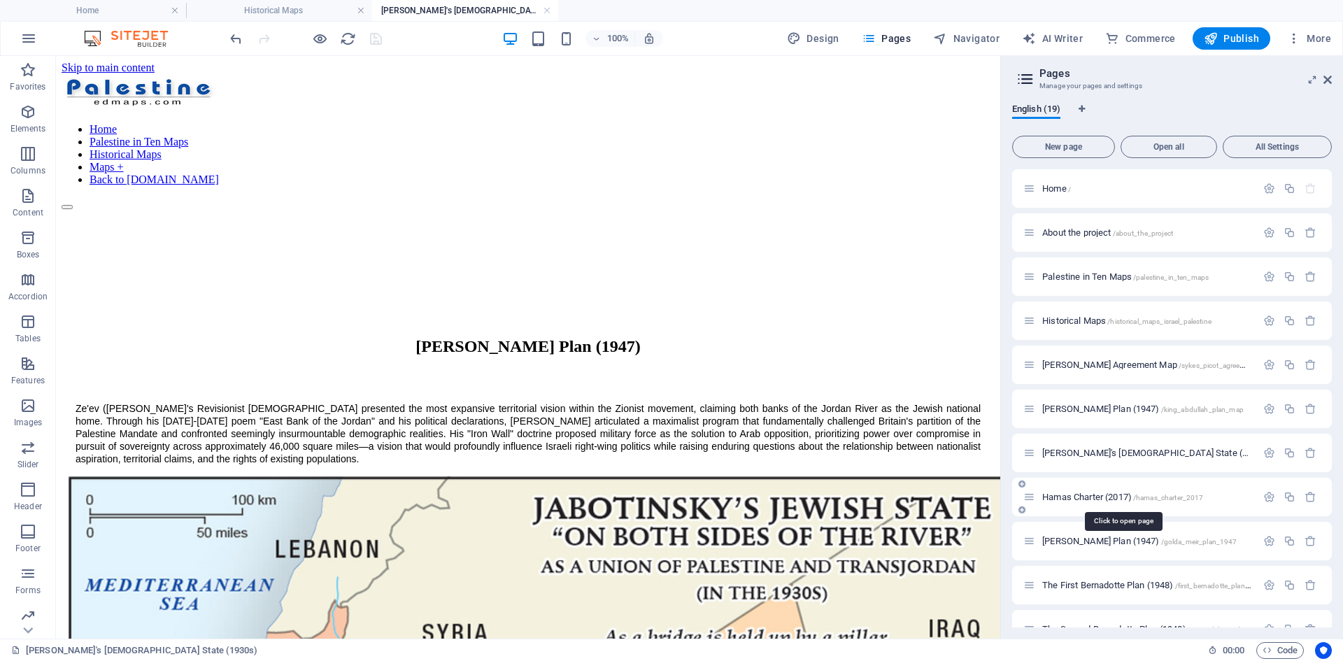
click at [1059, 497] on span "Hamas Charter (2017) /hamas_charter_2017" at bounding box center [1122, 497] width 161 height 10
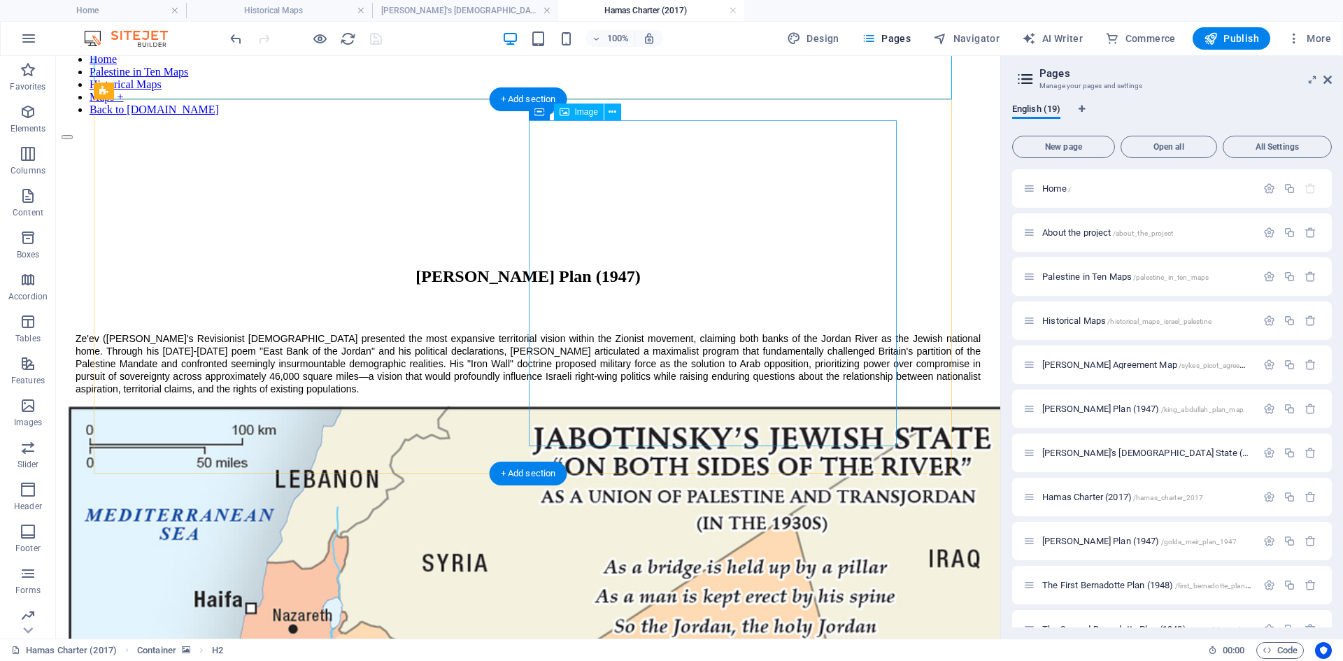
scroll to position [210, 0]
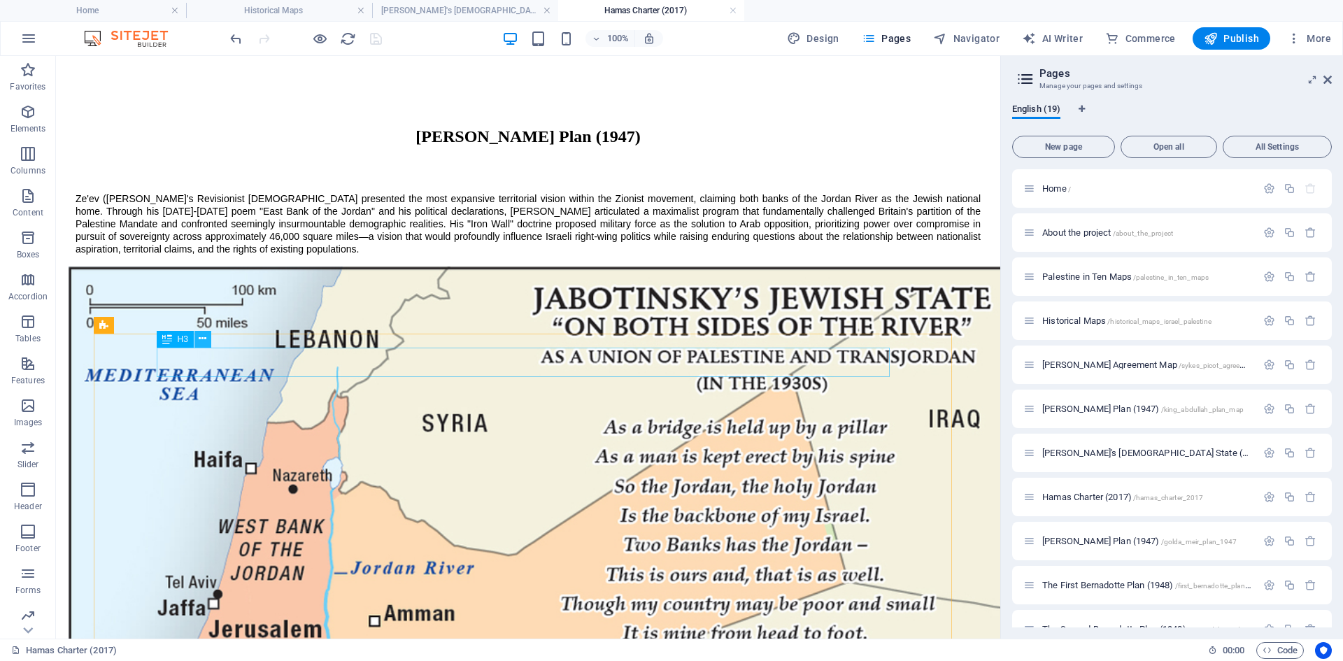
click at [203, 341] on icon at bounding box center [203, 338] width 8 height 15
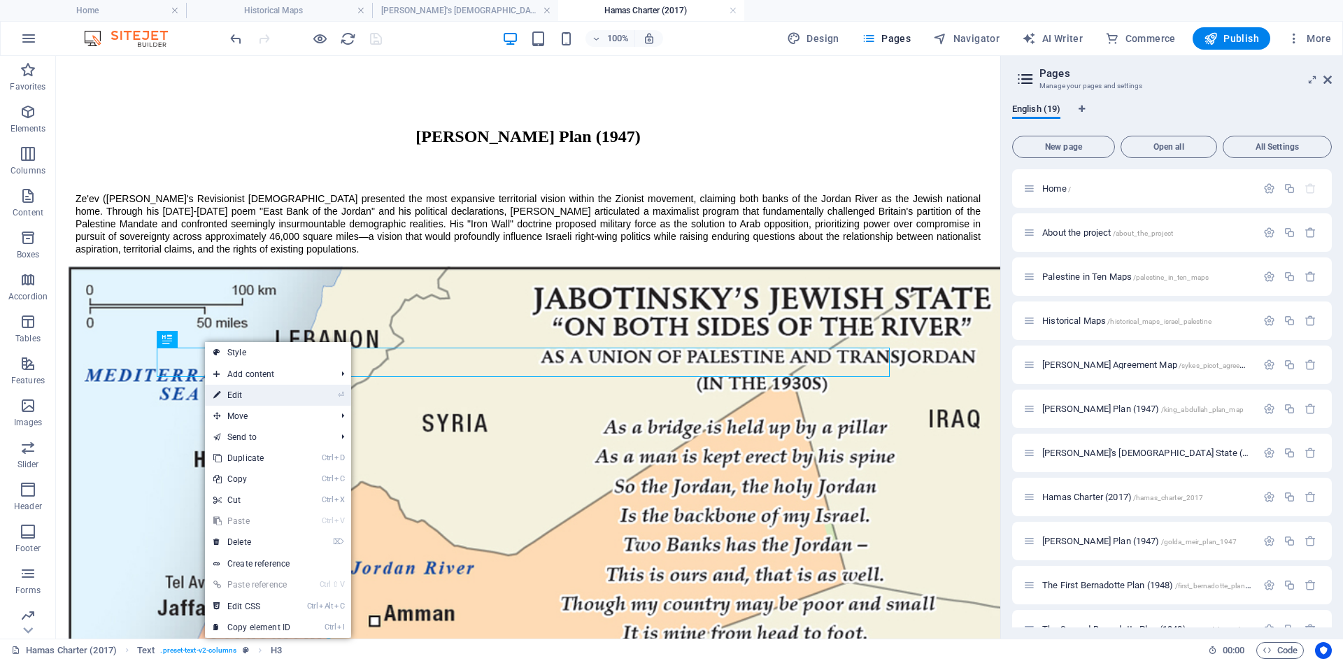
click at [243, 392] on link "⏎ Edit" at bounding box center [252, 395] width 94 height 21
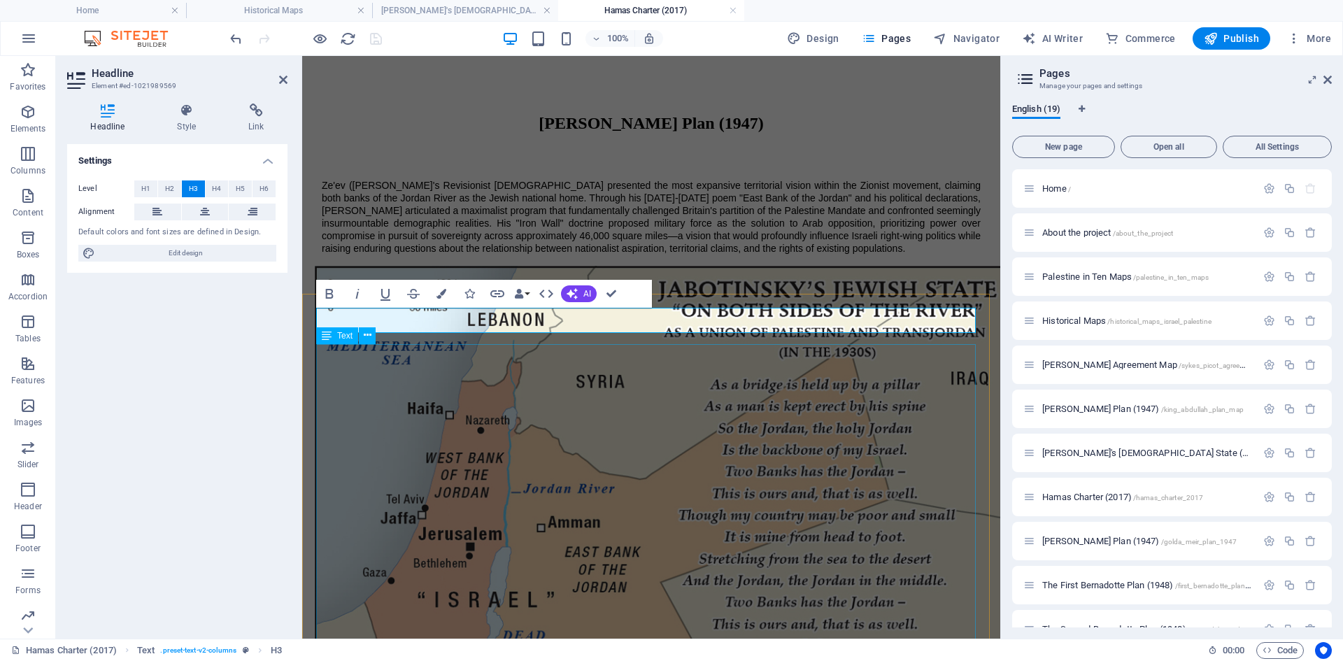
scroll to position [204, 0]
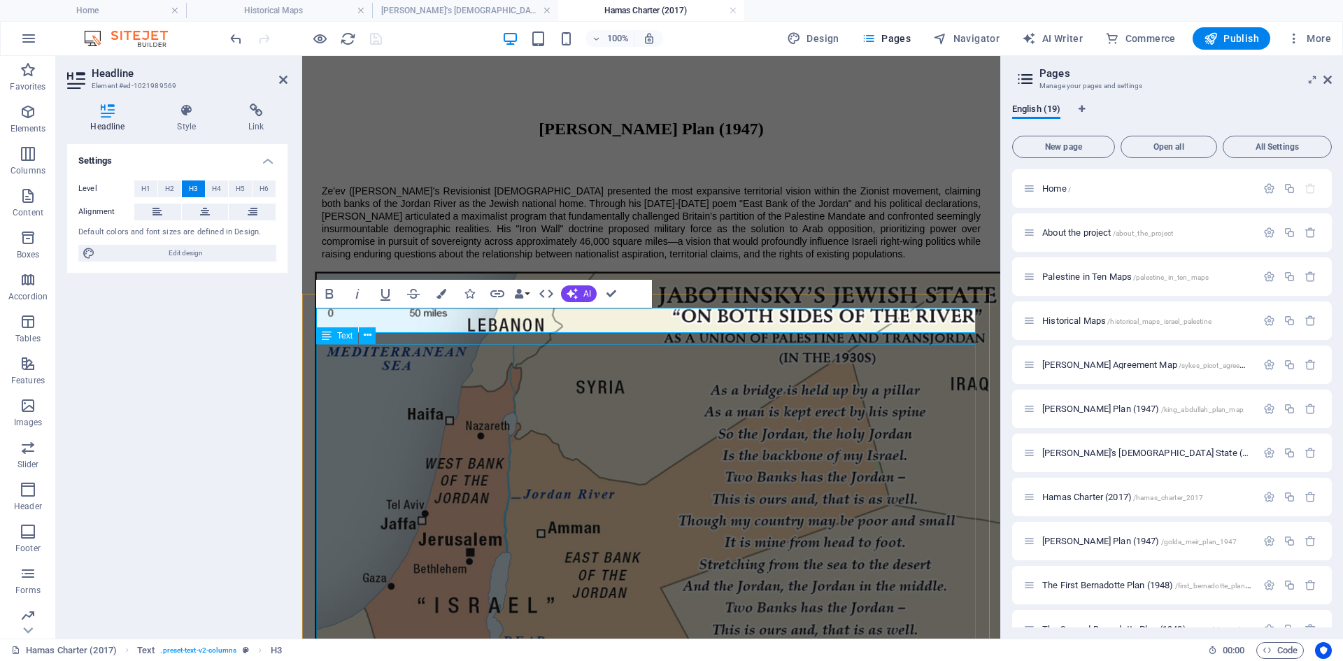
drag, startPoint x: 358, startPoint y: 317, endPoint x: 492, endPoint y: 324, distance: 134.5
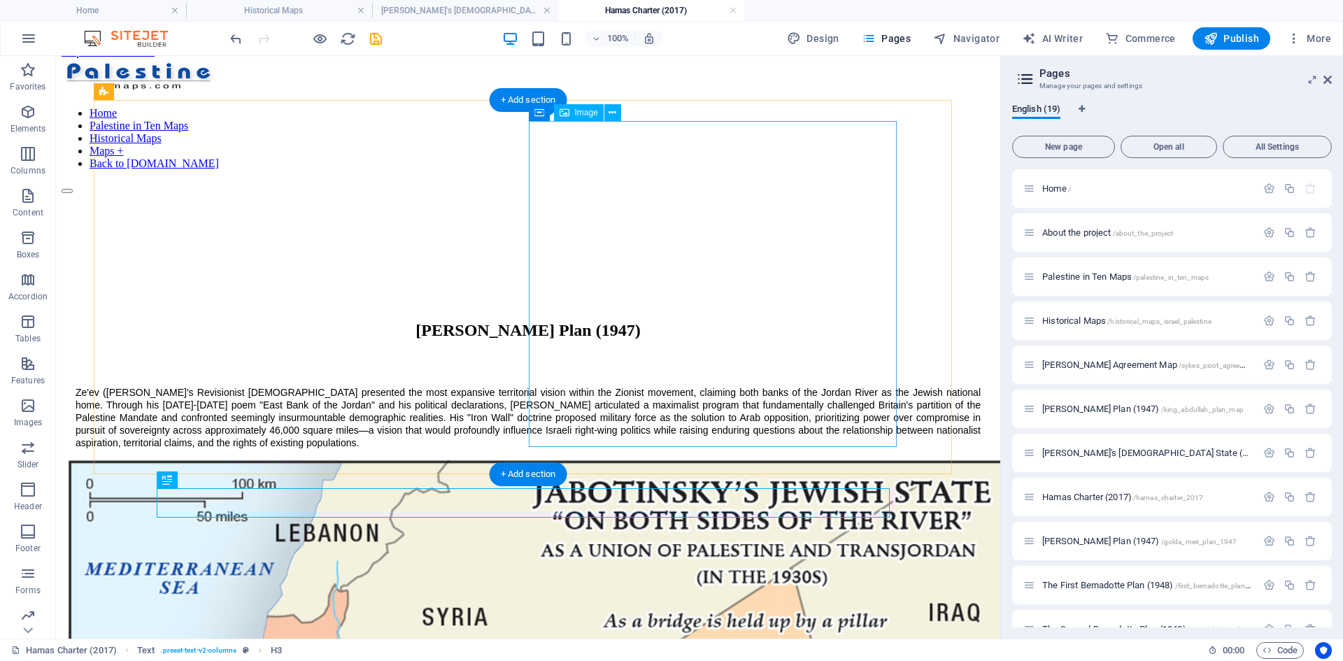
scroll to position [0, 0]
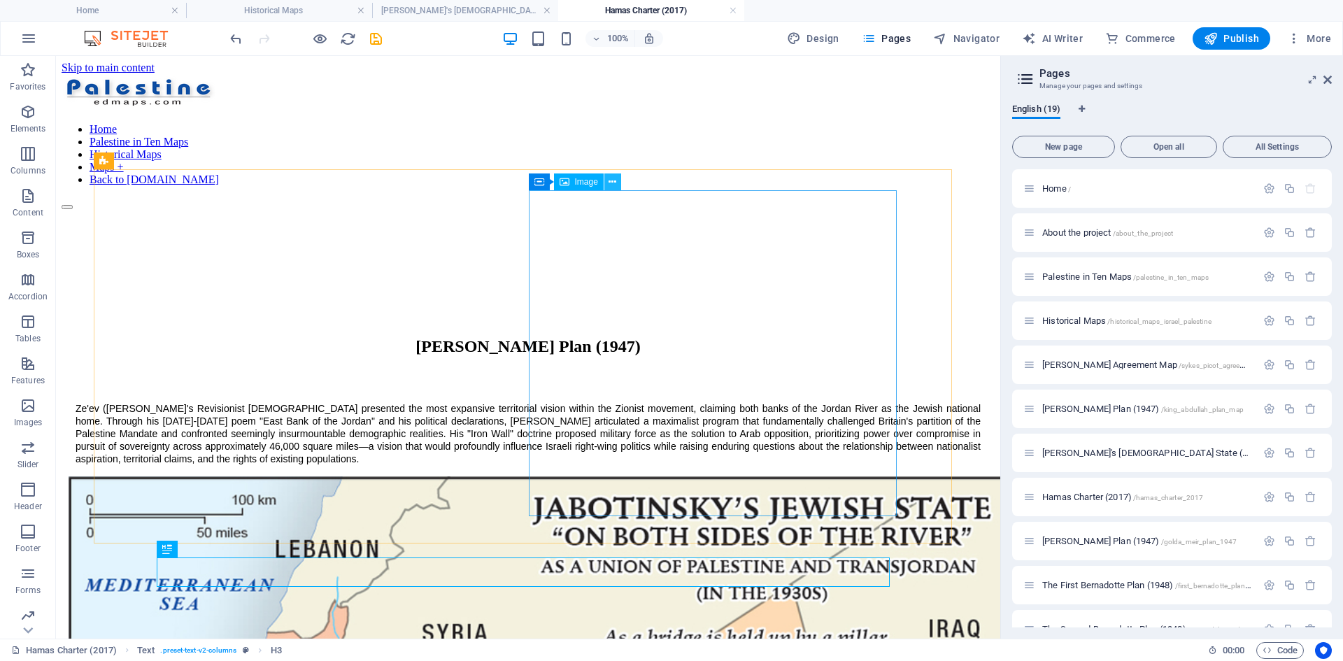
click at [613, 183] on icon at bounding box center [612, 182] width 8 height 15
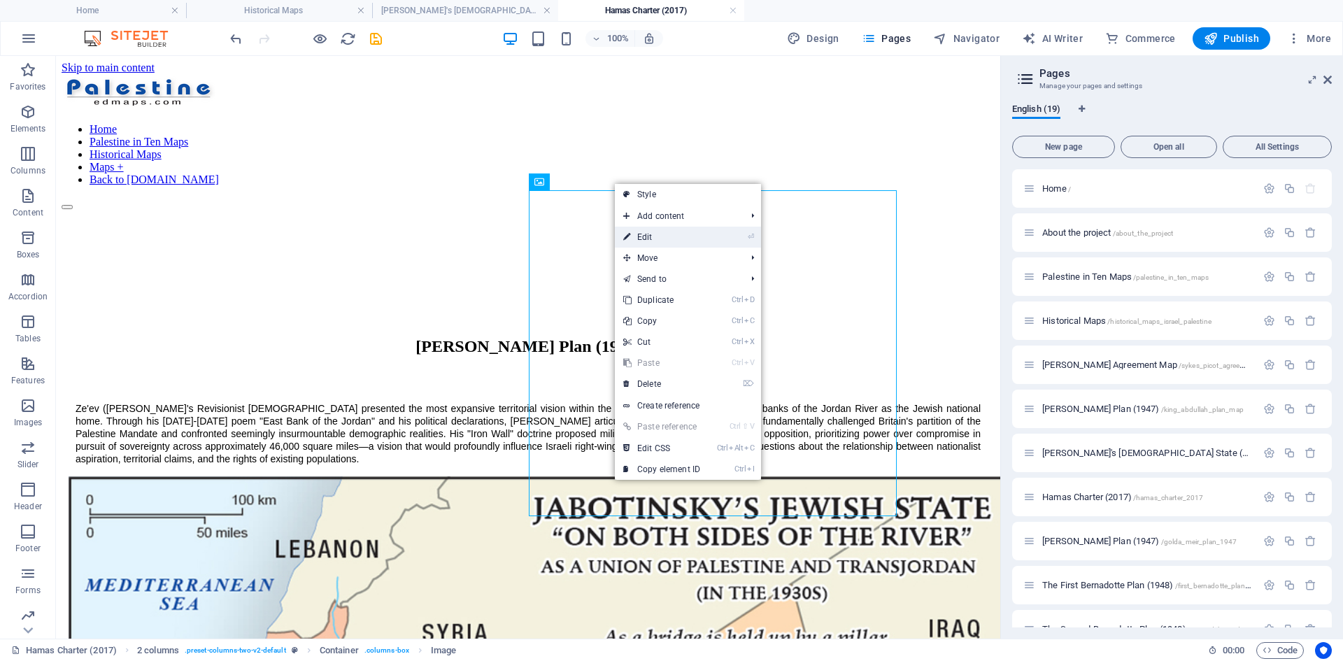
click at [648, 237] on link "⏎ Edit" at bounding box center [662, 237] width 94 height 21
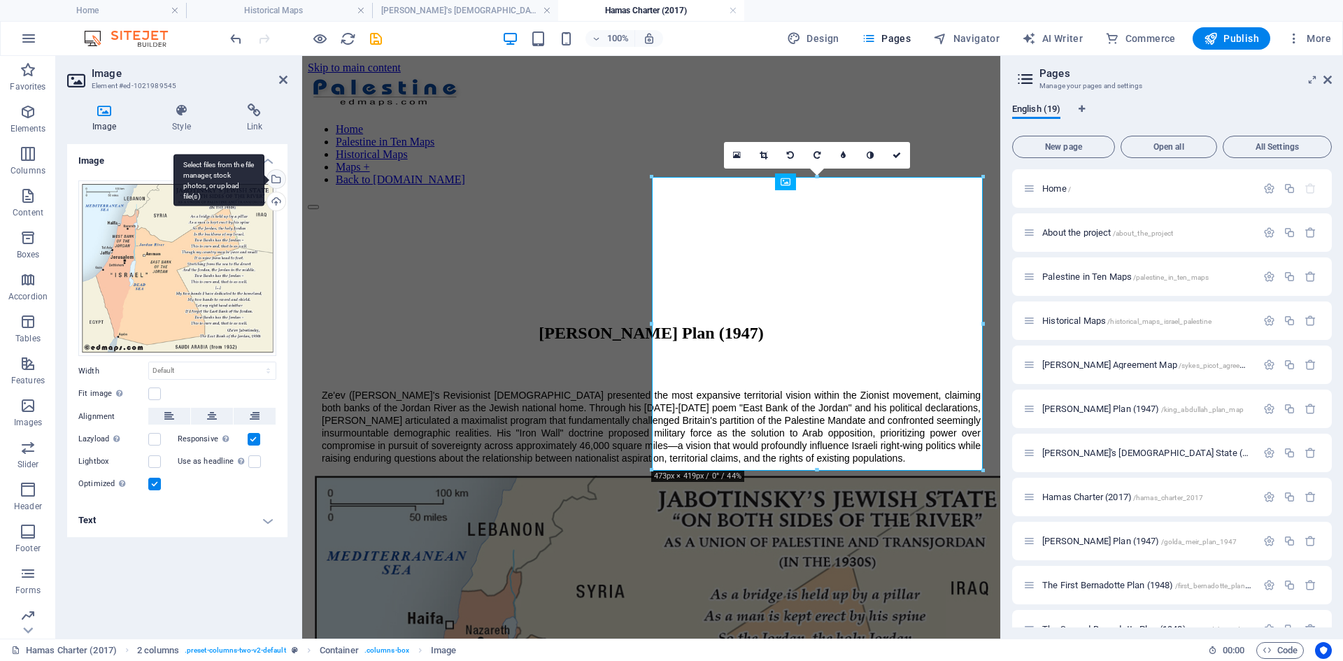
drag, startPoint x: 276, startPoint y: 180, endPoint x: 519, endPoint y: 369, distance: 308.4
click at [276, 180] on div "Select files from the file manager, stock photos, or upload file(s)" at bounding box center [274, 180] width 21 height 21
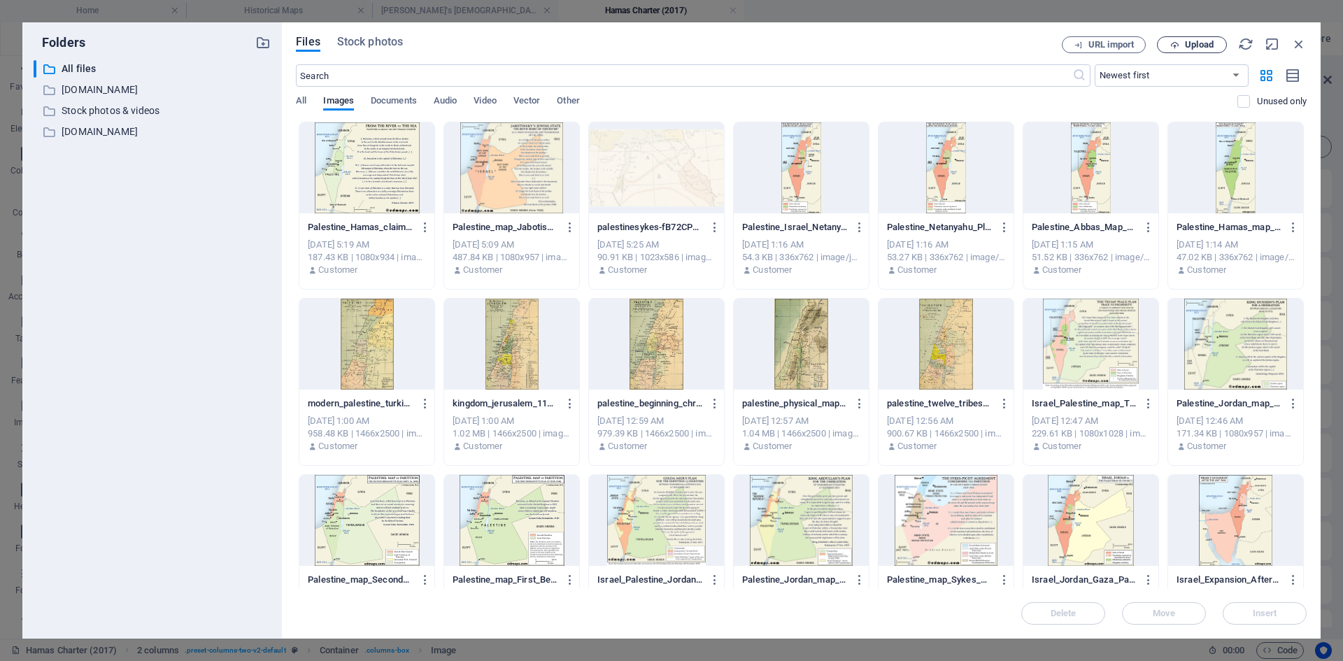
click at [1073, 45] on span "Upload" at bounding box center [1199, 45] width 29 height 8
click at [370, 182] on div at bounding box center [366, 167] width 135 height 91
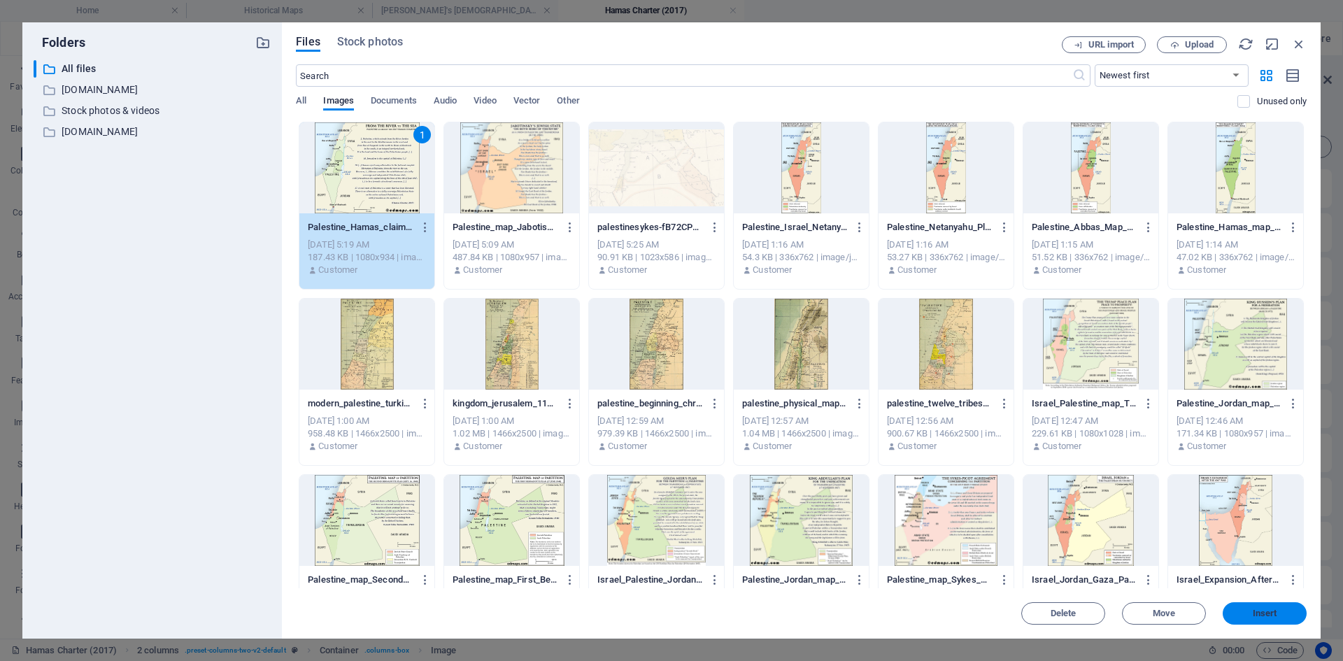
click at [1073, 510] on span "Insert" at bounding box center [1264, 613] width 24 height 8
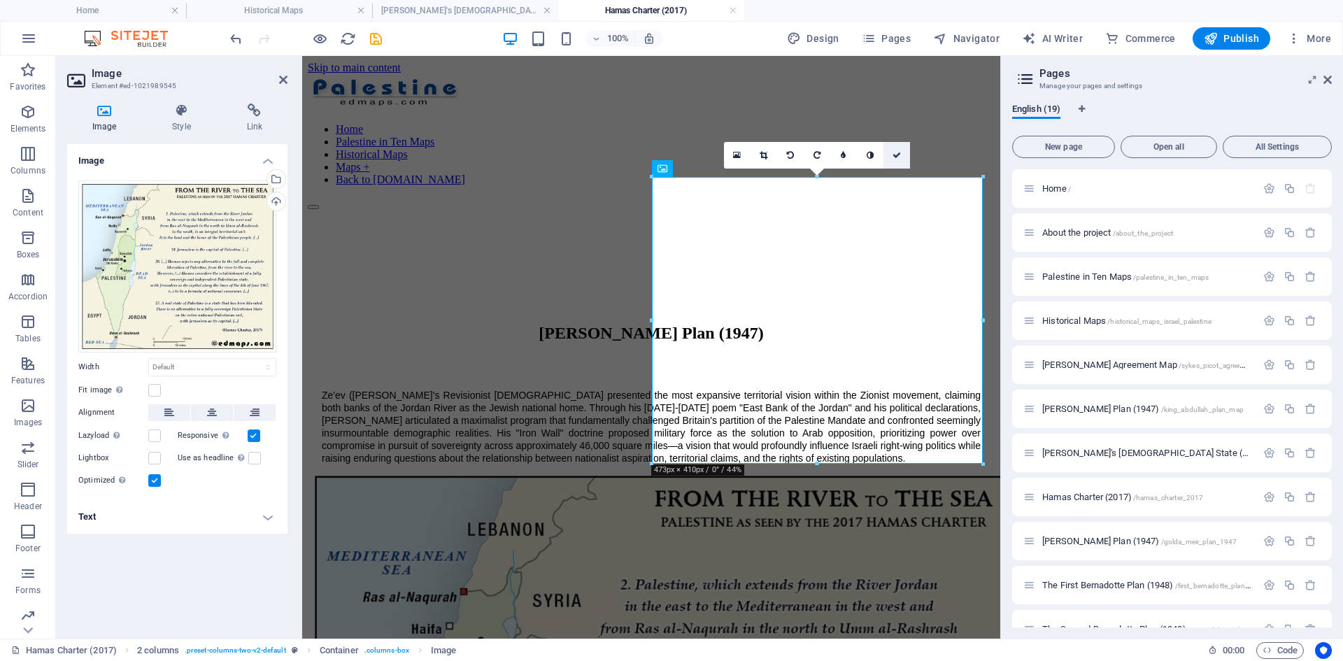
click at [898, 155] on icon at bounding box center [896, 155] width 8 height 8
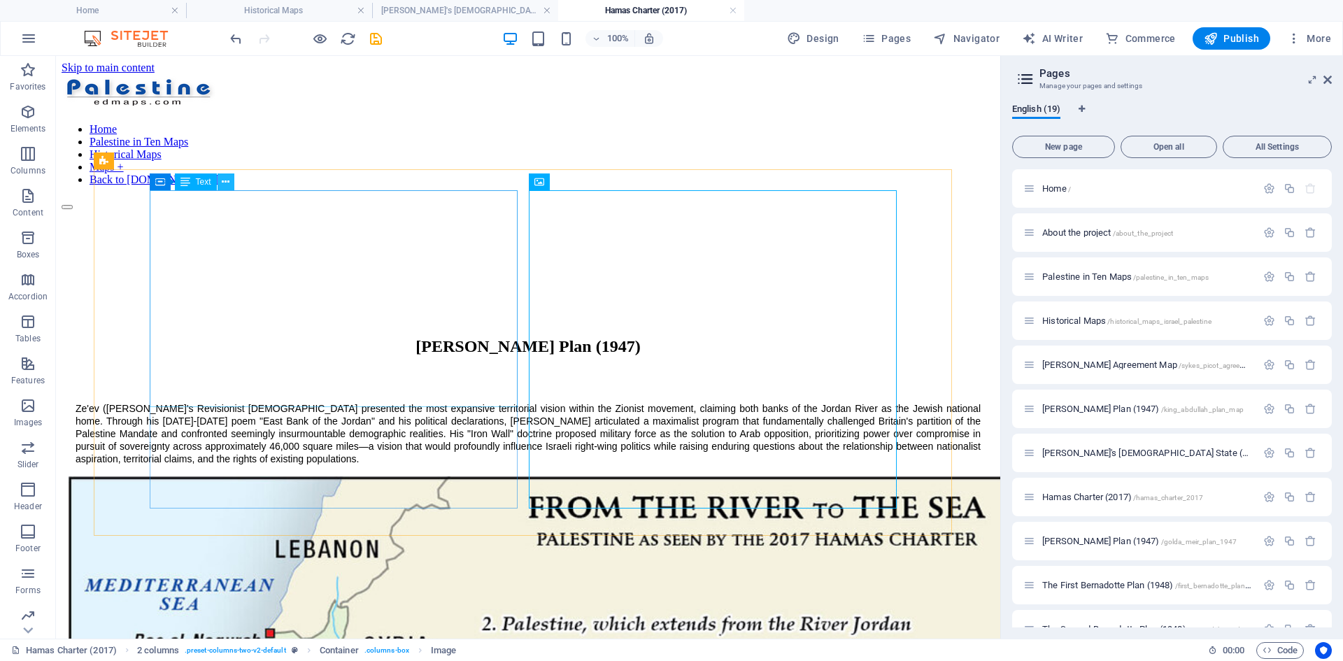
click at [225, 178] on icon at bounding box center [226, 182] width 8 height 15
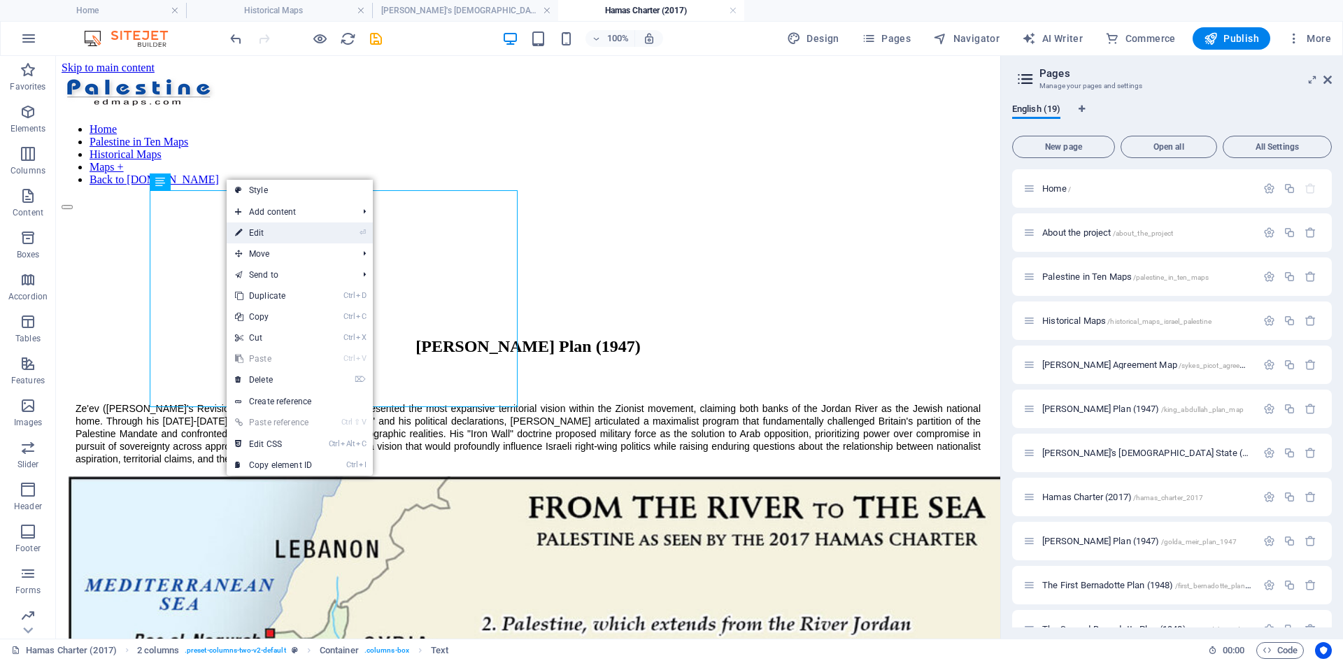
click at [258, 232] on link "⏎ Edit" at bounding box center [274, 232] width 94 height 21
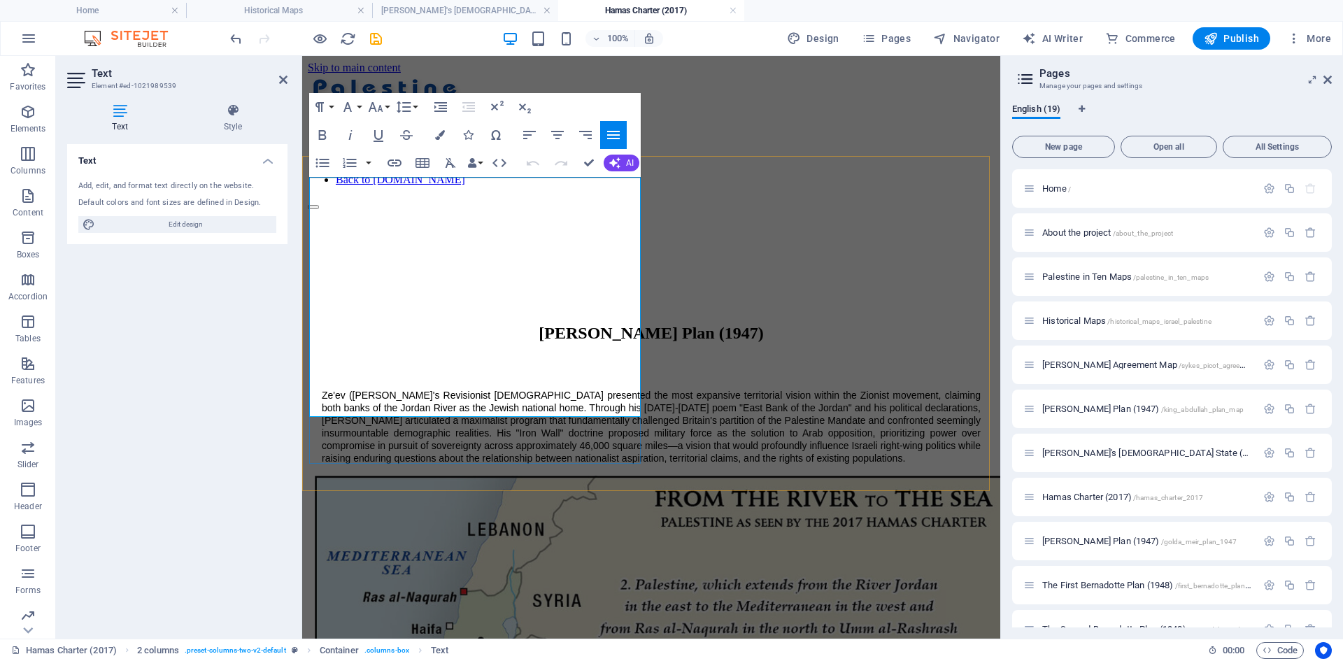
click at [396, 406] on p "Ze'ev ([PERSON_NAME]'s Revisionist [DEMOGRAPHIC_DATA] presented the most expans…" at bounding box center [651, 427] width 659 height 76
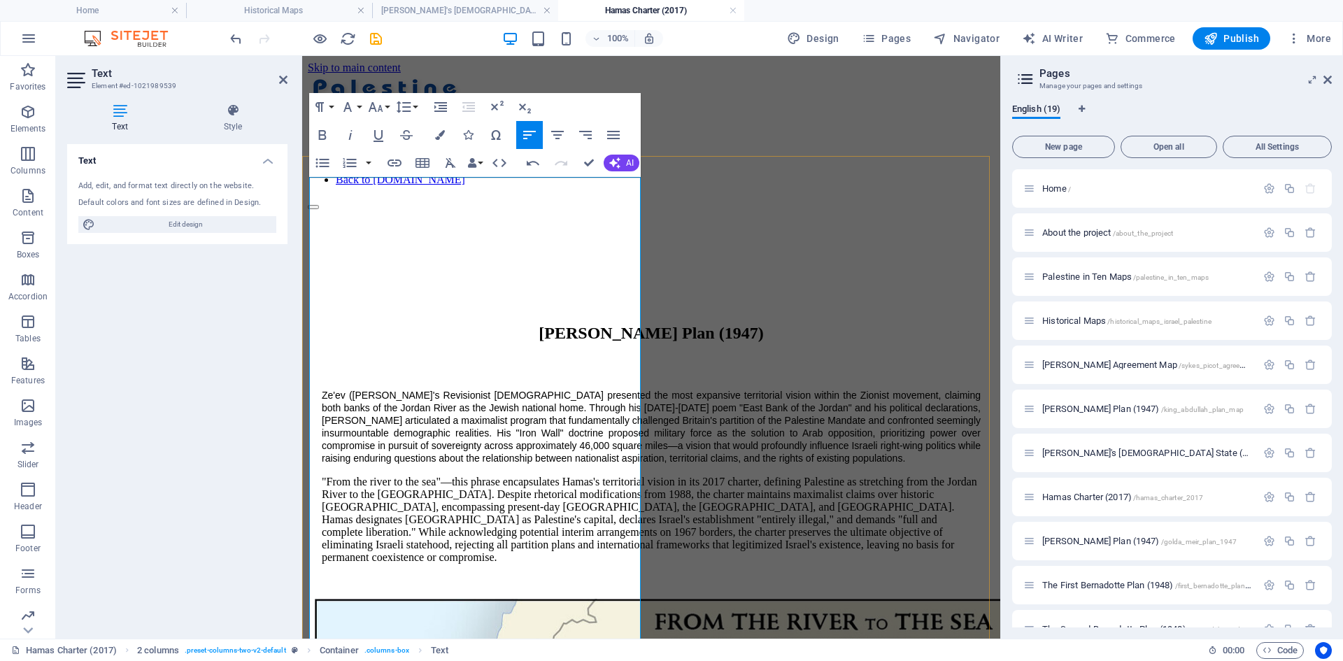
scroll to position [11409, 0]
click at [478, 389] on p "Ze'ev ([PERSON_NAME]'s Revisionist [DEMOGRAPHIC_DATA] presented the most expans…" at bounding box center [651, 427] width 659 height 76
click at [360, 106] on button "Font Family" at bounding box center [350, 107] width 27 height 28
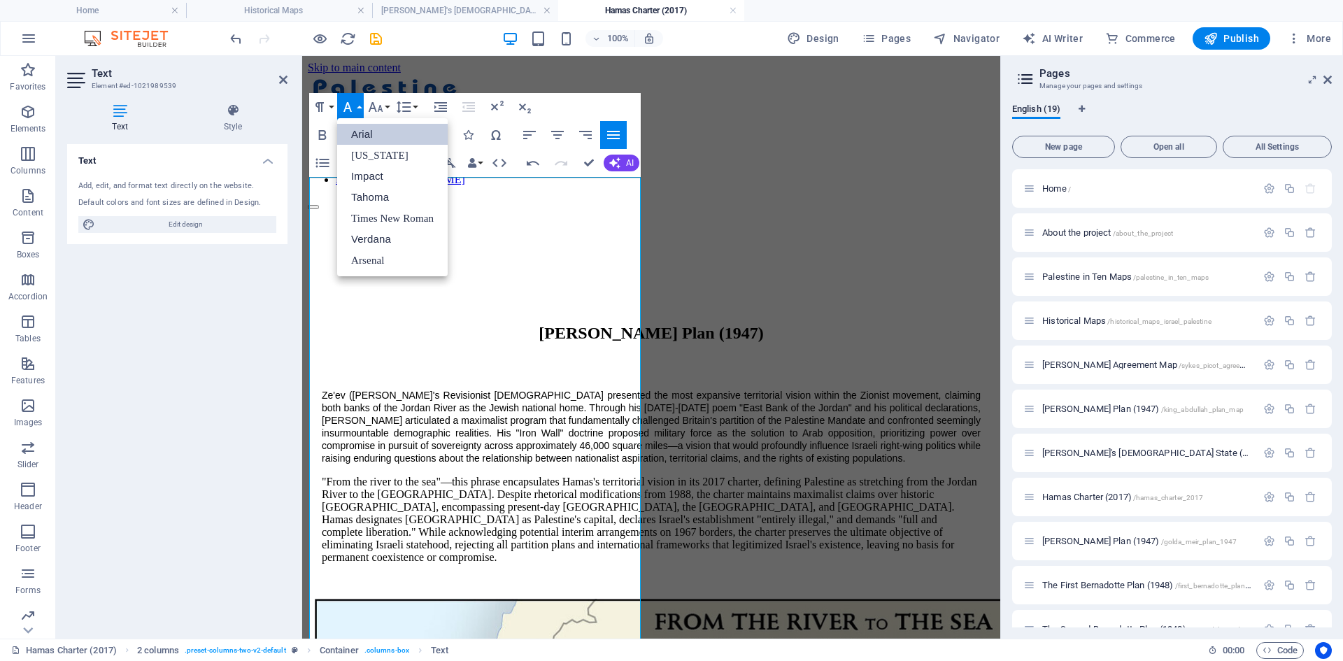
scroll to position [0, 0]
click at [517, 389] on p "Ze'ev ([PERSON_NAME]'s Revisionist [DEMOGRAPHIC_DATA] presented the most expans…" at bounding box center [651, 427] width 659 height 76
click at [464, 476] on p ""From the river to the sea"—this phrase encapsulates Hamas's territorial vision…" at bounding box center [651, 520] width 659 height 88
click at [388, 106] on button "Font Size" at bounding box center [378, 107] width 27 height 28
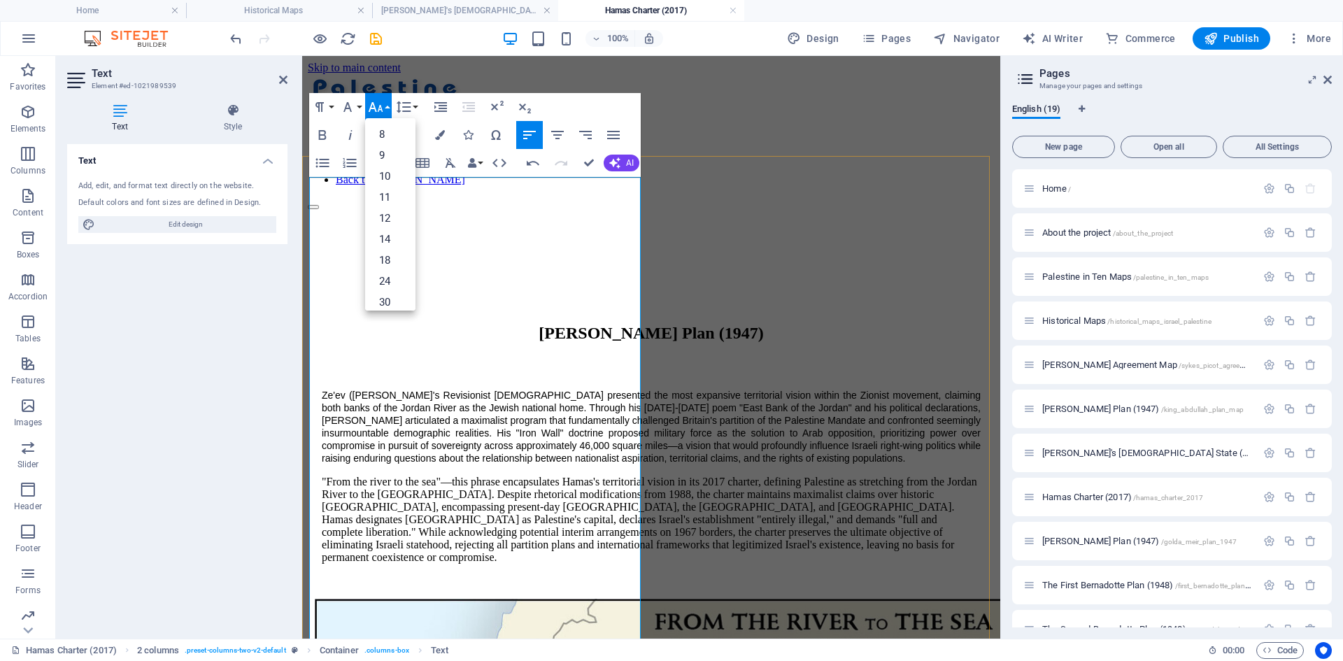
click at [466, 389] on p "Ze'ev ([PERSON_NAME]'s Revisionist [DEMOGRAPHIC_DATA] presented the most expans…" at bounding box center [651, 427] width 659 height 76
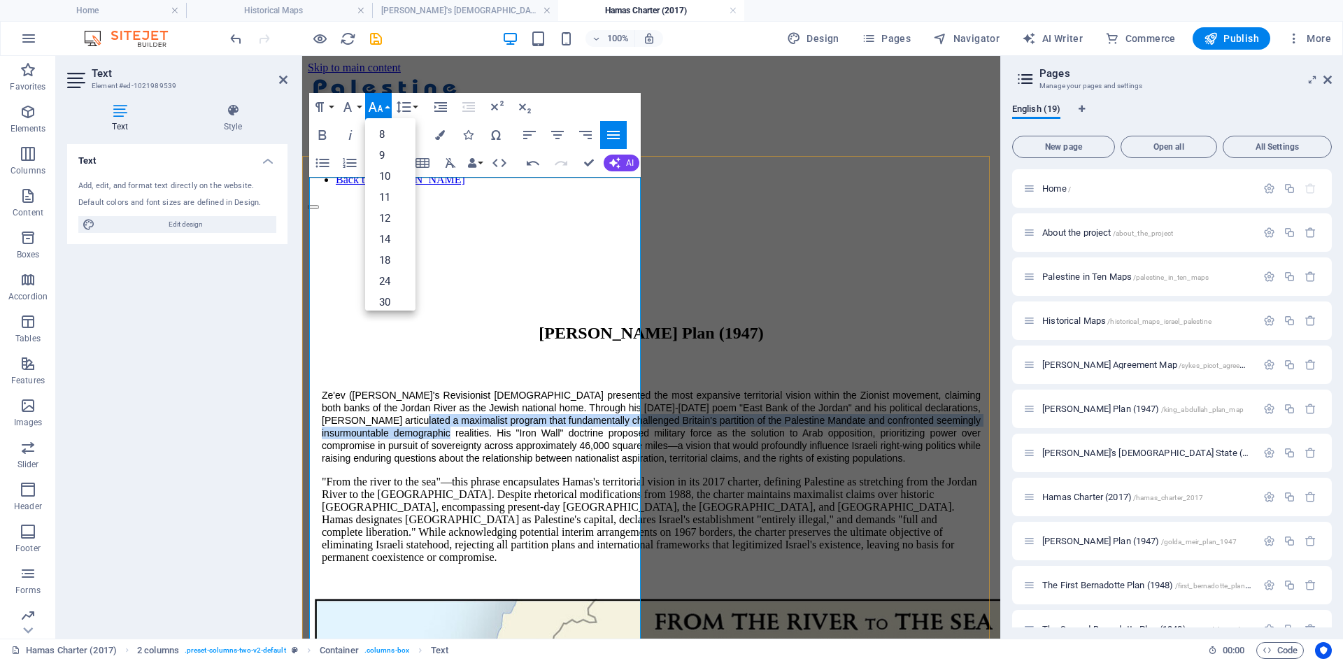
drag, startPoint x: 461, startPoint y: 259, endPoint x: 529, endPoint y: 296, distance: 77.9
click at [529, 389] on span "Ze'ev ([PERSON_NAME]'s Revisionist [DEMOGRAPHIC_DATA] presented the most expans…" at bounding box center [651, 426] width 659 height 74
click at [360, 107] on button "Font Family" at bounding box center [350, 107] width 27 height 28
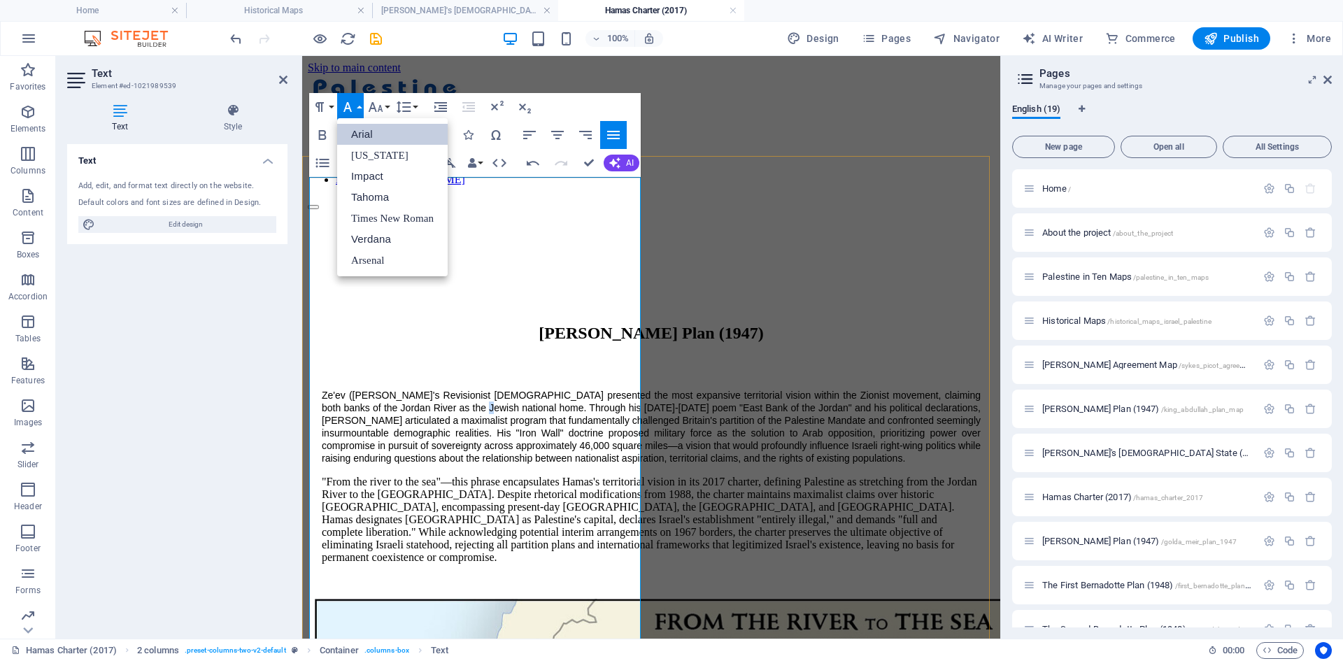
click at [496, 389] on span "Ze'ev ([PERSON_NAME]'s Revisionist [DEMOGRAPHIC_DATA] presented the most expans…" at bounding box center [651, 426] width 659 height 74
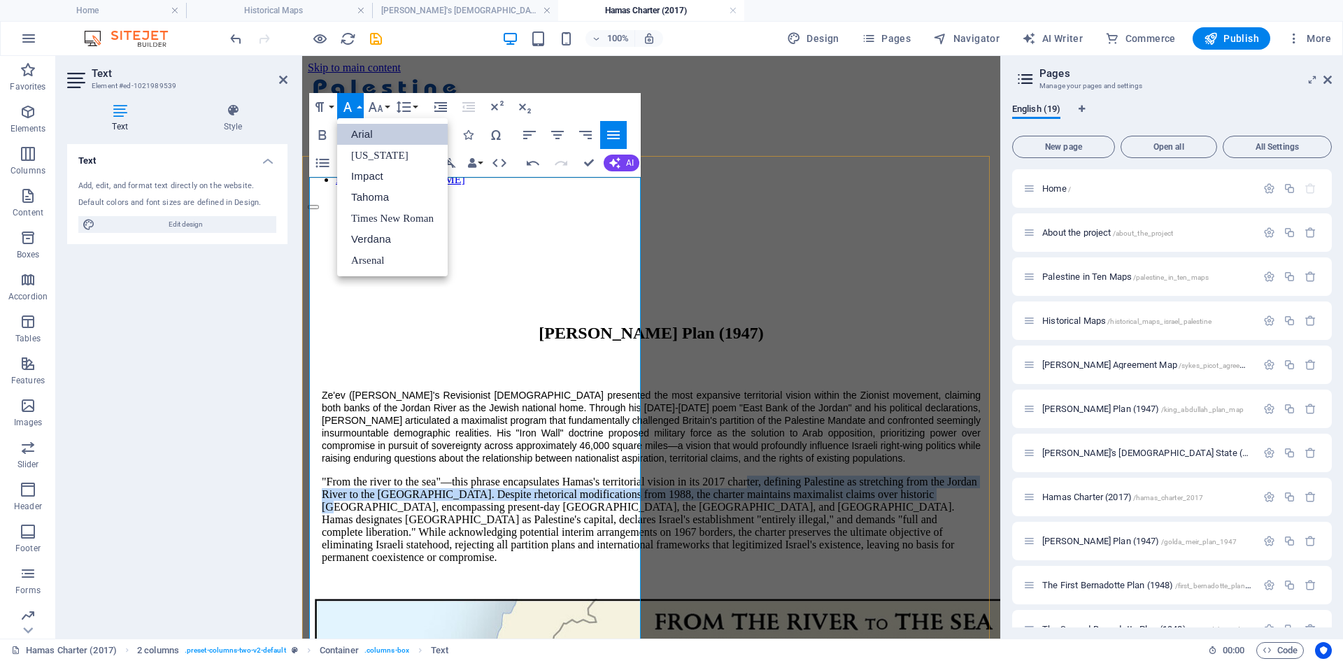
drag, startPoint x: 471, startPoint y: 450, endPoint x: 529, endPoint y: 501, distance: 76.3
click at [528, 501] on p ""From the river to the sea"—this phrase encapsulates Hamas's territorial vision…" at bounding box center [651, 520] width 659 height 88
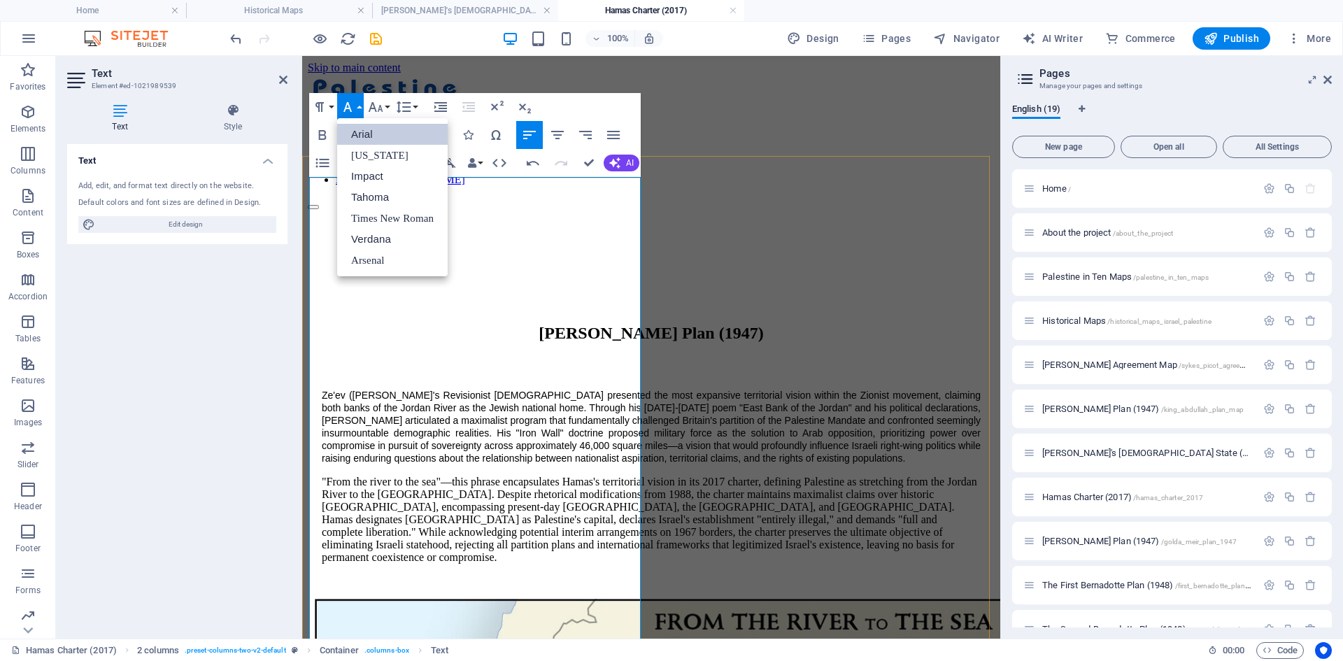
click at [506, 389] on span "Ze'ev ([PERSON_NAME]'s Revisionist [DEMOGRAPHIC_DATA] presented the most expans…" at bounding box center [651, 426] width 659 height 74
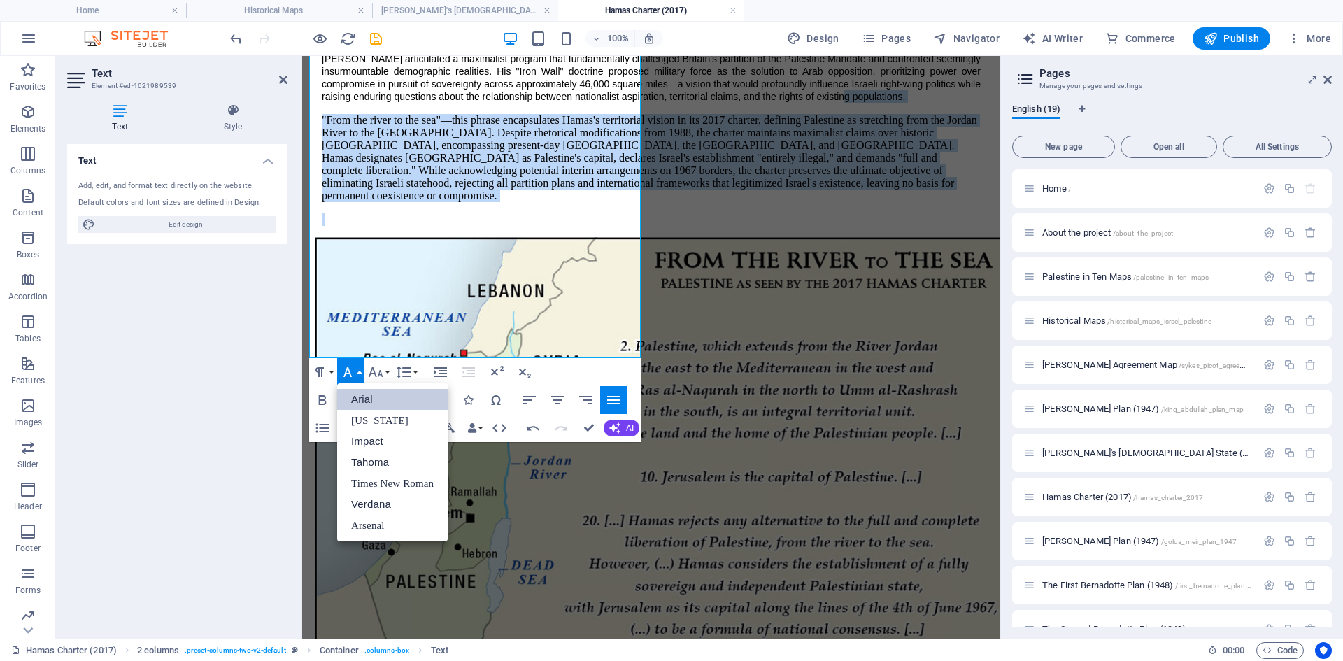
scroll to position [503, 0]
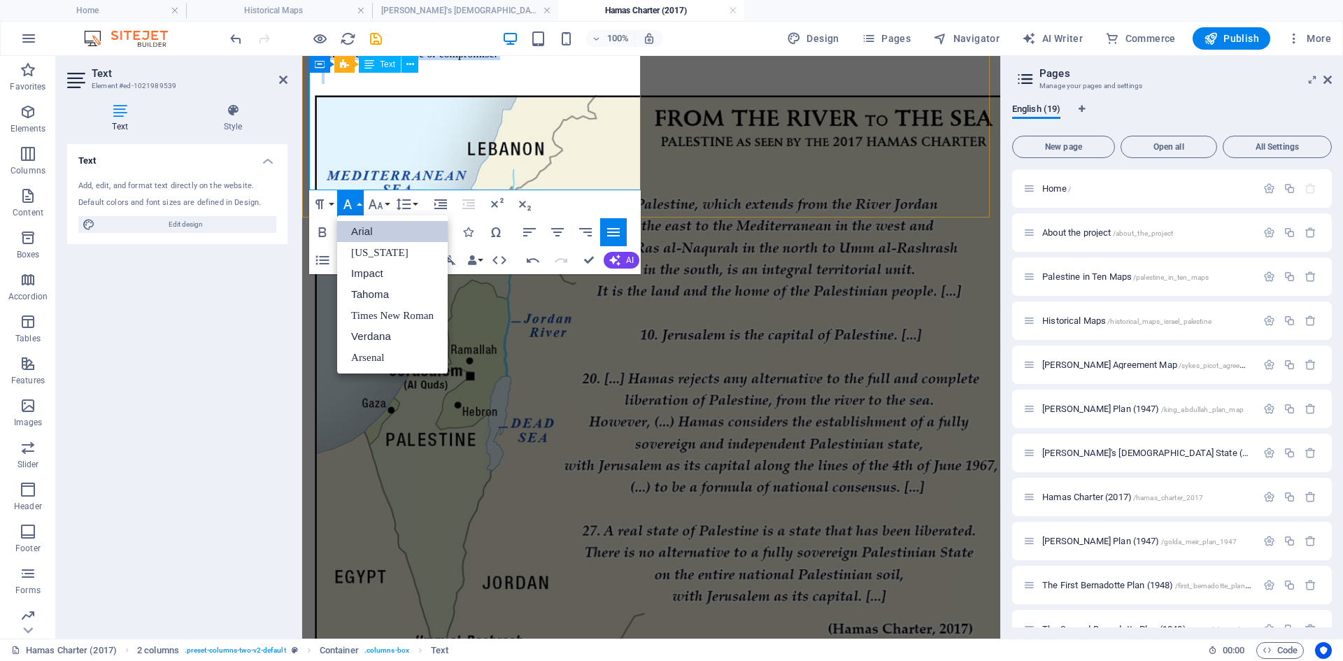
drag, startPoint x: 353, startPoint y: 408, endPoint x: 611, endPoint y: 190, distance: 337.5
click at [363, 229] on link "Arial" at bounding box center [392, 231] width 110 height 21
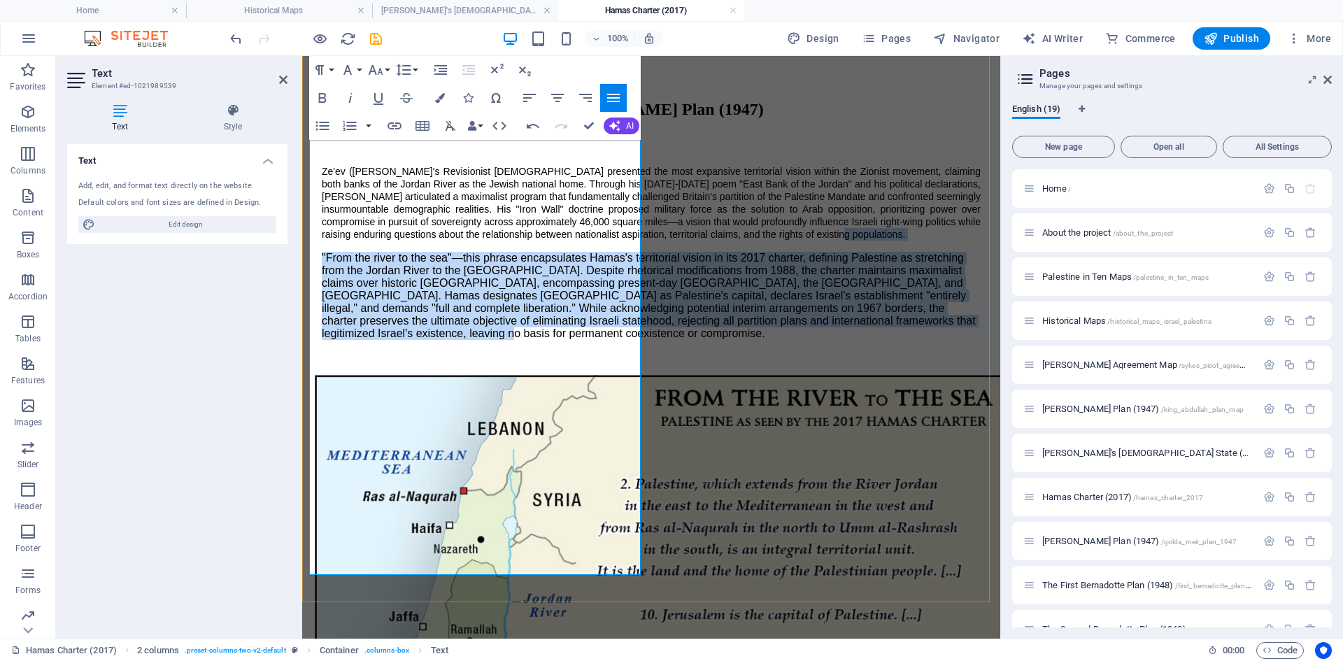
scroll to position [84, 0]
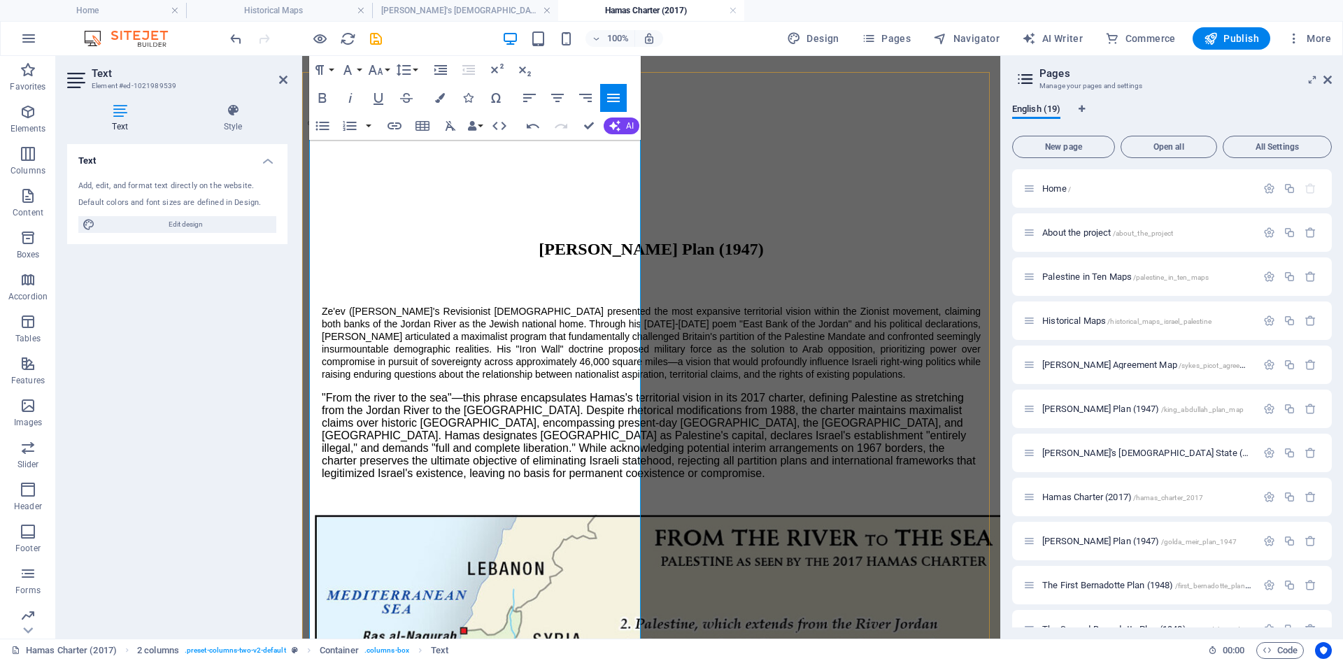
click at [478, 306] on span "Ze'ev ([PERSON_NAME]'s Revisionist [DEMOGRAPHIC_DATA] presented the most expans…" at bounding box center [651, 343] width 659 height 74
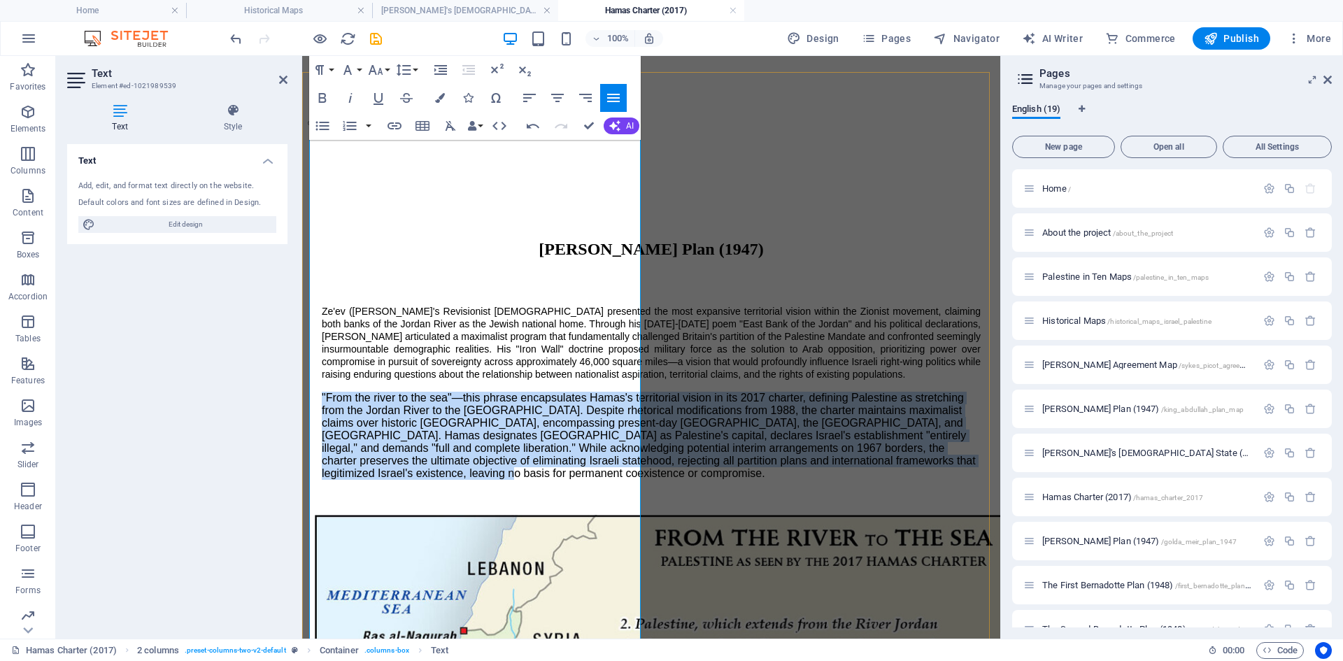
drag, startPoint x: 317, startPoint y: 338, endPoint x: 562, endPoint y: 619, distance: 372.7
click at [562, 480] on p ""From the river to the sea"—this phrase encapsulates Hamas's territorial vision…" at bounding box center [651, 436] width 659 height 88
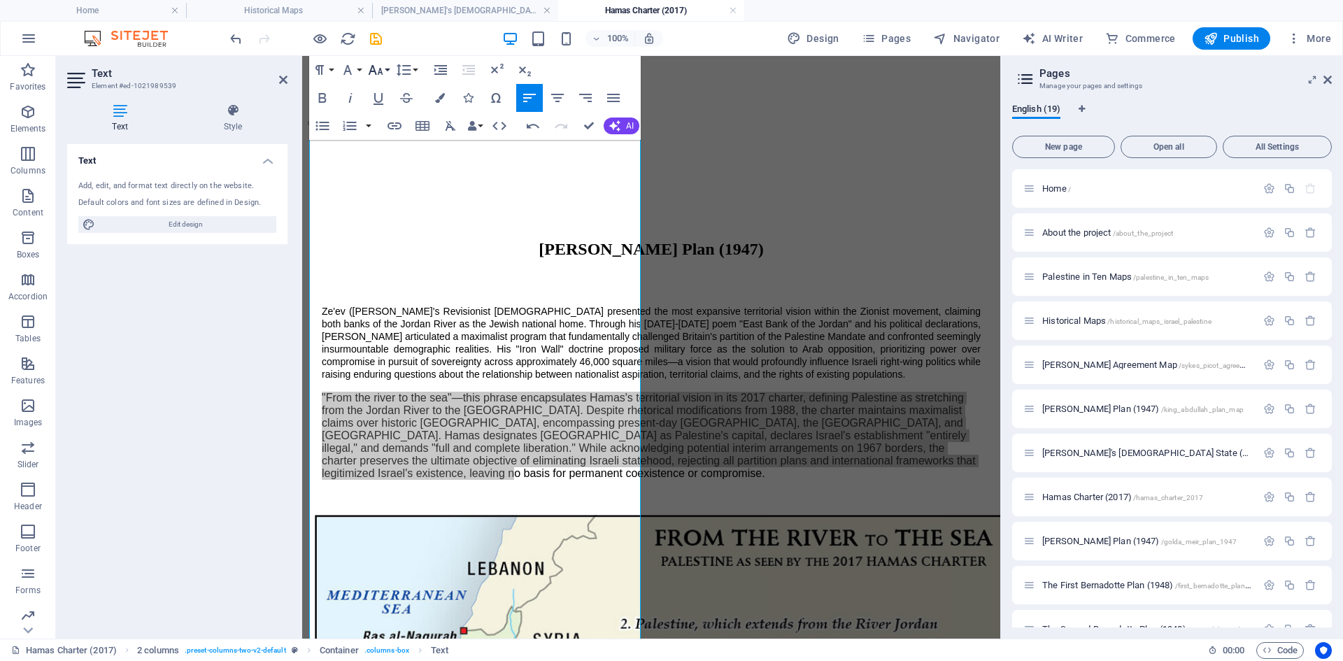
click at [389, 68] on button "Font Size" at bounding box center [378, 70] width 27 height 28
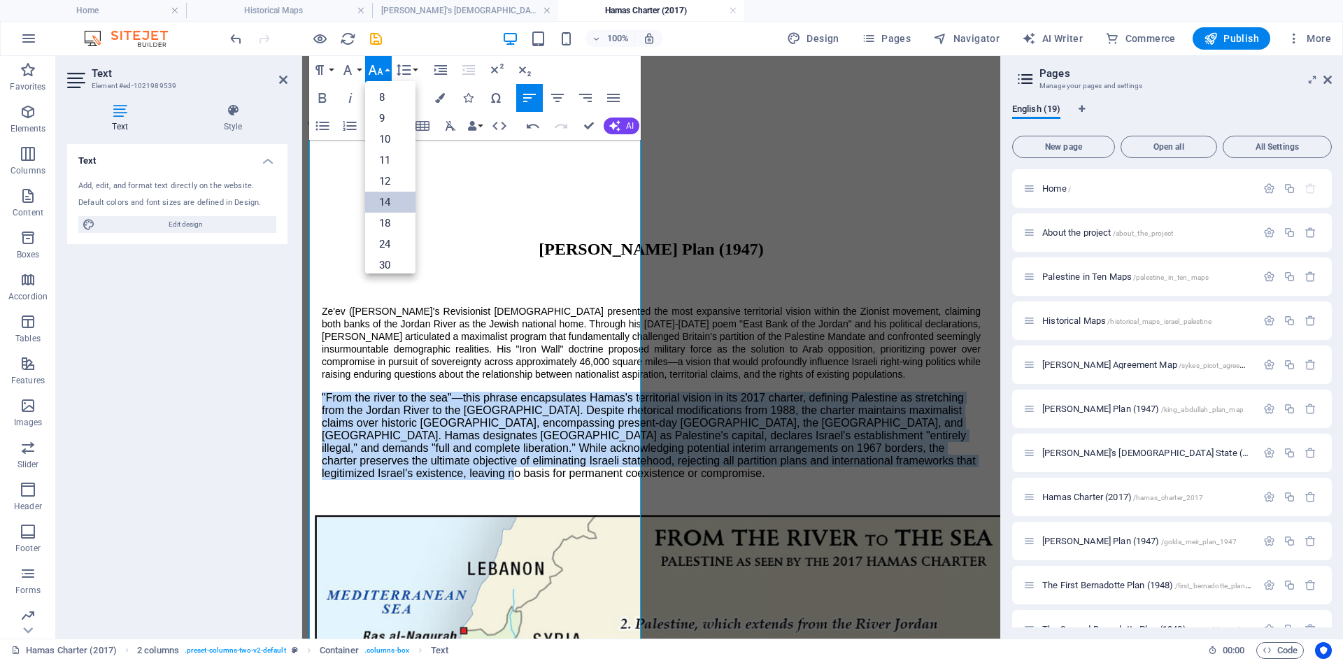
click at [389, 202] on link "14" at bounding box center [390, 202] width 50 height 21
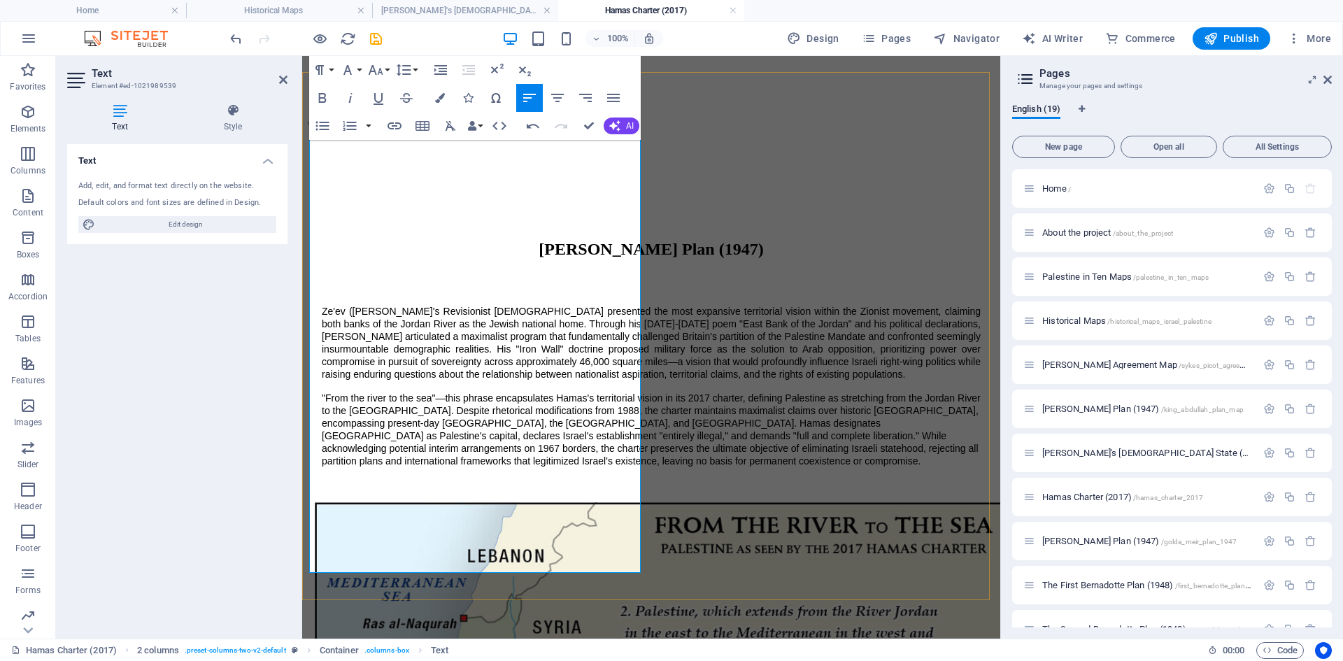
click at [476, 392] on p ""From the river to the sea"—this phrase encapsulates Hamas's territorial vision…" at bounding box center [651, 430] width 659 height 76
click at [322, 392] on span ""From the river to the sea"—this phrase encapsulates Hamas's territorial vision…" at bounding box center [651, 429] width 659 height 74
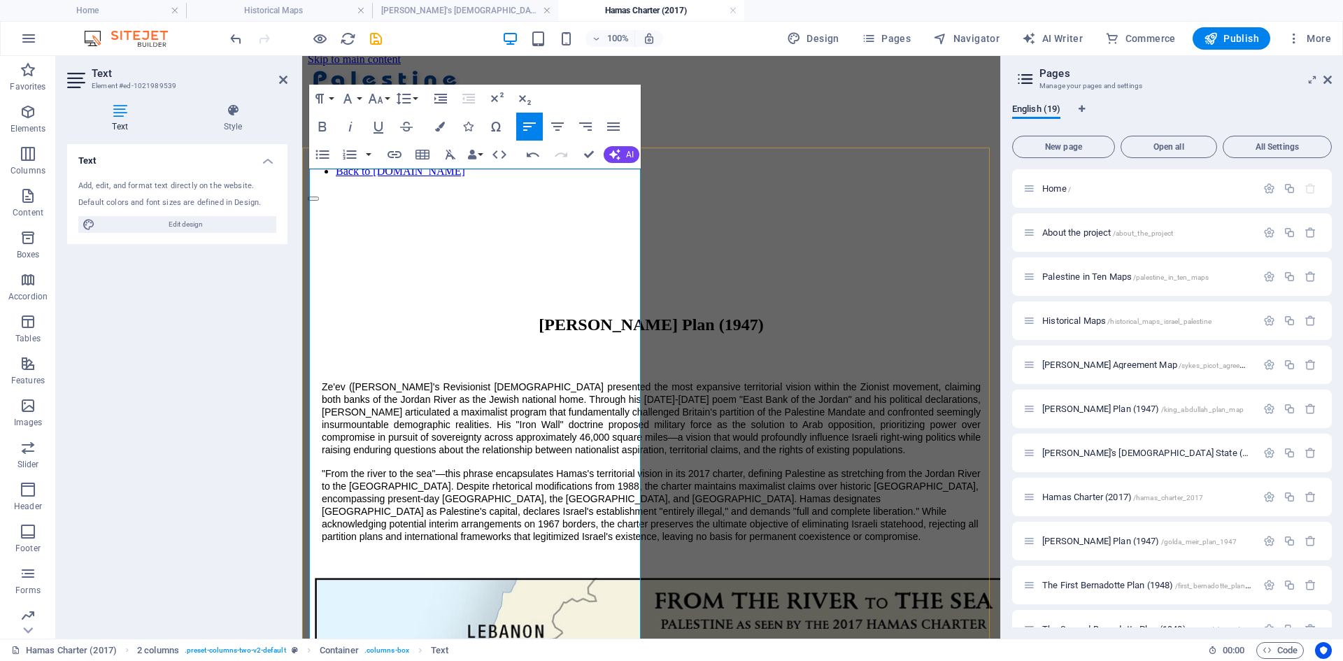
scroll to position [0, 0]
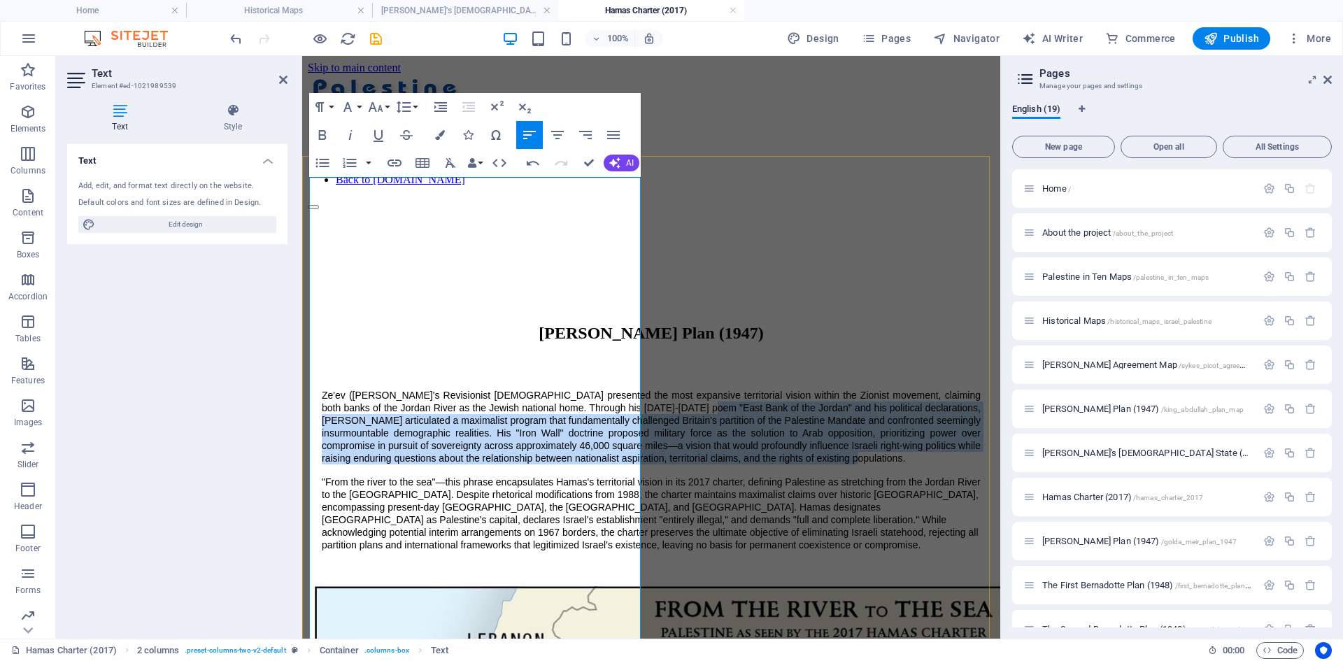
drag, startPoint x: 412, startPoint y: 241, endPoint x: 492, endPoint y: 403, distance: 180.8
click at [492, 403] on p "Ze'ev ([PERSON_NAME]'s Revisionist [DEMOGRAPHIC_DATA] presented the most expans…" at bounding box center [651, 427] width 659 height 76
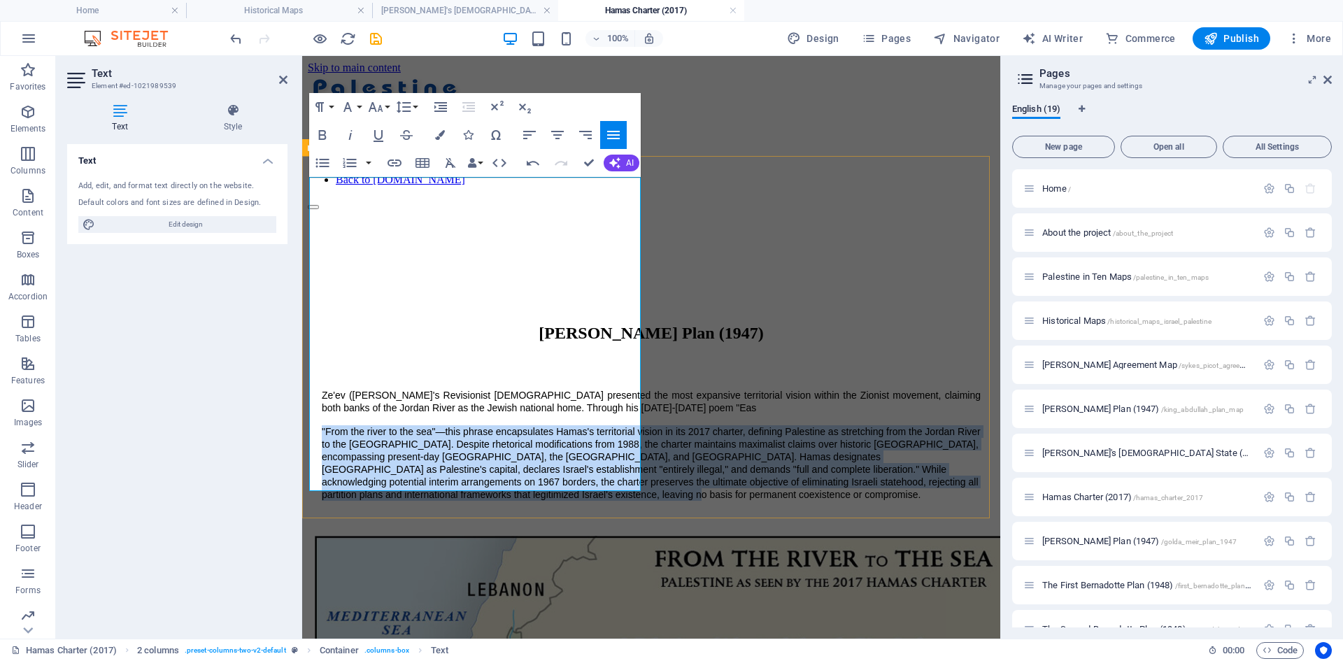
drag, startPoint x: 459, startPoint y: 468, endPoint x: 416, endPoint y: 190, distance: 281.6
click at [315, 389] on div "Ze'ev ([PERSON_NAME]'s Revisionist [DEMOGRAPHIC_DATA] presented the most expans…" at bounding box center [651, 457] width 673 height 136
click at [613, 132] on icon "button" at bounding box center [613, 135] width 13 height 8
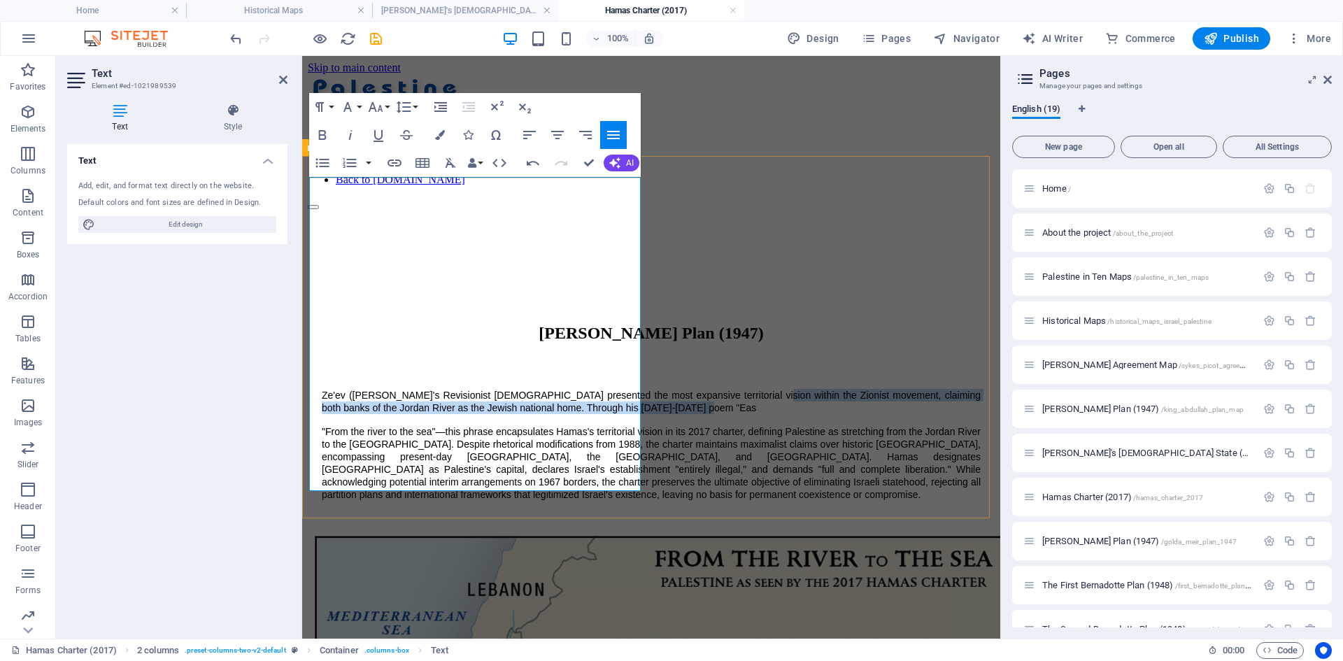
drag, startPoint x: 431, startPoint y: 200, endPoint x: 507, endPoint y: 235, distance: 83.2
click at [507, 389] on p "Ze'ev ([PERSON_NAME]'s Revisionist [DEMOGRAPHIC_DATA] presented the most expans…" at bounding box center [651, 401] width 659 height 25
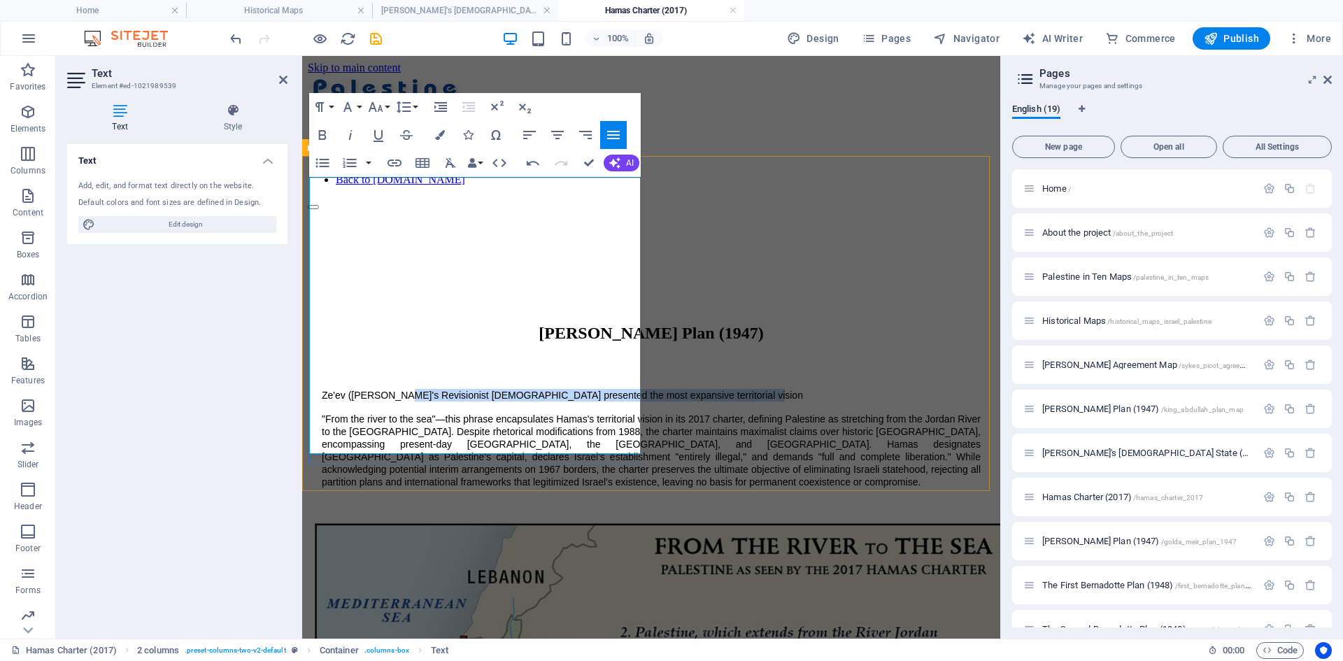
drag, startPoint x: 392, startPoint y: 188, endPoint x: 443, endPoint y: 204, distance: 52.9
click at [443, 389] on p "Ze'ev ([PERSON_NAME]'s Revisionist [DEMOGRAPHIC_DATA] presented the most expans…" at bounding box center [651, 395] width 659 height 13
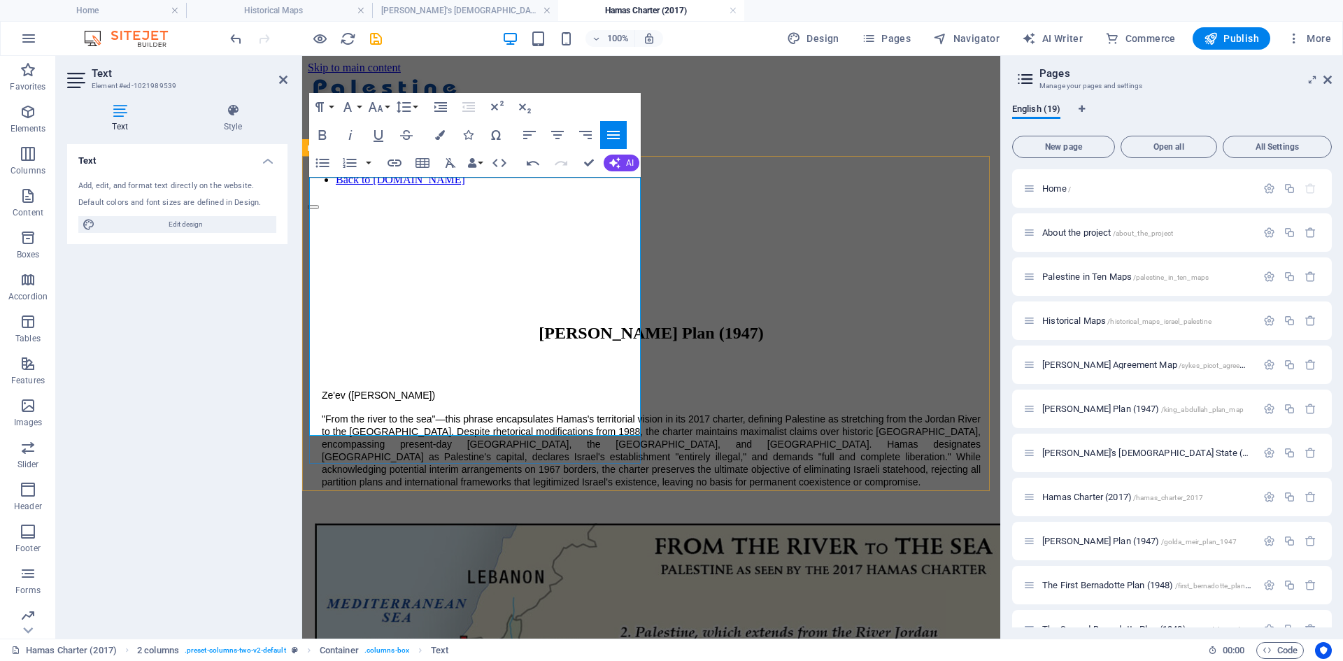
click at [322, 413] on span ""From the river to the sea"—this phrase encapsulates Hamas's territorial vision…" at bounding box center [651, 450] width 659 height 74
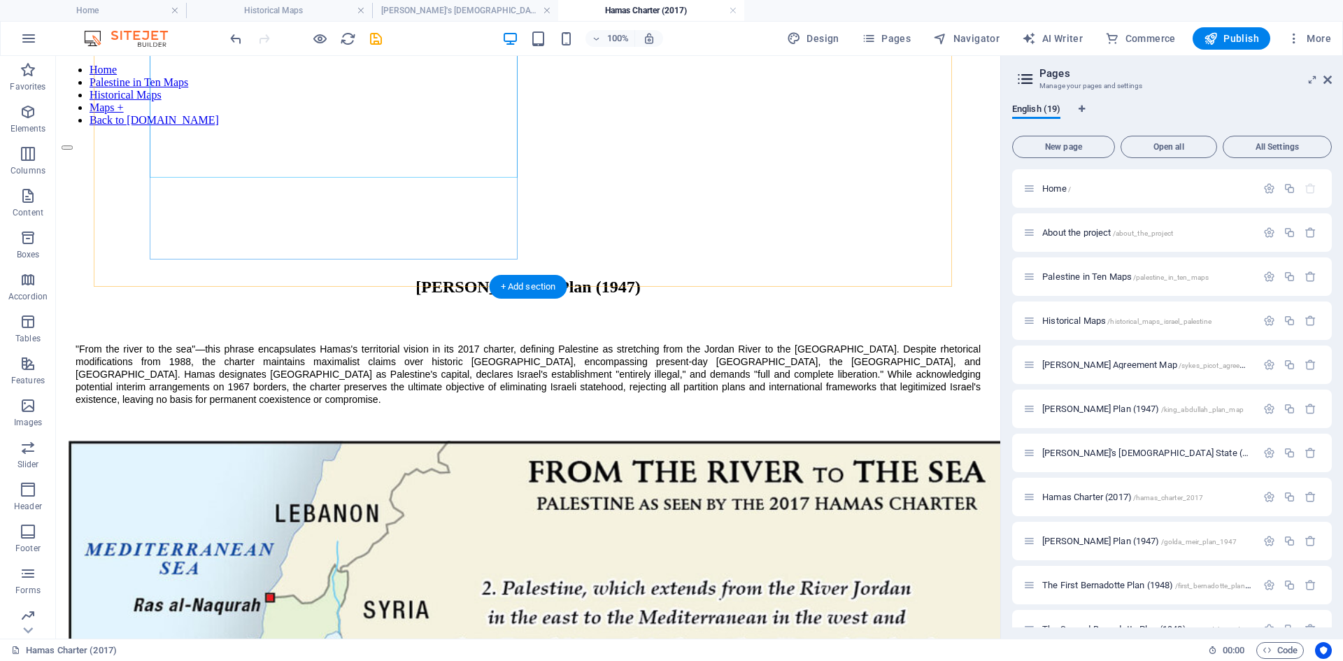
scroll to position [280, 0]
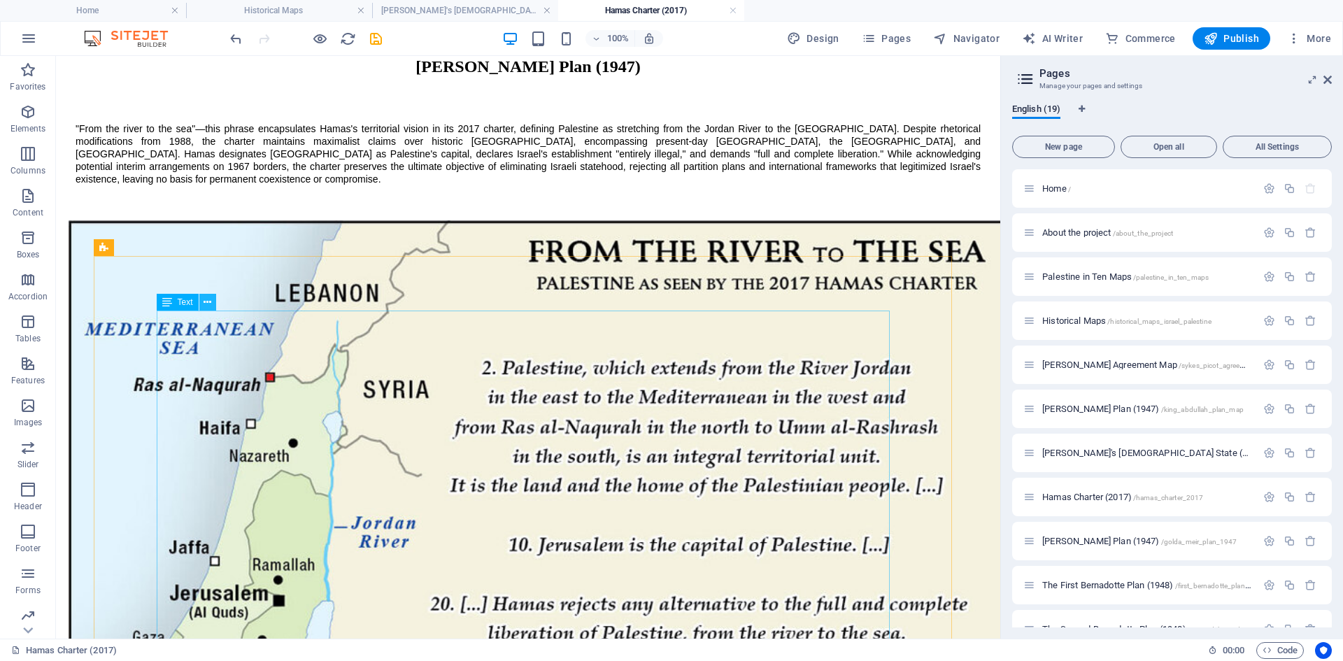
click at [212, 301] on button at bounding box center [207, 302] width 17 height 17
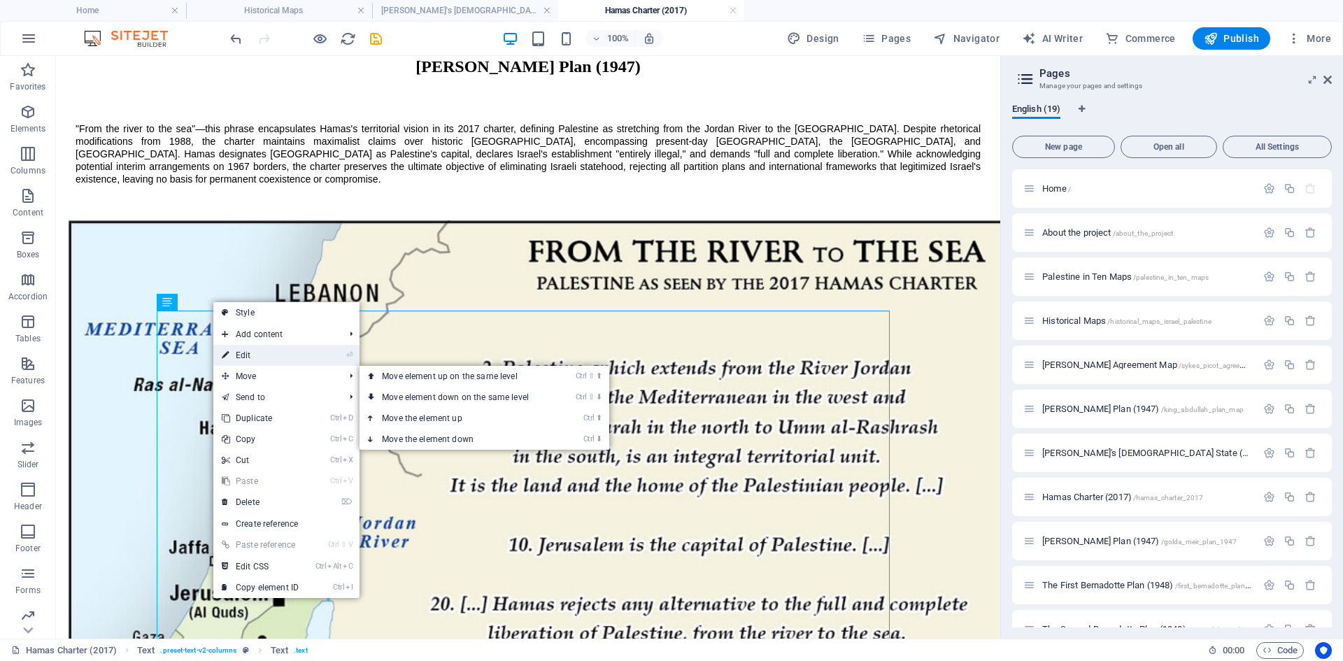
click at [248, 350] on link "⏎ Edit" at bounding box center [260, 355] width 94 height 21
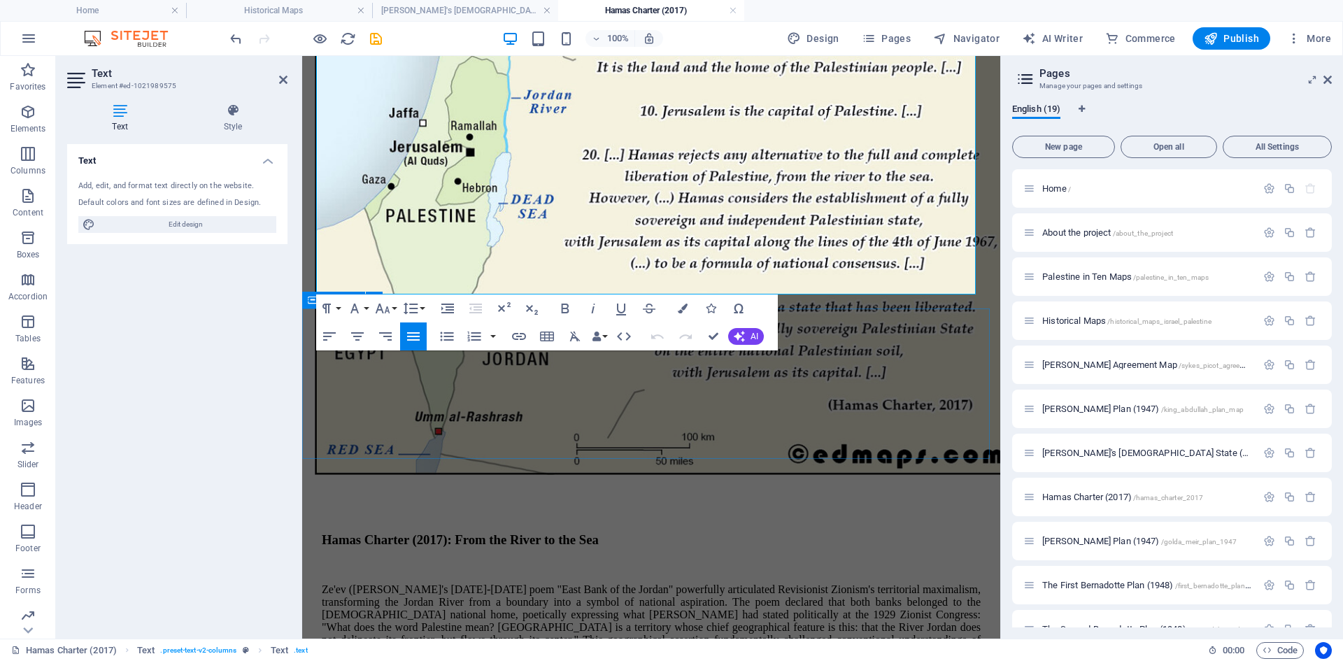
scroll to position [834, 0]
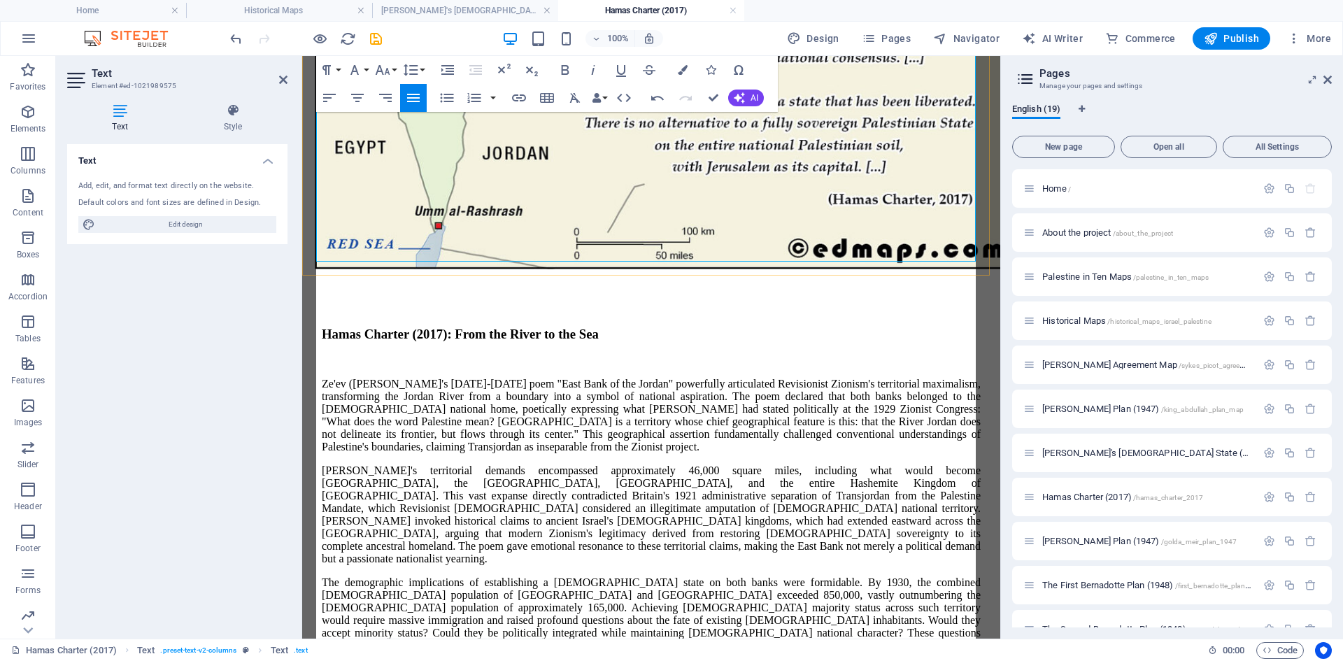
scroll to position [49230, 0]
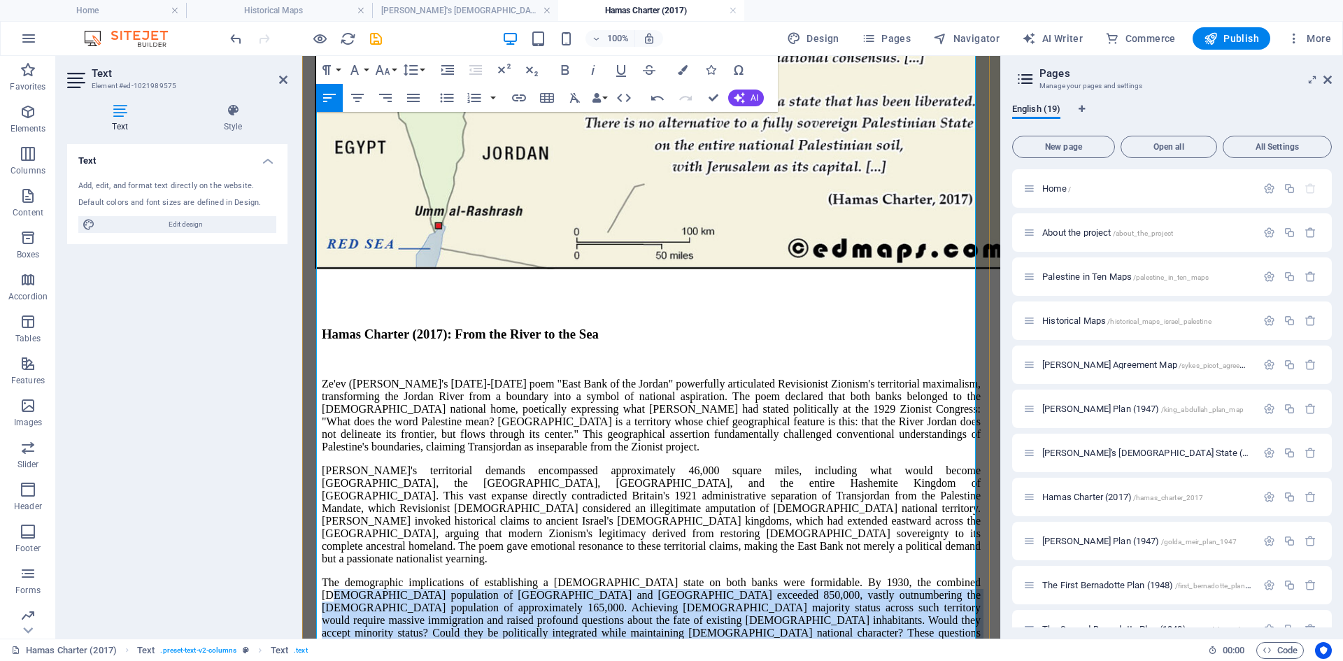
drag, startPoint x: 362, startPoint y: 221, endPoint x: 503, endPoint y: 547, distance: 355.2
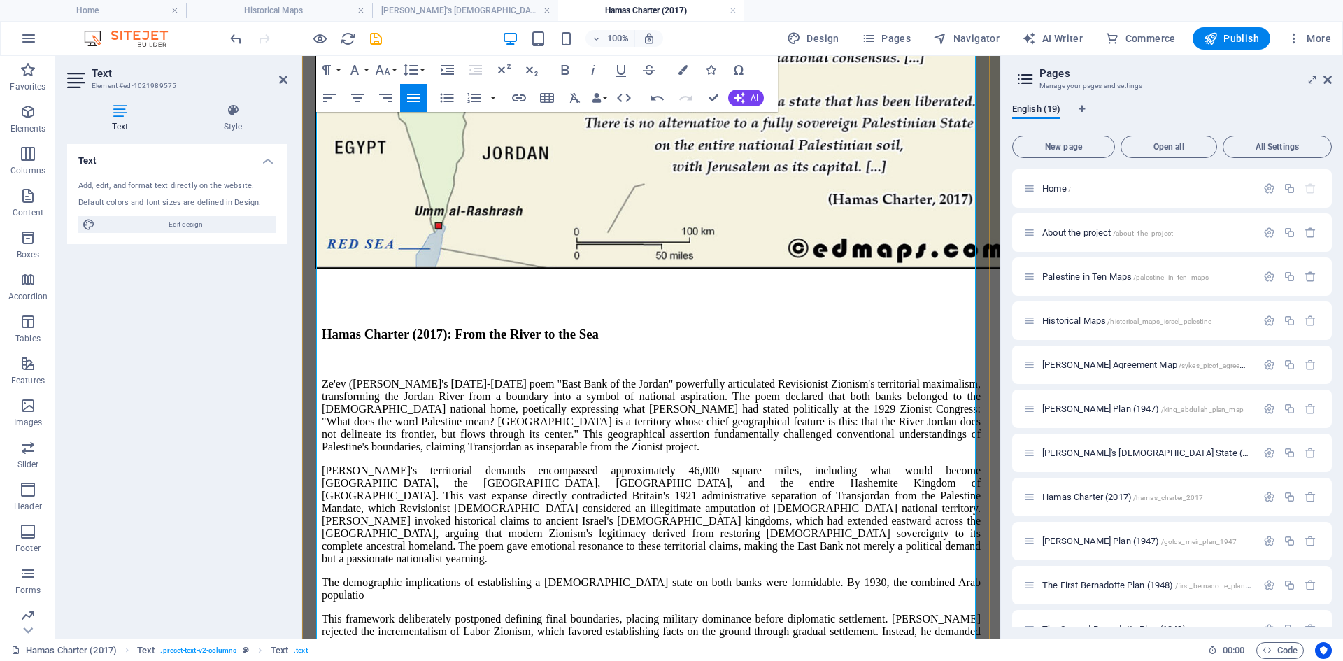
scroll to position [554, 0]
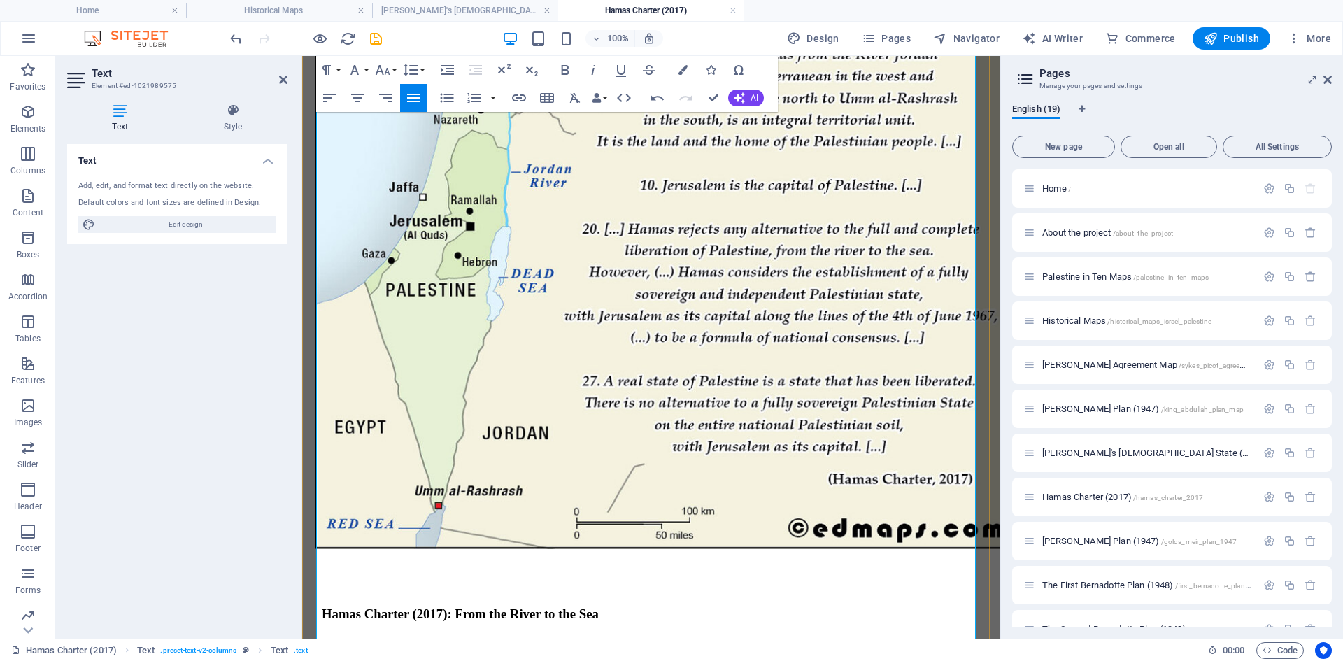
drag, startPoint x: 415, startPoint y: 228, endPoint x: 504, endPoint y: 499, distance: 284.8
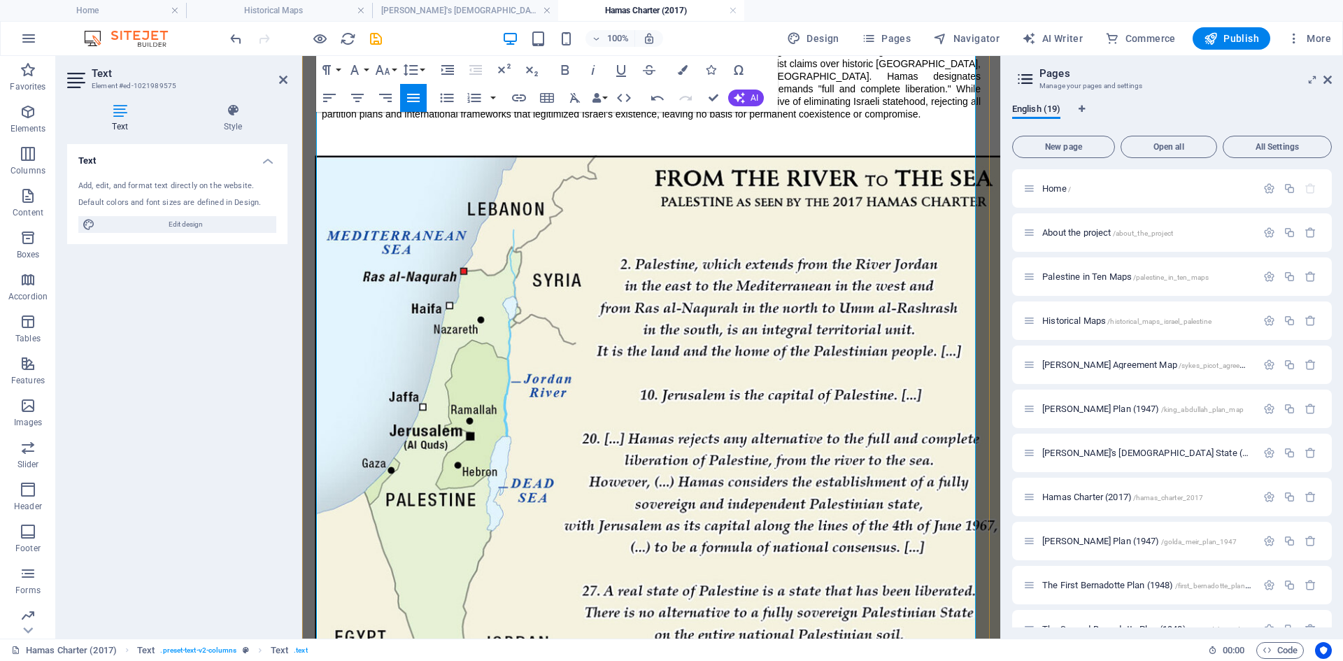
scroll to position [624, 0]
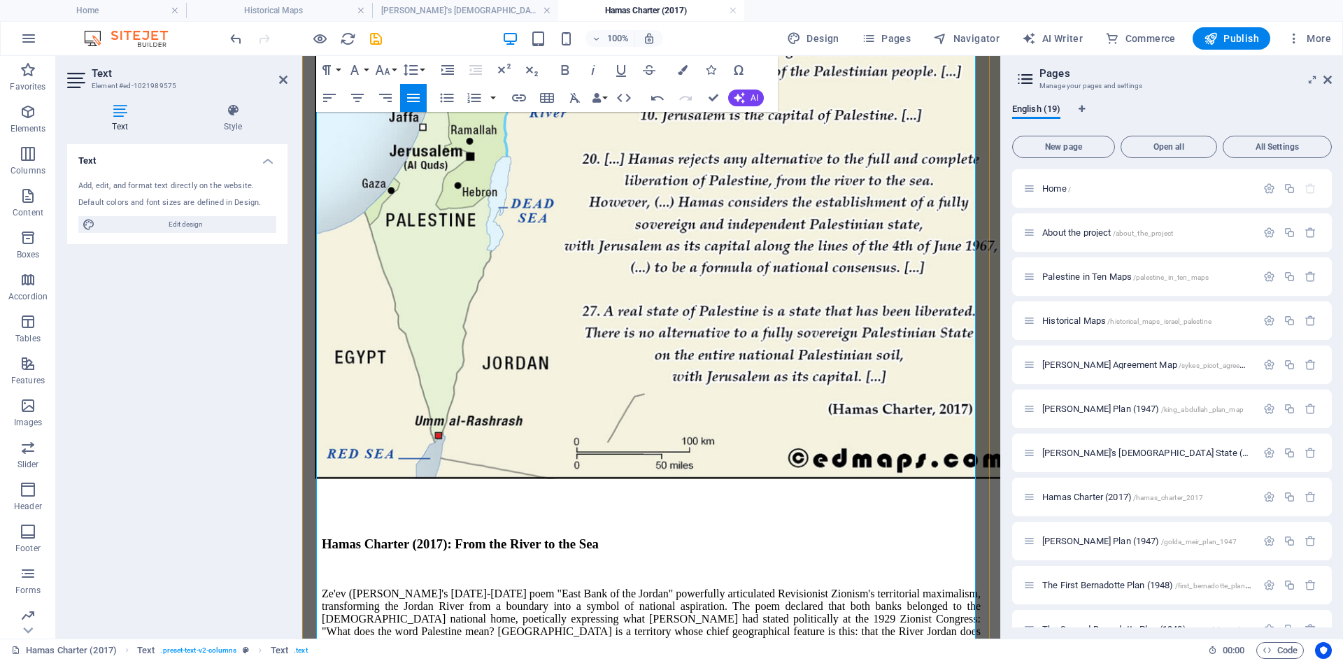
drag, startPoint x: 557, startPoint y: 353, endPoint x: 484, endPoint y: 190, distance: 179.1
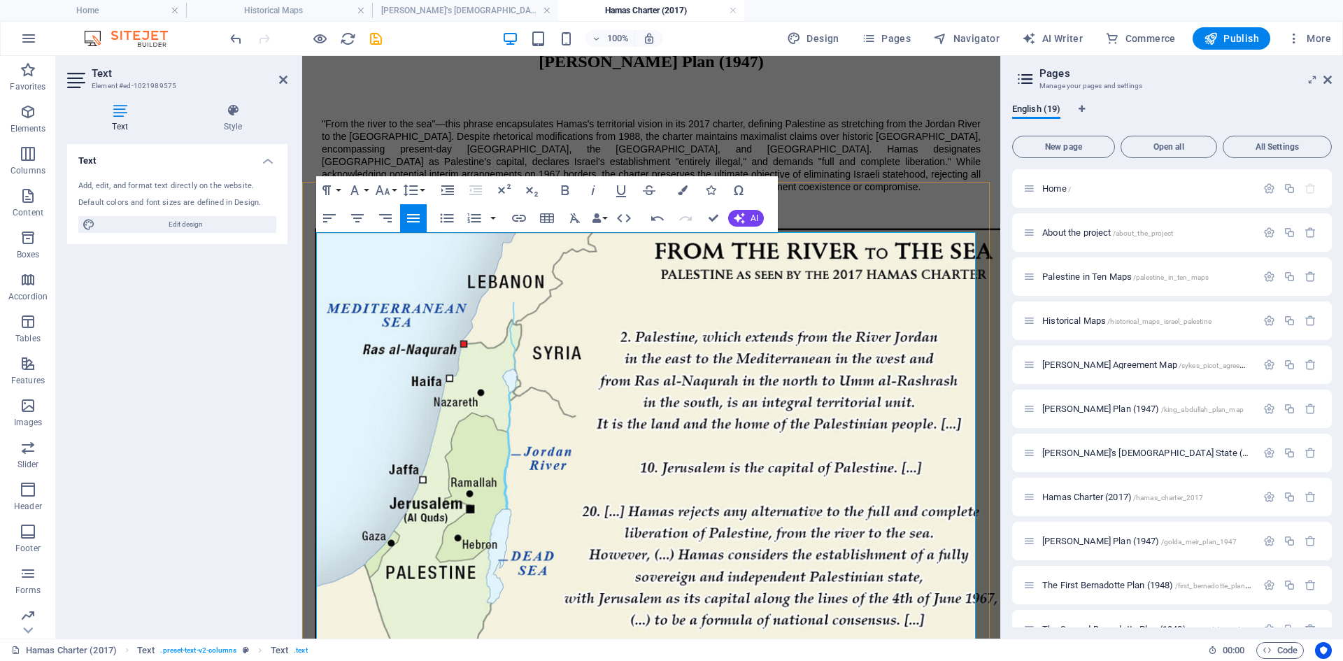
scroll to position [204, 0]
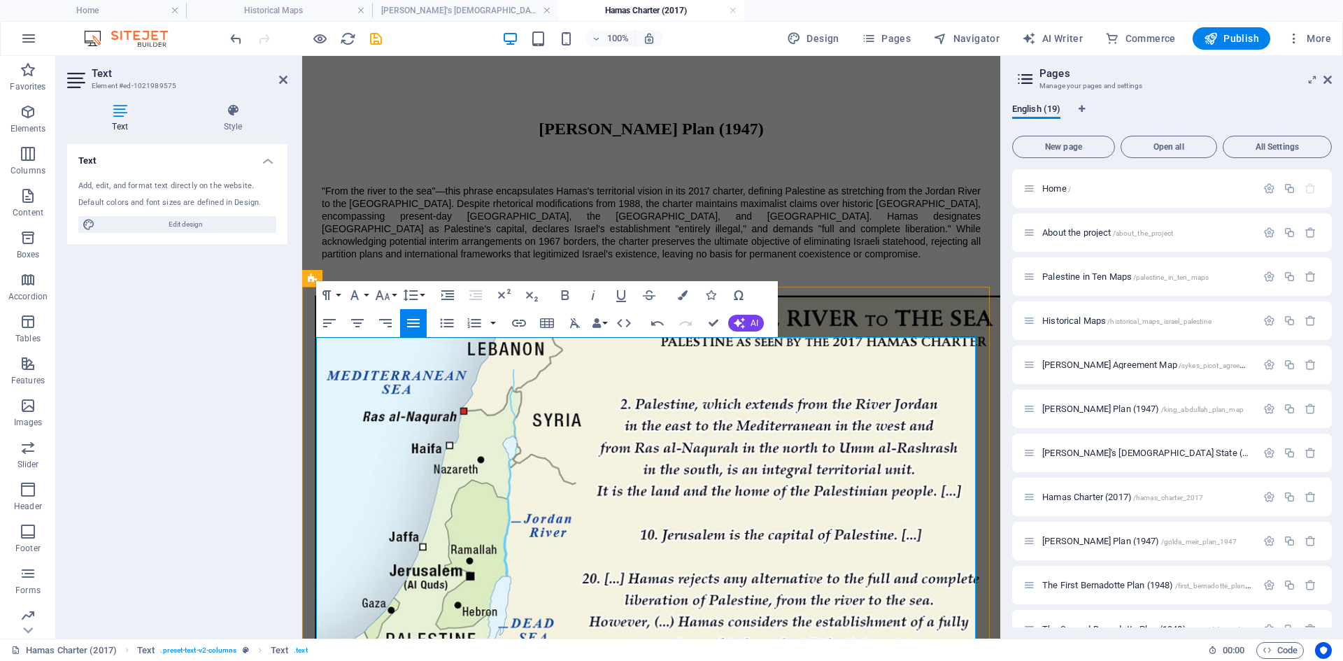
drag, startPoint x: 455, startPoint y: 389, endPoint x: 576, endPoint y: 601, distance: 244.0
drag, startPoint x: 384, startPoint y: 349, endPoint x: 482, endPoint y: 380, distance: 103.3
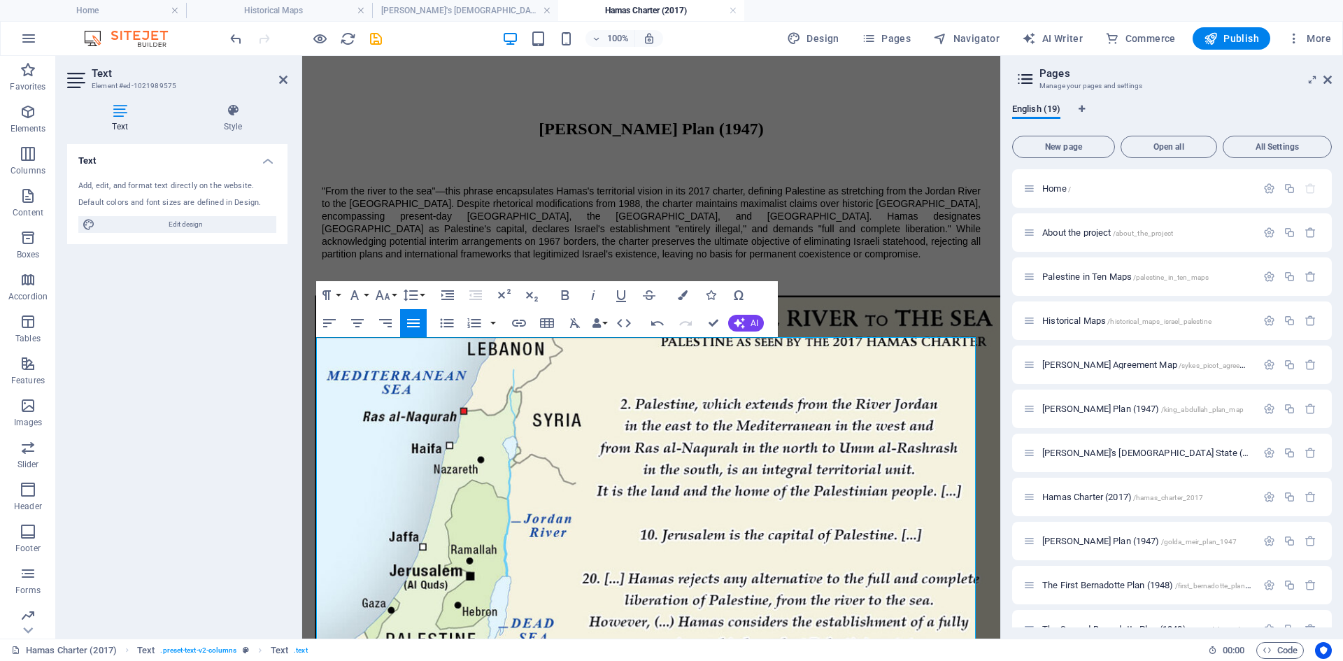
click at [412, 322] on icon "button" at bounding box center [413, 323] width 17 height 17
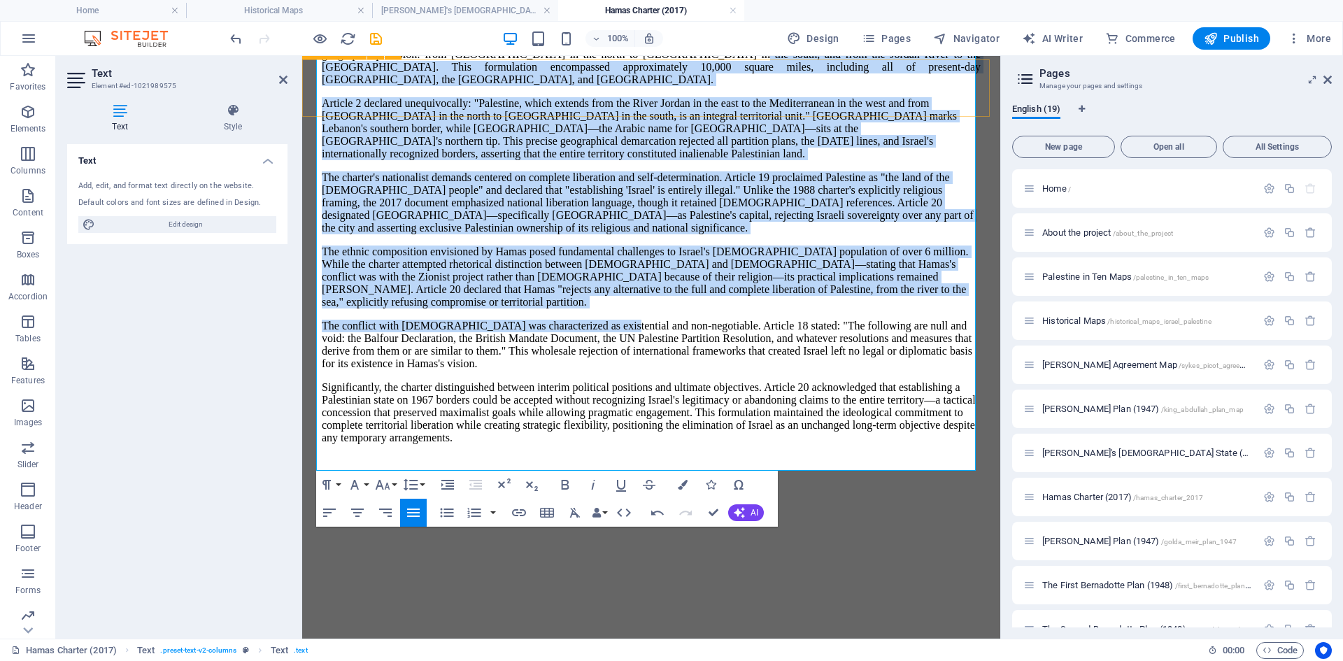
scroll to position [1141, 0]
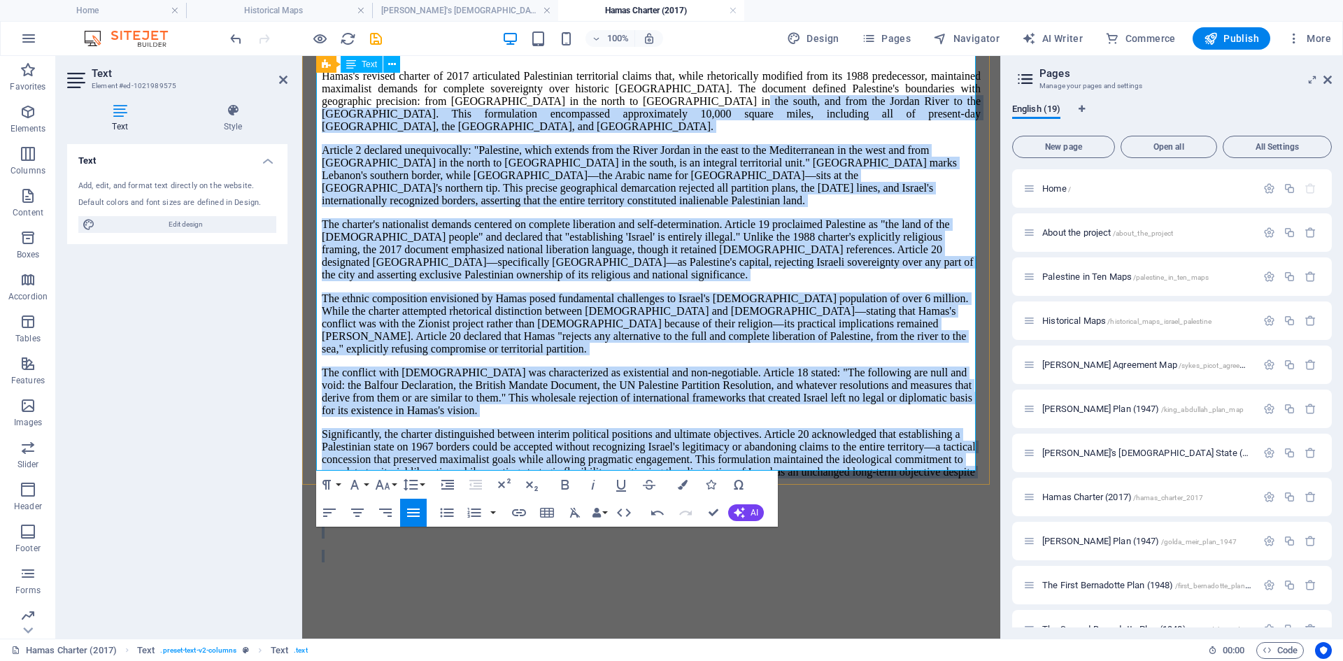
drag, startPoint x: 479, startPoint y: 441, endPoint x: 745, endPoint y: 452, distance: 266.7
click at [745, 452] on div "Hamas's revised charter of 2017 articulated Palestinian territorial claims that…" at bounding box center [651, 316] width 659 height 492
click at [413, 510] on icon "button" at bounding box center [413, 512] width 17 height 17
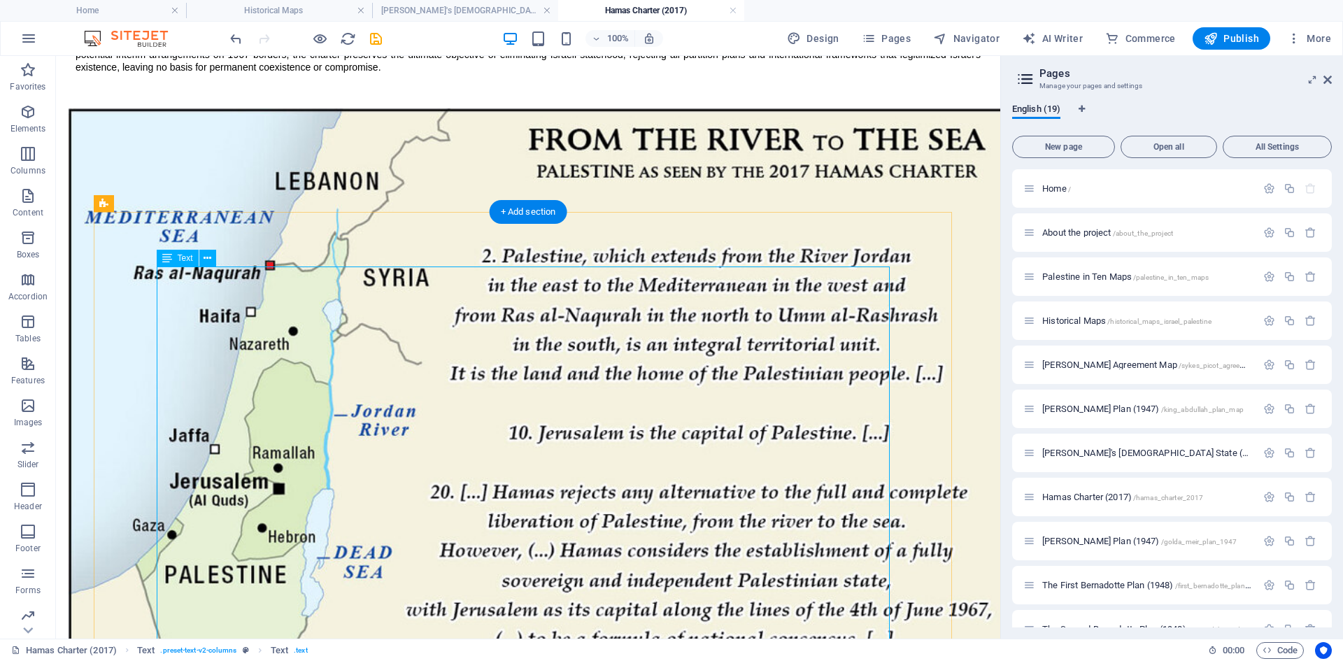
scroll to position [512, 0]
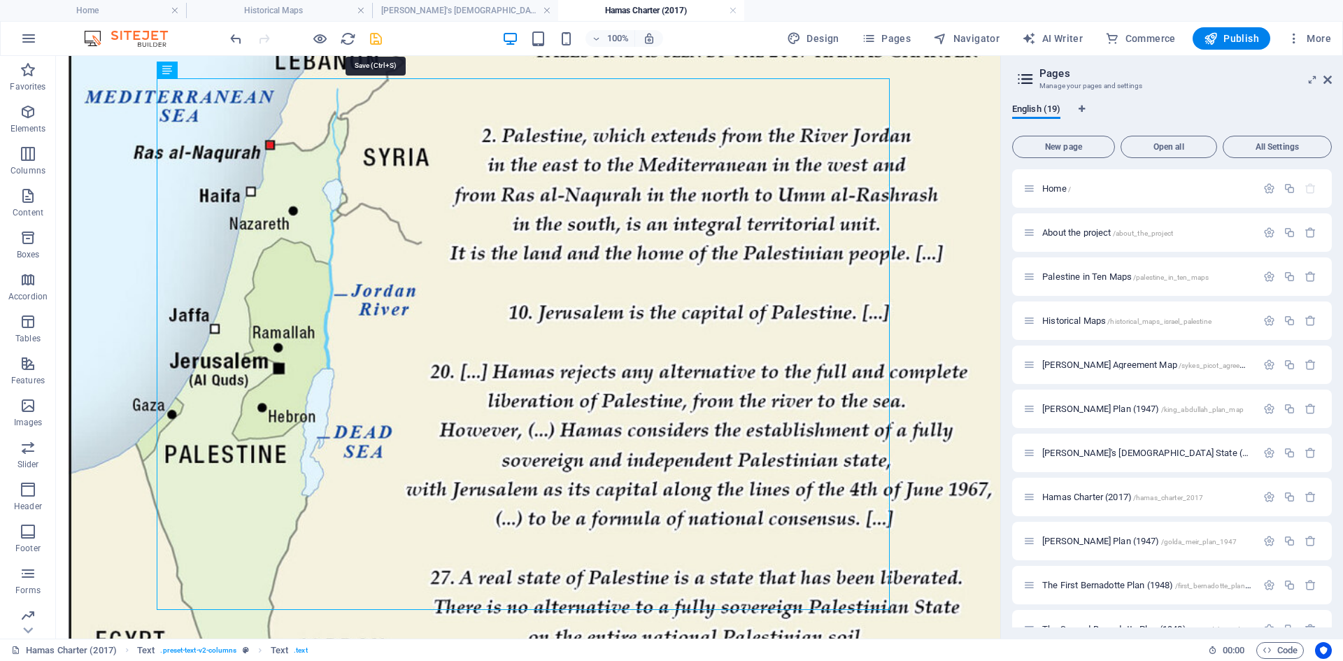
drag, startPoint x: 374, startPoint y: 38, endPoint x: 504, endPoint y: 114, distance: 150.8
click at [374, 38] on icon "save" at bounding box center [376, 39] width 16 height 16
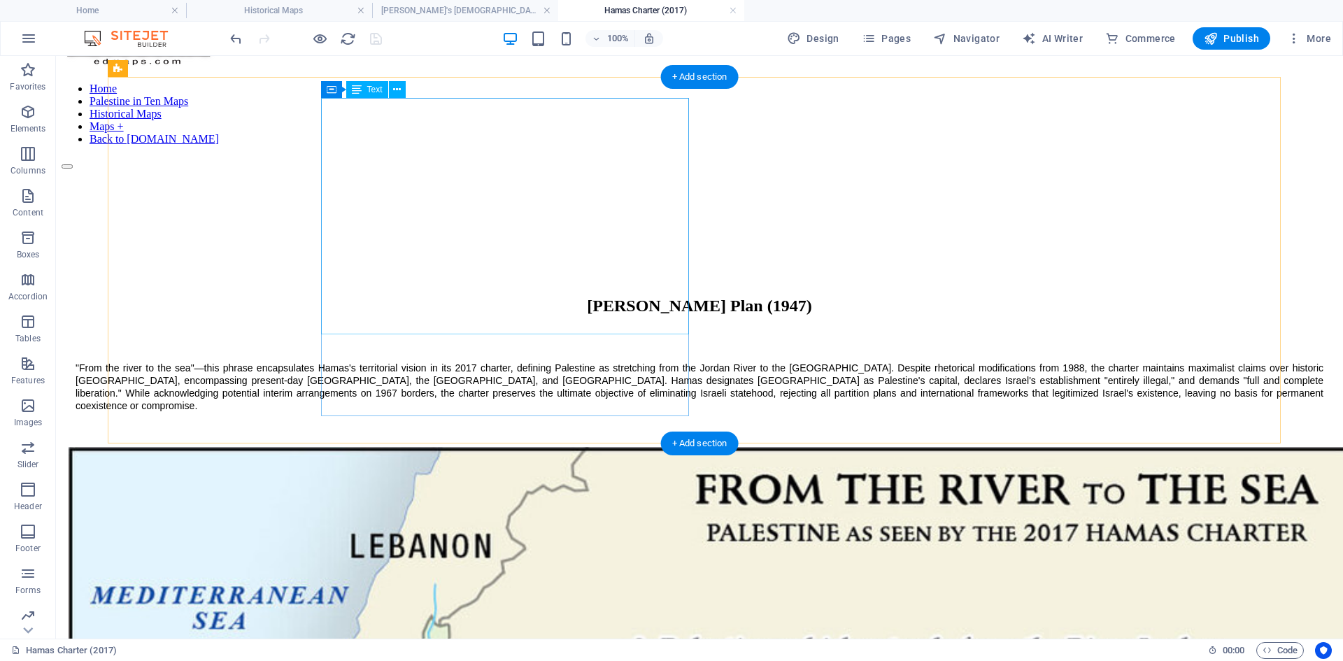
scroll to position [0, 0]
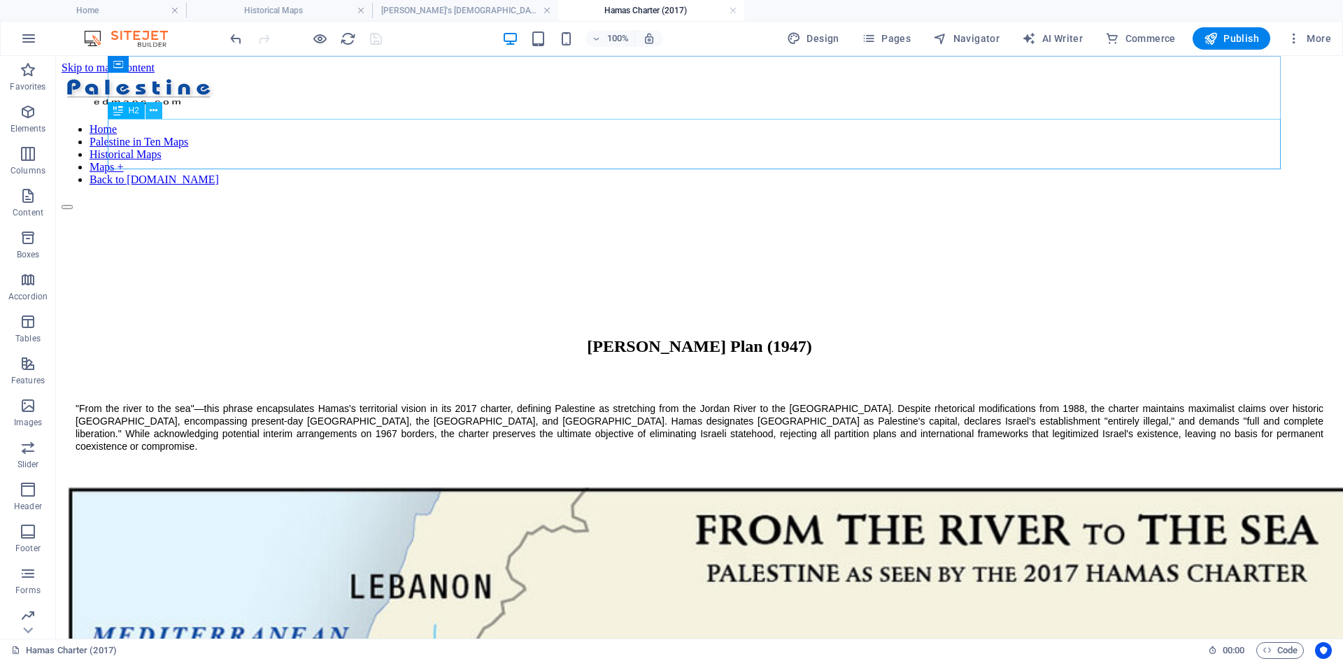
click at [152, 110] on icon at bounding box center [154, 110] width 8 height 15
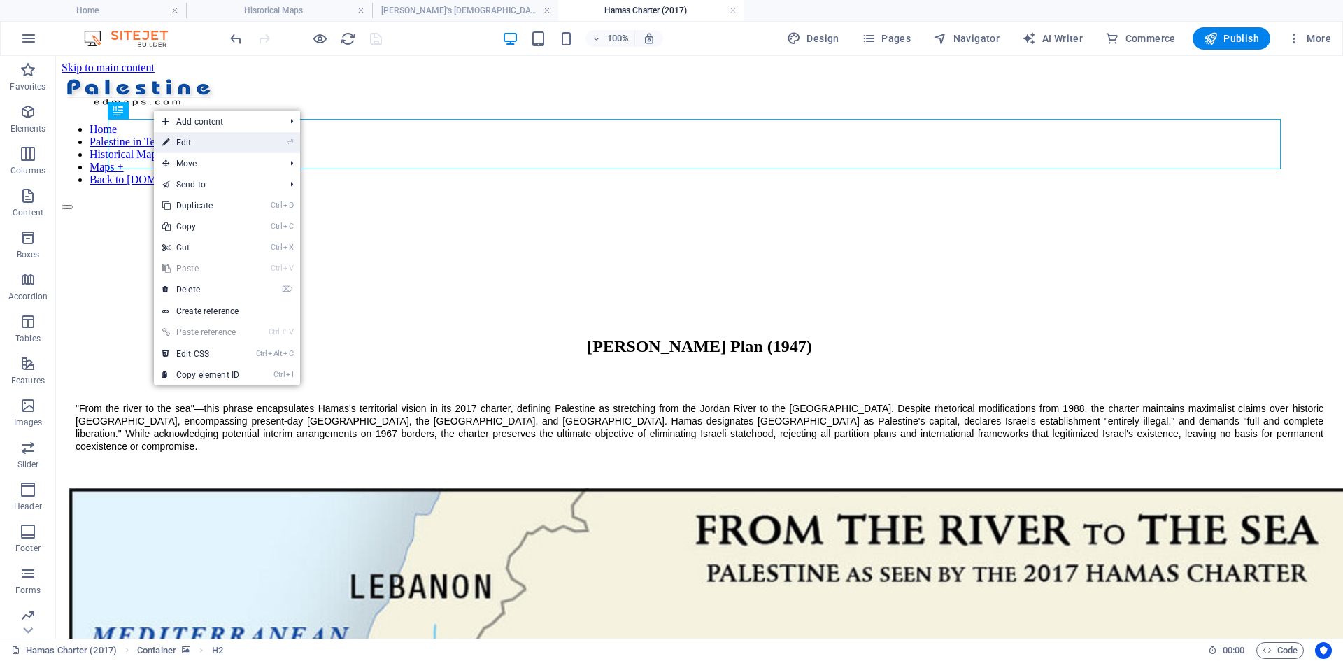
click at [190, 141] on link "⏎ Edit" at bounding box center [201, 142] width 94 height 21
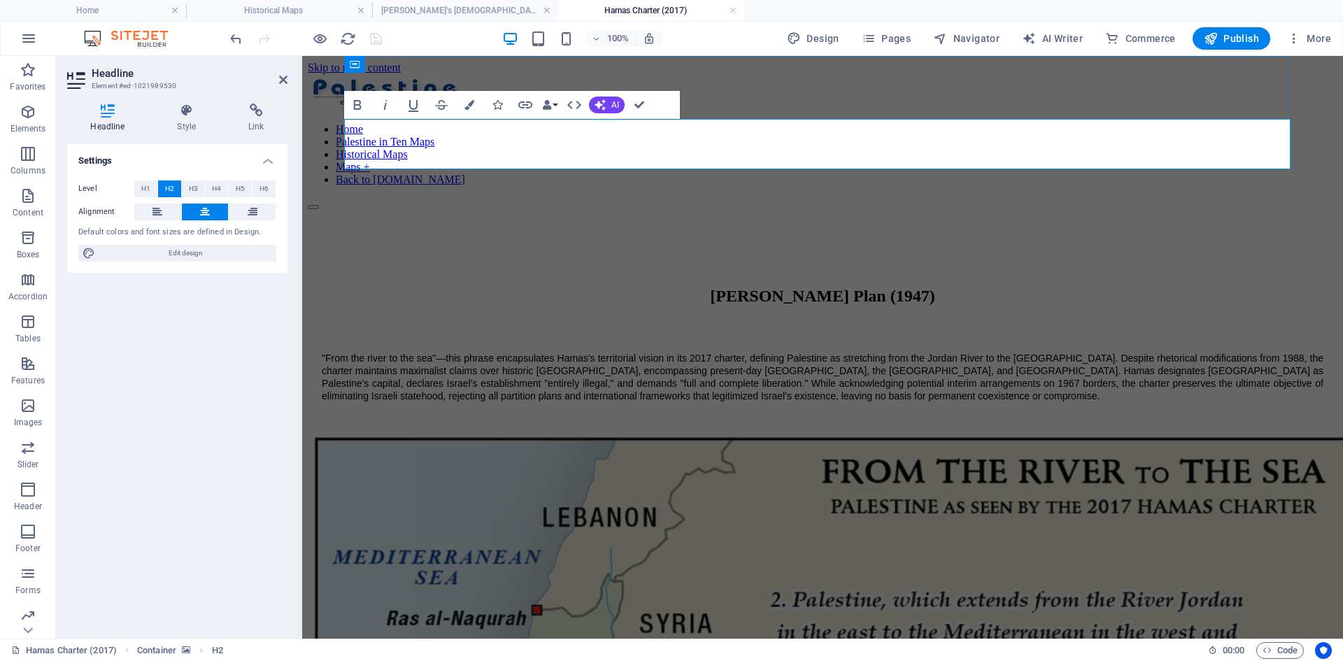
click at [670, 287] on h2 "[PERSON_NAME] Plan (1947)" at bounding box center [822, 296] width 1029 height 19
drag, startPoint x: 644, startPoint y: 145, endPoint x: 915, endPoint y: 149, distance: 270.6
click at [915, 287] on h2 "[PERSON_NAME] Plan (1947)" at bounding box center [822, 296] width 1029 height 19
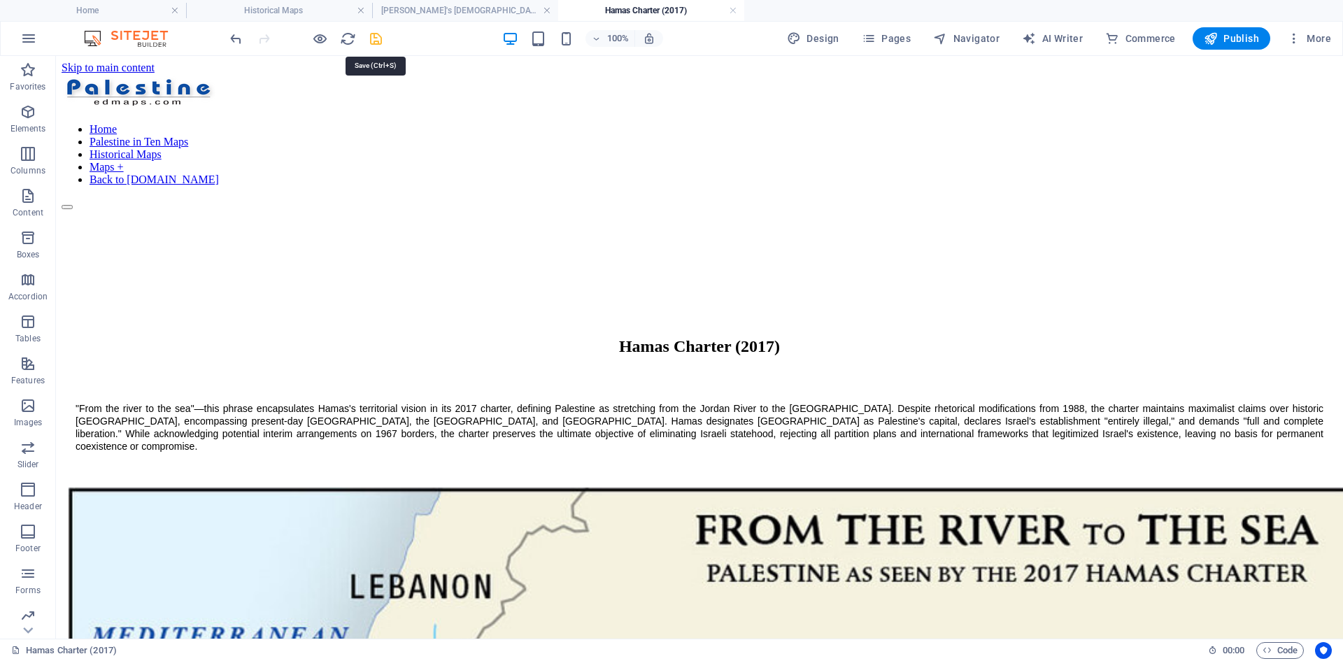
click at [378, 36] on icon "save" at bounding box center [376, 39] width 16 height 16
drag, startPoint x: 871, startPoint y: 36, endPoint x: 927, endPoint y: 90, distance: 76.7
click at [871, 36] on icon "button" at bounding box center [869, 38] width 14 height 14
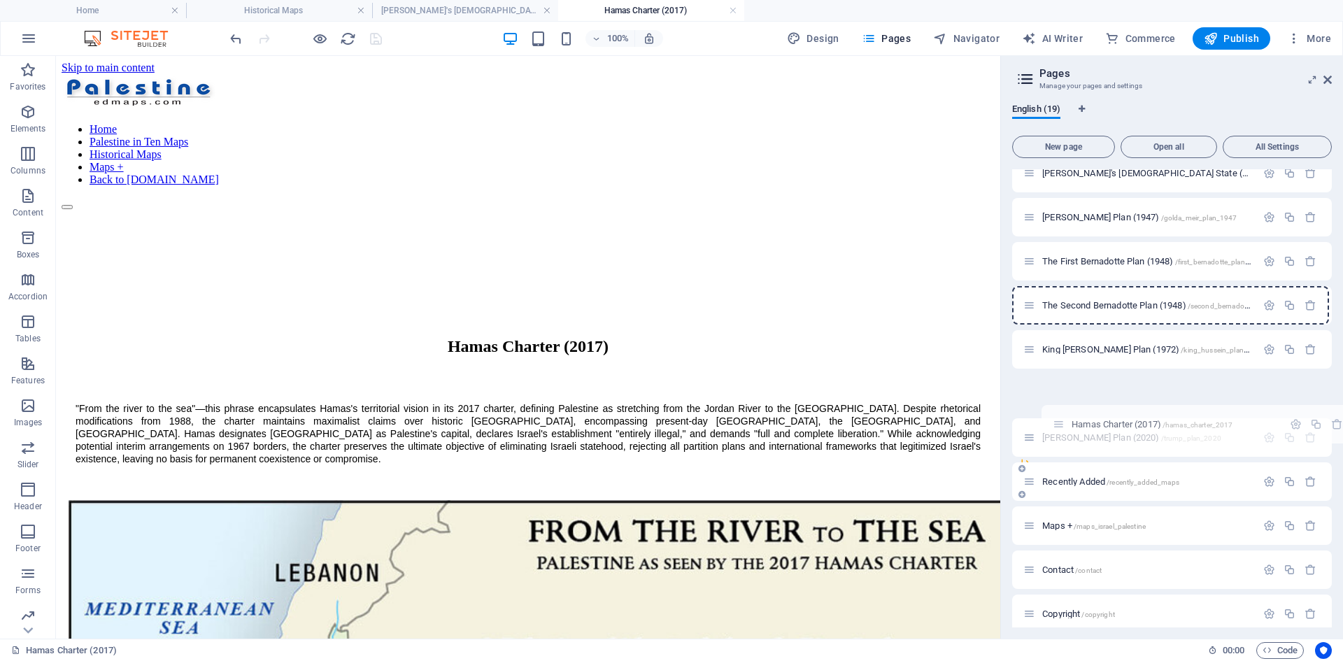
scroll to position [278, 0]
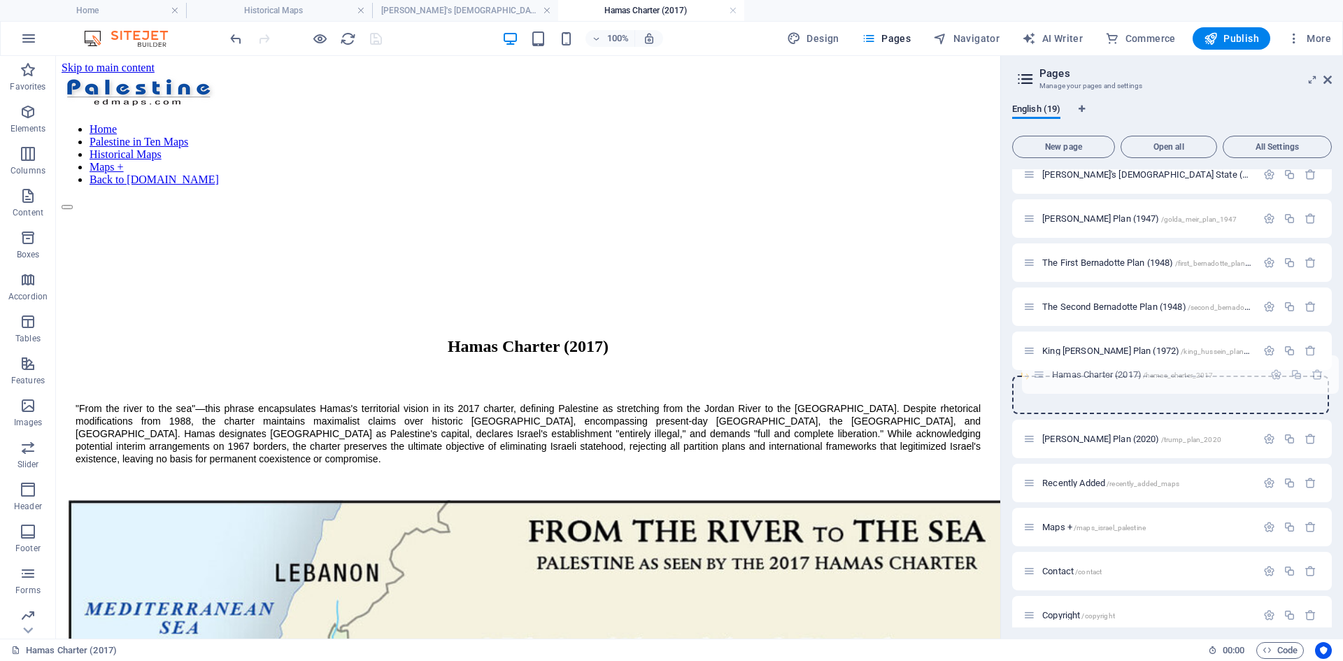
drag, startPoint x: 1029, startPoint y: 215, endPoint x: 1039, endPoint y: 382, distance: 166.8
click at [1039, 382] on div "Home / About the project /about_the_project Palestine in Ten Maps /[GEOGRAPHIC_…" at bounding box center [1172, 306] width 320 height 831
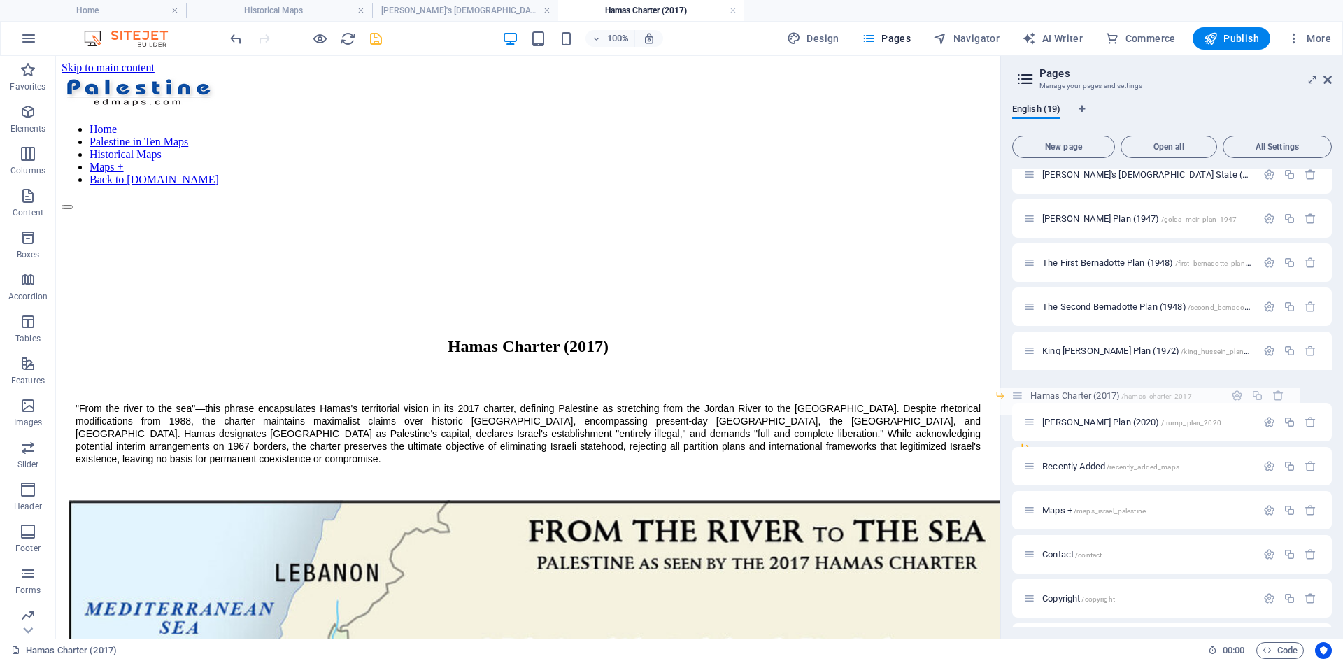
drag, startPoint x: 1045, startPoint y: 377, endPoint x: 1012, endPoint y: 396, distance: 38.9
click at [1012, 396] on div "Home / About the project /about_the_project Palestine in Ten Maps /[GEOGRAPHIC_…" at bounding box center [1172, 284] width 320 height 787
drag, startPoint x: 1047, startPoint y: 424, endPoint x: 1022, endPoint y: 379, distance: 51.6
click at [1022, 379] on div "Home / About the project /about_the_project Palestine in Ten Maps /[GEOGRAPHIC_…" at bounding box center [1172, 298] width 320 height 815
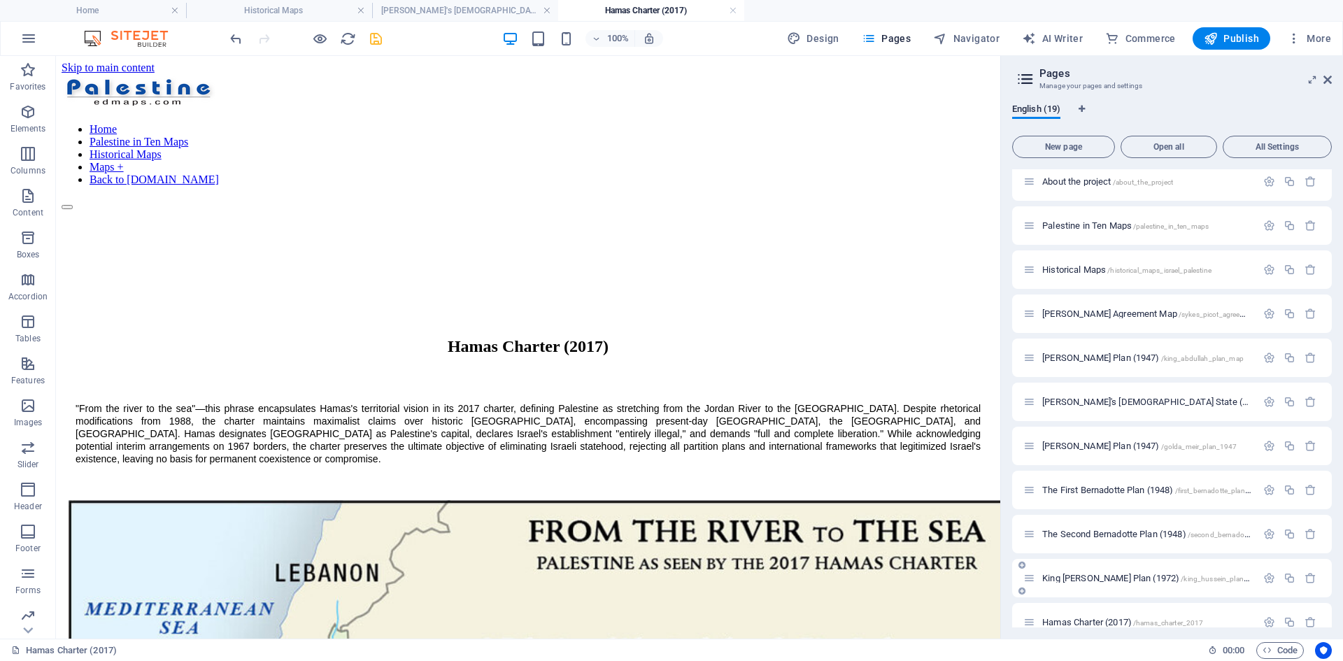
scroll to position [0, 0]
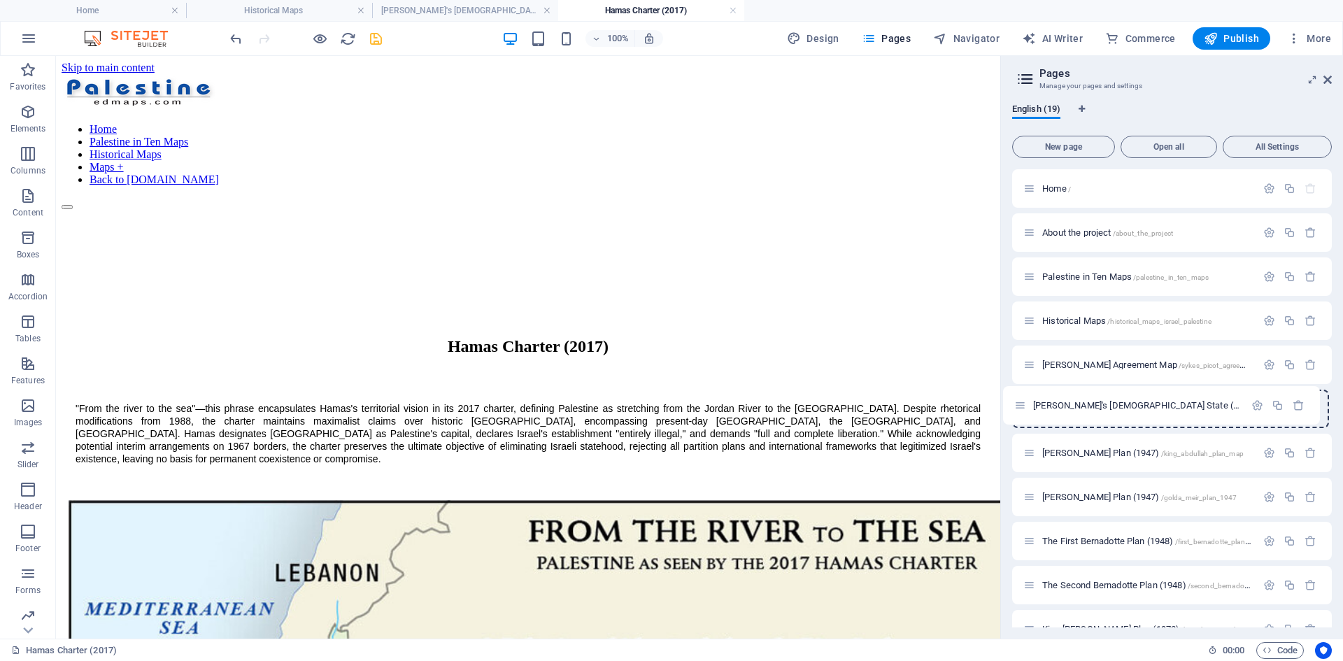
drag, startPoint x: 1029, startPoint y: 454, endPoint x: 1022, endPoint y: 402, distance: 52.1
click at [1022, 402] on div "Home / About the project /about_the_project Palestine in Ten Maps /[GEOGRAPHIC_…" at bounding box center [1172, 584] width 320 height 831
click at [1073, 406] on span "[PERSON_NAME]'s [DEMOGRAPHIC_DATA] State (1930s) /jabotinsky_jewish_state_1930s" at bounding box center [1208, 408] width 332 height 10
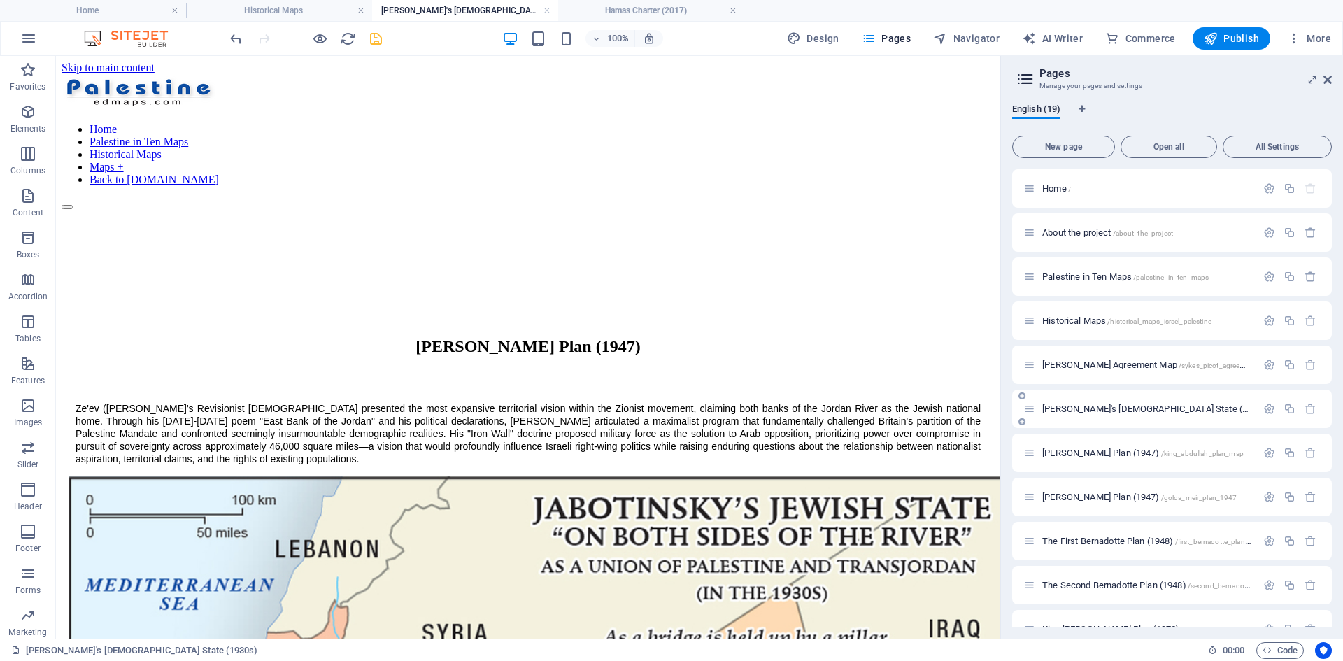
click at [1059, 409] on span "[PERSON_NAME]'s [DEMOGRAPHIC_DATA] State (1930s) /jabotinsky_jewish_state_1930s" at bounding box center [1208, 408] width 332 height 10
drag, startPoint x: 377, startPoint y: 34, endPoint x: 349, endPoint y: 54, distance: 34.1
click at [377, 34] on icon "save" at bounding box center [376, 39] width 16 height 16
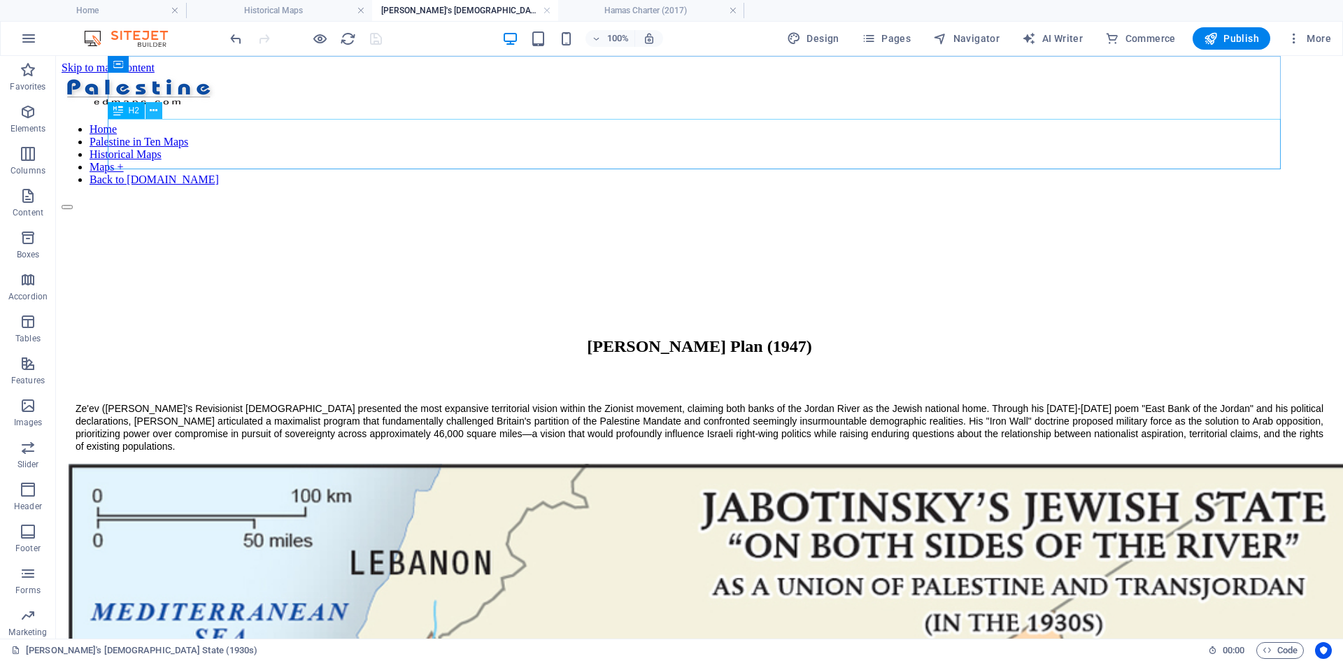
click at [154, 111] on icon at bounding box center [154, 110] width 8 height 15
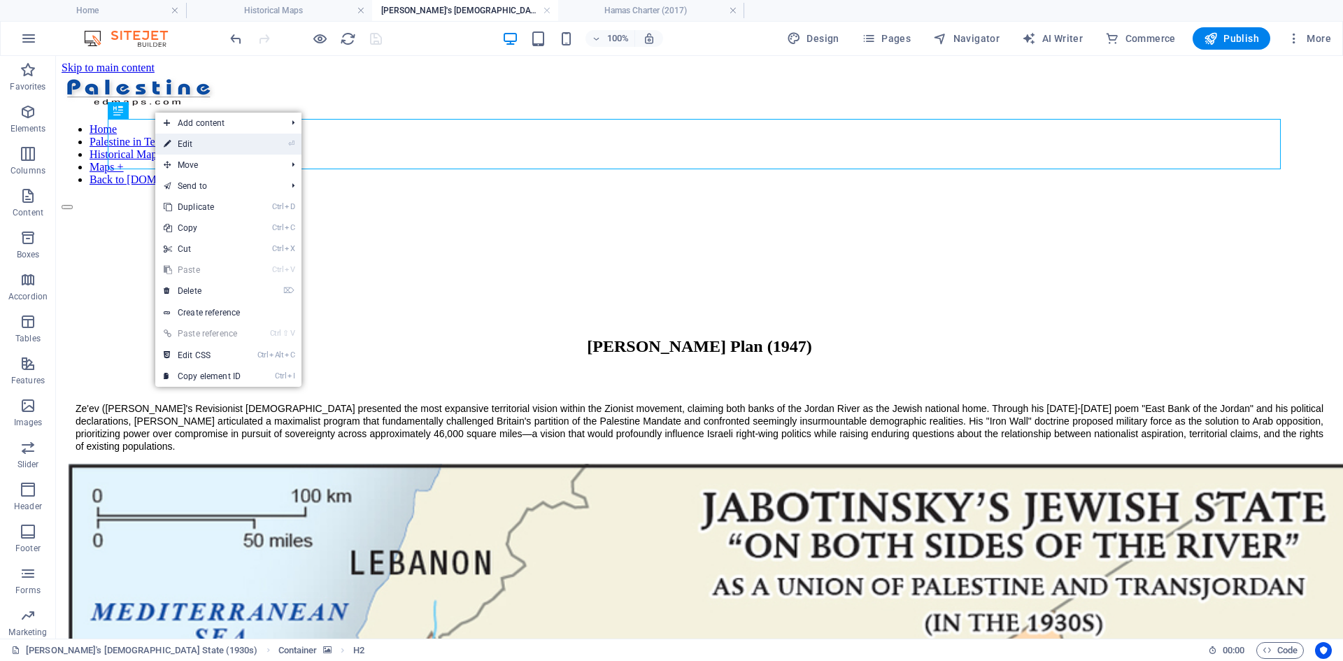
click at [192, 144] on link "⏎ Edit" at bounding box center [202, 144] width 94 height 21
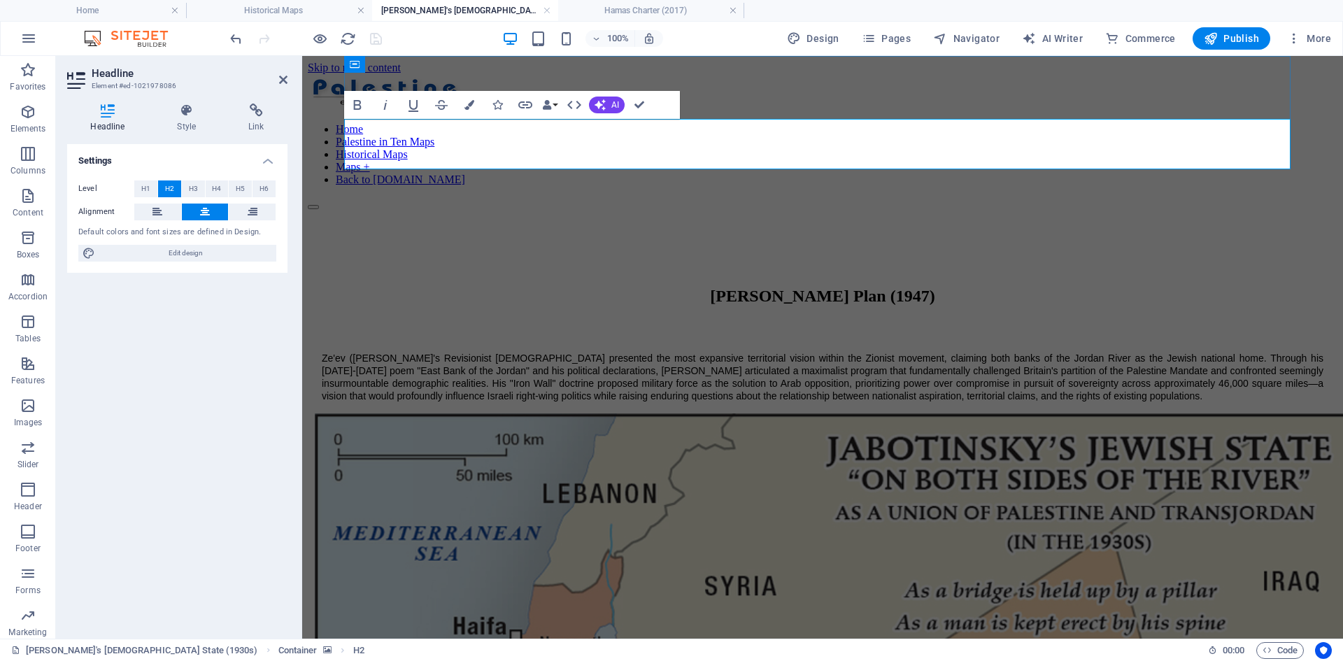
click at [705, 287] on h2 "[PERSON_NAME] Plan (1947)" at bounding box center [822, 296] width 1029 height 19
drag, startPoint x: 647, startPoint y: 143, endPoint x: 911, endPoint y: 143, distance: 264.3
click at [911, 287] on h2 "[PERSON_NAME] Plan (1947)" at bounding box center [822, 296] width 1029 height 19
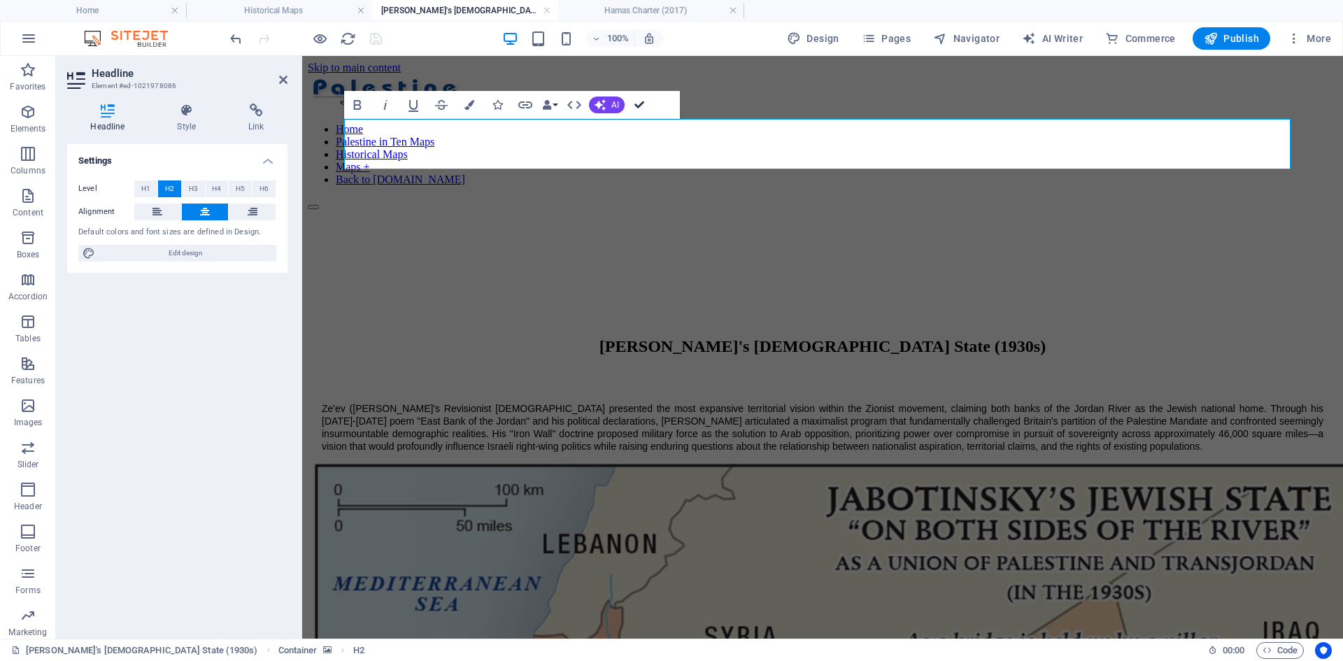
drag, startPoint x: 639, startPoint y: 104, endPoint x: 599, endPoint y: 84, distance: 44.7
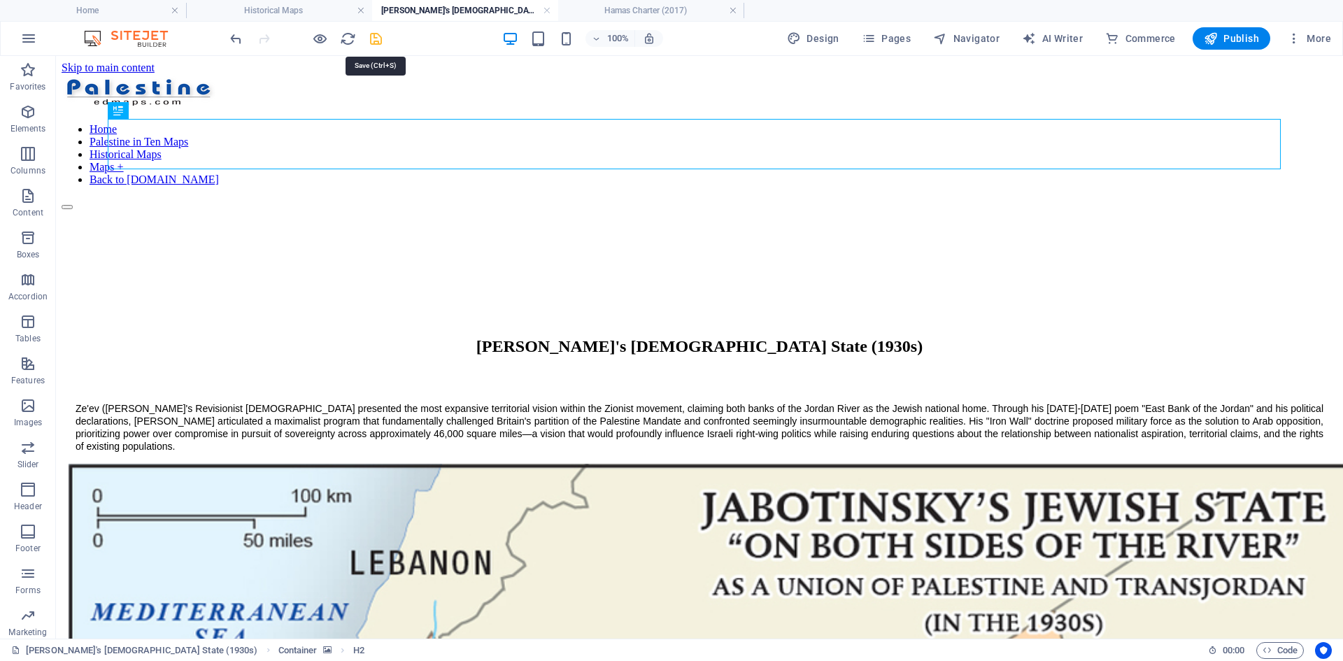
click at [373, 41] on icon "save" at bounding box center [376, 39] width 16 height 16
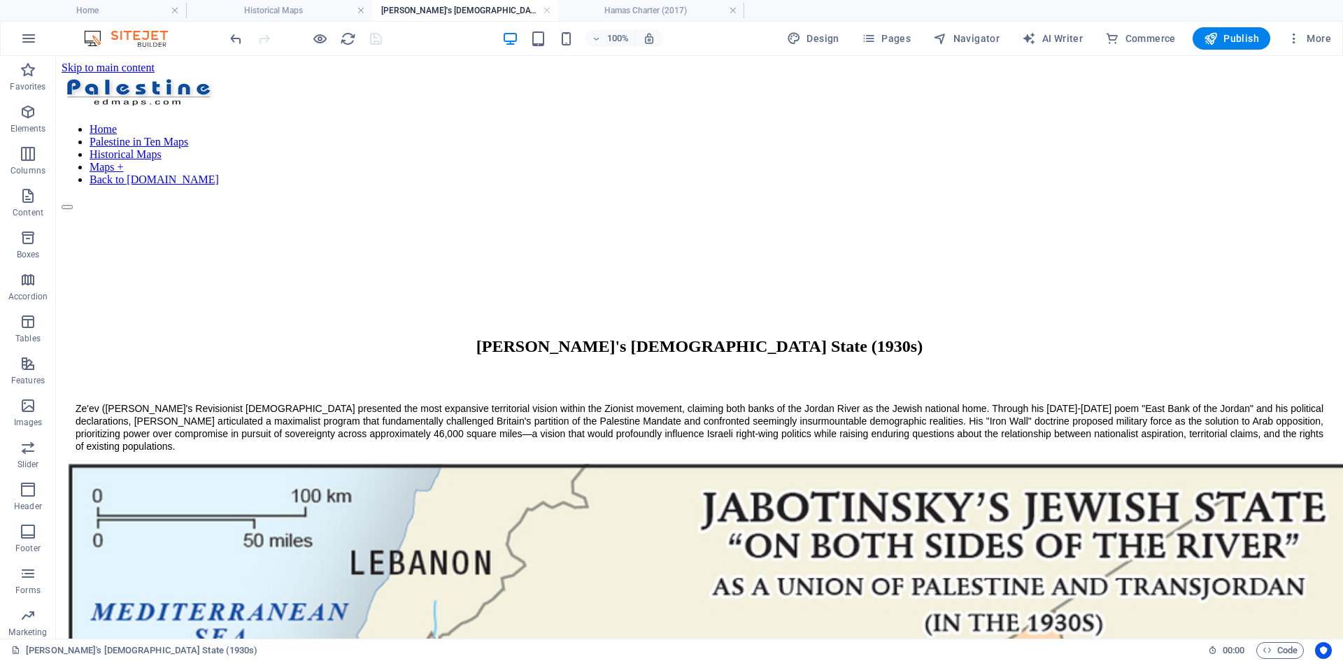
click at [735, 10] on link at bounding box center [733, 10] width 8 height 13
click at [550, 10] on link at bounding box center [547, 10] width 8 height 13
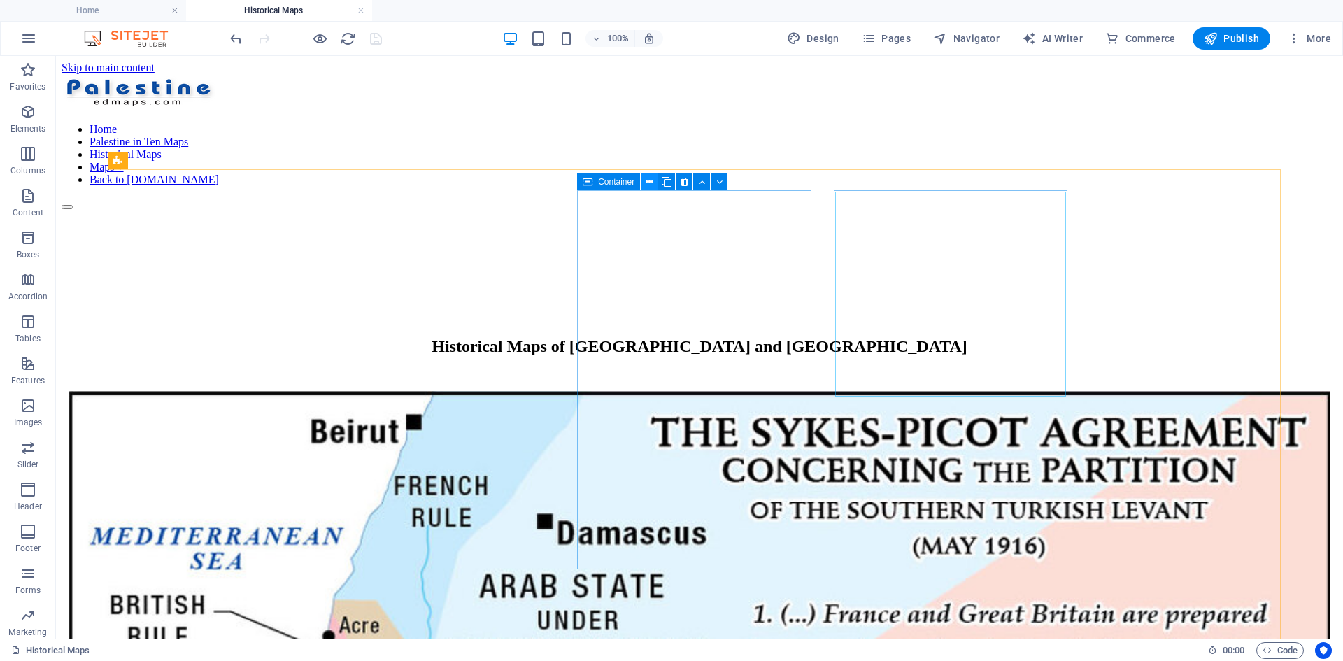
click at [651, 179] on icon at bounding box center [649, 182] width 8 height 15
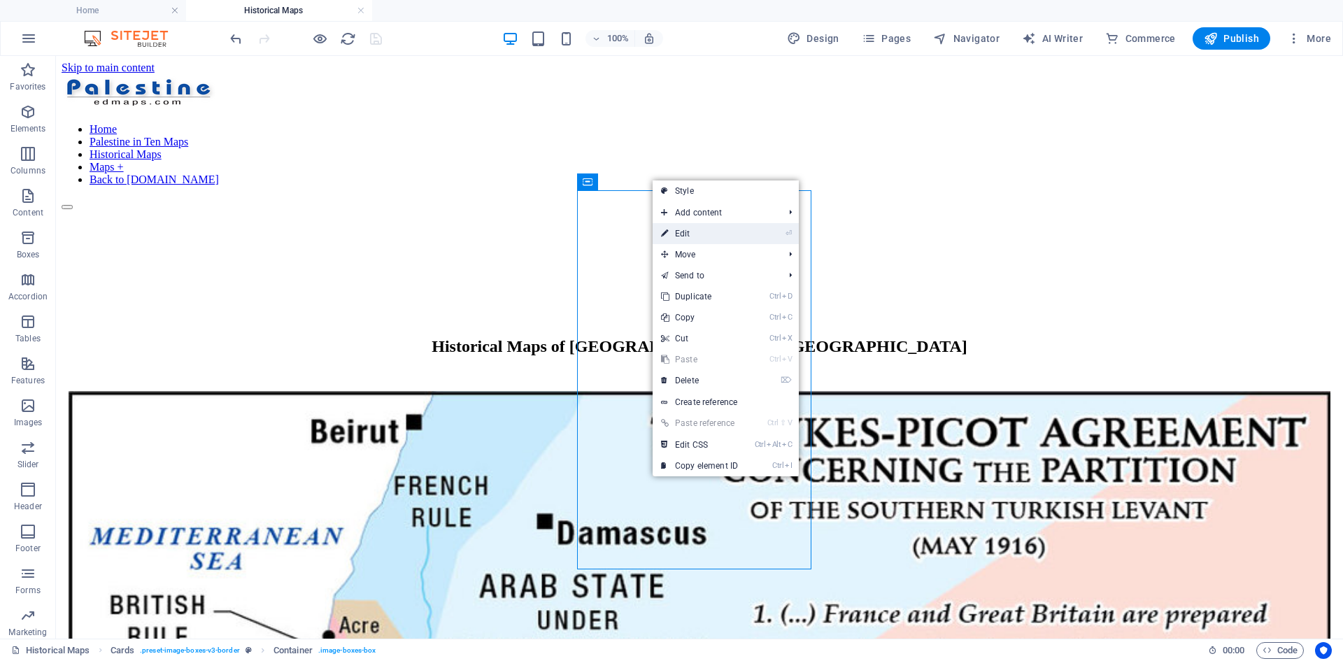
click at [694, 231] on link "⏎ Edit" at bounding box center [699, 233] width 94 height 21
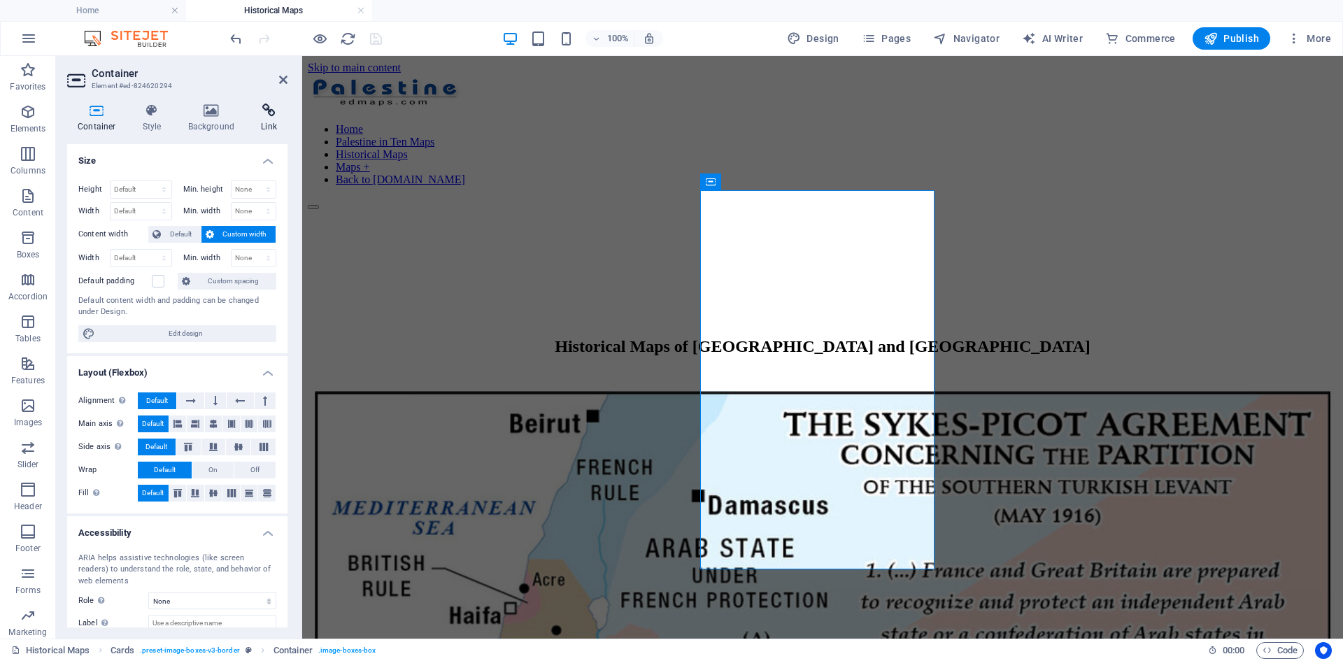
click at [267, 108] on icon at bounding box center [268, 110] width 37 height 14
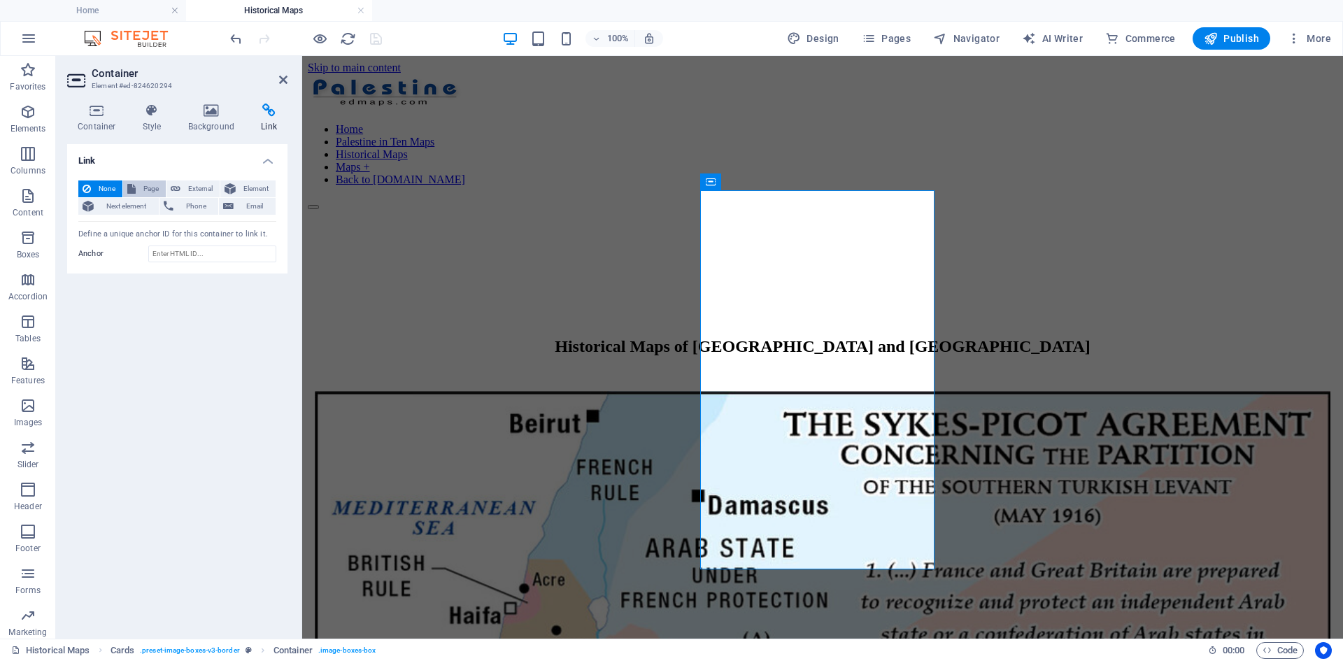
click at [148, 186] on span "Page" at bounding box center [151, 188] width 22 height 17
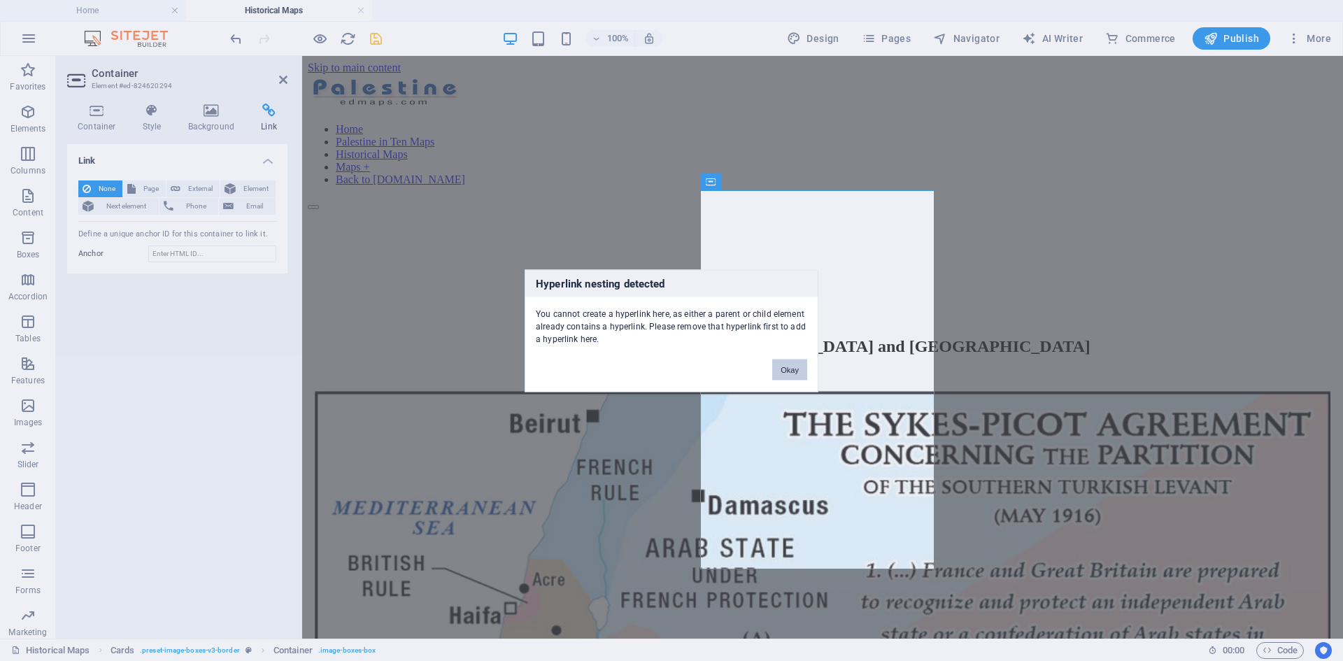
click at [783, 366] on button "Okay" at bounding box center [789, 369] width 35 height 21
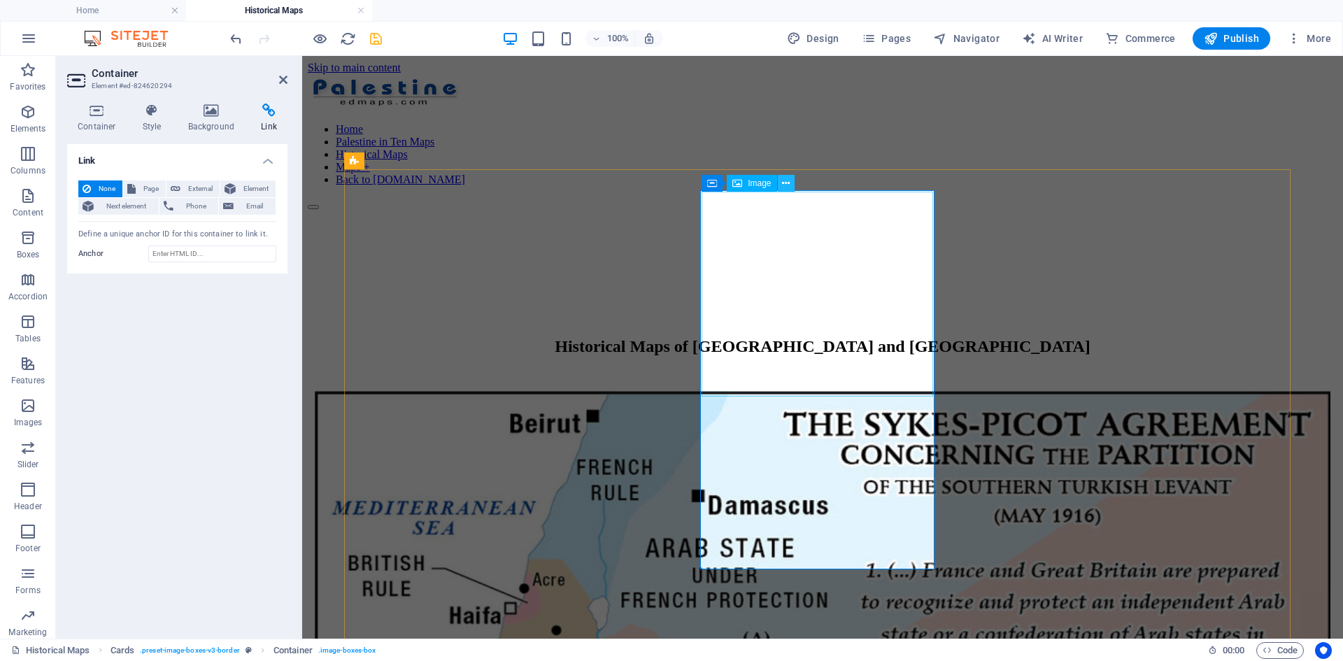
click at [786, 181] on icon at bounding box center [786, 183] width 8 height 15
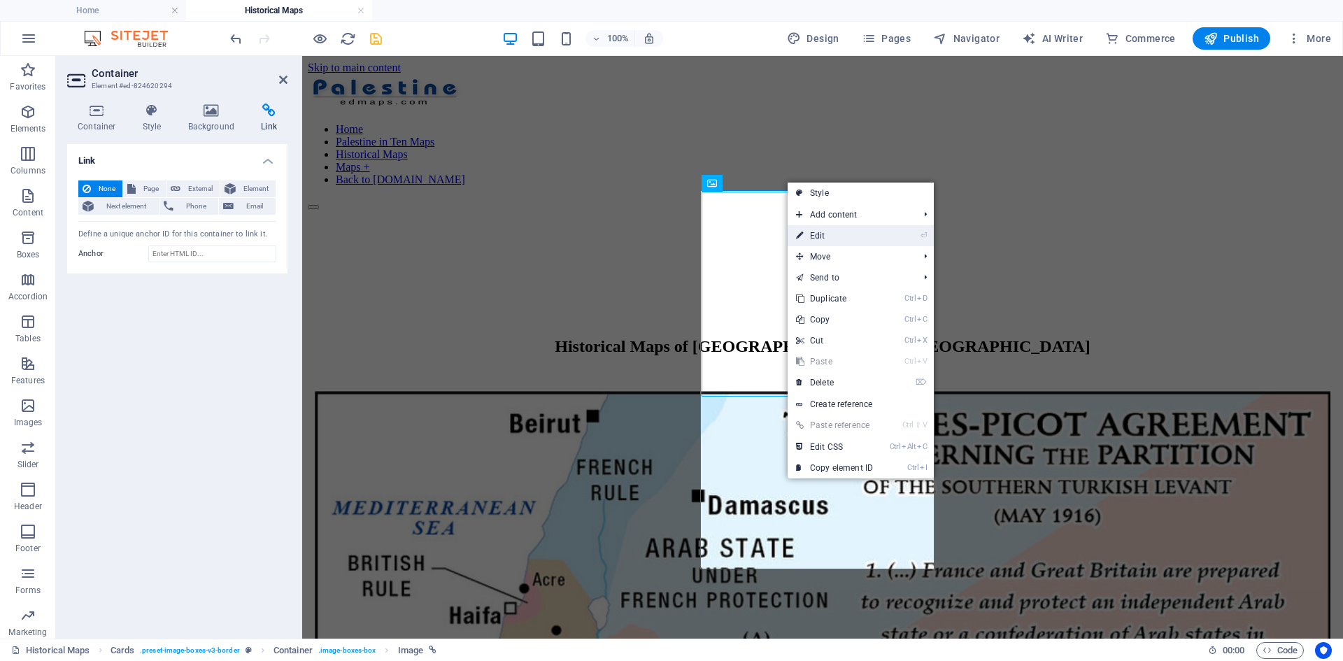
click at [820, 233] on link "⏎ Edit" at bounding box center [834, 235] width 94 height 21
select select "%"
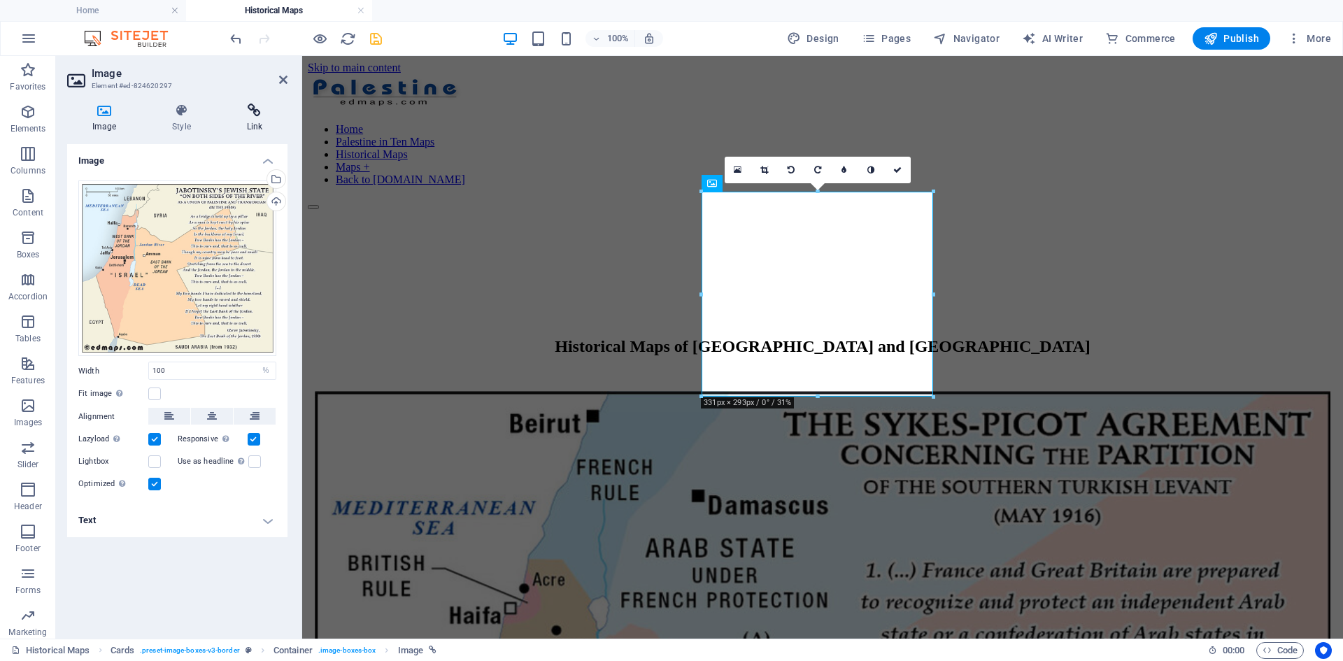
click at [255, 114] on icon at bounding box center [255, 110] width 66 height 14
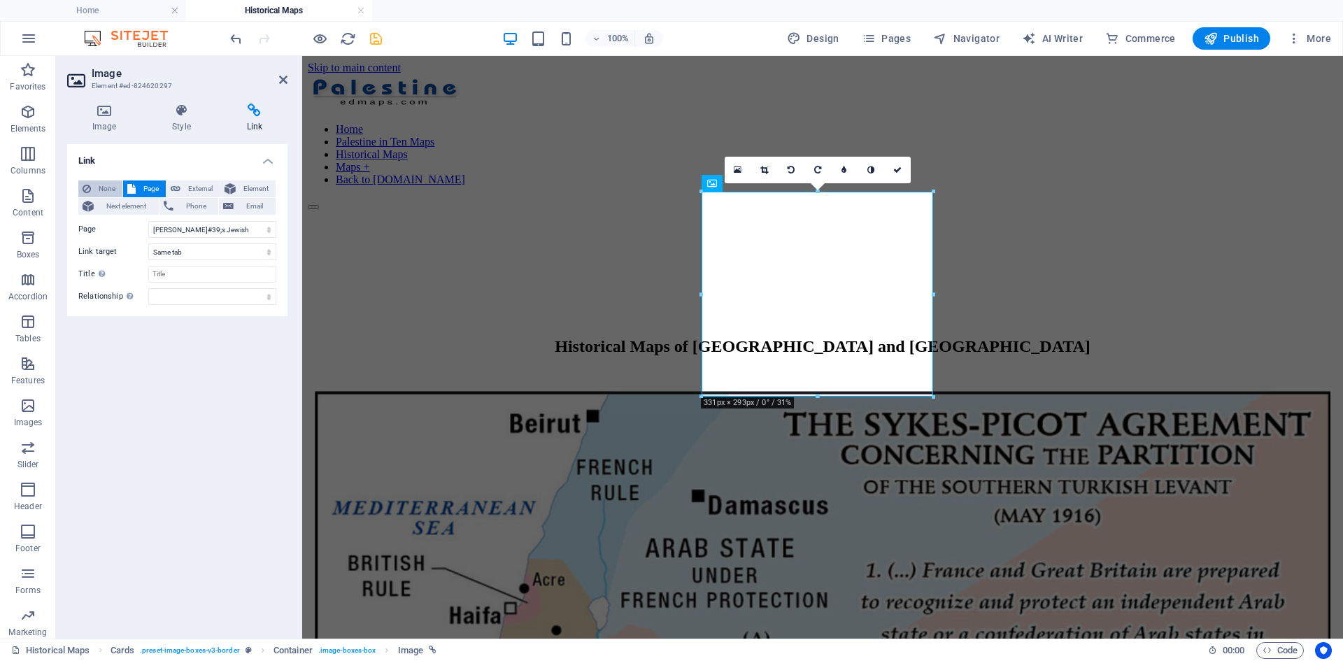
click at [102, 187] on span "None" at bounding box center [106, 188] width 23 height 17
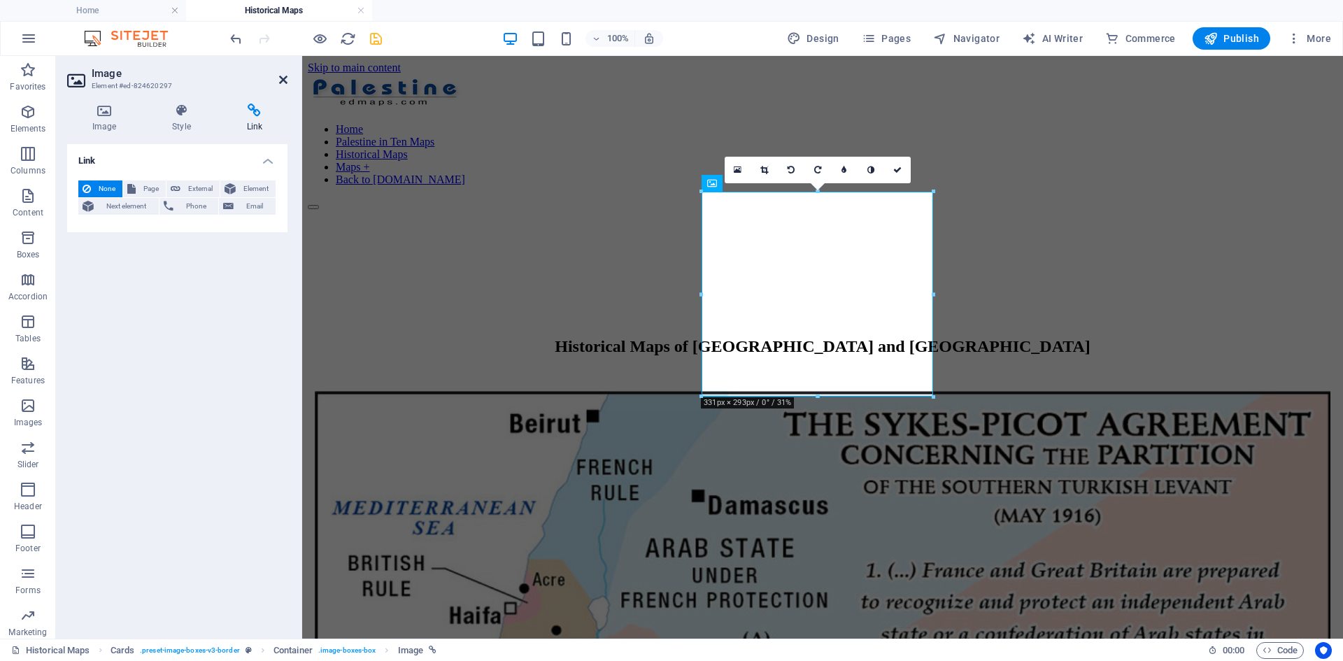
click at [280, 80] on icon at bounding box center [283, 79] width 8 height 11
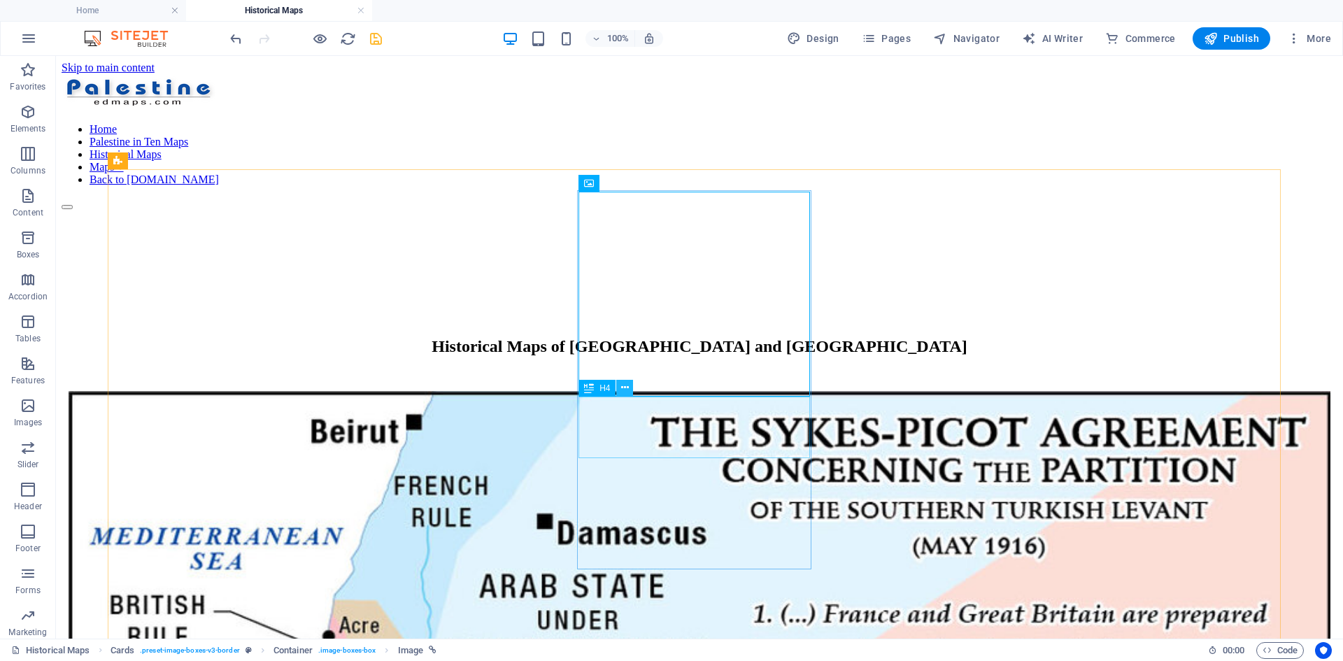
click at [624, 387] on icon at bounding box center [625, 387] width 8 height 15
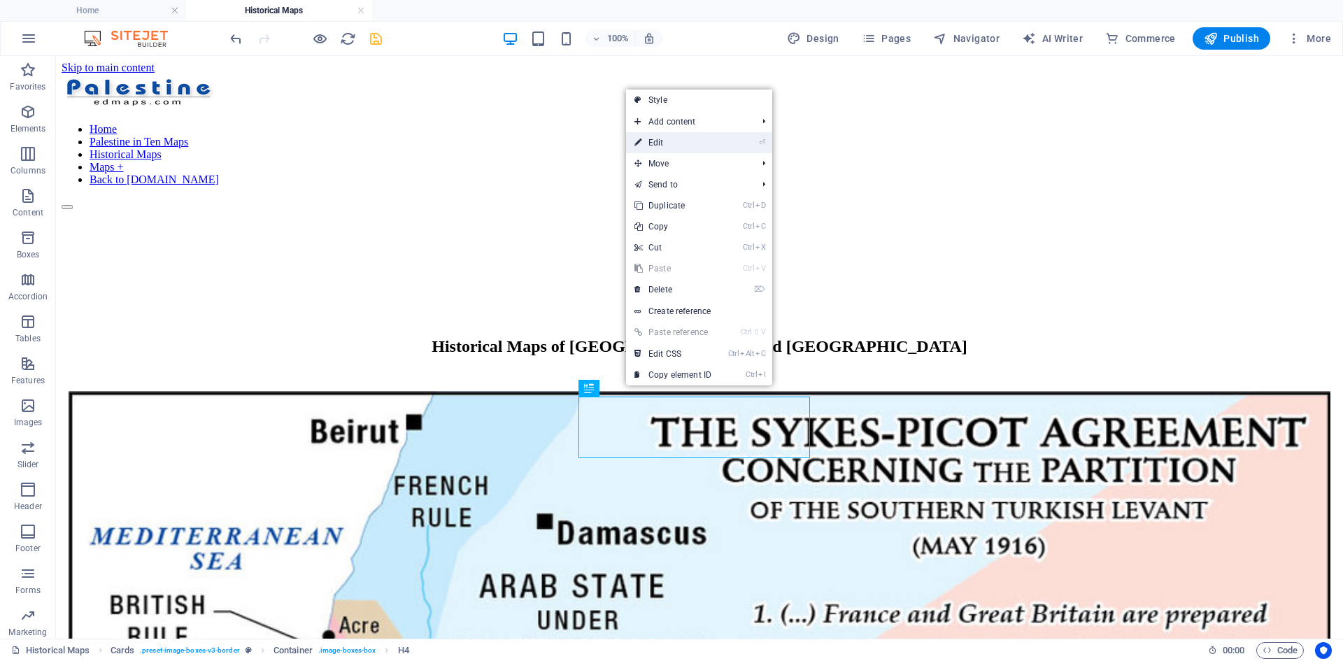
click at [662, 141] on link "⏎ Edit" at bounding box center [673, 142] width 94 height 21
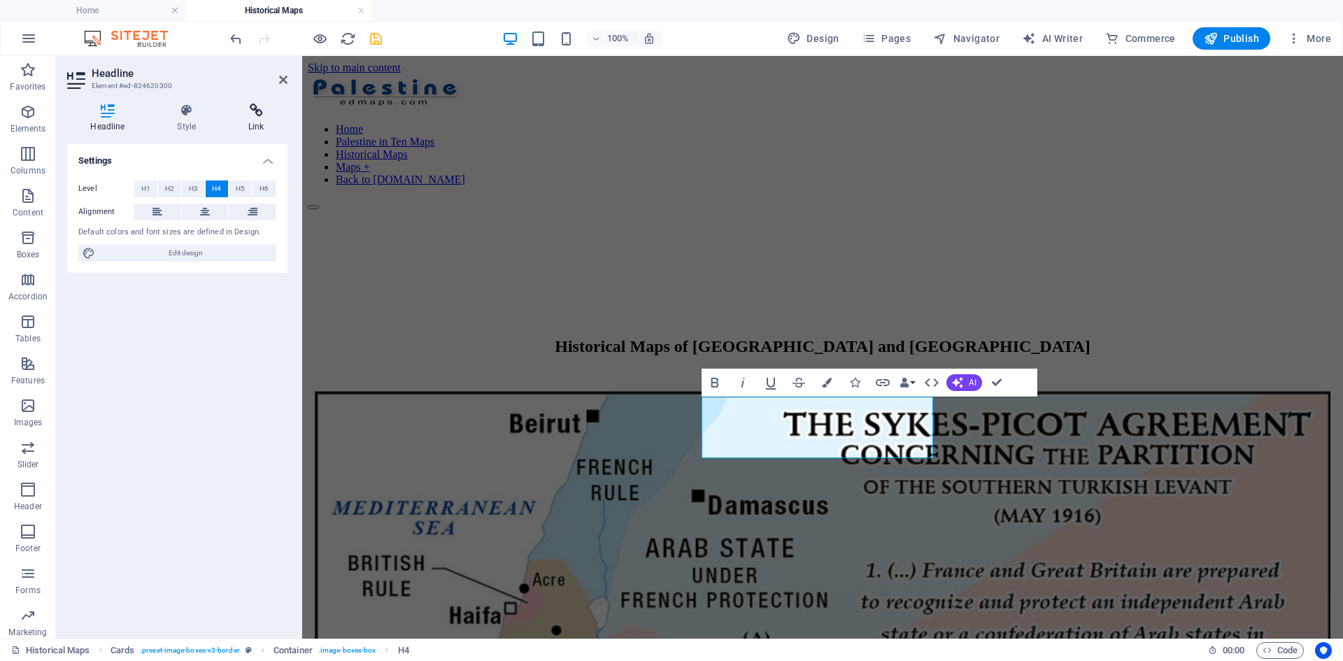
click at [254, 117] on h4 "Link" at bounding box center [256, 117] width 62 height 29
click at [286, 76] on icon at bounding box center [283, 79] width 8 height 11
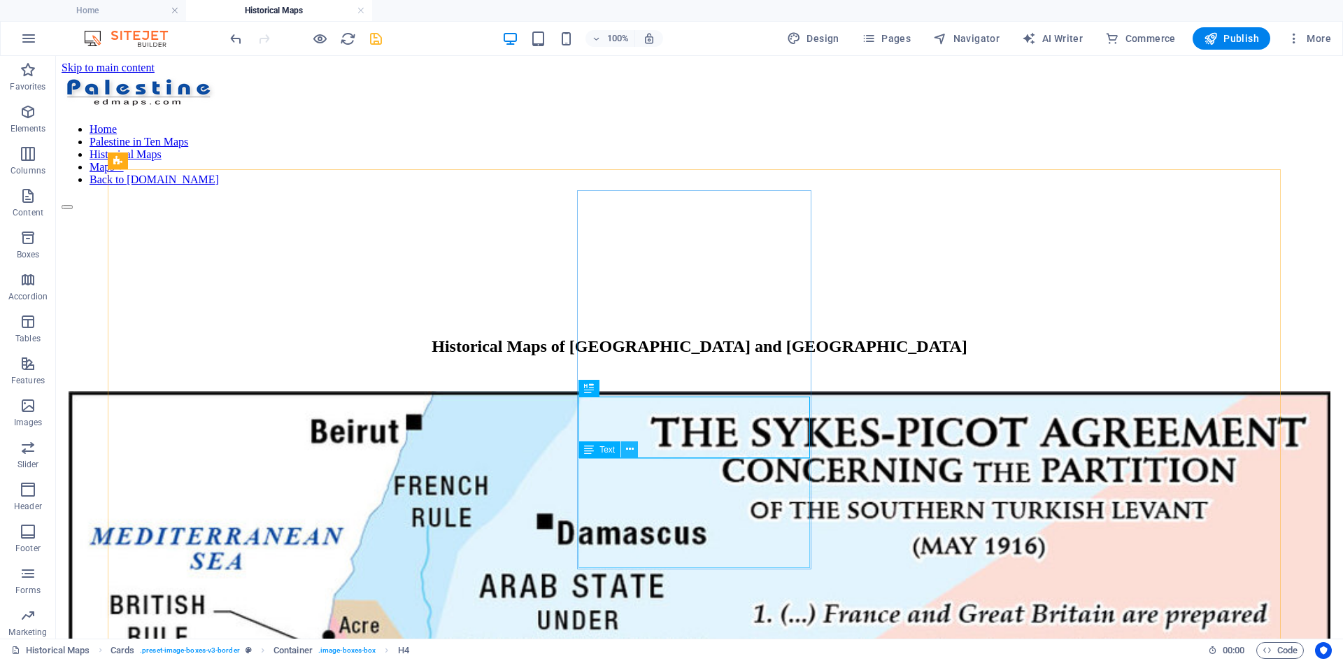
click at [627, 448] on icon at bounding box center [630, 449] width 8 height 15
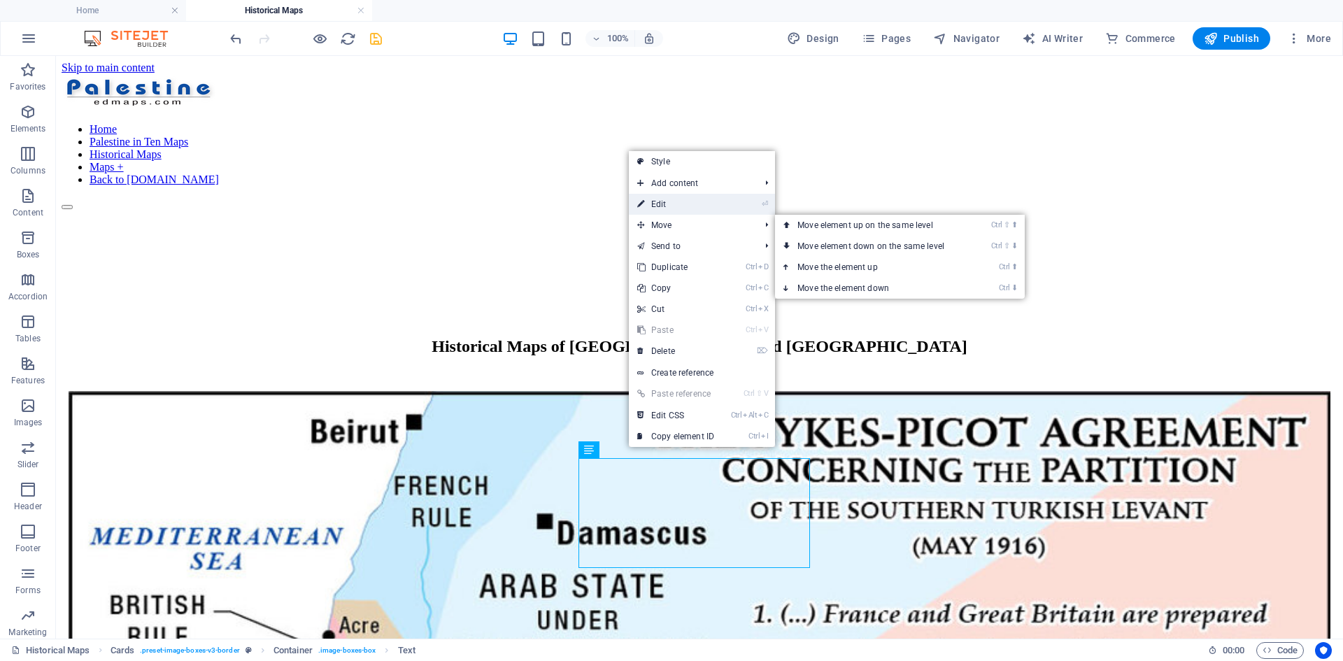
click at [679, 206] on link "⏎ Edit" at bounding box center [676, 204] width 94 height 21
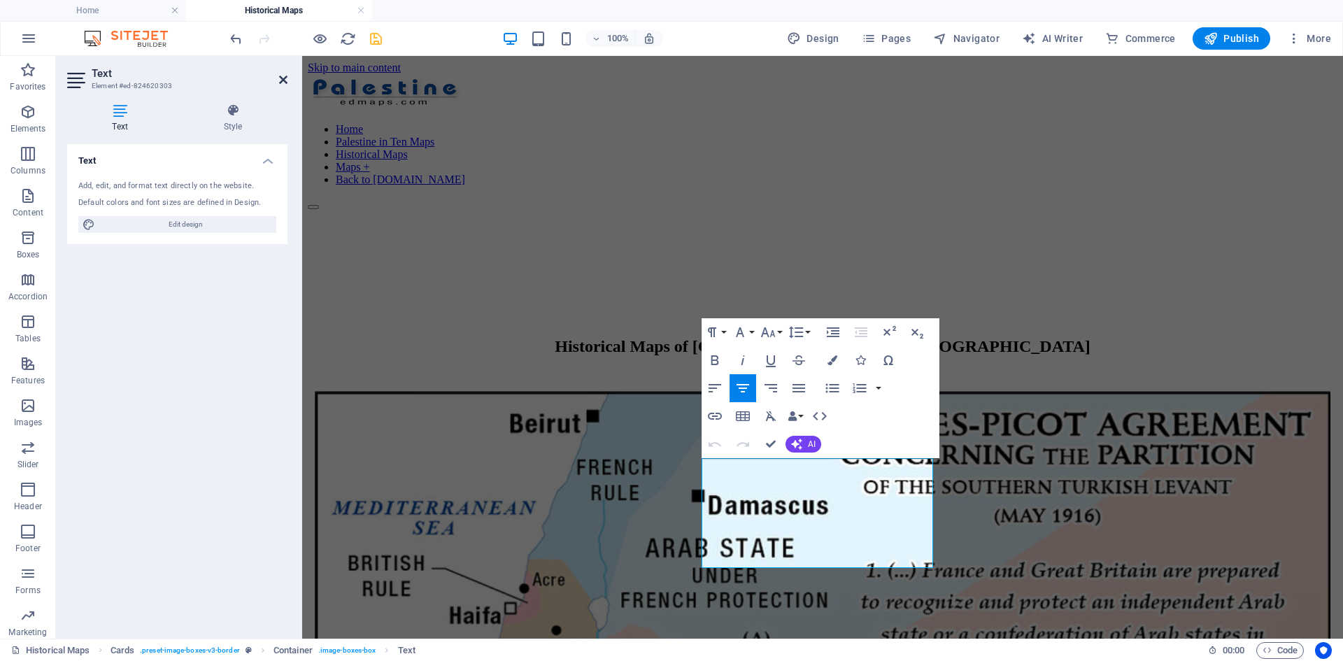
click at [284, 80] on icon at bounding box center [283, 79] width 8 height 11
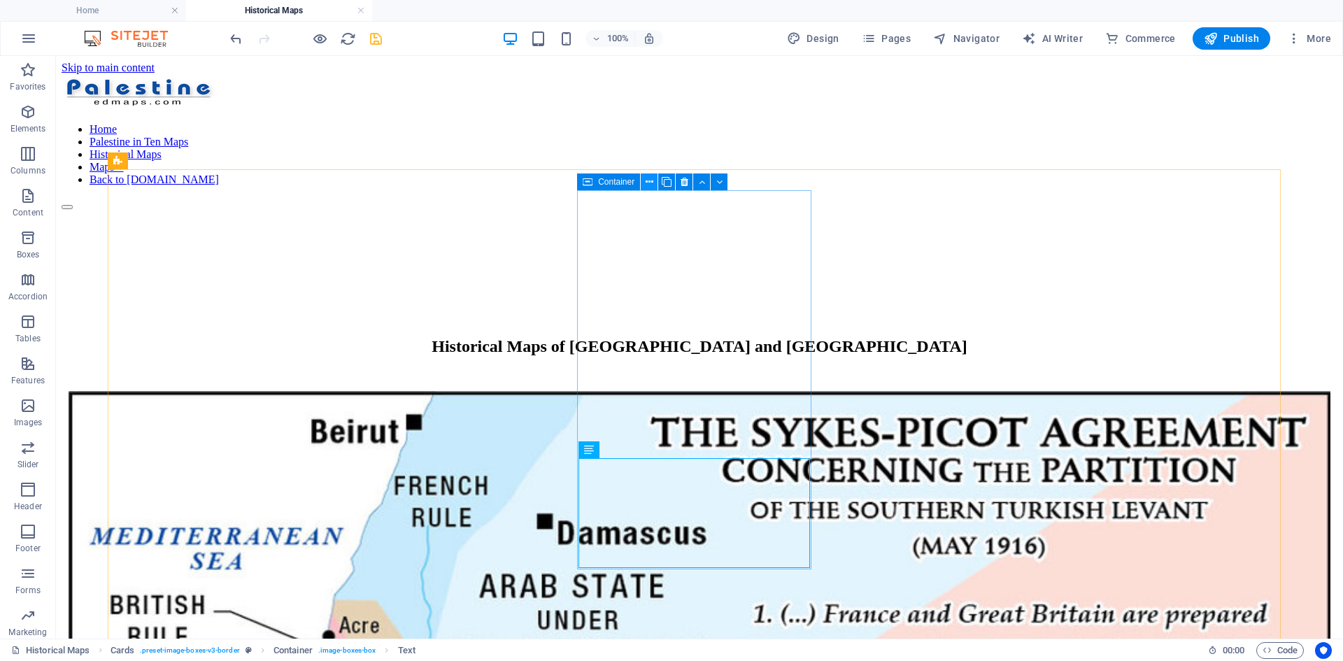
click at [645, 182] on icon at bounding box center [649, 182] width 8 height 15
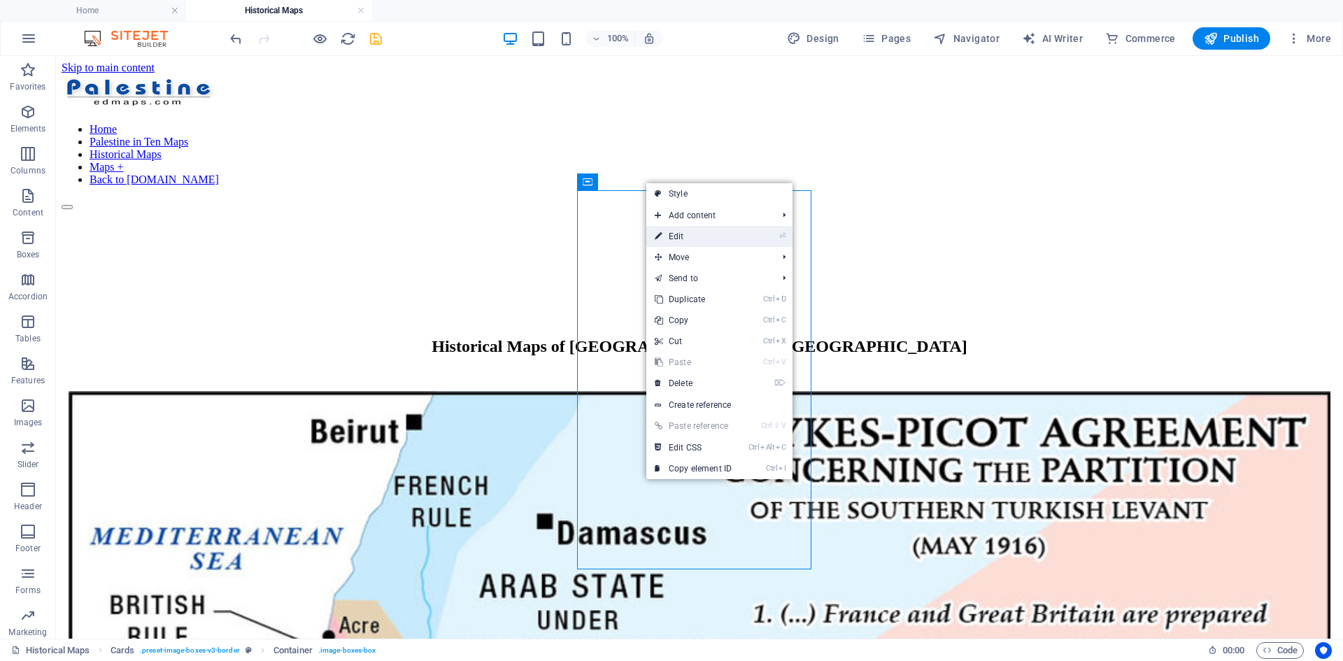
click at [682, 235] on link "⏎ Edit" at bounding box center [693, 236] width 94 height 21
select select
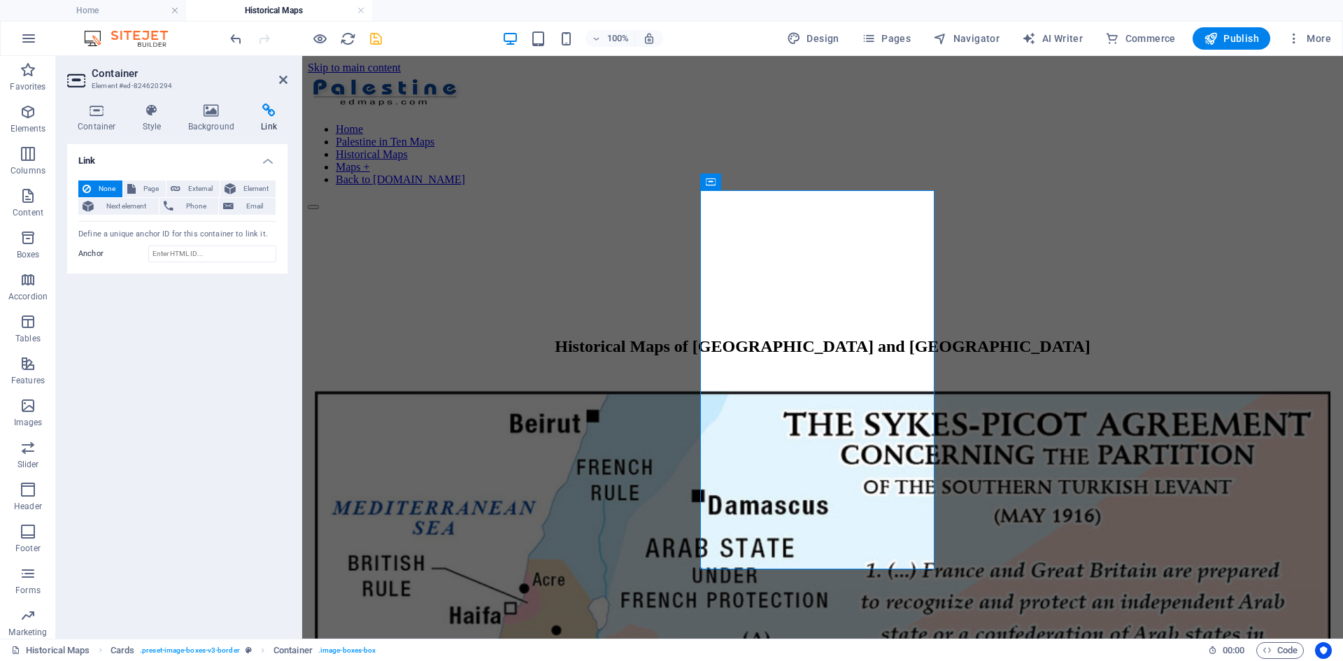
click at [271, 110] on icon at bounding box center [268, 110] width 37 height 14
click at [145, 188] on span "Page" at bounding box center [151, 188] width 22 height 17
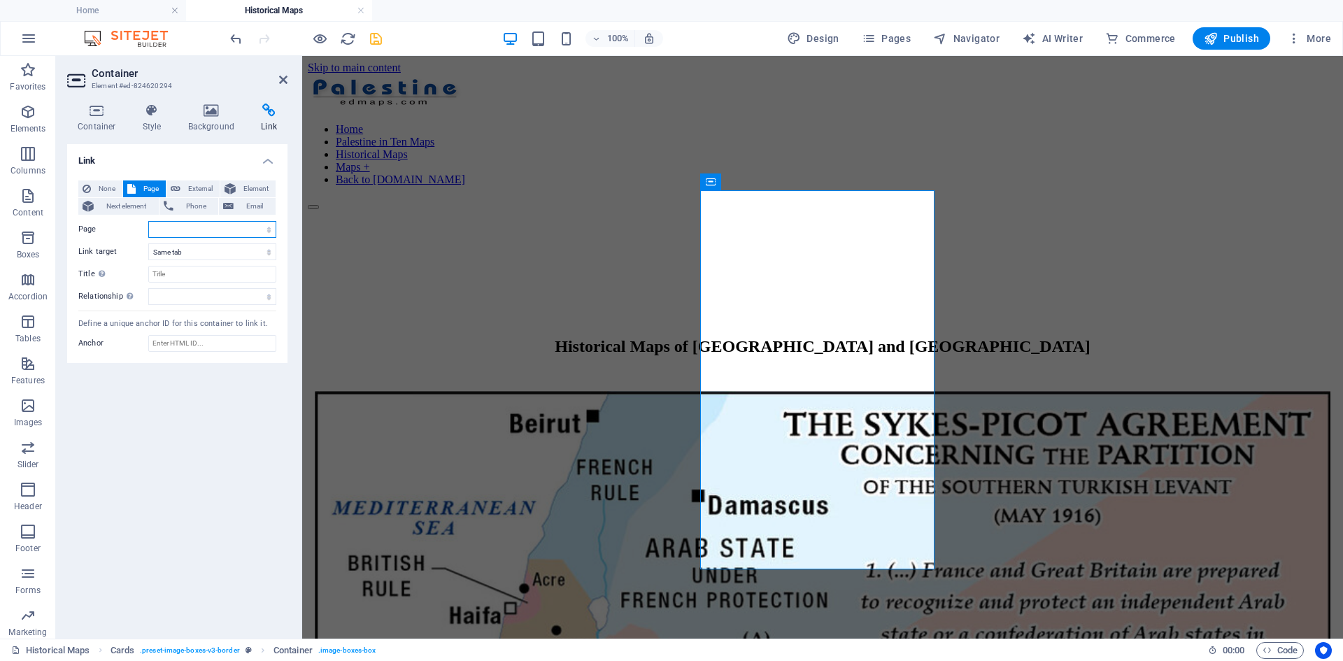
click at [269, 232] on select "Home About the project Palestine in Ten Maps Historical Maps [PERSON_NAME] Agre…" at bounding box center [212, 229] width 128 height 17
select select "5"
click at [148, 221] on select "Home About the project Palestine in Ten Maps Historical Maps [PERSON_NAME] Agre…" at bounding box center [212, 229] width 128 height 17
click at [284, 78] on icon at bounding box center [283, 79] width 8 height 11
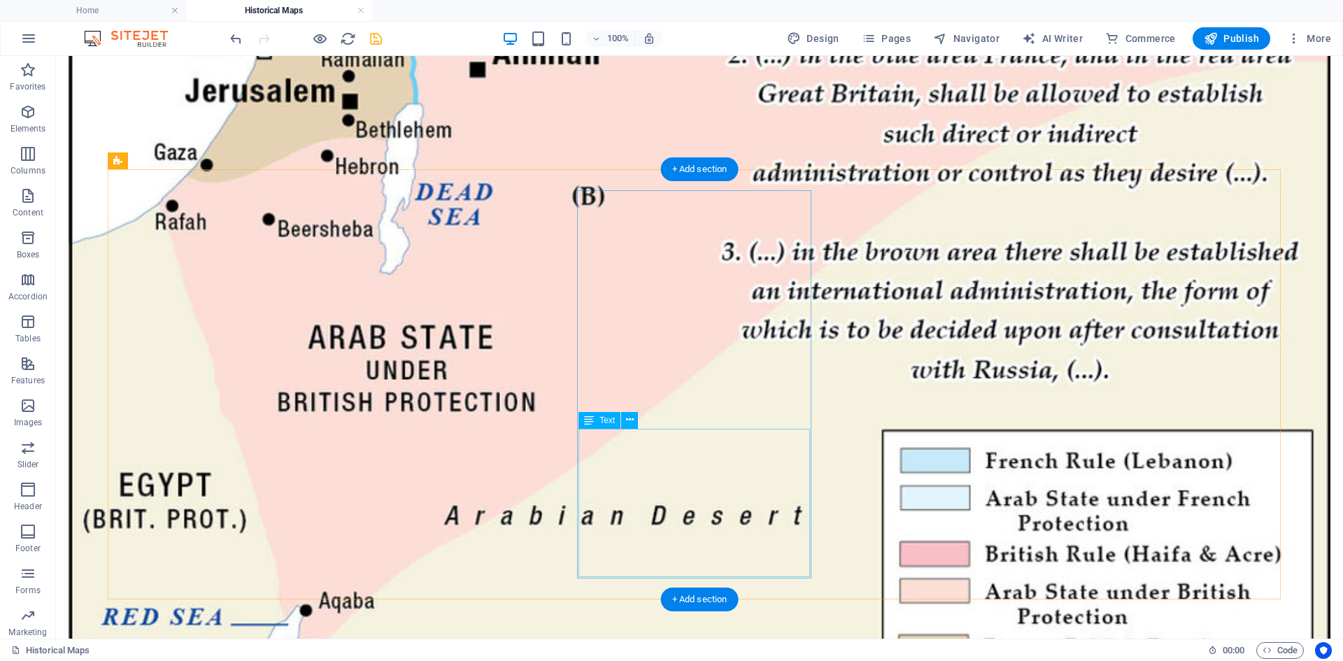
scroll to position [839, 0]
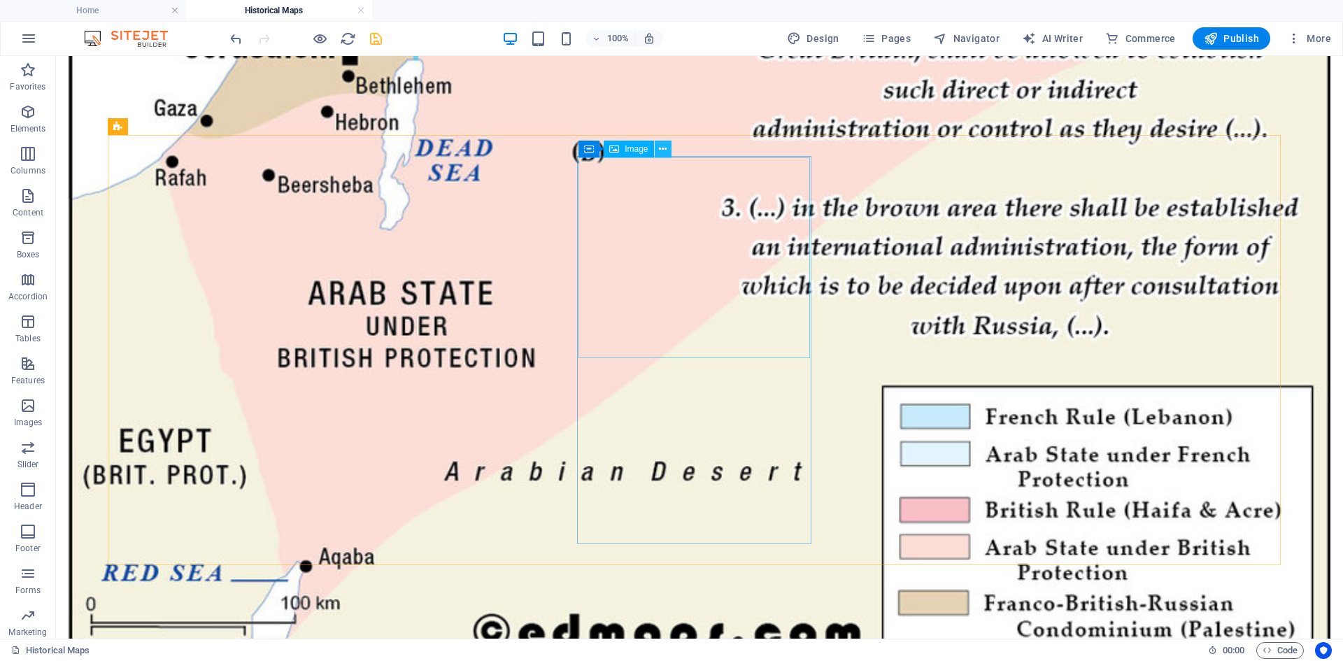
click at [661, 148] on icon at bounding box center [663, 149] width 8 height 15
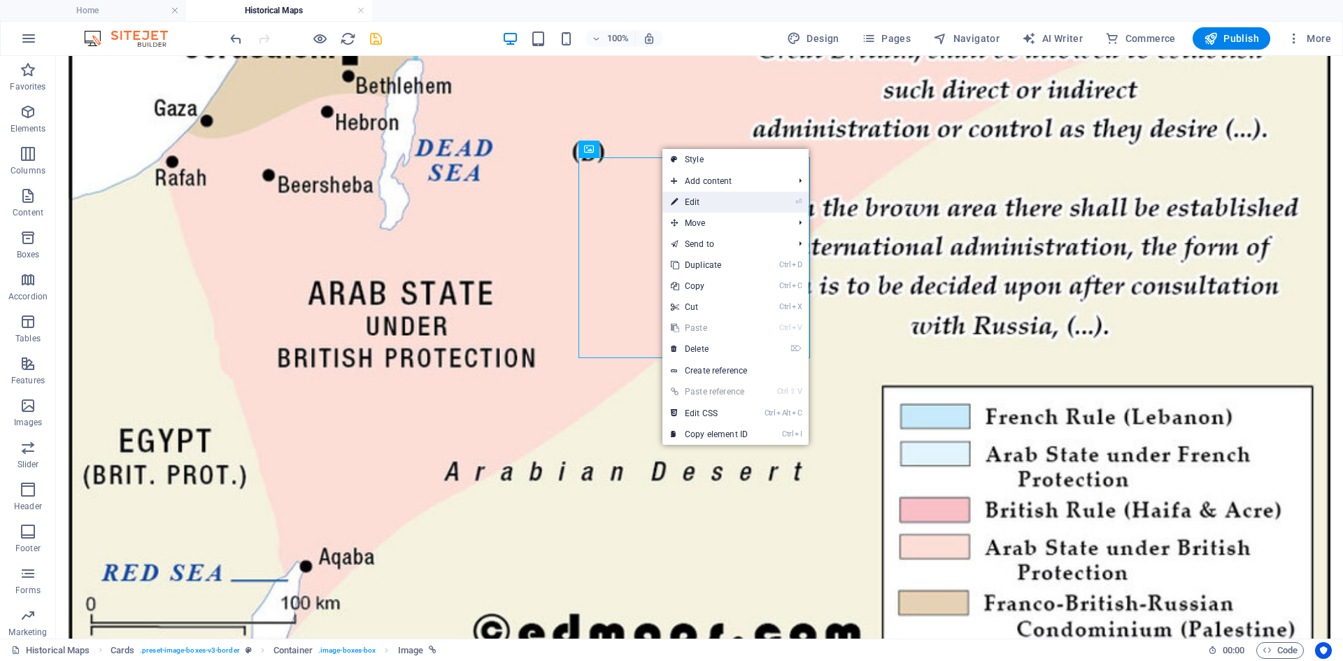
click at [698, 202] on link "⏎ Edit" at bounding box center [709, 202] width 94 height 21
select select "%"
select select "9"
select select
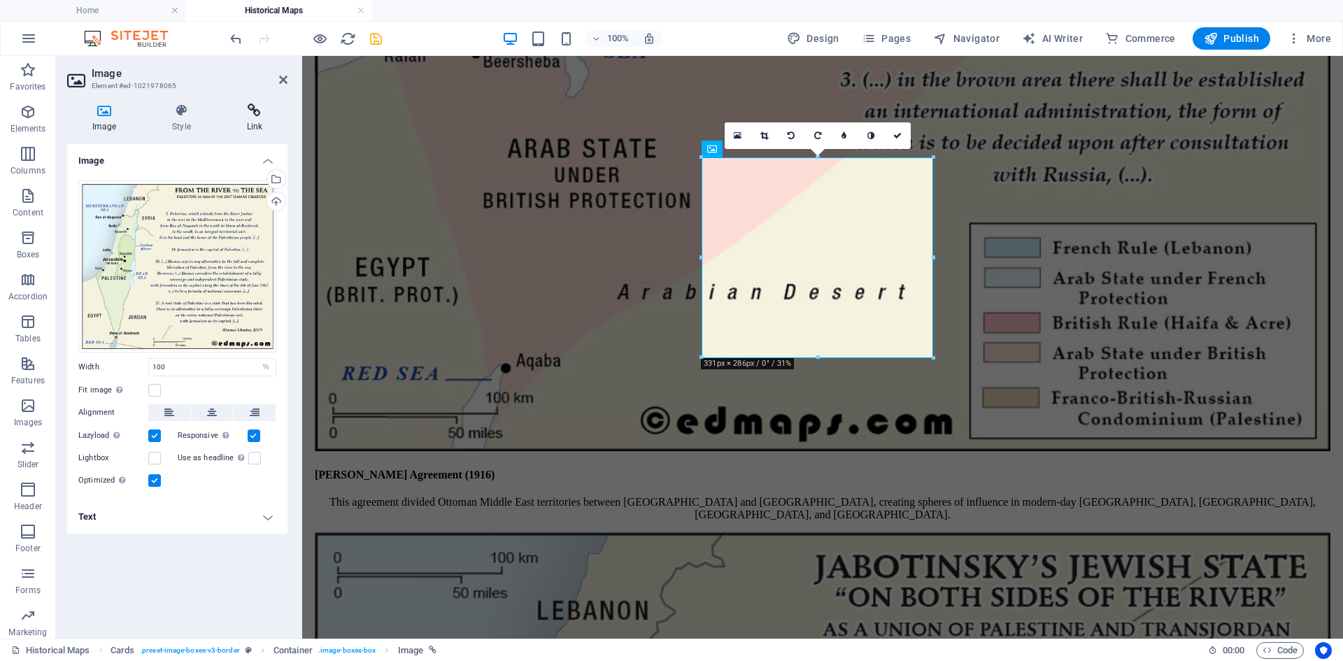
click at [256, 116] on icon at bounding box center [255, 110] width 66 height 14
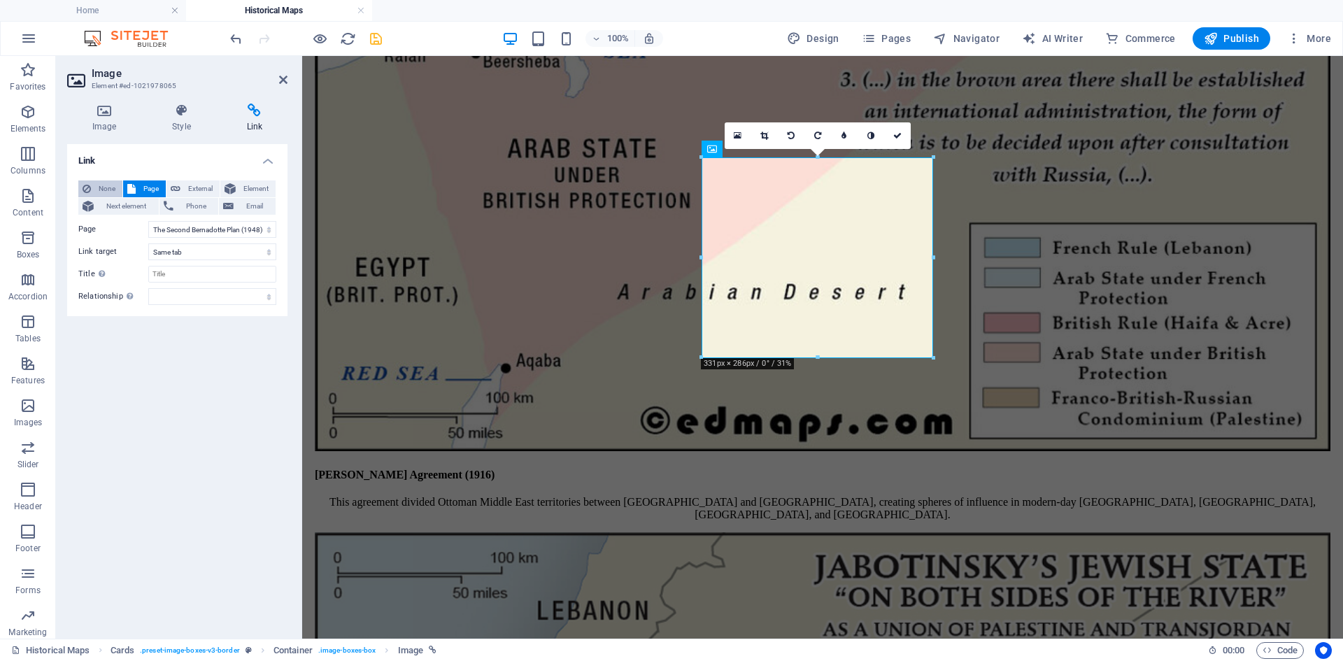
click at [98, 187] on span "None" at bounding box center [106, 188] width 23 height 17
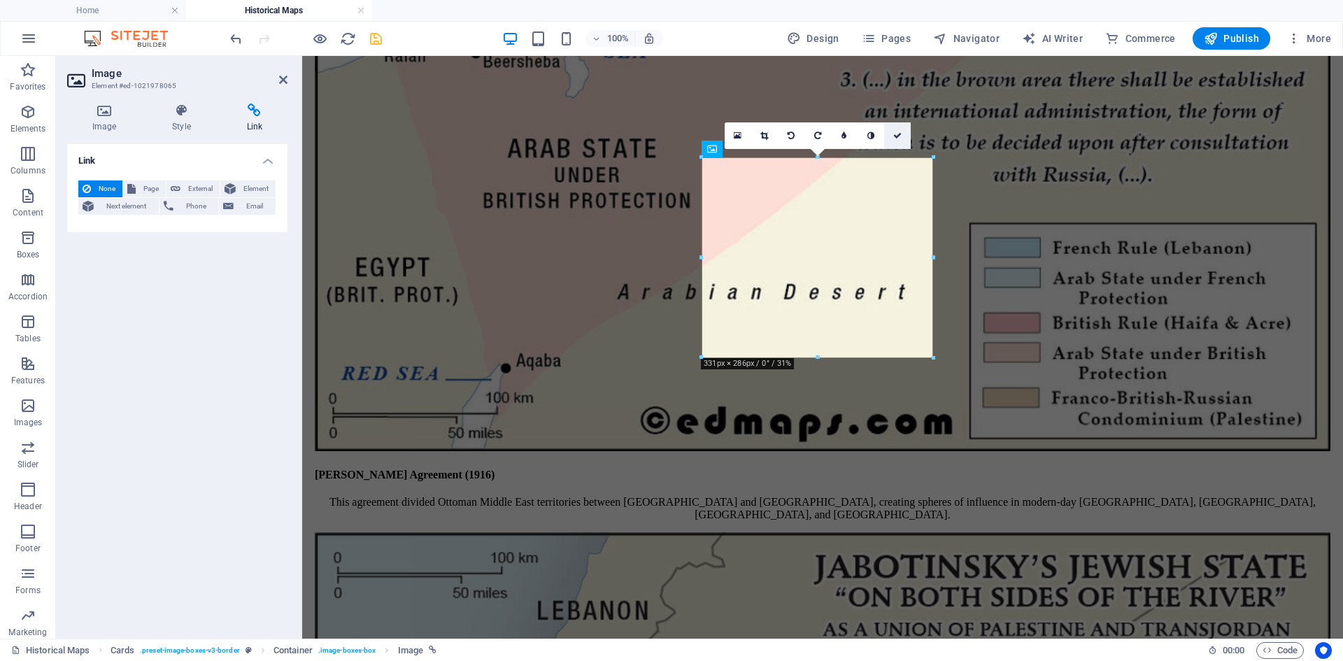
click at [896, 132] on icon at bounding box center [897, 135] width 8 height 8
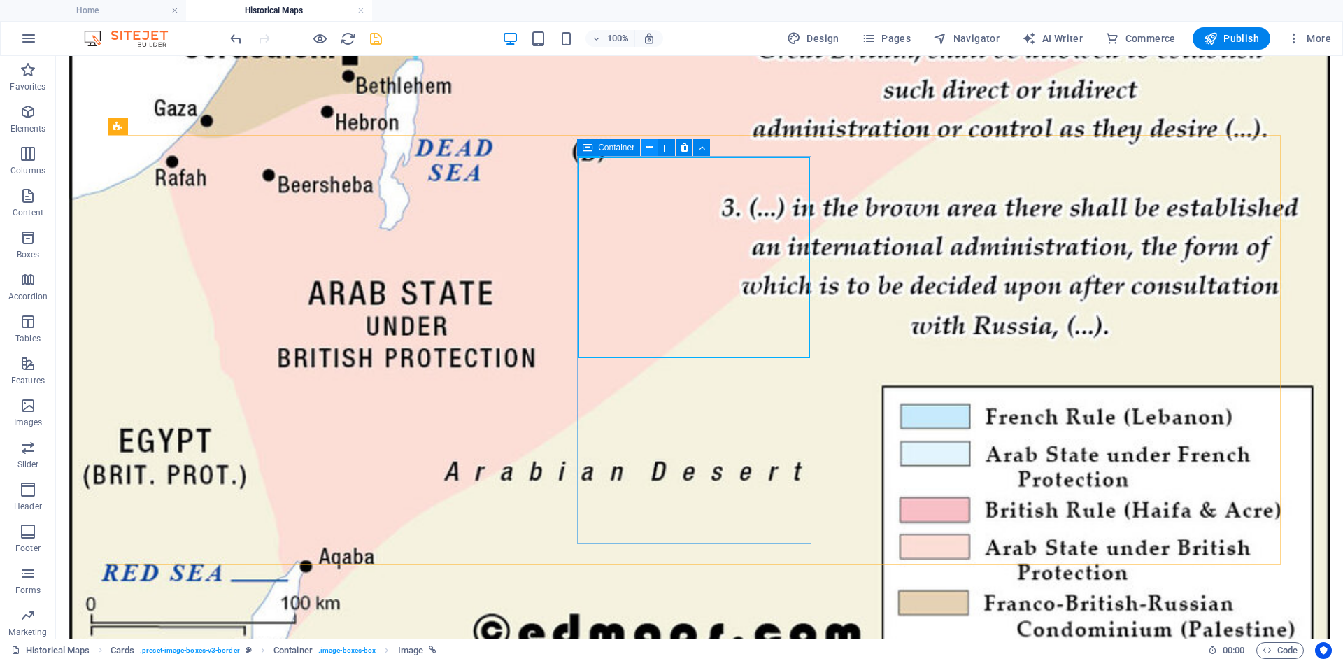
click at [652, 149] on icon at bounding box center [649, 148] width 8 height 15
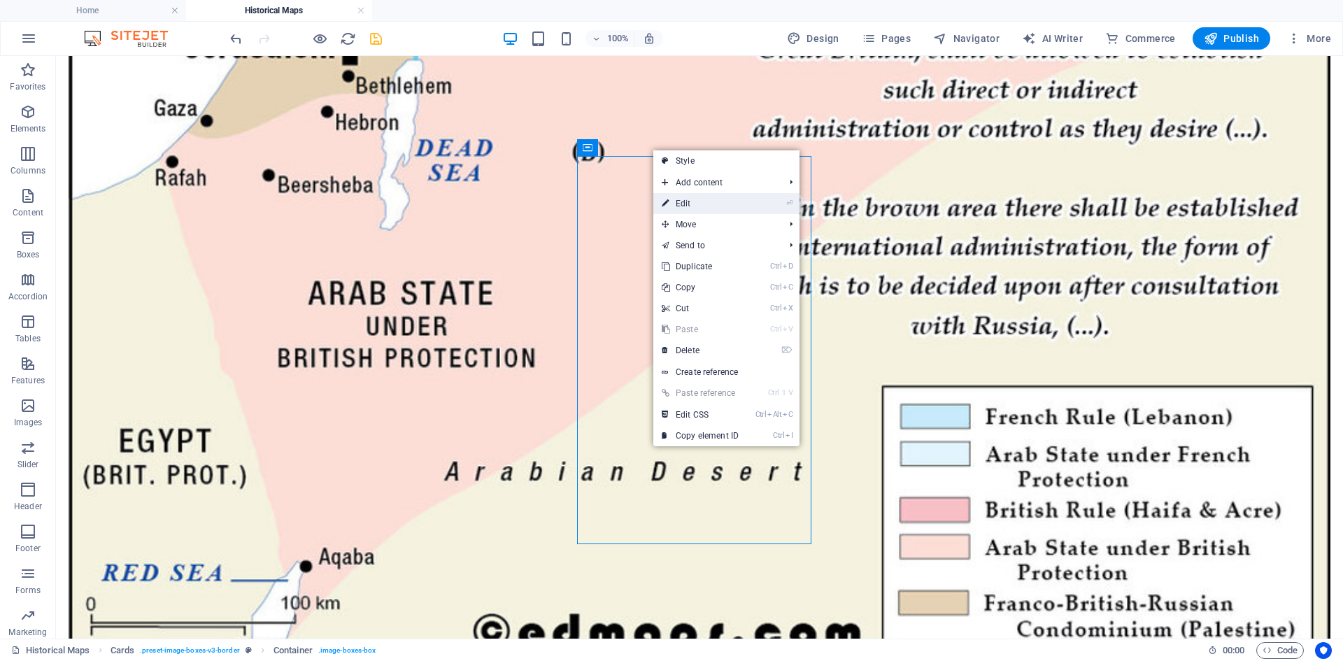
click at [688, 201] on link "⏎ Edit" at bounding box center [700, 203] width 94 height 21
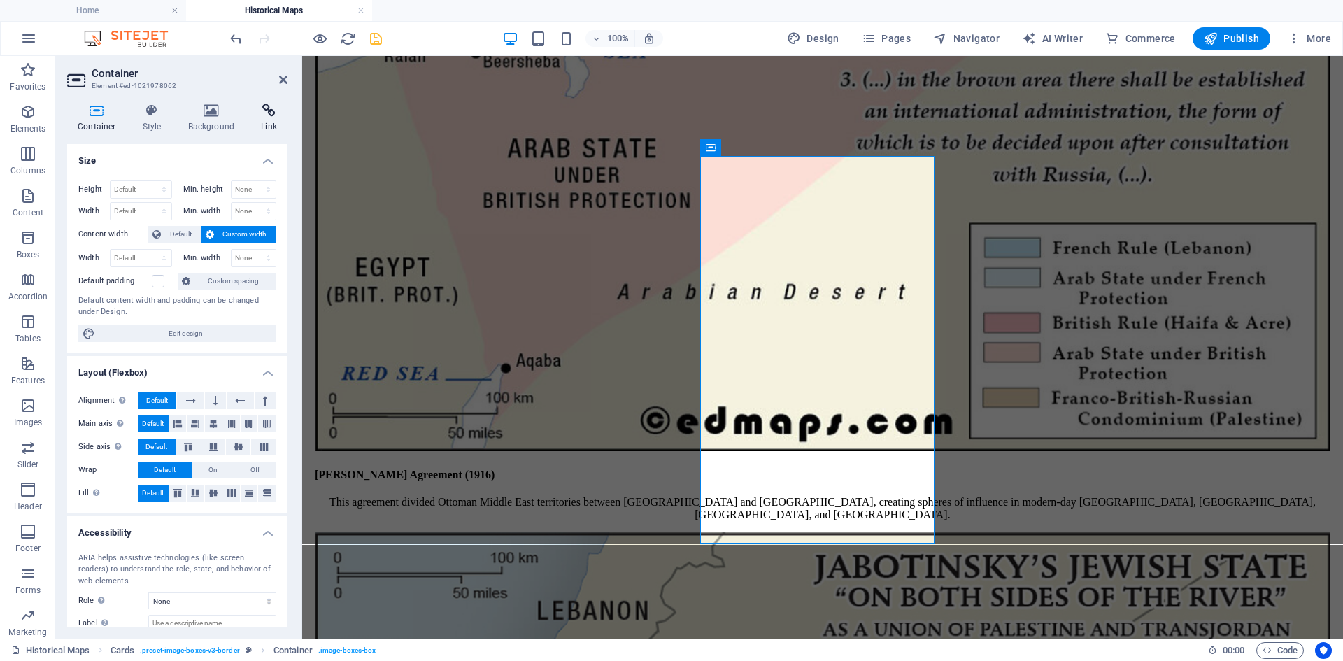
click at [264, 111] on icon at bounding box center [268, 110] width 37 height 14
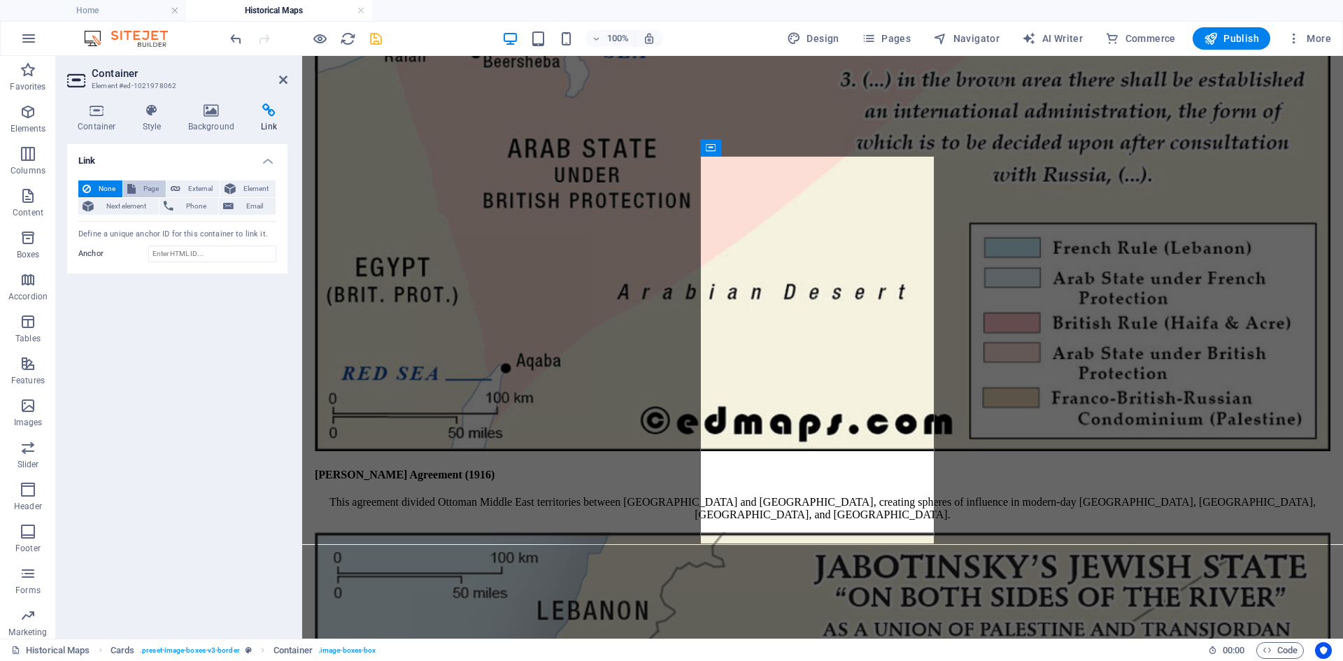
click at [145, 190] on span "Page" at bounding box center [151, 188] width 22 height 17
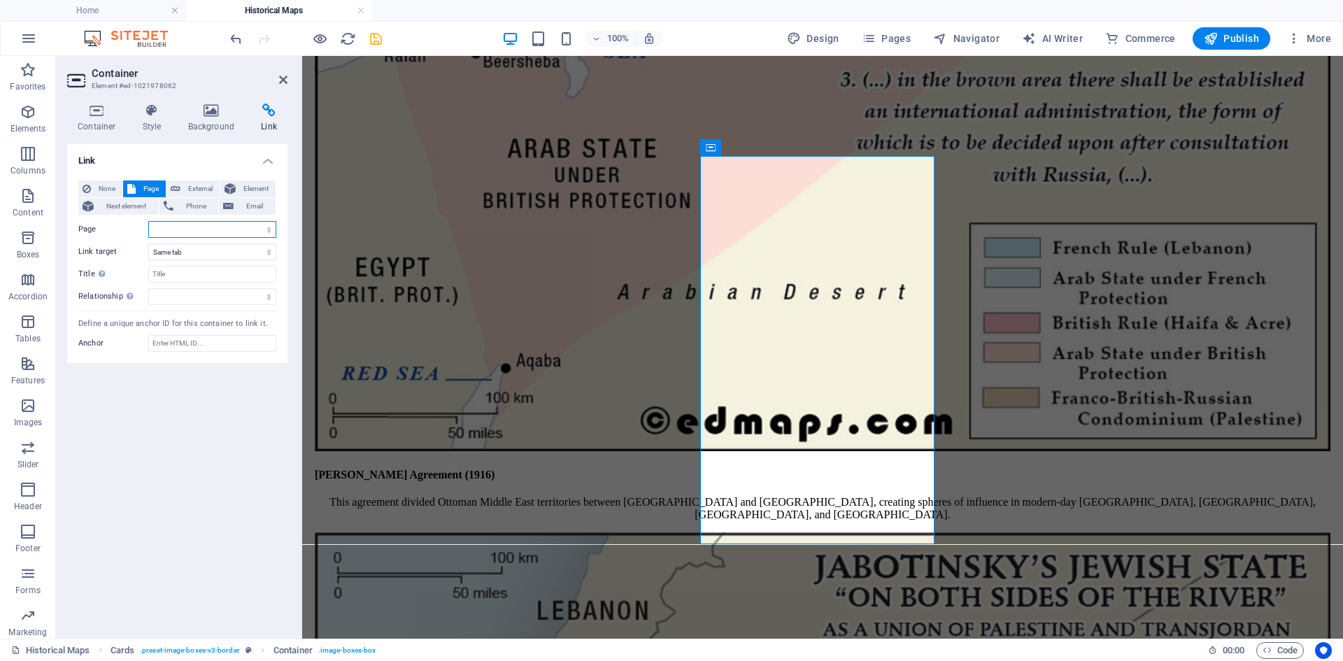
click at [271, 229] on select "Home About the project Palestine in Ten Maps Historical Maps [PERSON_NAME] Agre…" at bounding box center [212, 229] width 128 height 17
select select "11"
click at [148, 221] on select "Home About the project Palestine in Ten Maps Historical Maps [PERSON_NAME] Agre…" at bounding box center [212, 229] width 128 height 17
click at [280, 78] on icon at bounding box center [283, 79] width 8 height 11
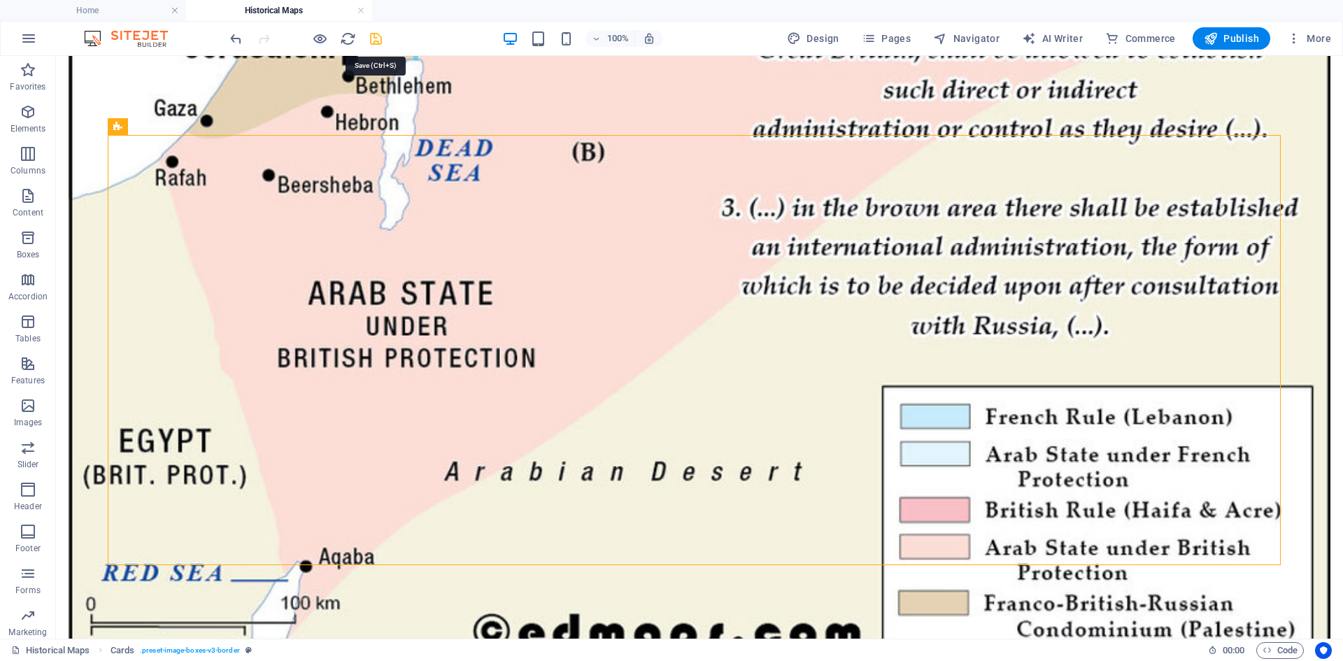
click at [375, 38] on icon "save" at bounding box center [376, 39] width 16 height 16
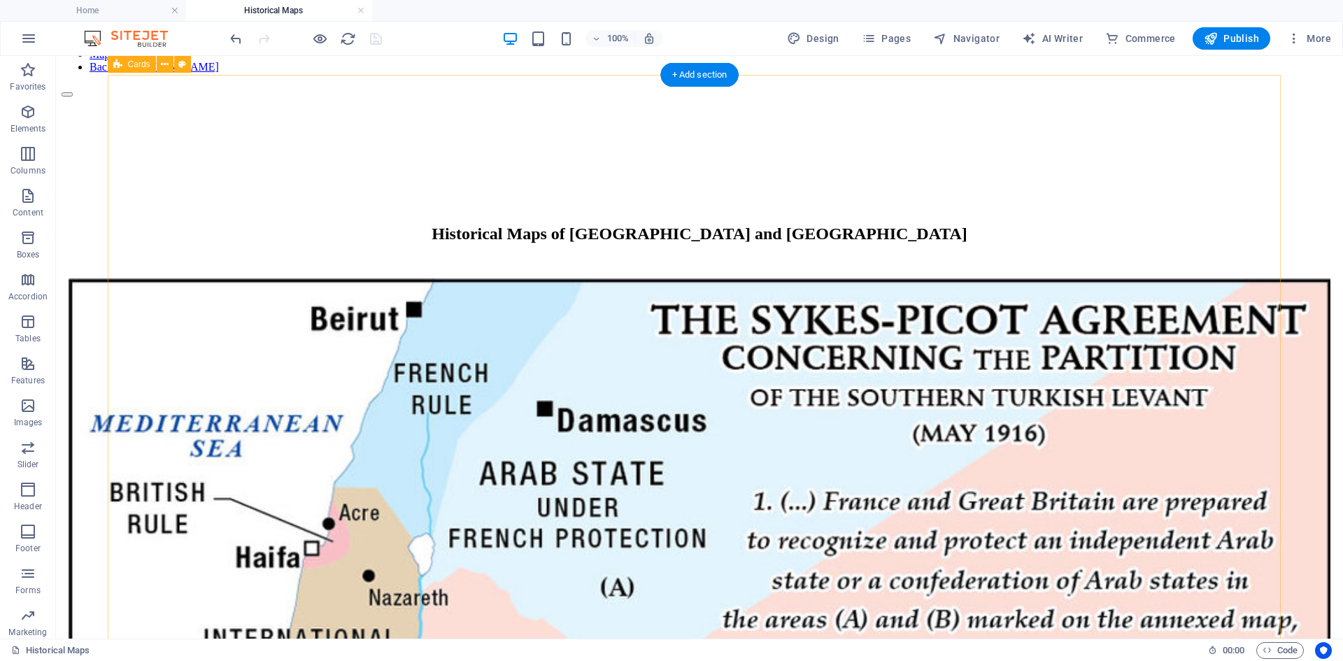
scroll to position [0, 0]
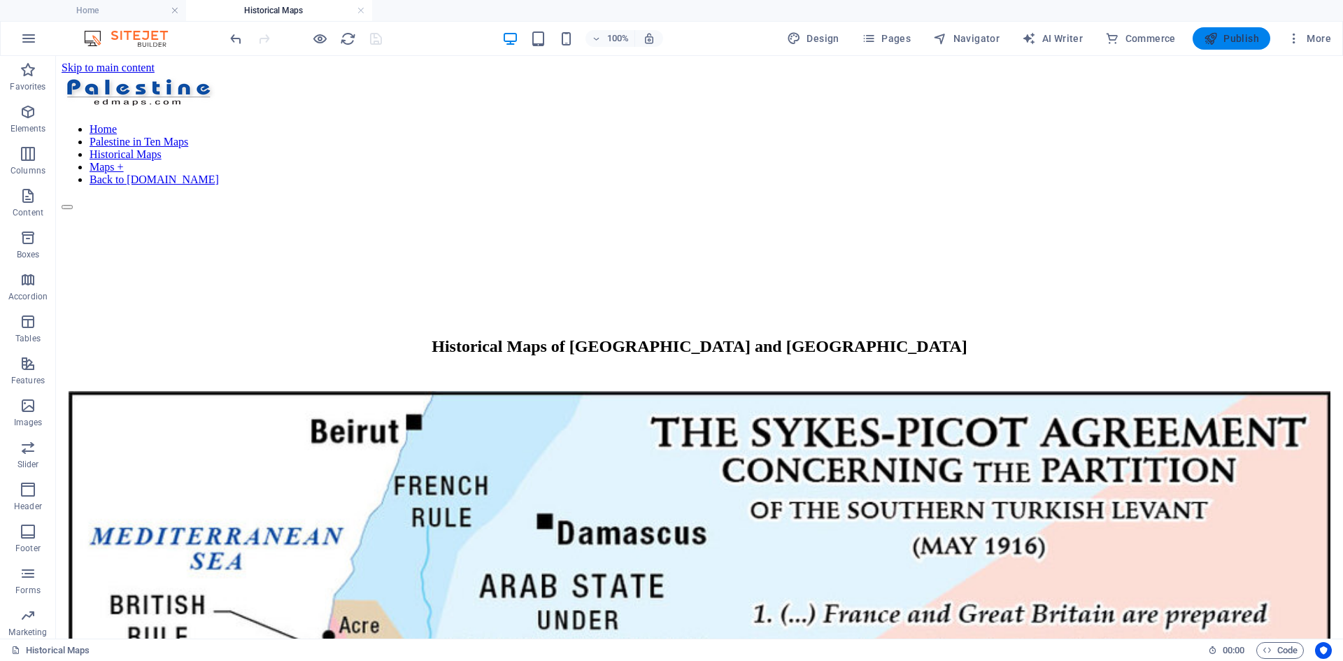
click at [1073, 36] on span "Publish" at bounding box center [1230, 38] width 55 height 14
